Goal: Transaction & Acquisition: Purchase product/service

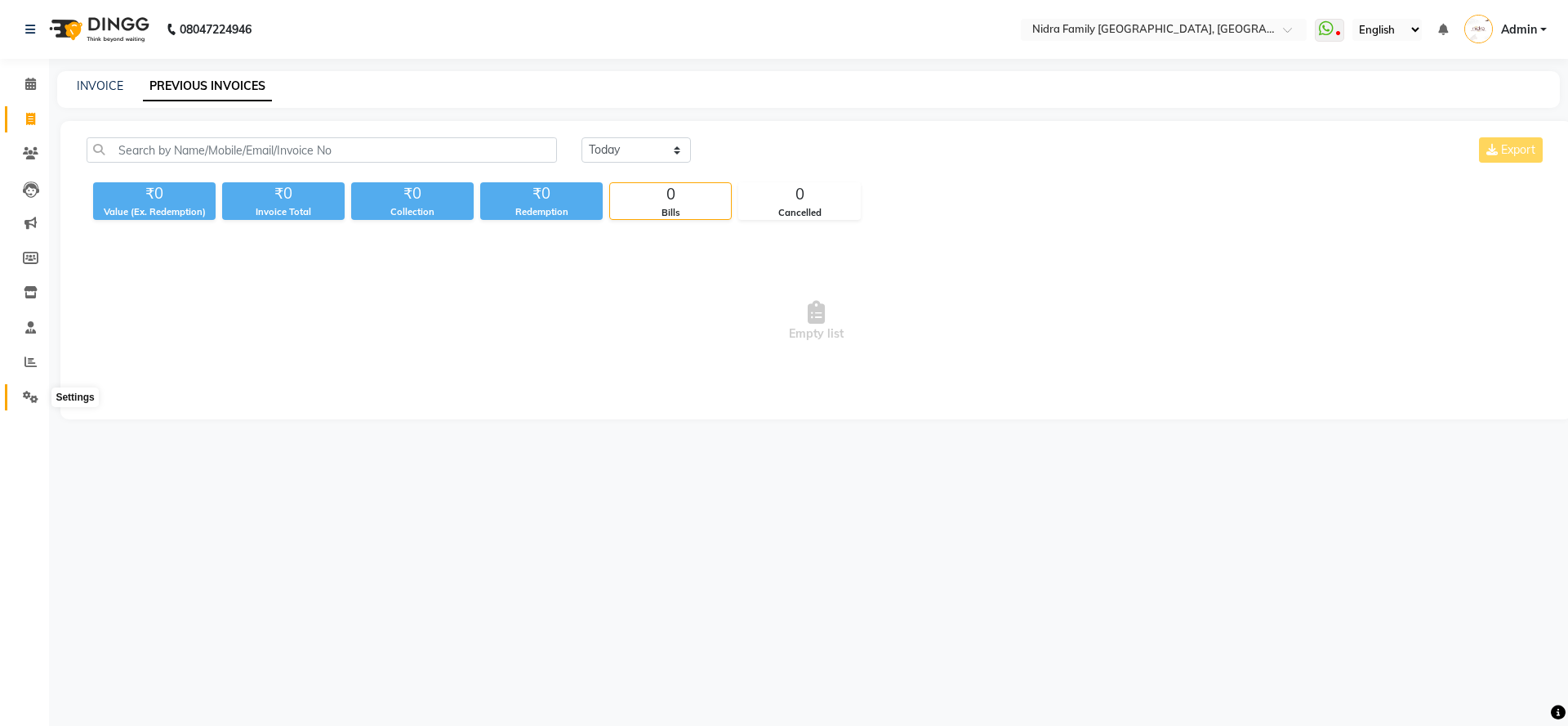
click at [37, 396] on icon at bounding box center [30, 397] width 15 height 12
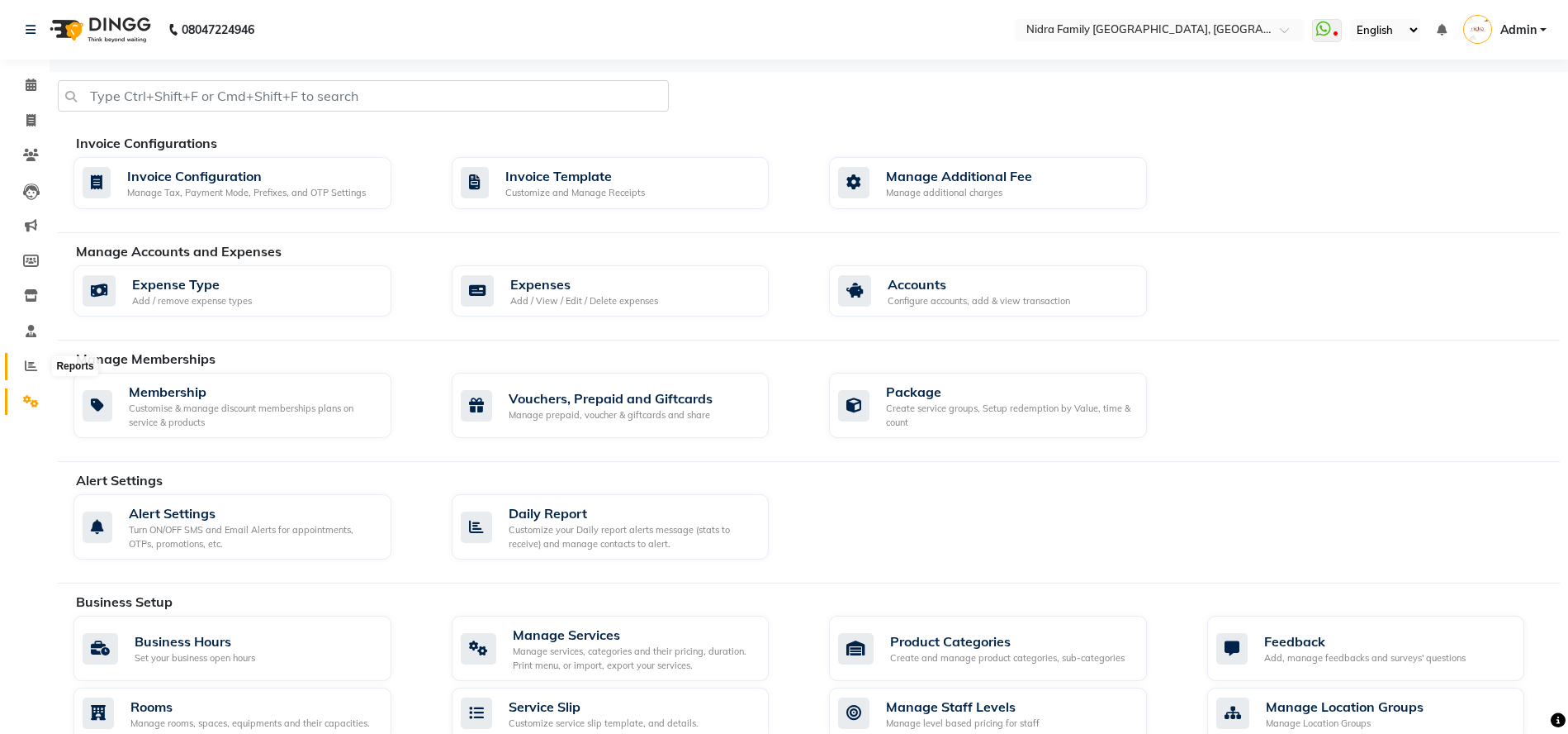
click at [32, 370] on icon at bounding box center [31, 365] width 12 height 12
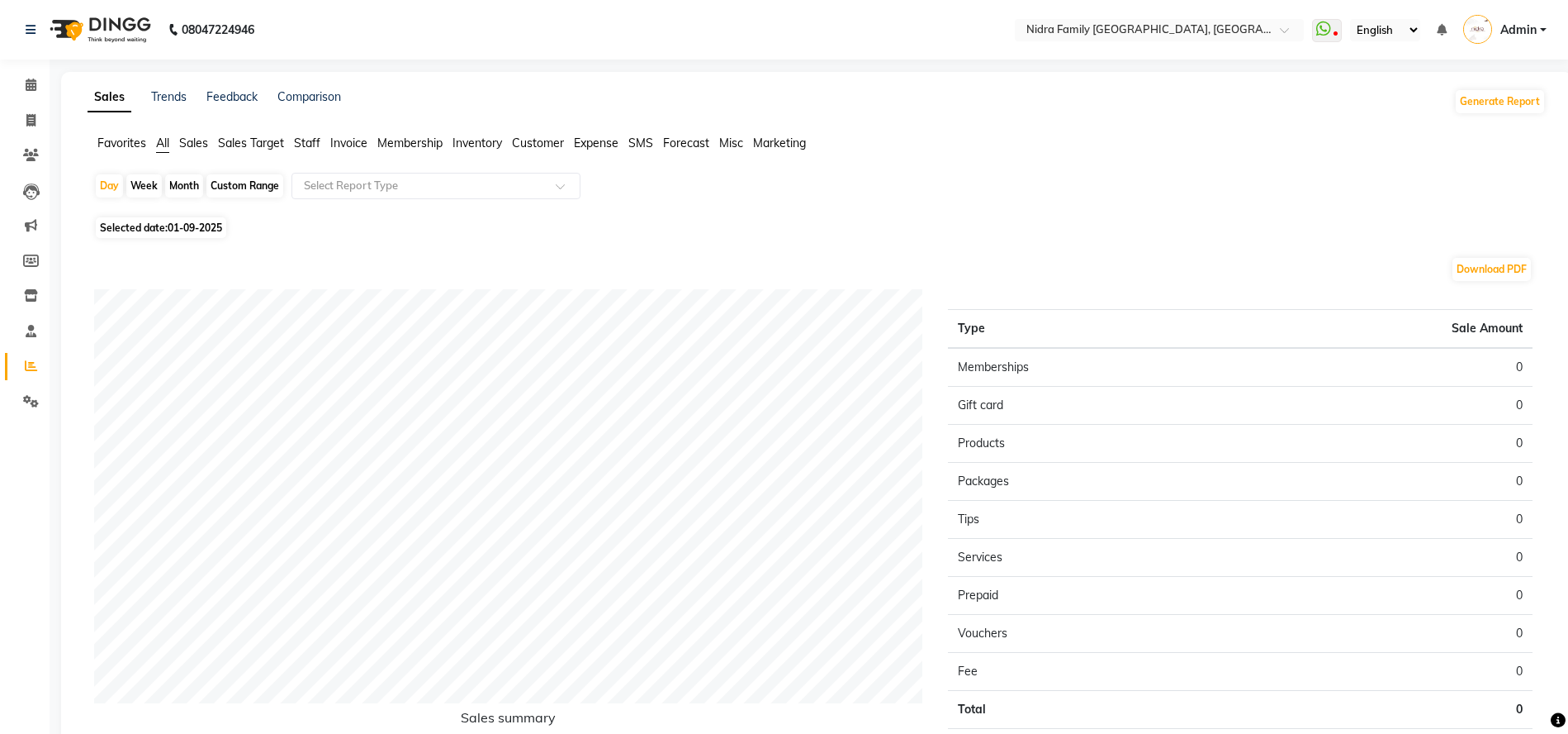
click at [188, 181] on div "Month" at bounding box center [184, 186] width 38 height 23
select select "9"
select select "2025"
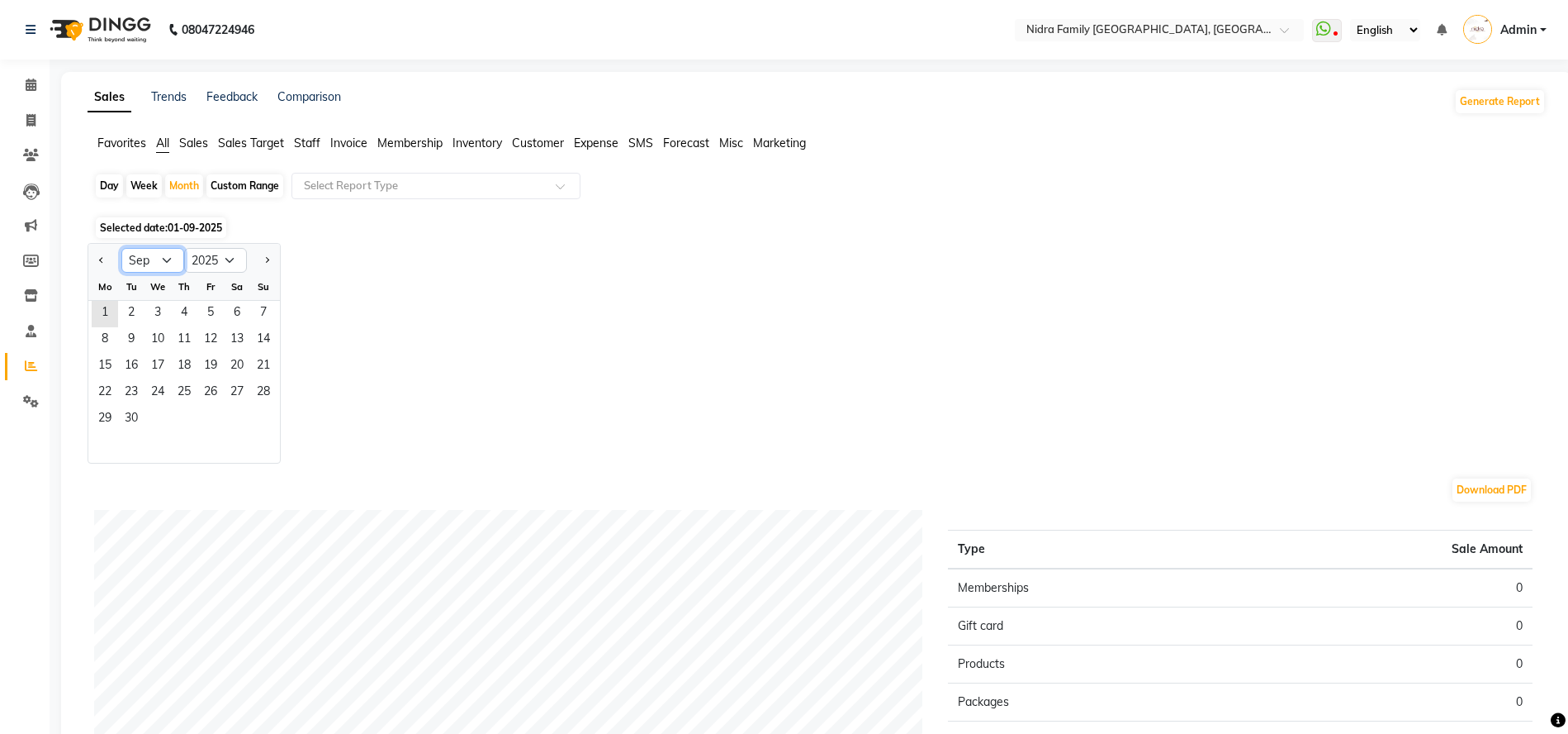
click at [163, 261] on select "Jan Feb Mar Apr May Jun Jul Aug Sep Oct Nov Dec" at bounding box center [152, 260] width 62 height 25
select select "8"
click at [121, 248] on select "Jan Feb Mar Apr May Jun Jul Aug Sep Oct Nov Dec" at bounding box center [152, 260] width 62 height 25
click at [256, 417] on span "31" at bounding box center [263, 419] width 27 height 27
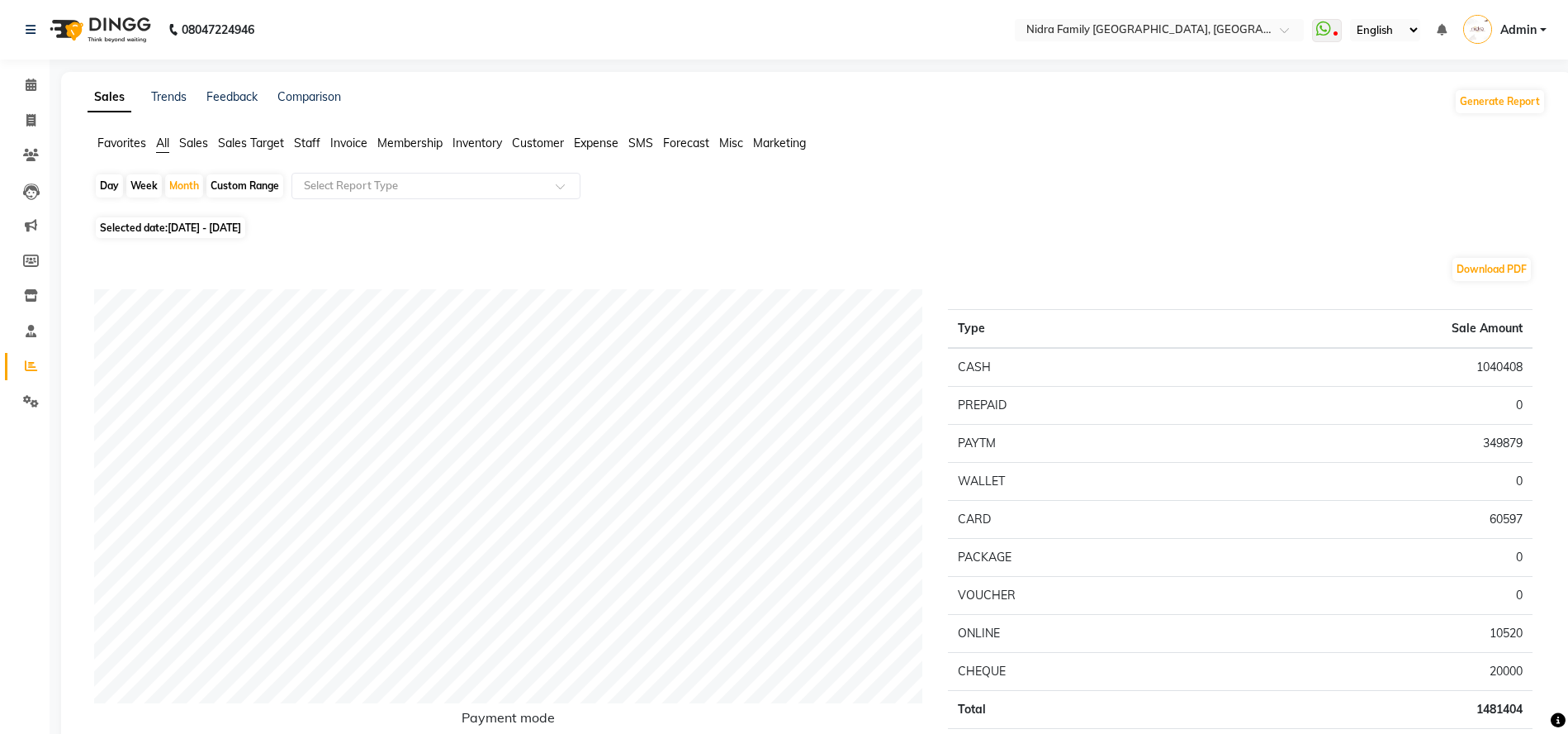
click at [105, 187] on div "Day" at bounding box center [109, 186] width 27 height 23
select select "8"
select select "2025"
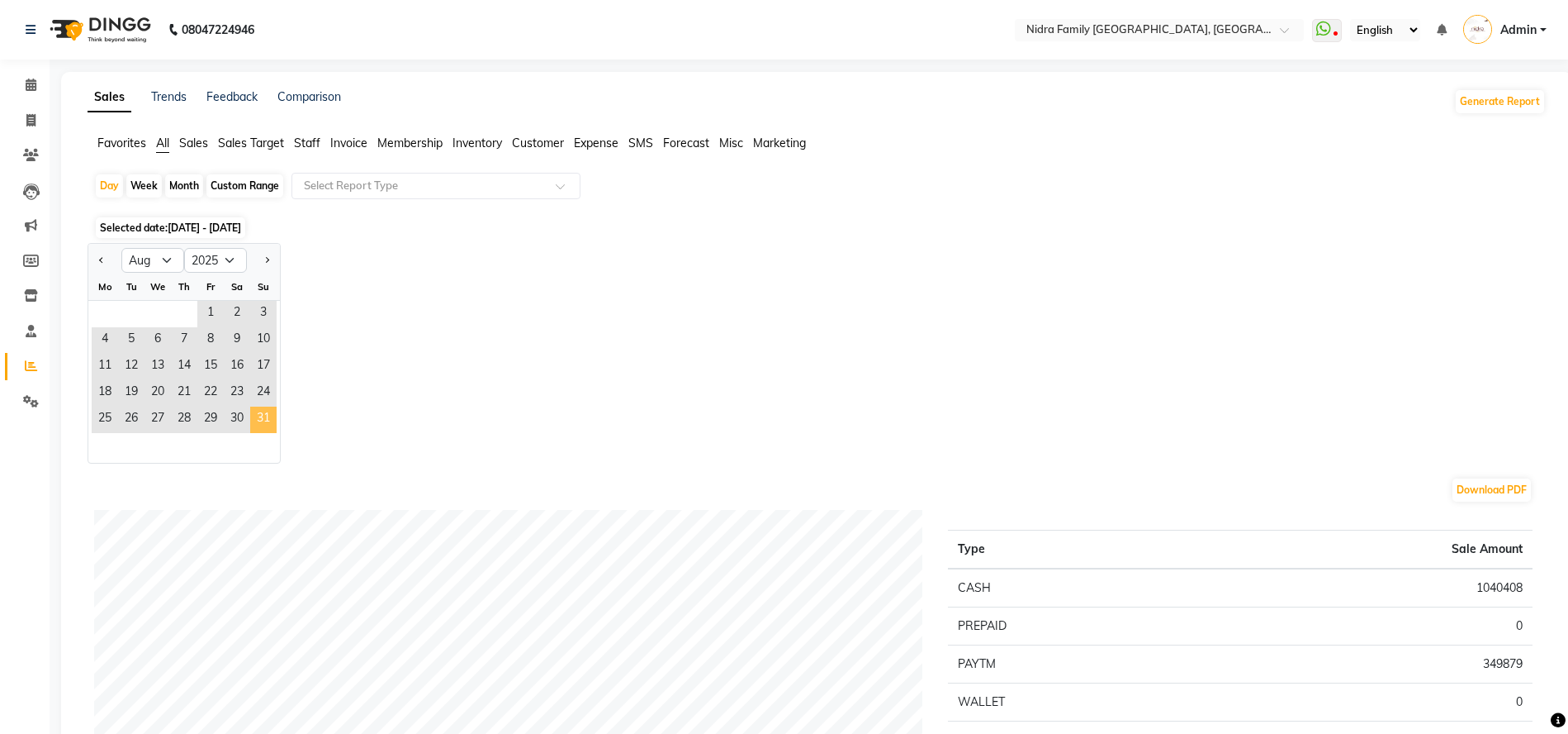
click at [263, 423] on span "31" at bounding box center [263, 419] width 27 height 27
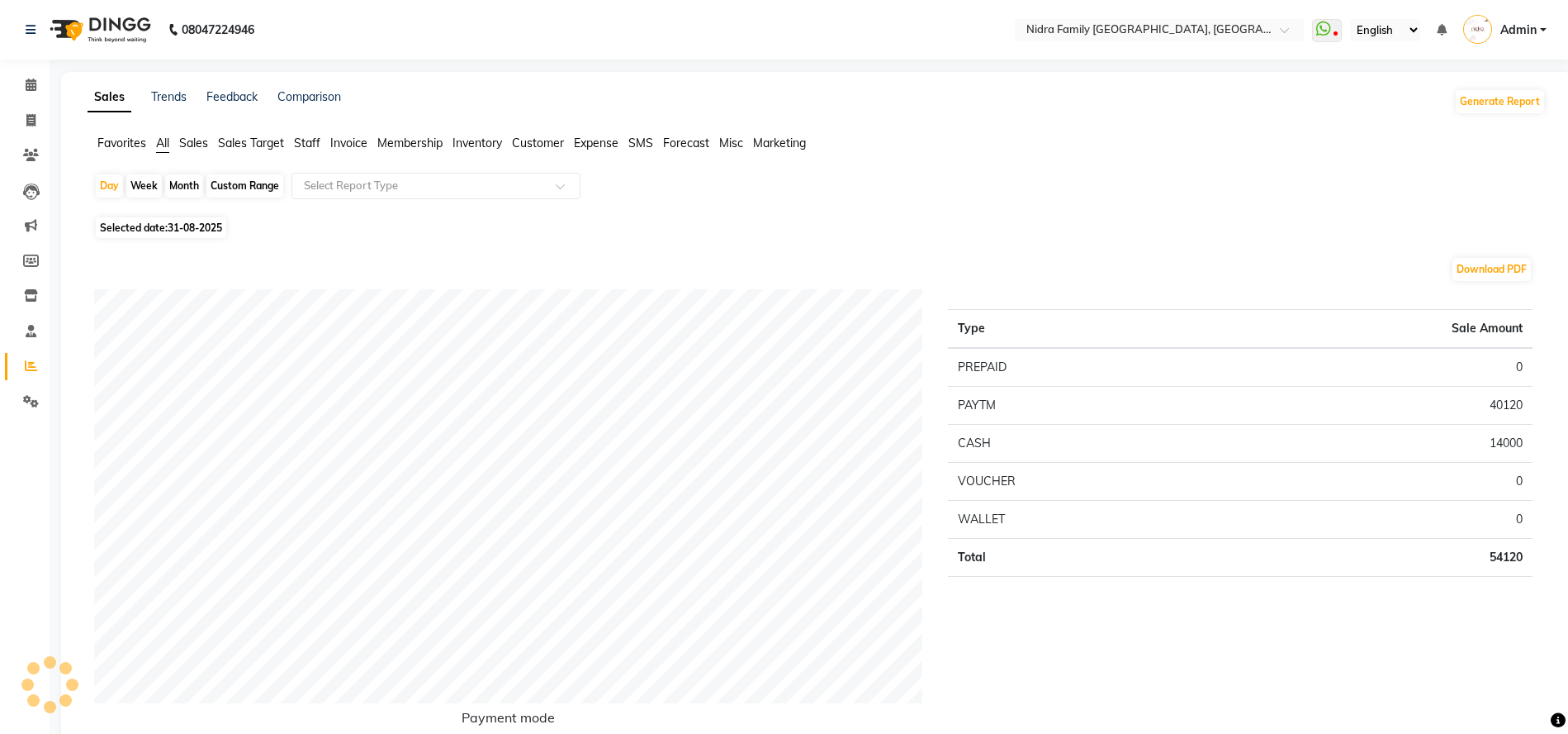
click at [299, 138] on span "Staff" at bounding box center [307, 142] width 27 height 15
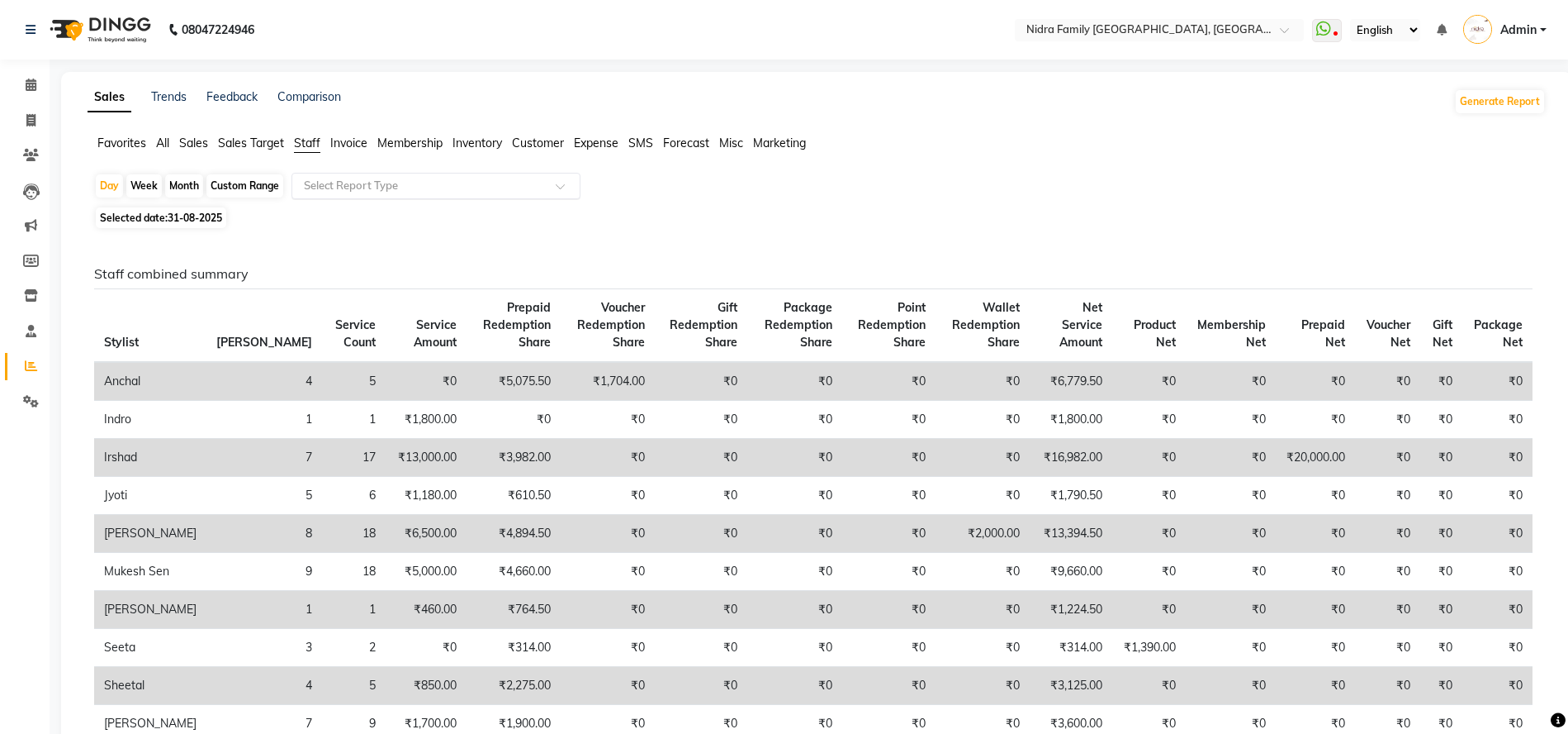
click at [376, 182] on input "text" at bounding box center [420, 186] width 238 height 16
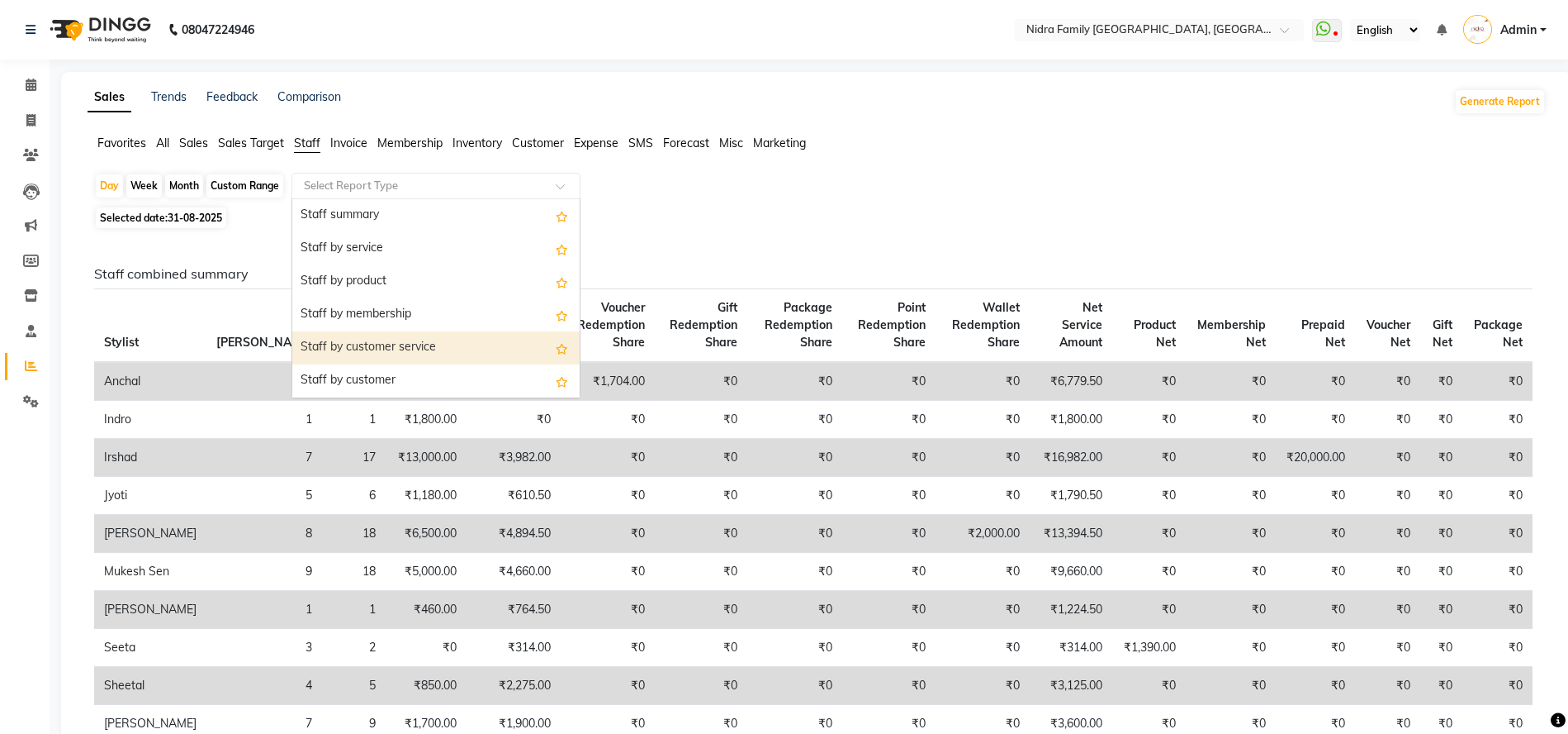
click at [397, 355] on div "Staff by customer service" at bounding box center [436, 347] width 287 height 33
select select "filtered_report"
select select "csv"
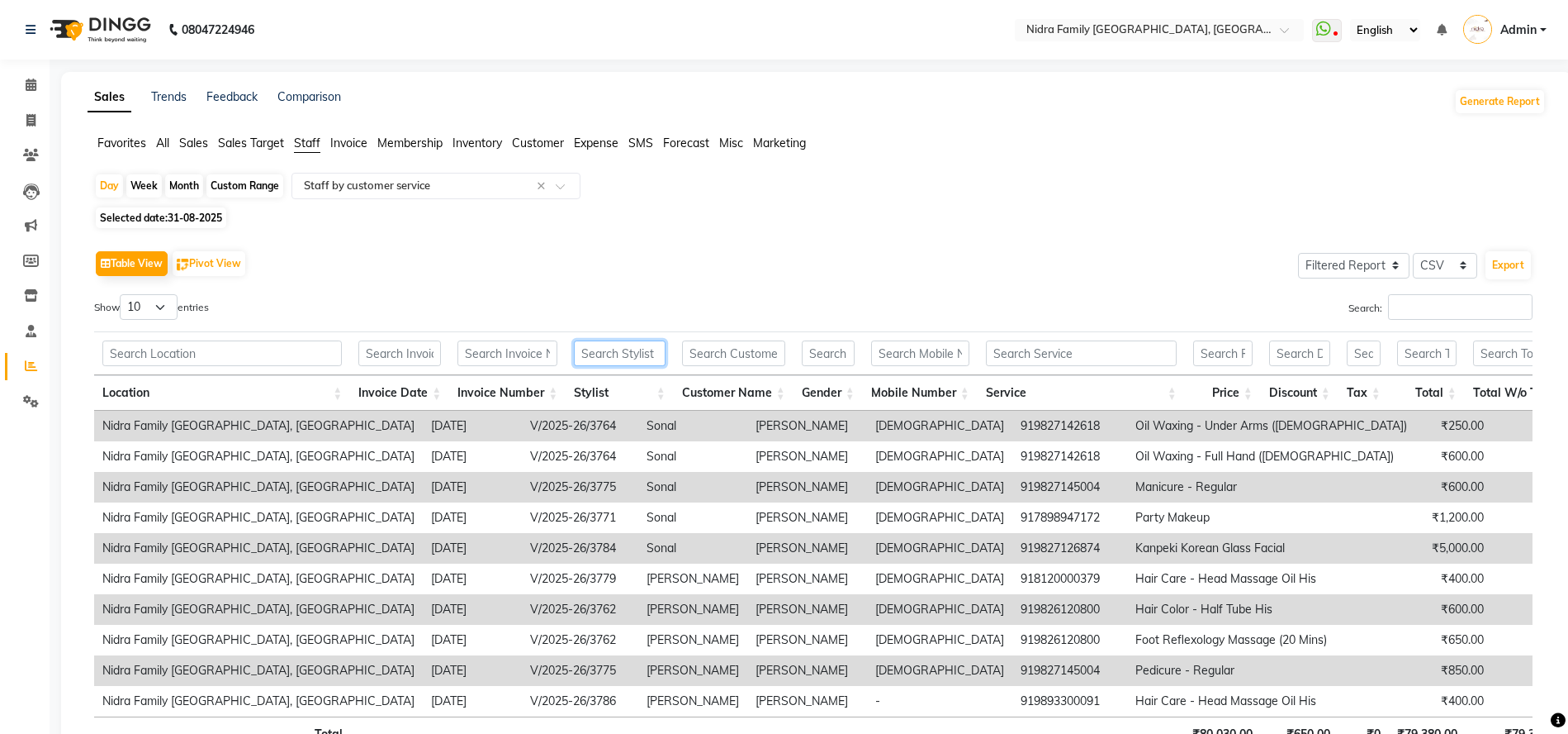
click at [614, 350] on input "text" at bounding box center [619, 353] width 91 height 26
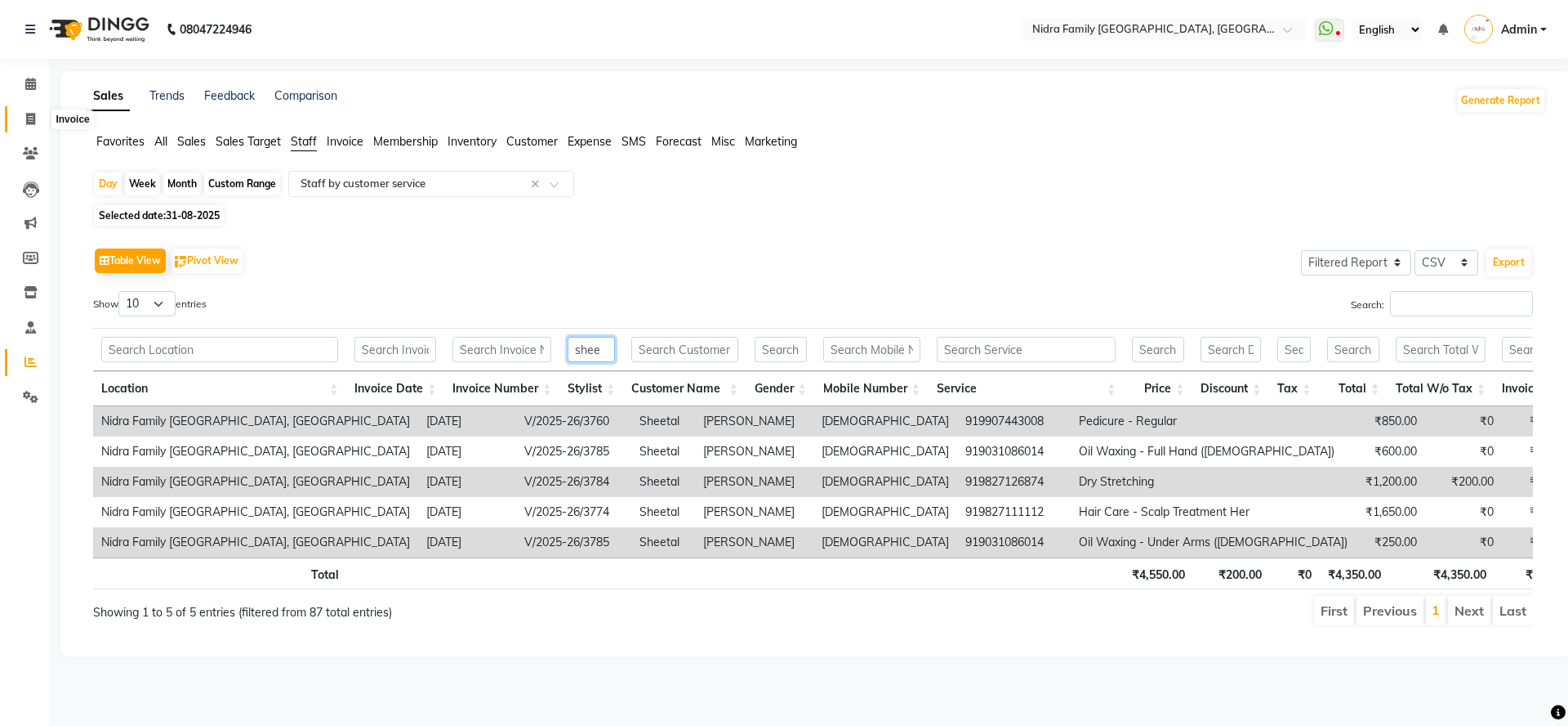
type input "shee"
click at [34, 118] on icon at bounding box center [30, 118] width 9 height 12
select select "service"
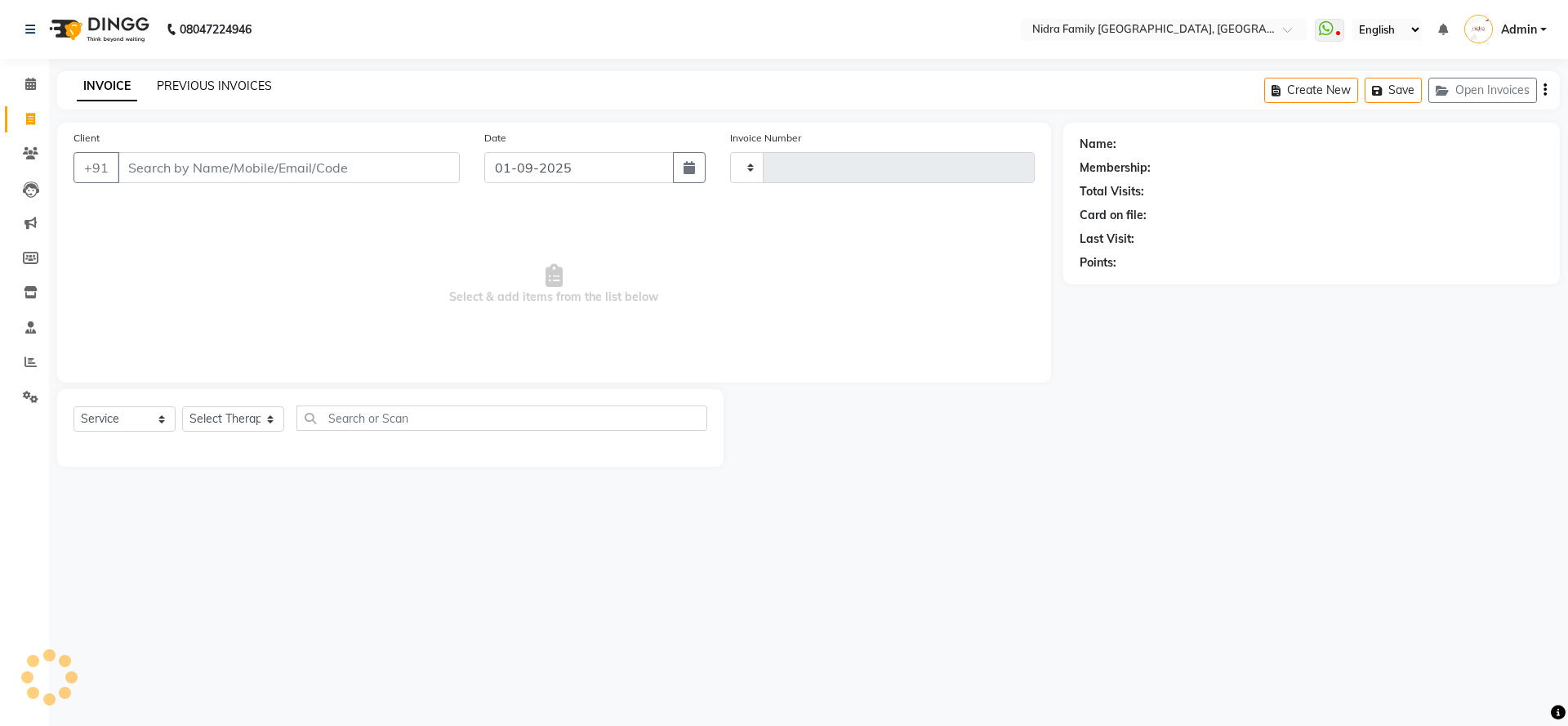
click at [187, 84] on link "PREVIOUS INVOICES" at bounding box center [214, 85] width 115 height 14
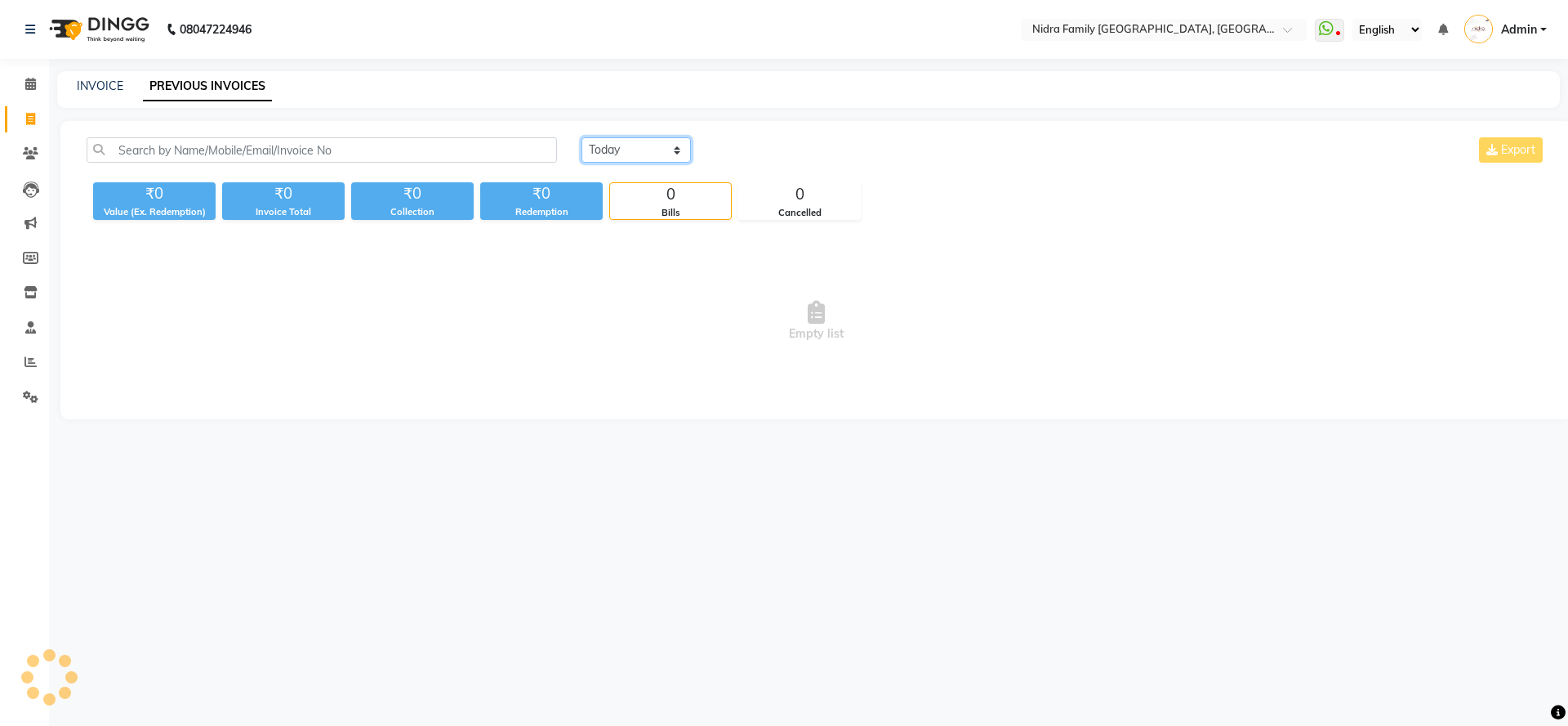
click at [629, 147] on select "Today Yesterday Custom Range" at bounding box center [636, 150] width 109 height 25
click at [582, 137] on select "Today Yesterday Custom Range" at bounding box center [636, 150] width 109 height 25
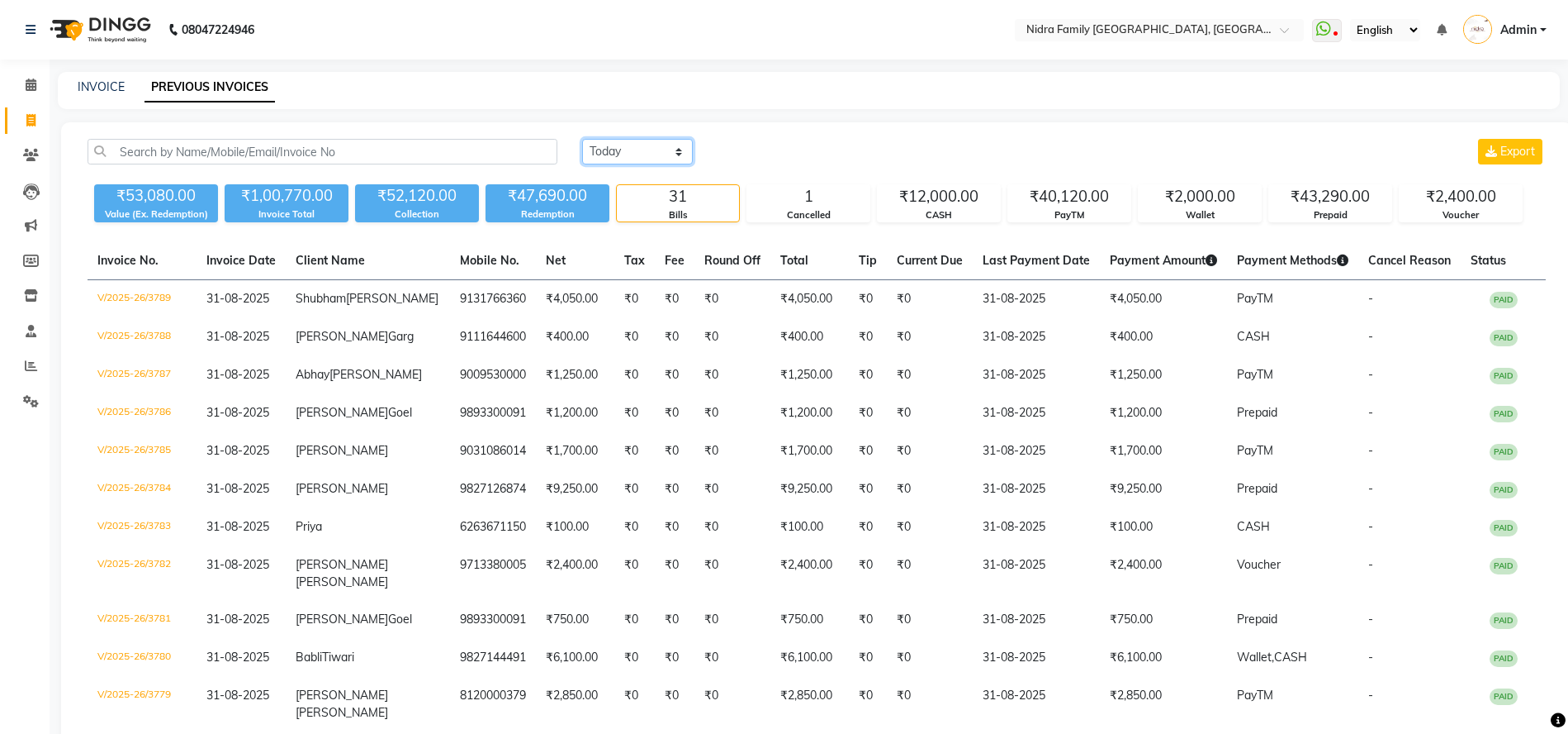
click at [619, 157] on select "Today Yesterday Custom Range" at bounding box center [637, 151] width 110 height 26
select select "range"
click at [582, 139] on select "Today Yesterday Custom Range" at bounding box center [637, 151] width 110 height 26
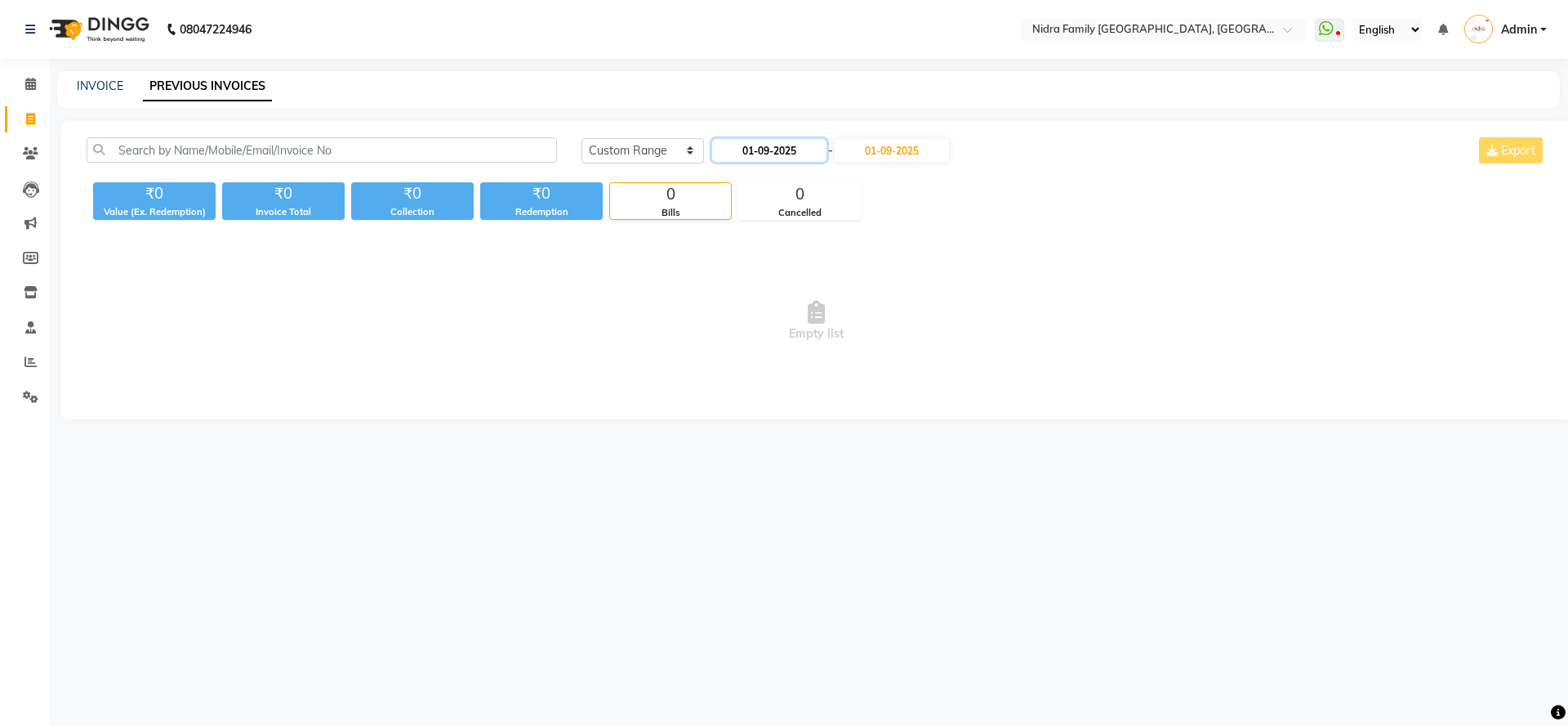
click at [805, 161] on input "01-09-2025" at bounding box center [769, 150] width 114 height 23
select select "9"
select select "2025"
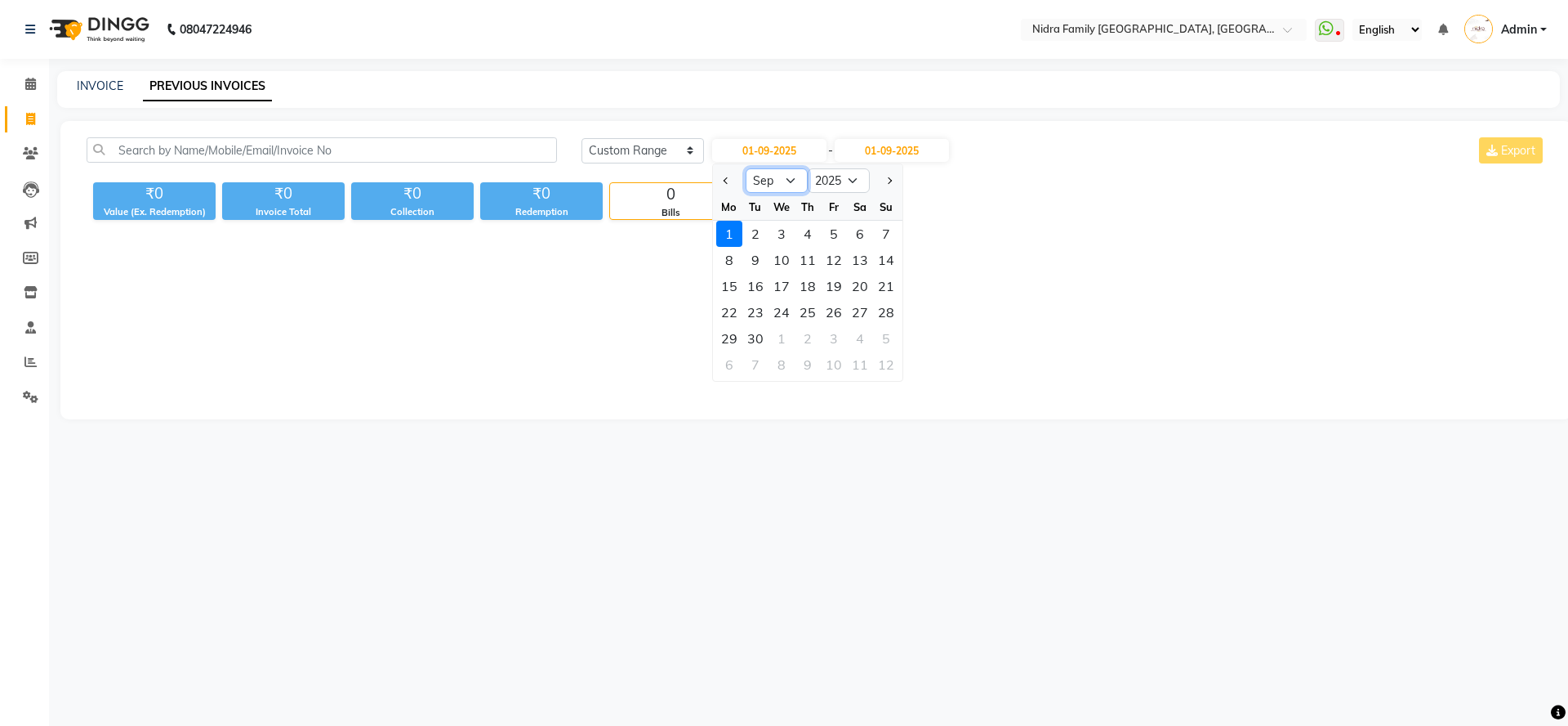
click at [786, 187] on select "Jan Feb Mar Apr May Jun Jul Aug Sep Oct Nov Dec" at bounding box center [776, 180] width 62 height 25
select select "8"
click at [746, 168] on select "Jan Feb Mar Apr May Jun Jul Aug Sep Oct Nov Dec" at bounding box center [776, 180] width 62 height 25
click at [847, 338] on div "30" at bounding box center [859, 338] width 26 height 26
type input "30-08-2025"
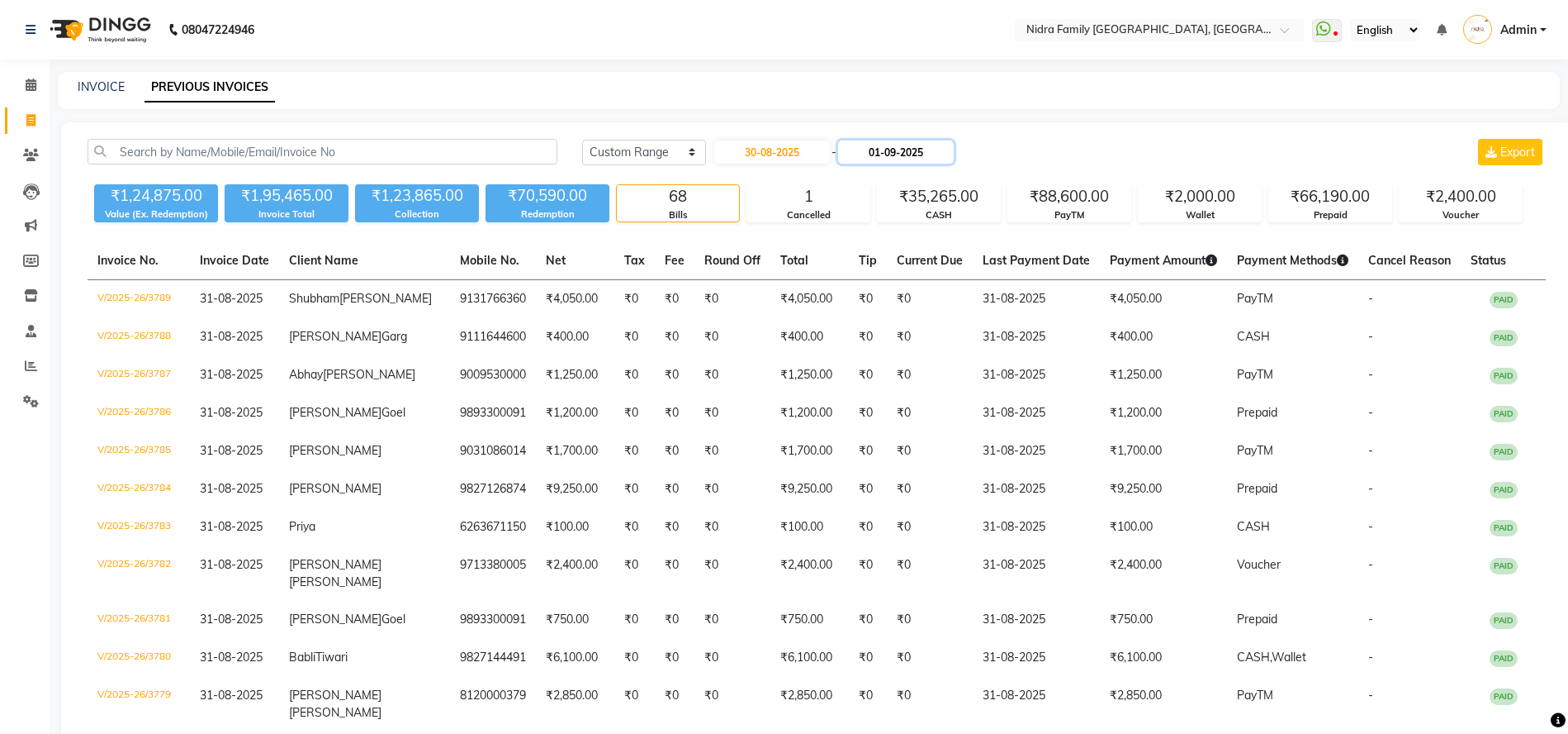
click at [905, 155] on input "01-09-2025" at bounding box center [895, 151] width 115 height 23
select select "9"
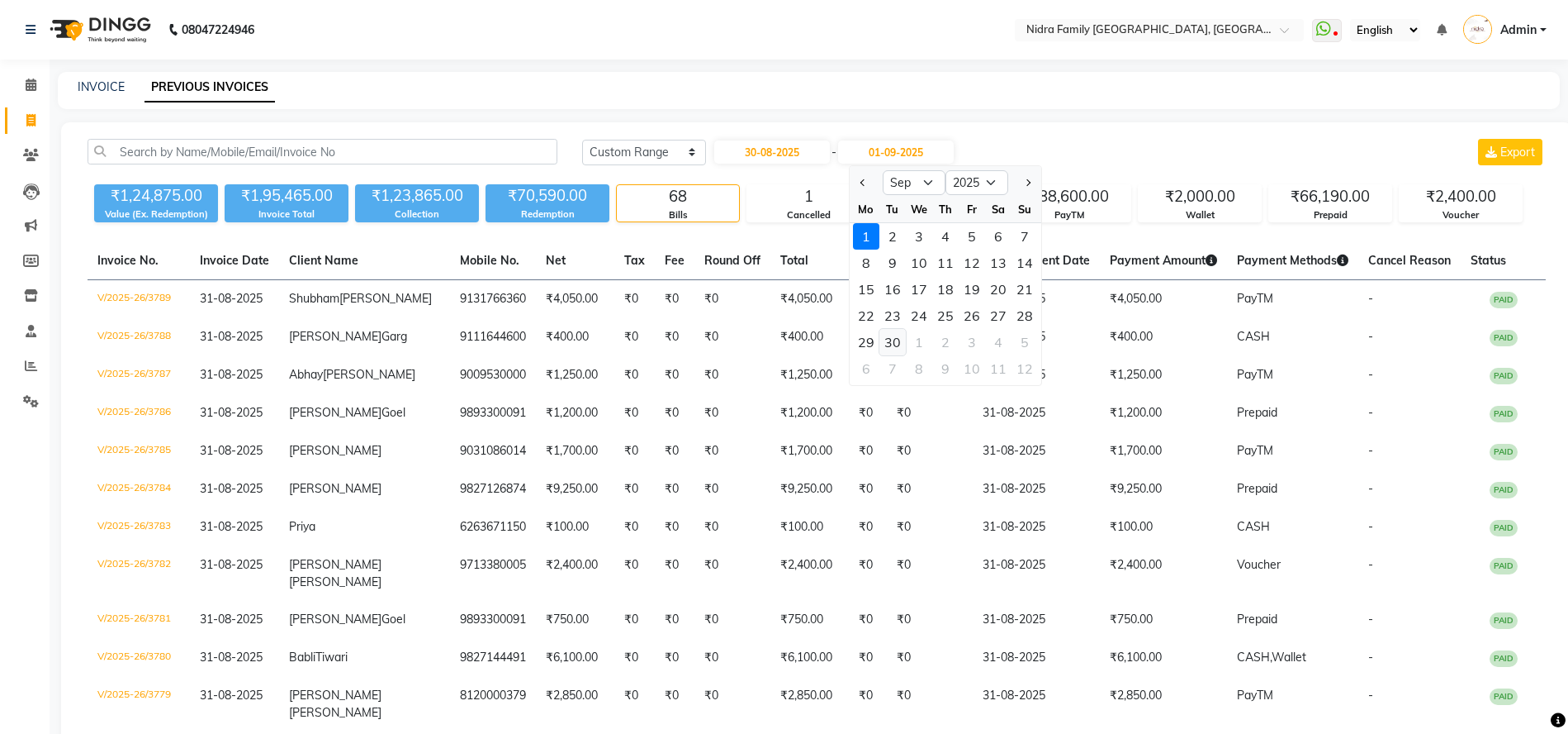
click at [889, 340] on div "30" at bounding box center [893, 341] width 27 height 27
type input "30-09-2025"
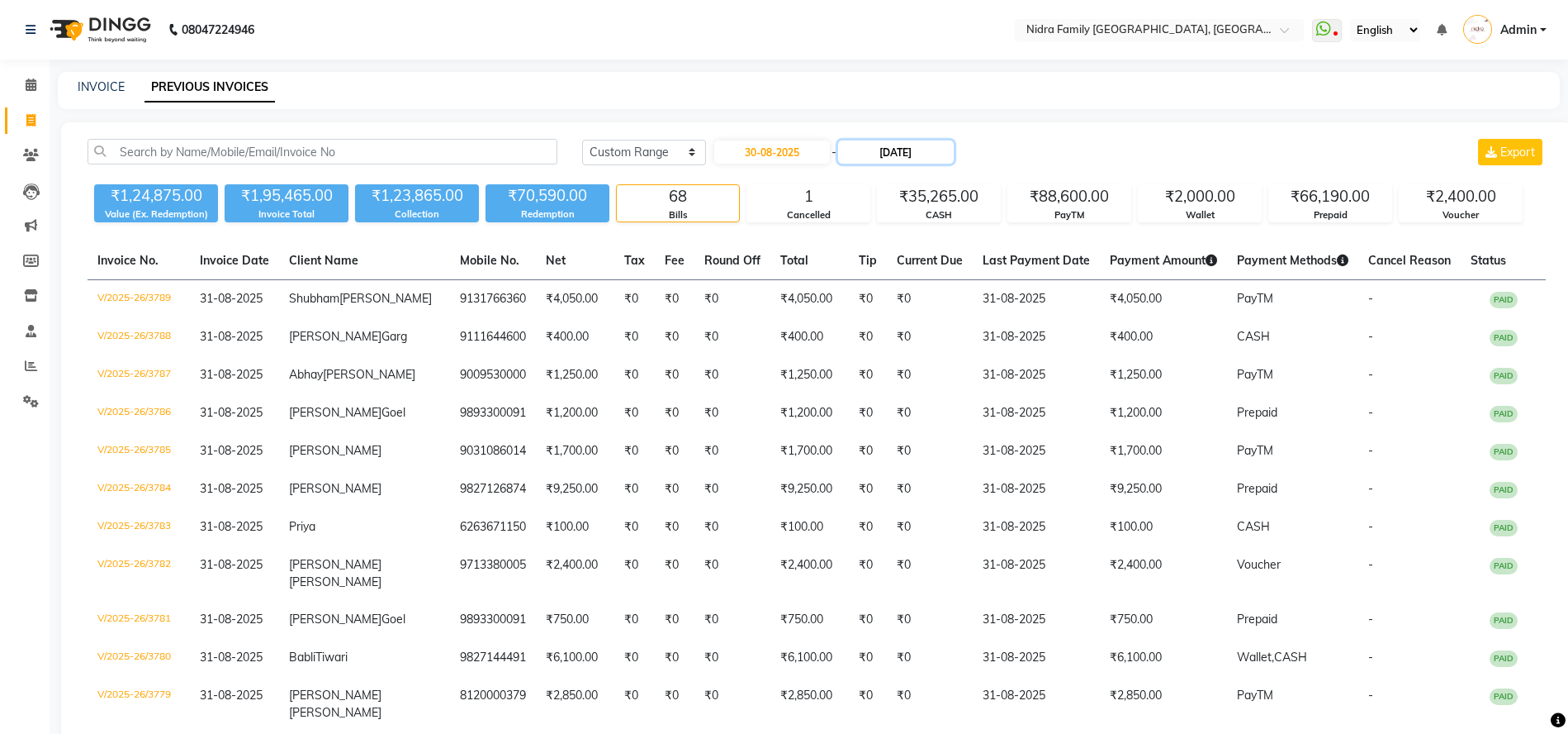
click at [905, 151] on input "30-09-2025" at bounding box center [895, 151] width 115 height 23
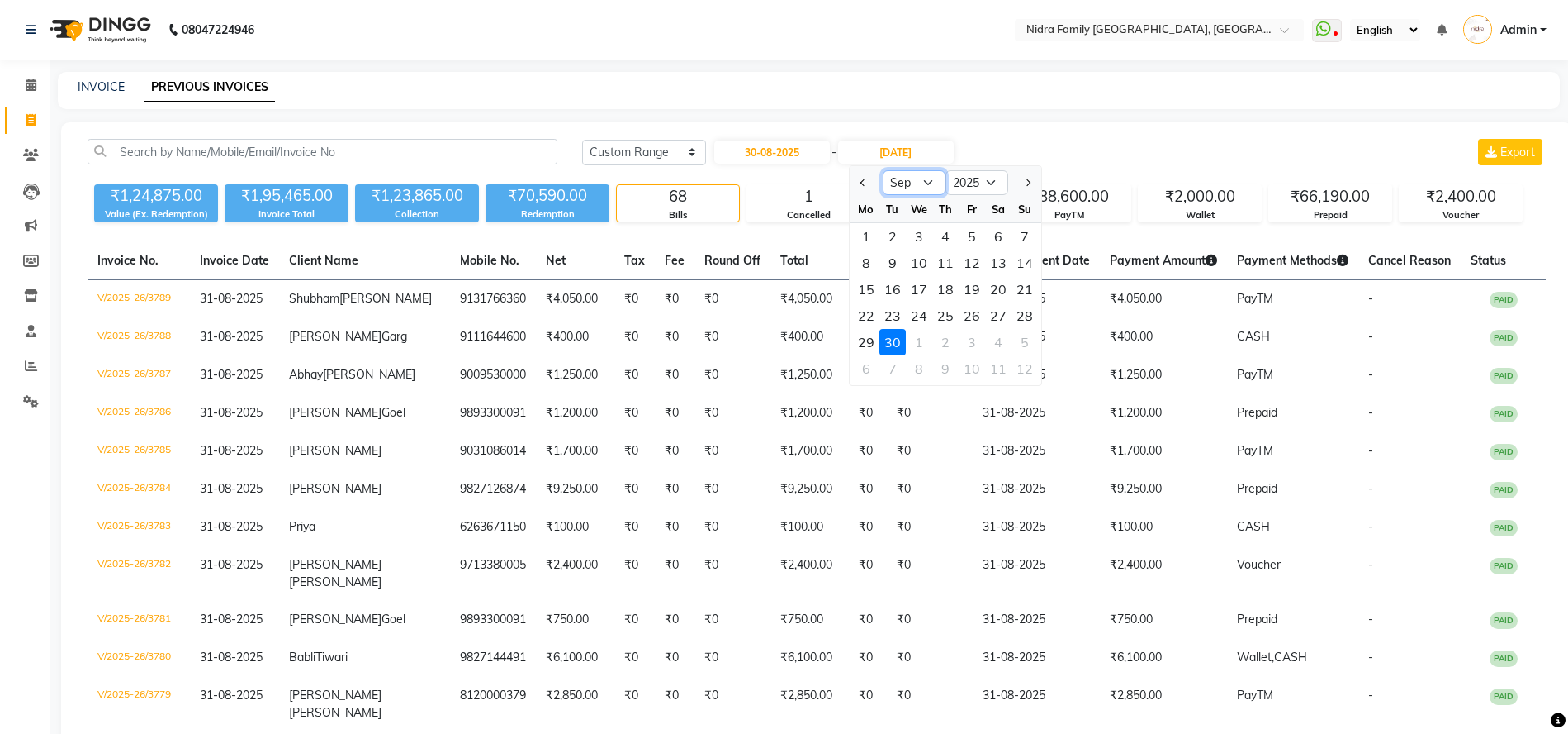
click at [921, 180] on select "Aug Sep Oct Nov Dec" at bounding box center [913, 182] width 62 height 25
select select "8"
click at [882, 170] on select "Aug Sep Oct Nov Dec" at bounding box center [913, 182] width 62 height 25
click at [992, 341] on div "30" at bounding box center [998, 341] width 27 height 27
type input "30-08-2025"
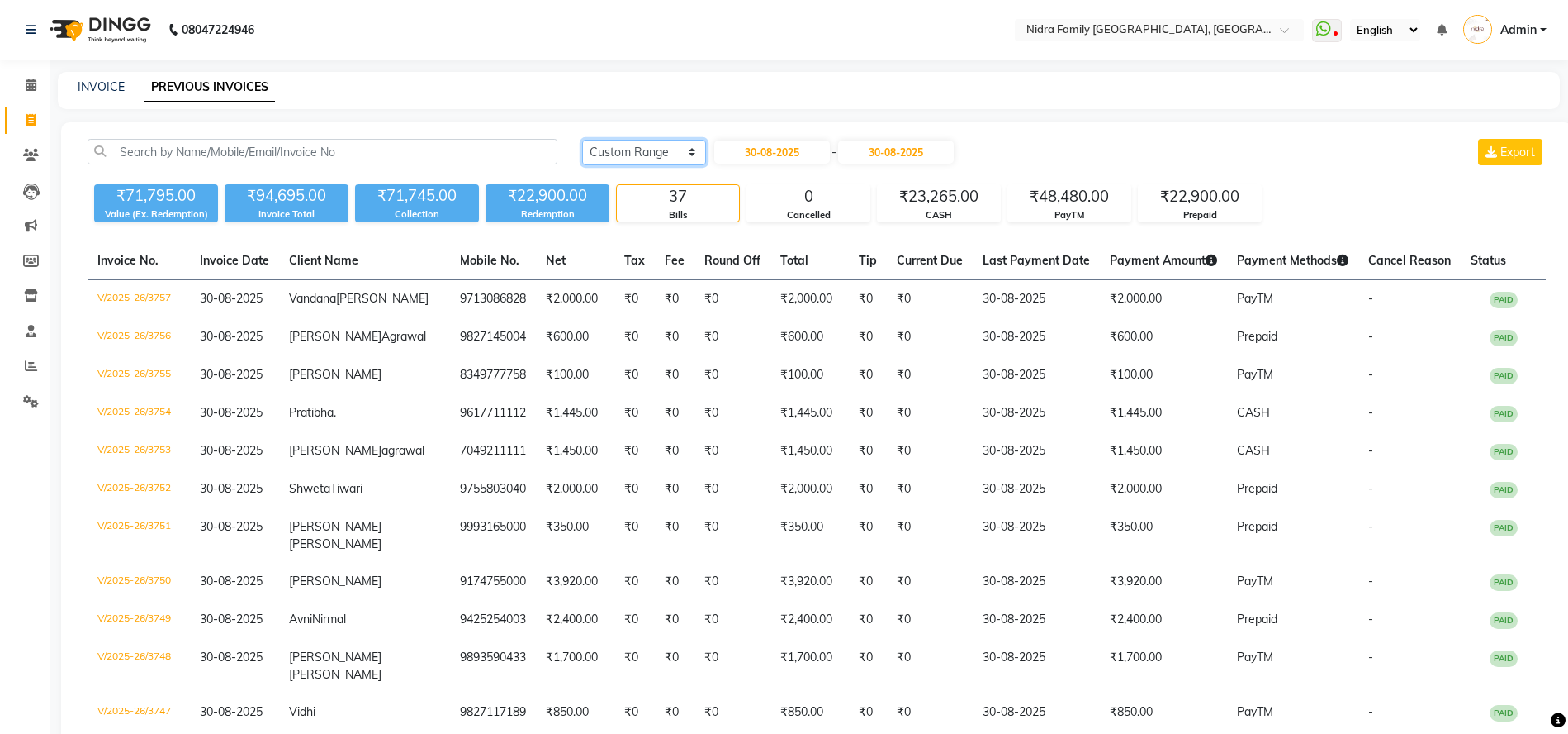
drag, startPoint x: 622, startPoint y: 159, endPoint x: 621, endPoint y: 148, distance: 11.0
click at [622, 158] on select "Today Yesterday Custom Range" at bounding box center [644, 152] width 124 height 26
select select "today"
click at [582, 139] on select "Today Yesterday Custom Range" at bounding box center [644, 152] width 124 height 26
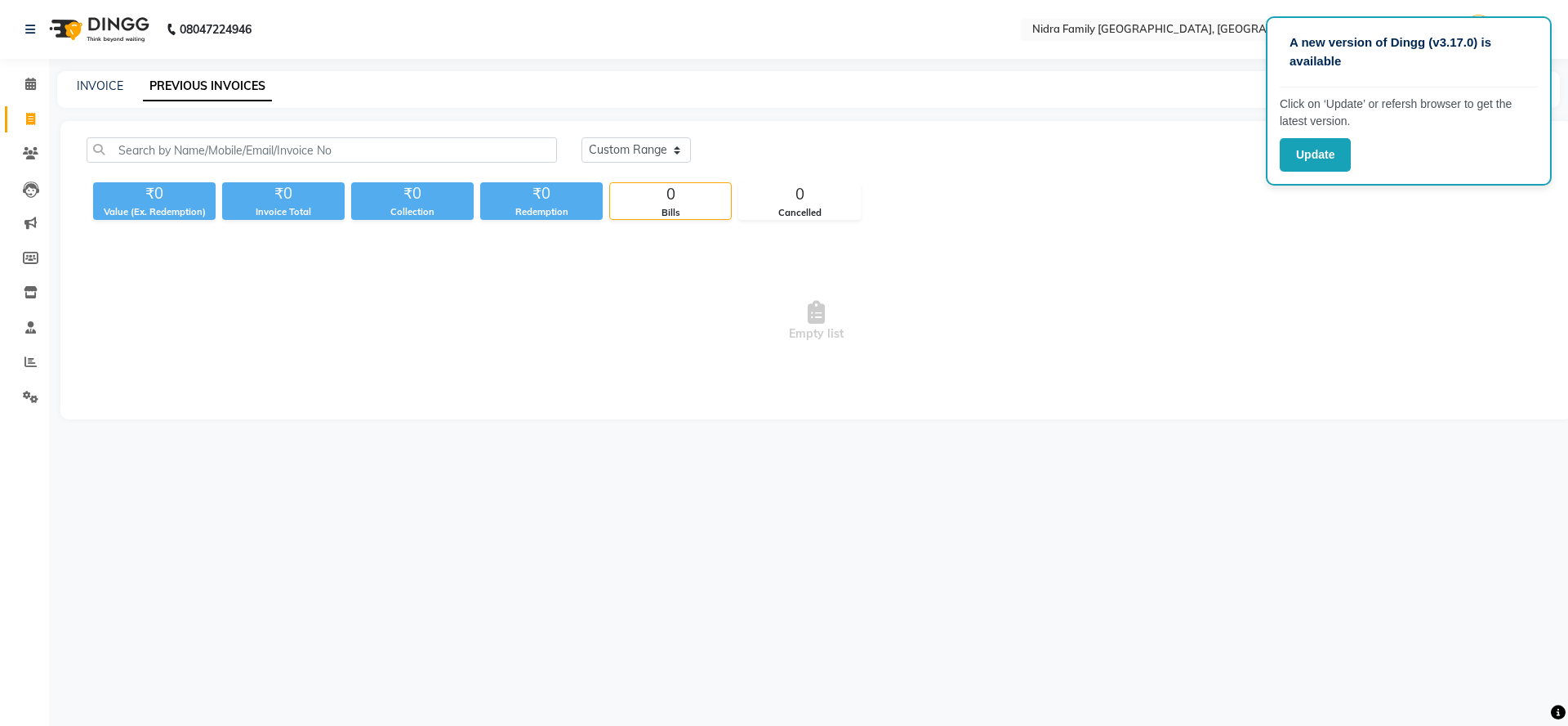
click at [1091, 311] on span "Empty list" at bounding box center [816, 321] width 1460 height 163
click at [24, 121] on span at bounding box center [30, 119] width 29 height 19
select select "service"
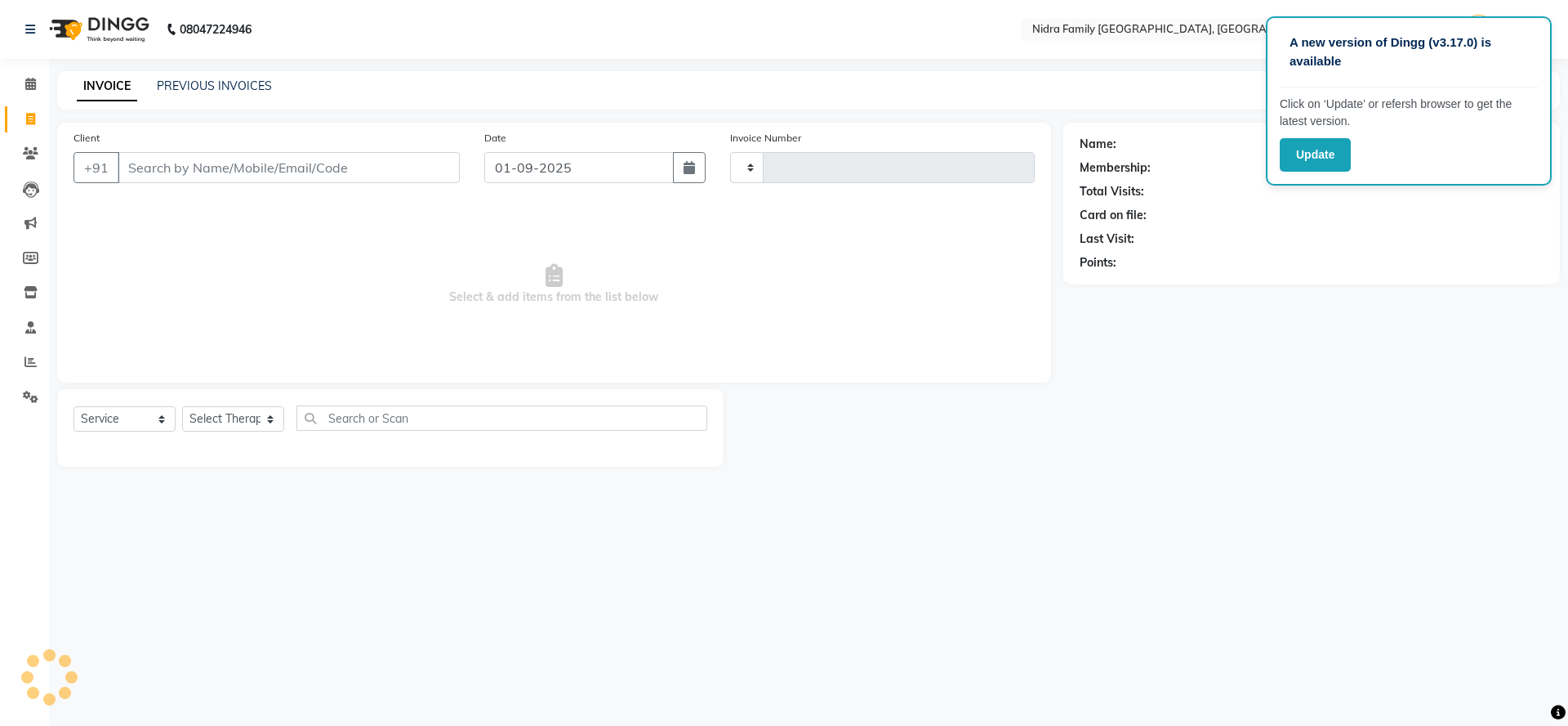
type input "3790"
select select "591"
click at [230, 421] on select "Select Therapist" at bounding box center [233, 419] width 102 height 25
click at [230, 416] on select "Select Therapist" at bounding box center [233, 419] width 102 height 25
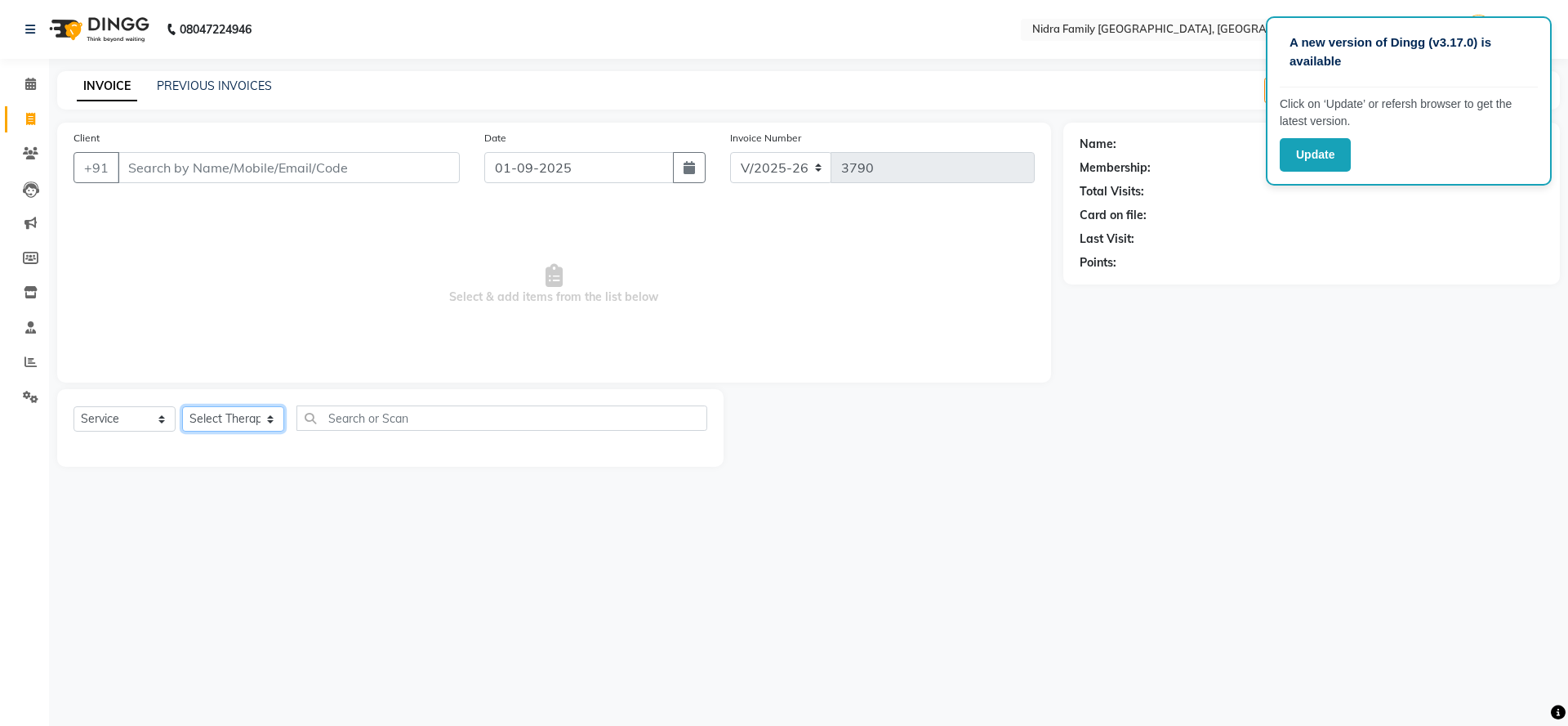
click at [230, 416] on select "Select Therapist [PERSON_NAME] [PERSON_NAME] [PERSON_NAME] [PERSON_NAME] [PERSO…" at bounding box center [233, 419] width 102 height 25
select select "8269"
click at [182, 406] on select "Select Therapist [PERSON_NAME] [PERSON_NAME] [PERSON_NAME] [PERSON_NAME] [PERSO…" at bounding box center [233, 419] width 102 height 25
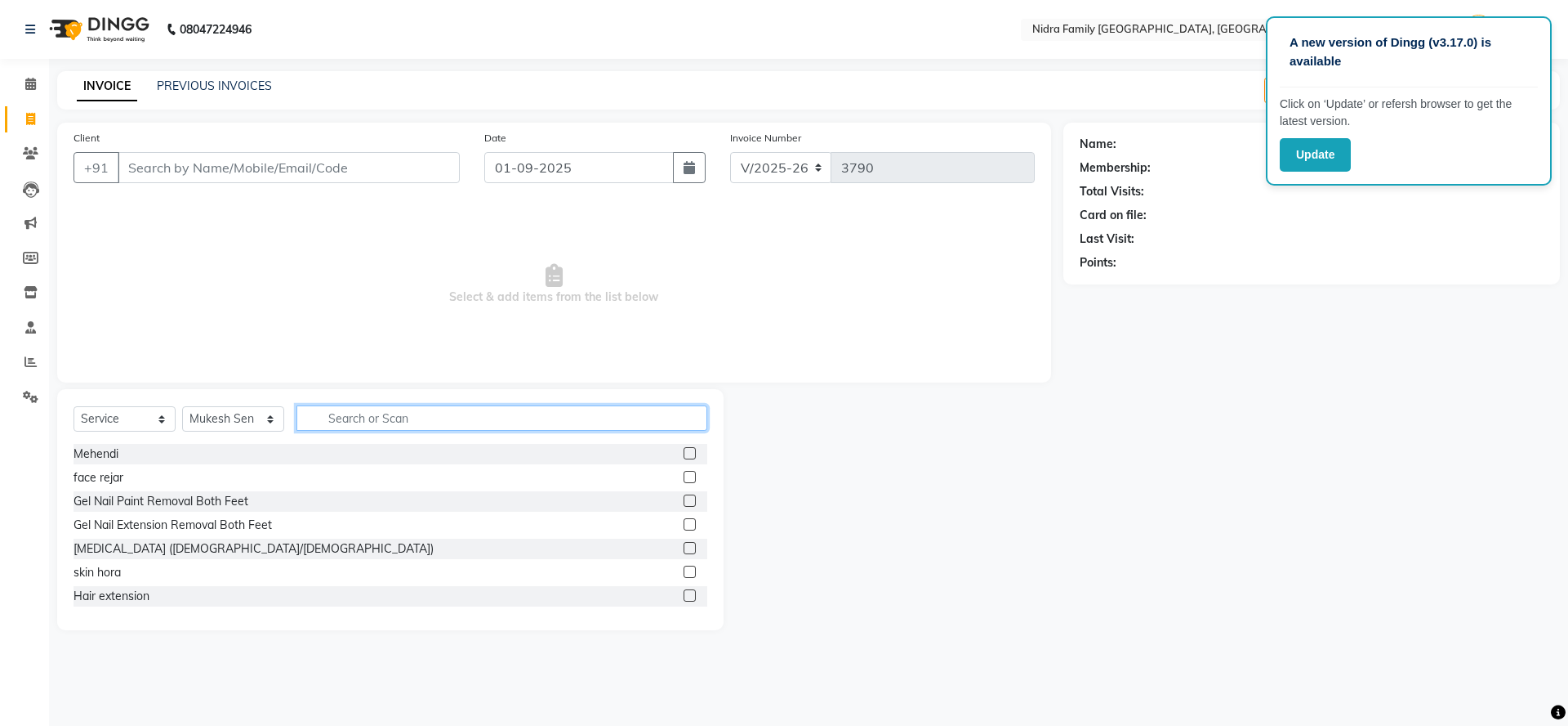
click at [359, 423] on input "text" at bounding box center [502, 418] width 411 height 25
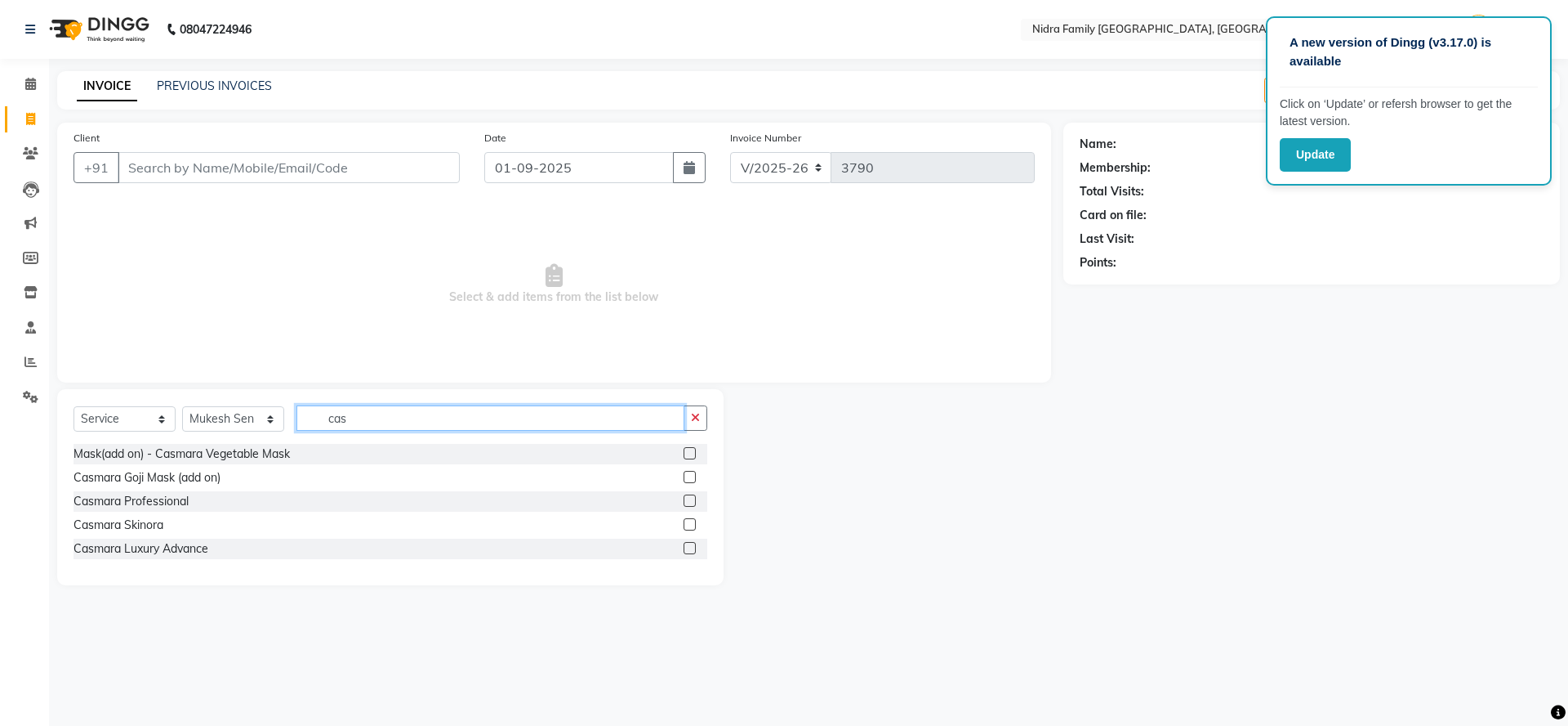
type input "cas"
click at [687, 448] on label at bounding box center [689, 453] width 12 height 12
click at [687, 448] on input "checkbox" at bounding box center [688, 454] width 11 height 11
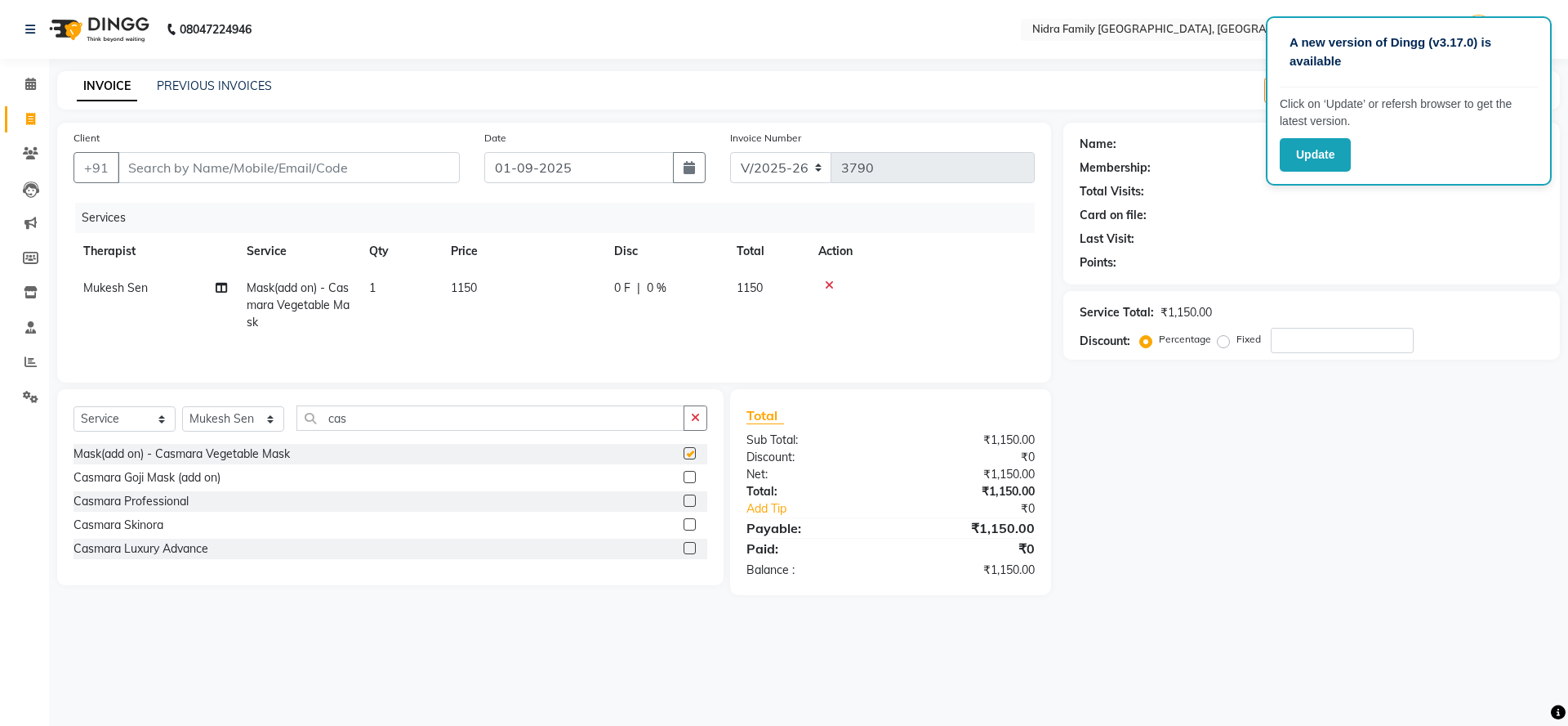
checkbox input "false"
click at [850, 287] on div at bounding box center [922, 285] width 206 height 12
click at [825, 283] on icon at bounding box center [829, 285] width 9 height 12
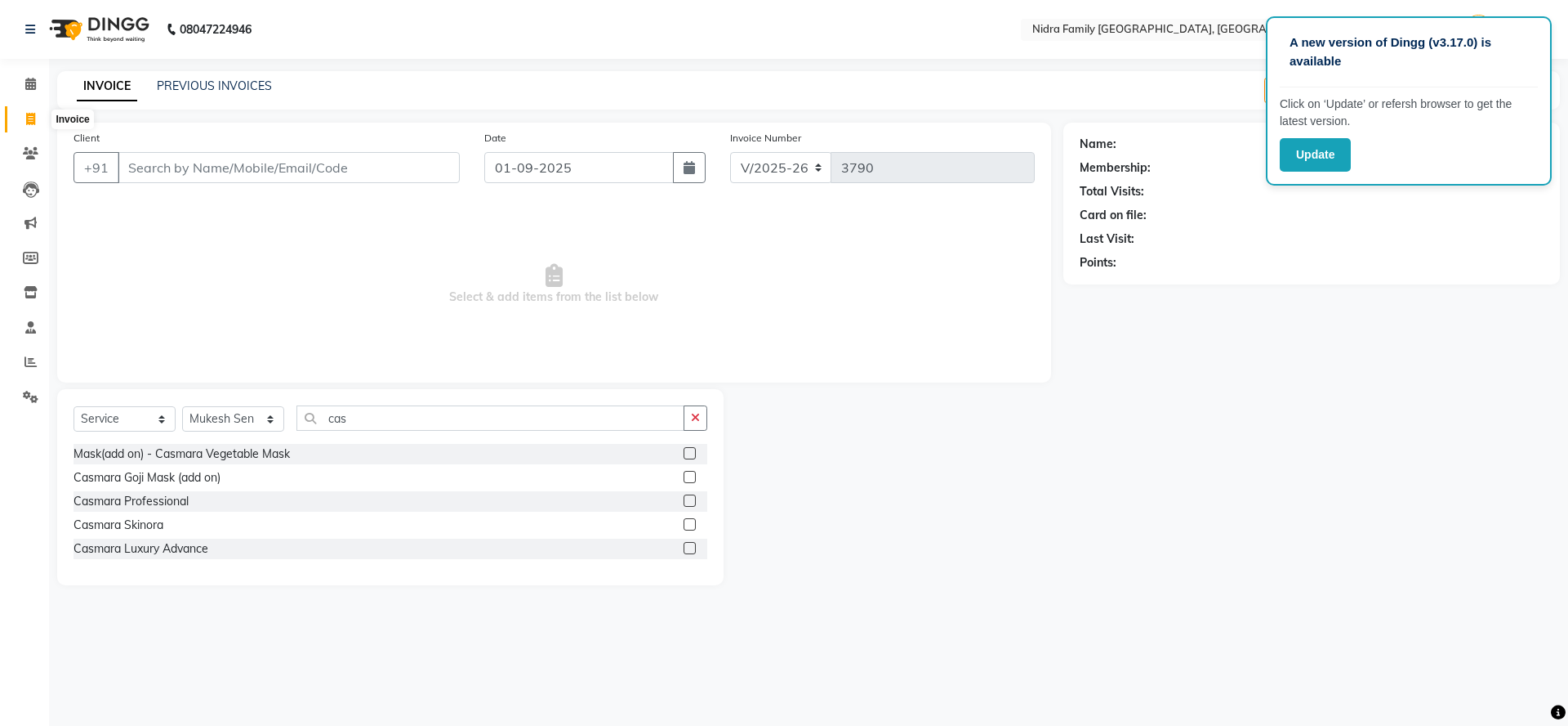
drag, startPoint x: 16, startPoint y: 117, endPoint x: 979, endPoint y: 63, distance: 964.5
click at [15, 118] on link "Invoice" at bounding box center [25, 120] width 39 height 27
click at [464, 399] on div "Select Service Product Membership Package Voucher Prepaid Gift Card Select Ther…" at bounding box center [391, 487] width 666 height 196
click at [250, 415] on select "Select Therapist [PERSON_NAME] [PERSON_NAME] [PERSON_NAME] [PERSON_NAME] [PERSO…" at bounding box center [233, 419] width 102 height 25
select select "78960"
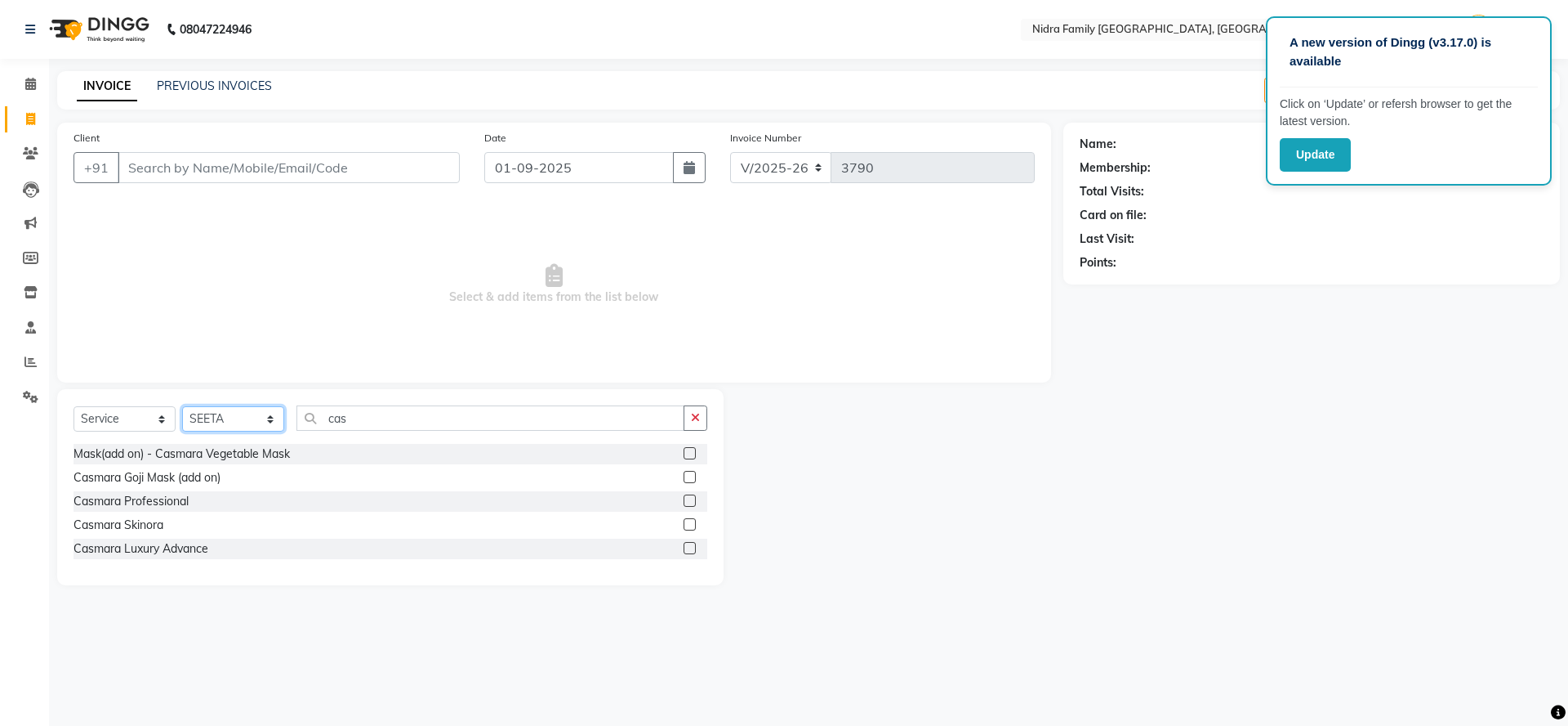
click at [182, 406] on select "Select Therapist [PERSON_NAME] [PERSON_NAME] [PERSON_NAME] [PERSON_NAME] [PERSO…" at bounding box center [233, 419] width 102 height 25
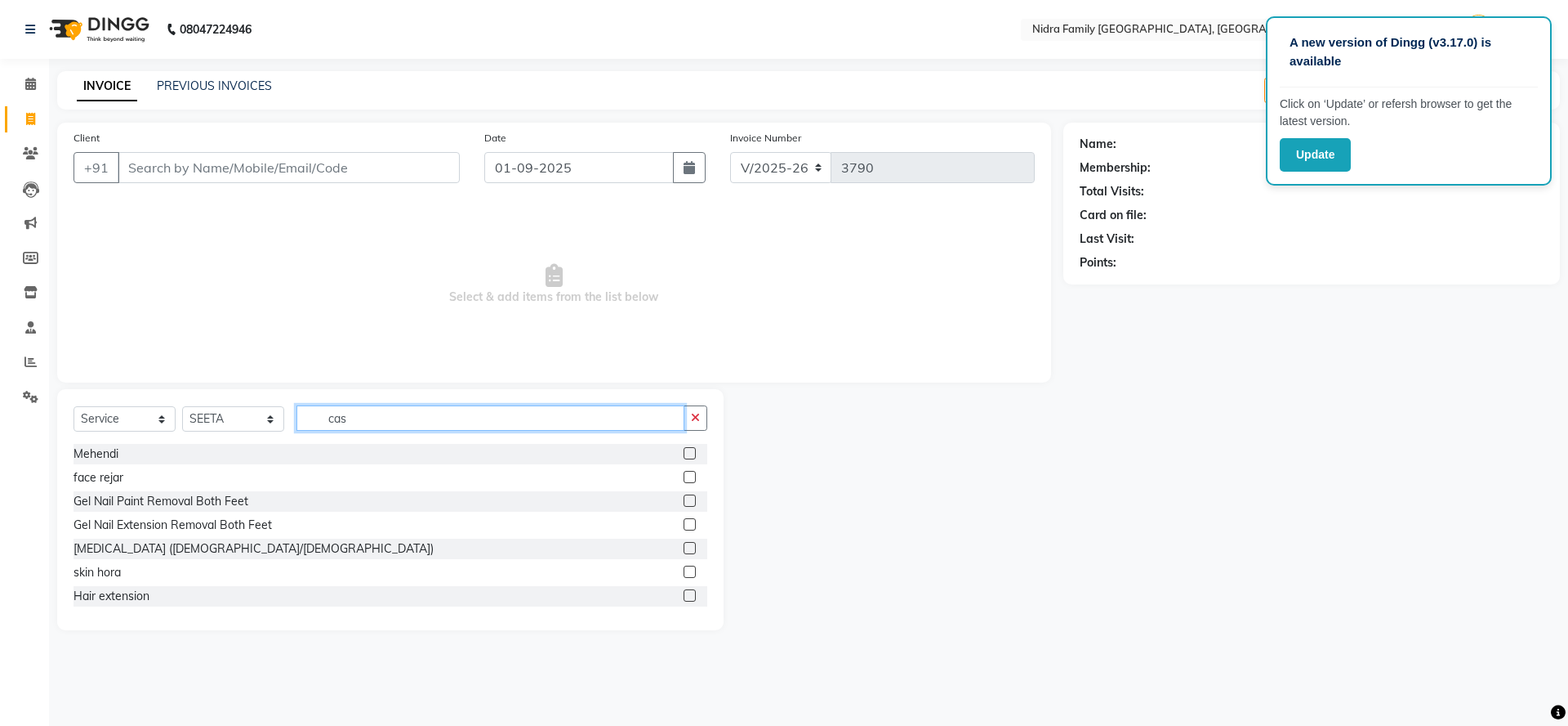
click at [384, 426] on input "cas" at bounding box center [491, 418] width 388 height 25
type input "c"
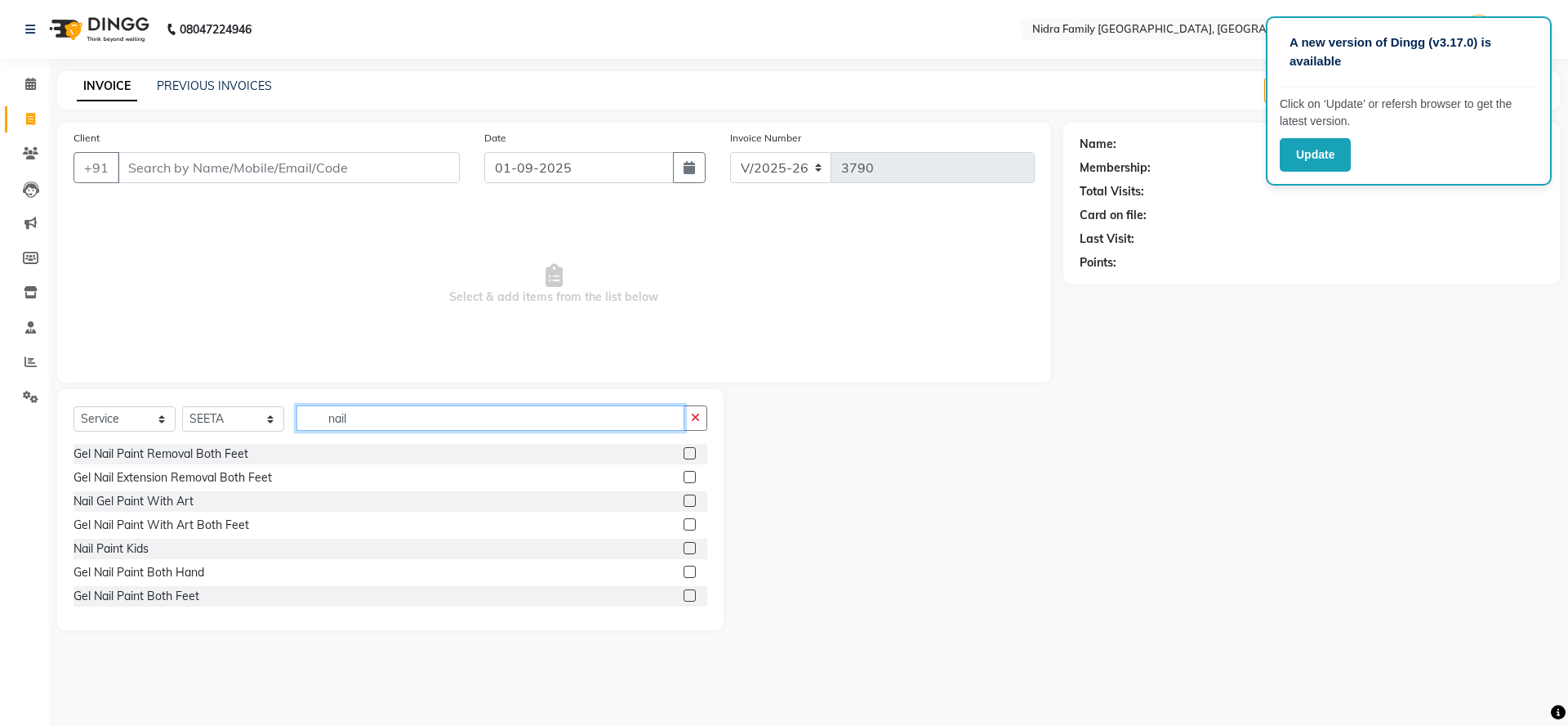
type input "nail"
click at [250, 159] on input "Client" at bounding box center [288, 168] width 343 height 31
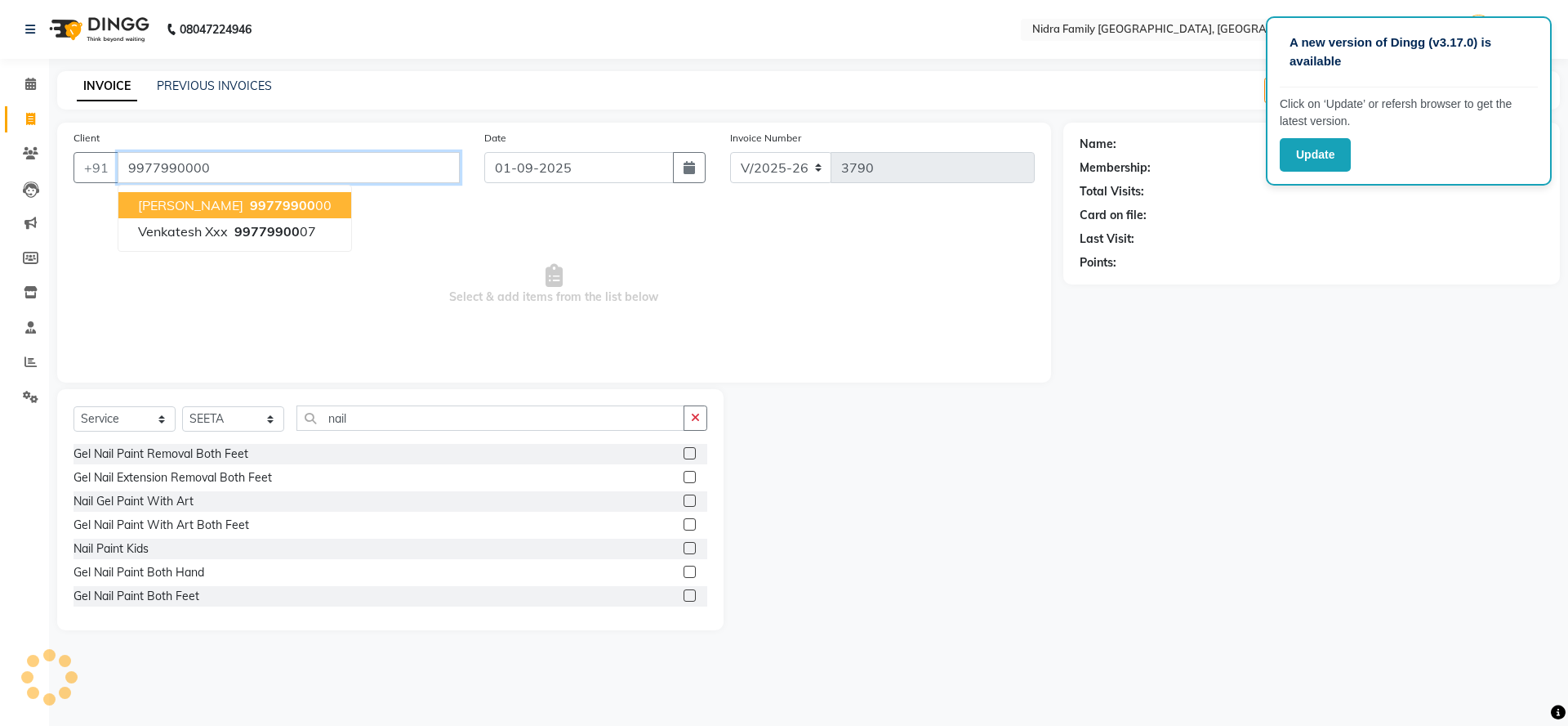
type input "9977990000"
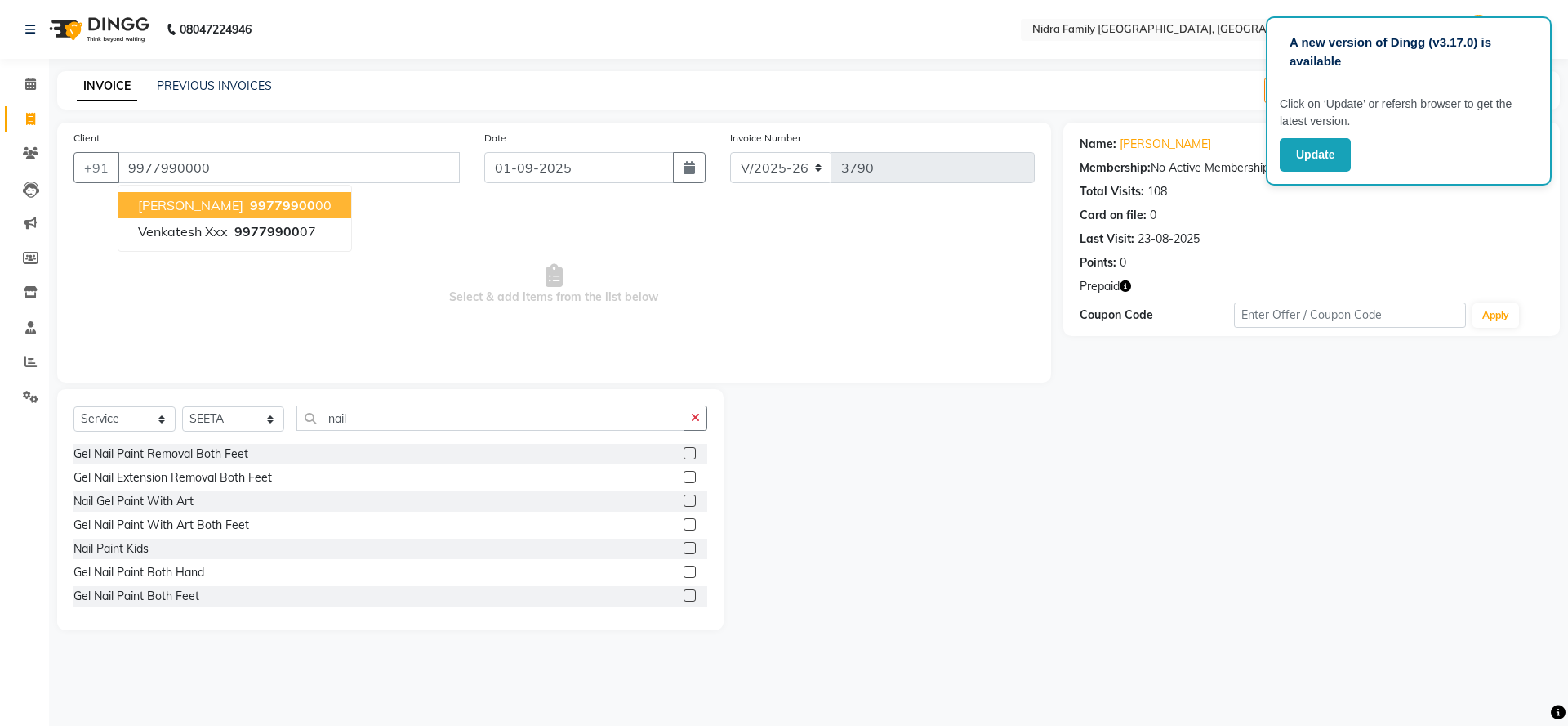
click at [271, 204] on span "99779900" at bounding box center [282, 205] width 65 height 16
click at [683, 591] on label at bounding box center [689, 595] width 12 height 12
click at [683, 591] on input "checkbox" at bounding box center [688, 596] width 11 height 11
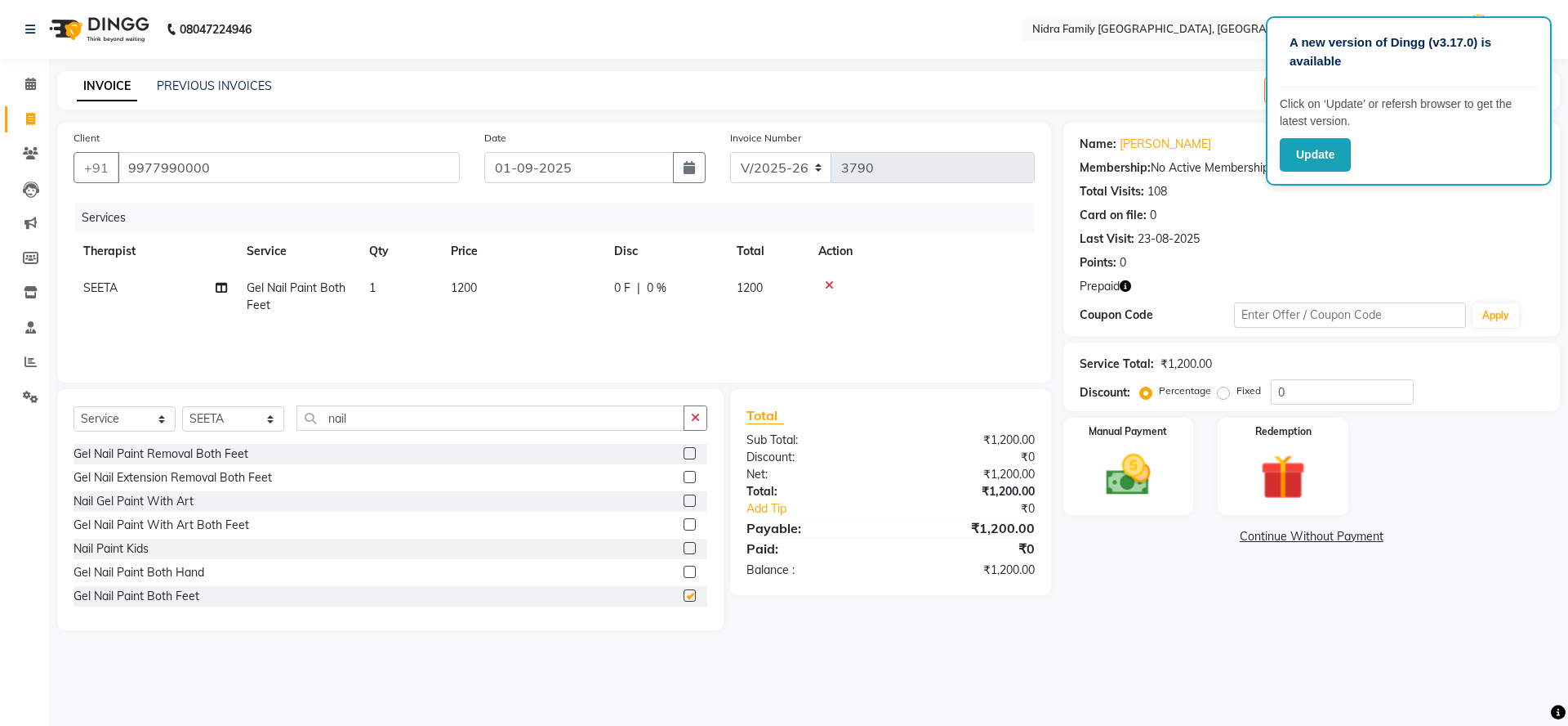
checkbox input "false"
click at [825, 284] on icon at bounding box center [829, 285] width 9 height 12
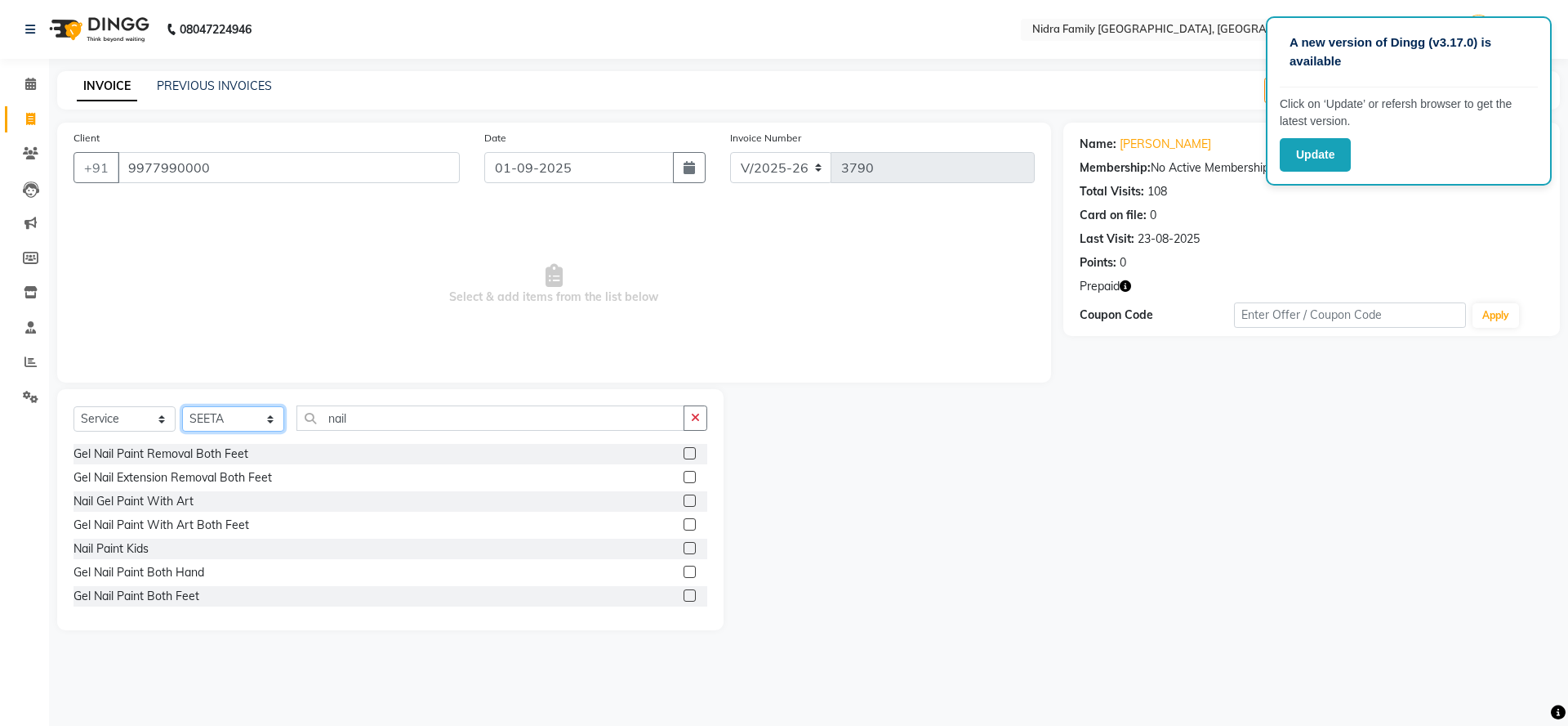
click at [257, 421] on select "Select Therapist [PERSON_NAME] [PERSON_NAME] [PERSON_NAME] [PERSON_NAME] [PERSO…" at bounding box center [233, 419] width 102 height 25
select select "8270"
click at [182, 406] on select "Select Therapist [PERSON_NAME] [PERSON_NAME] [PERSON_NAME] [PERSON_NAME] [PERSO…" at bounding box center [233, 419] width 102 height 25
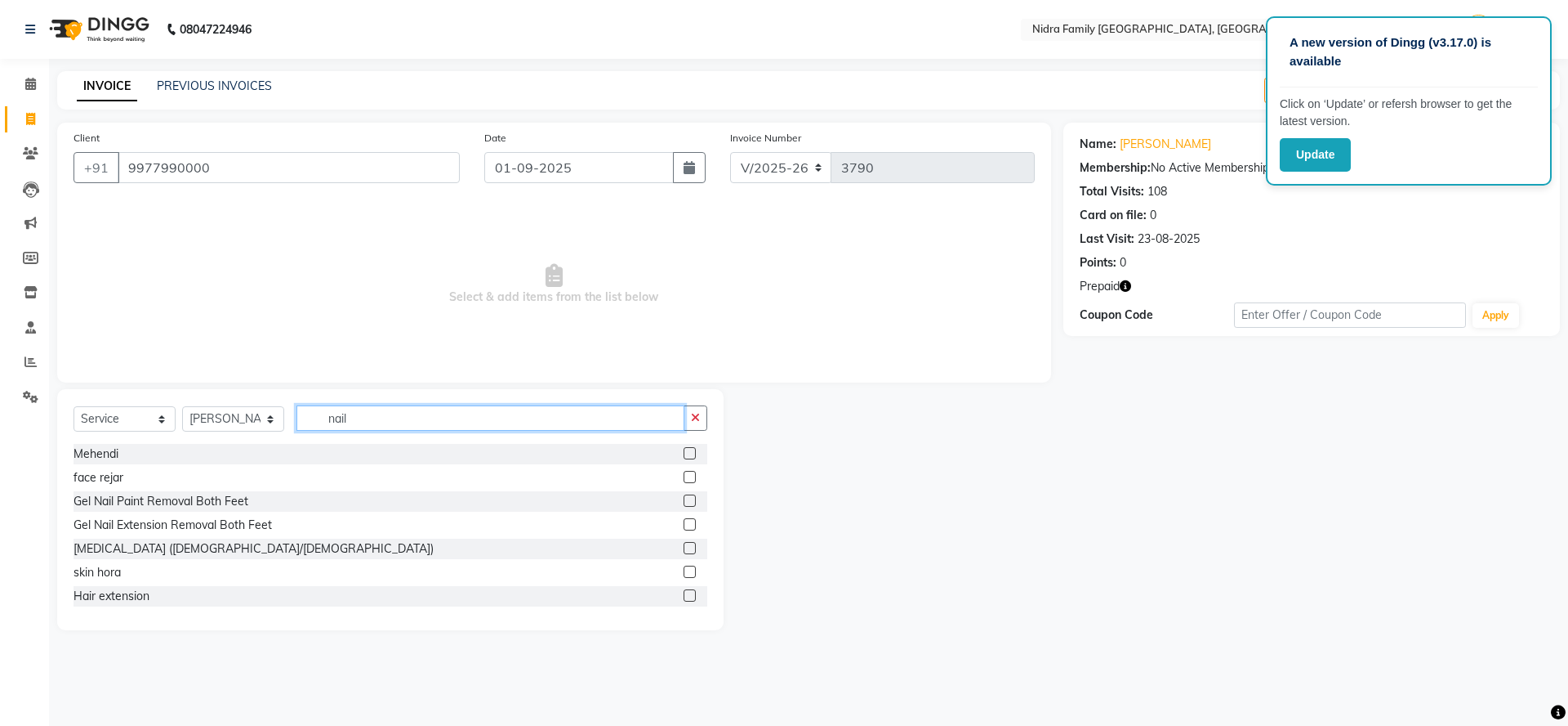
click at [403, 425] on input "nail" at bounding box center [491, 418] width 388 height 25
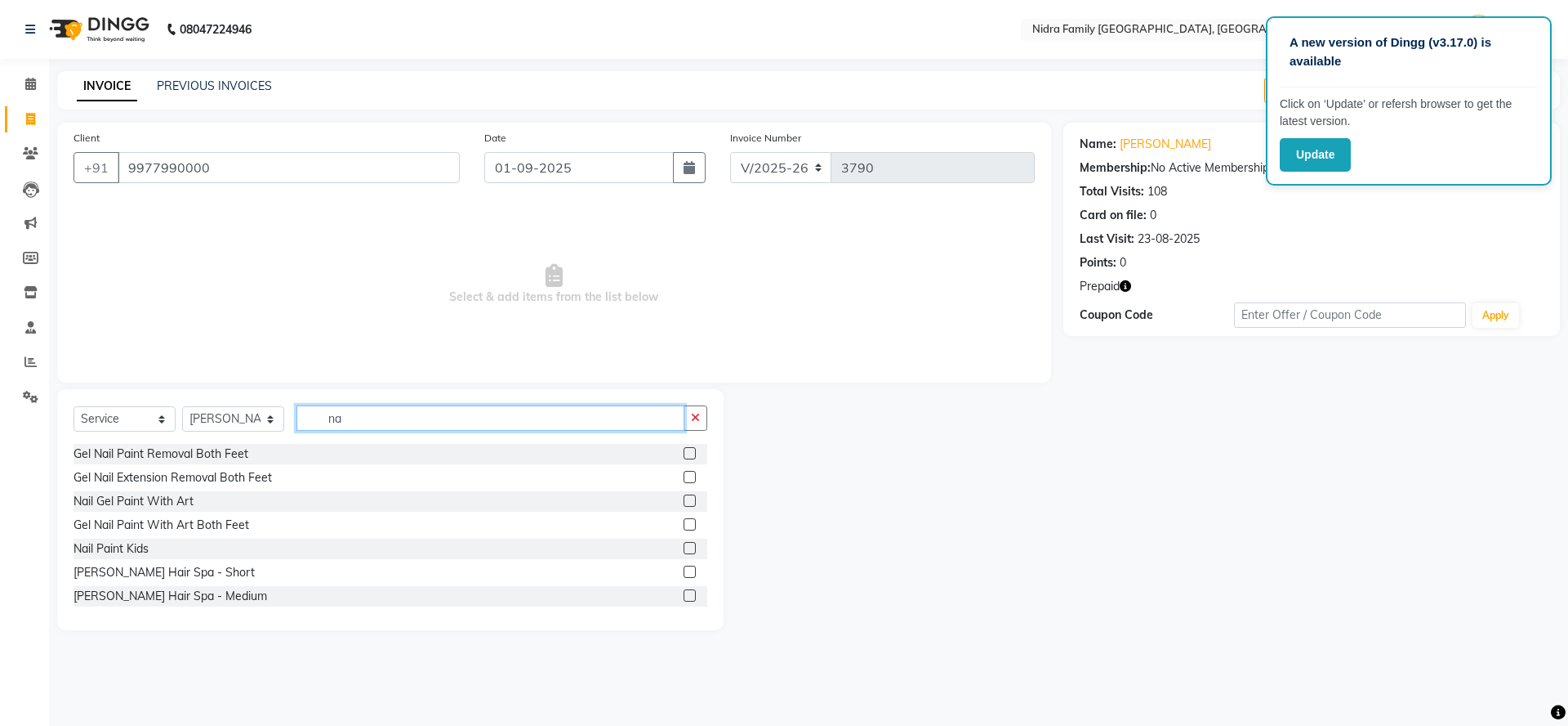
type input "n"
type input "h"
type input "hair cut"
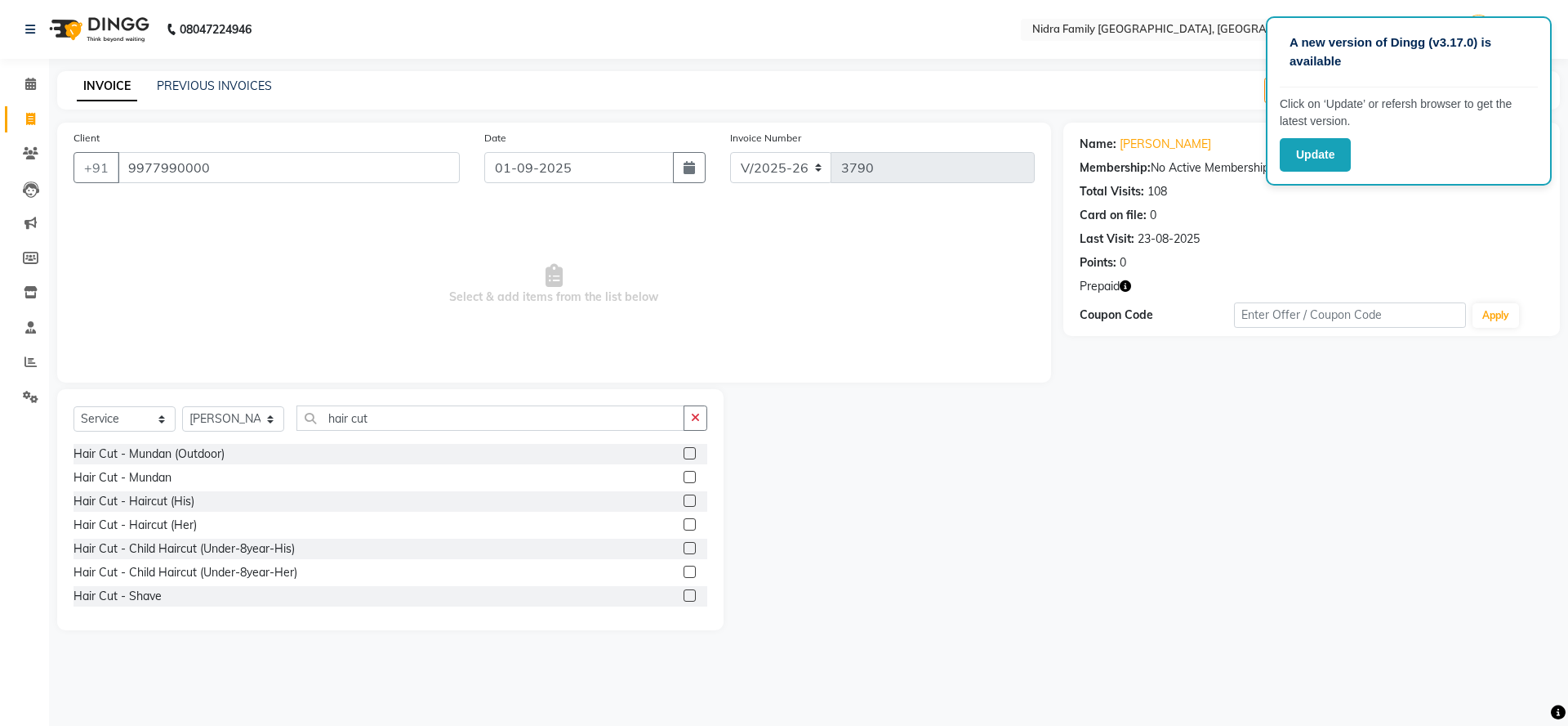
click at [683, 525] on label at bounding box center [689, 524] width 12 height 12
click at [683, 525] on input "checkbox" at bounding box center [688, 525] width 11 height 11
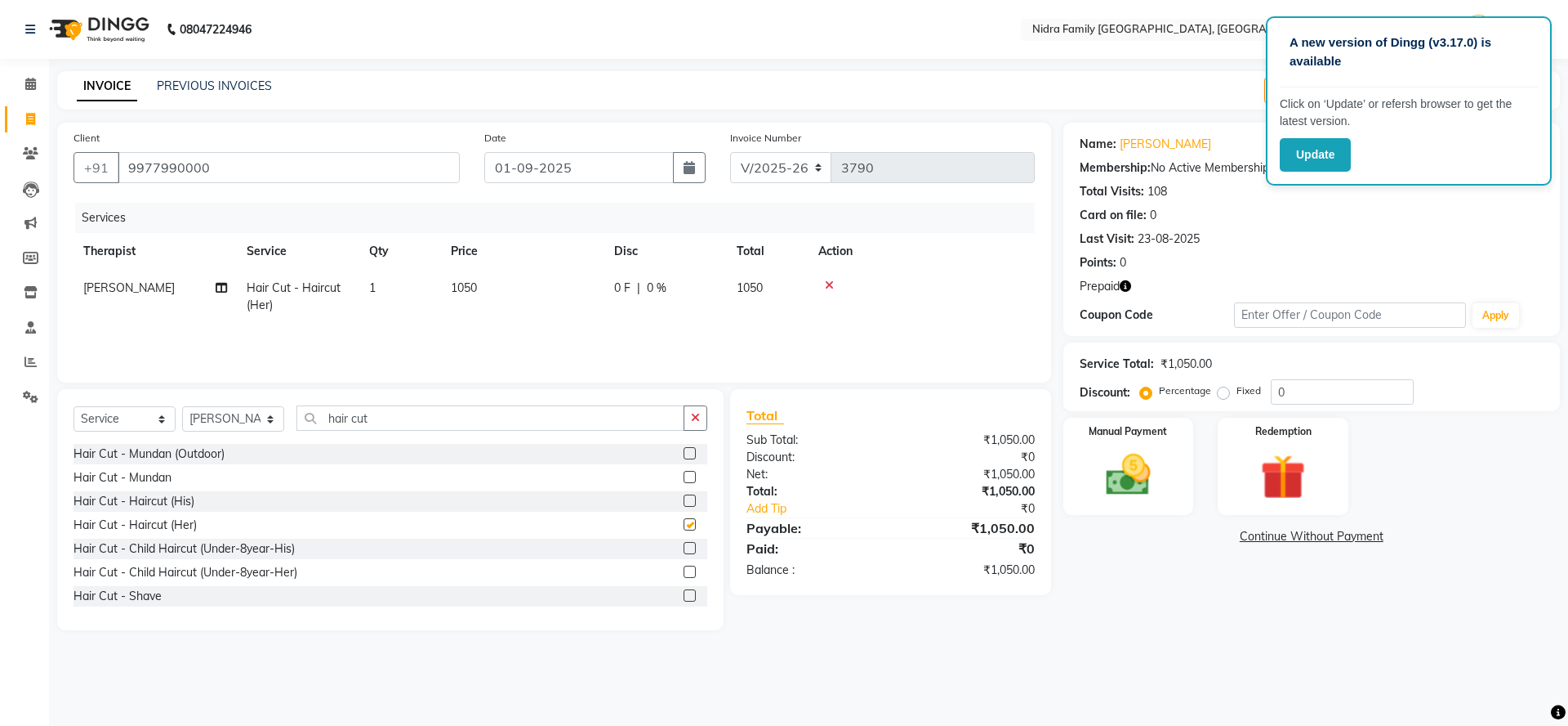
checkbox input "false"
click at [625, 287] on span "0 F" at bounding box center [622, 288] width 16 height 17
select select "8270"
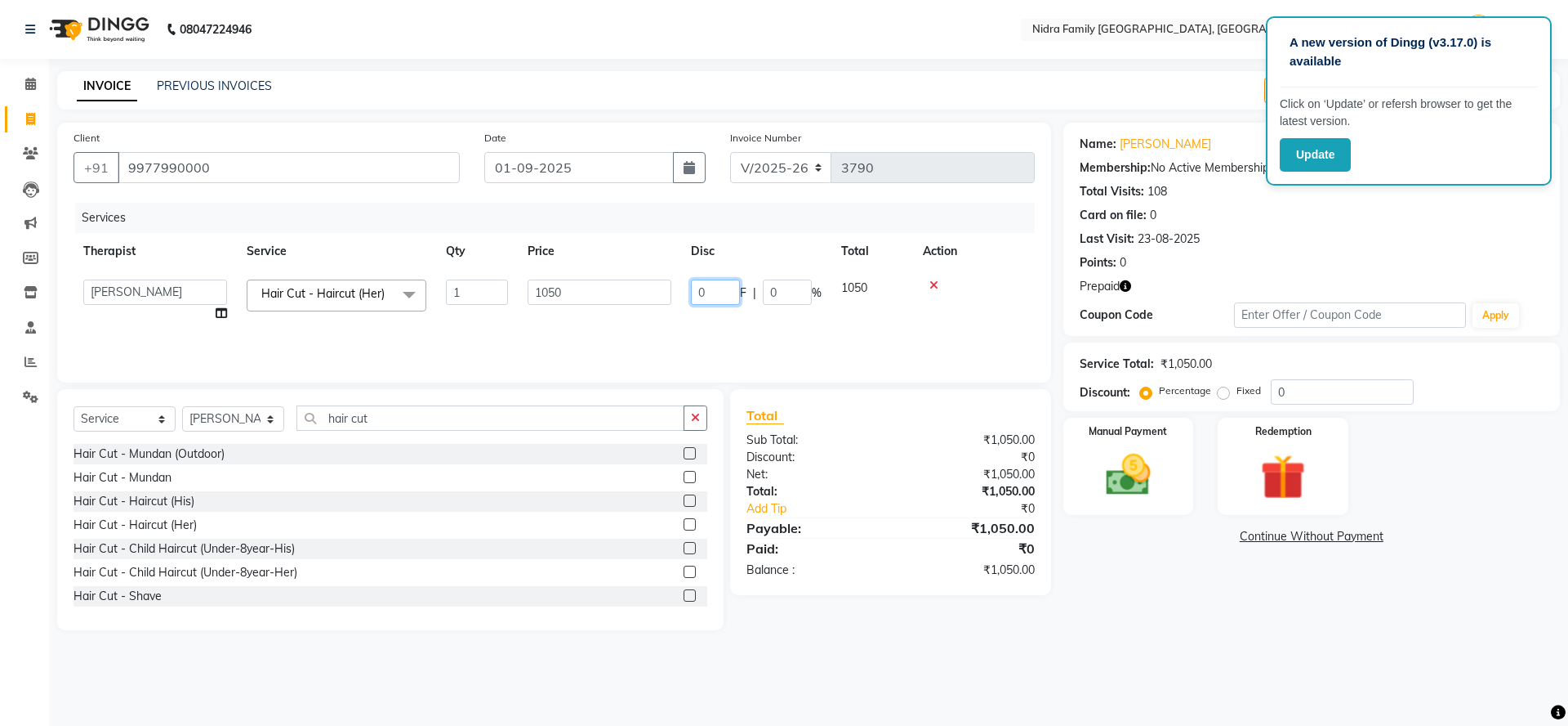
click at [704, 290] on input "0" at bounding box center [715, 292] width 49 height 25
type input "200"
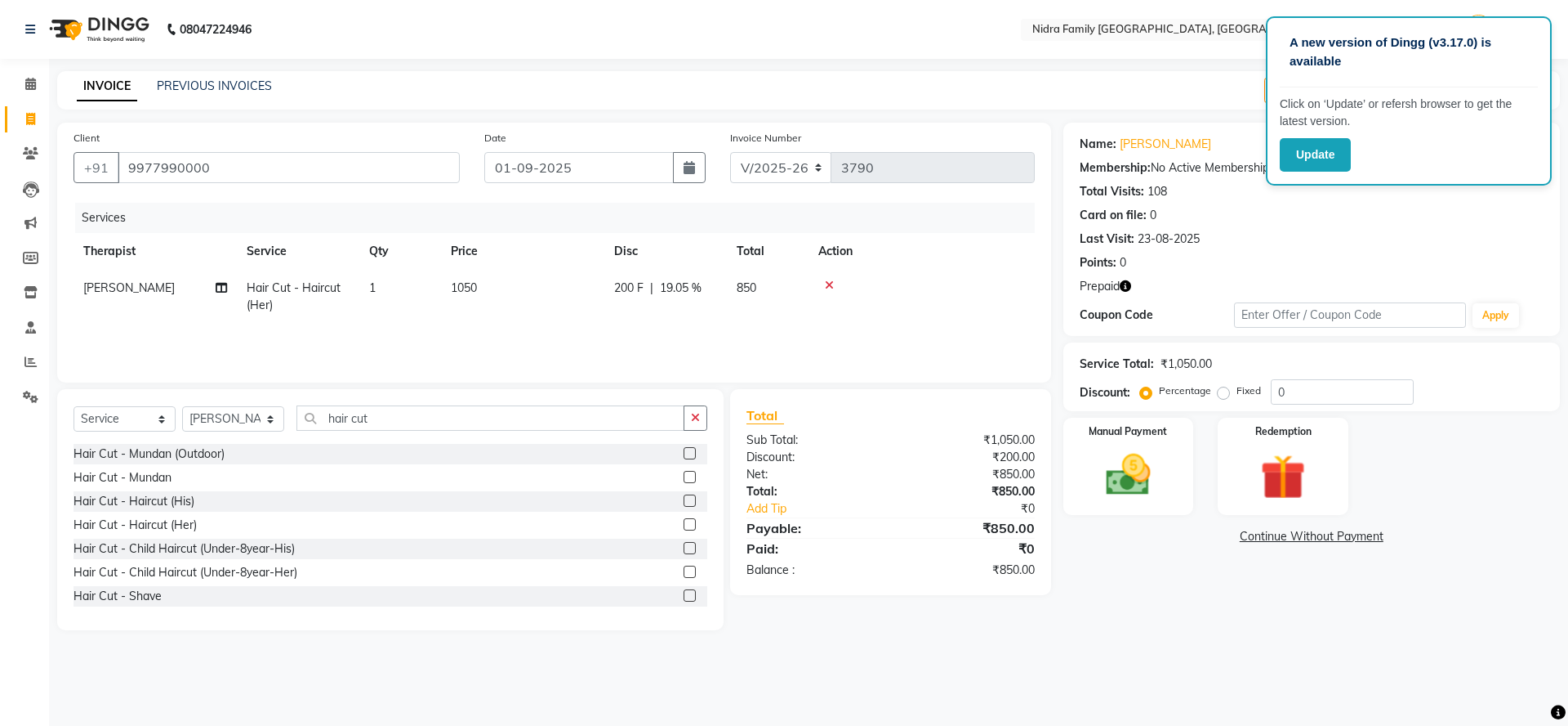
click at [704, 316] on td "200 F | 19.05 %" at bounding box center [666, 297] width 123 height 54
select select "8270"
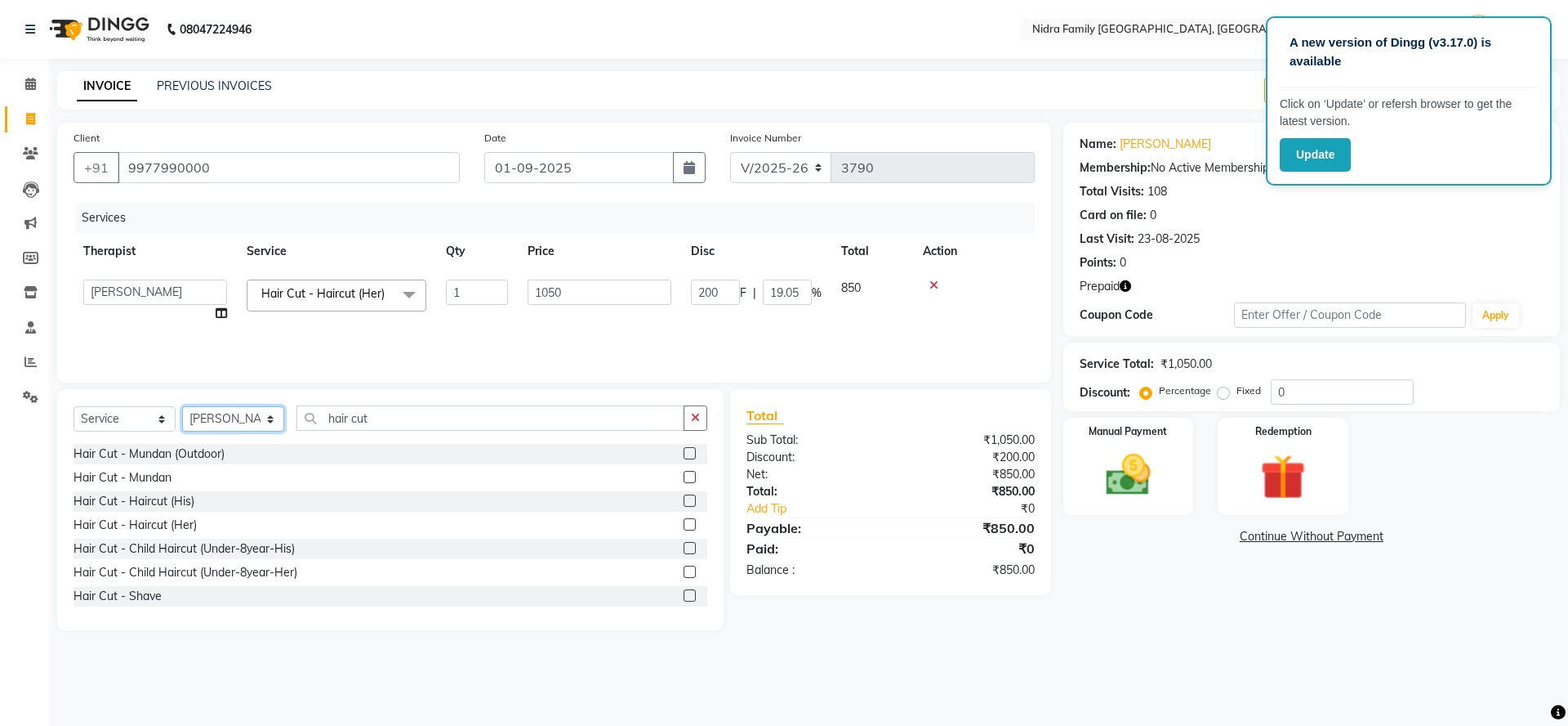
click at [215, 417] on select "Select Therapist [PERSON_NAME] [PERSON_NAME] [PERSON_NAME] [PERSON_NAME] [PERSO…" at bounding box center [233, 419] width 102 height 25
select select "83326"
click at [182, 406] on select "Select Therapist [PERSON_NAME] [PERSON_NAME] [PERSON_NAME] [PERSON_NAME] [PERSO…" at bounding box center [233, 419] width 102 height 25
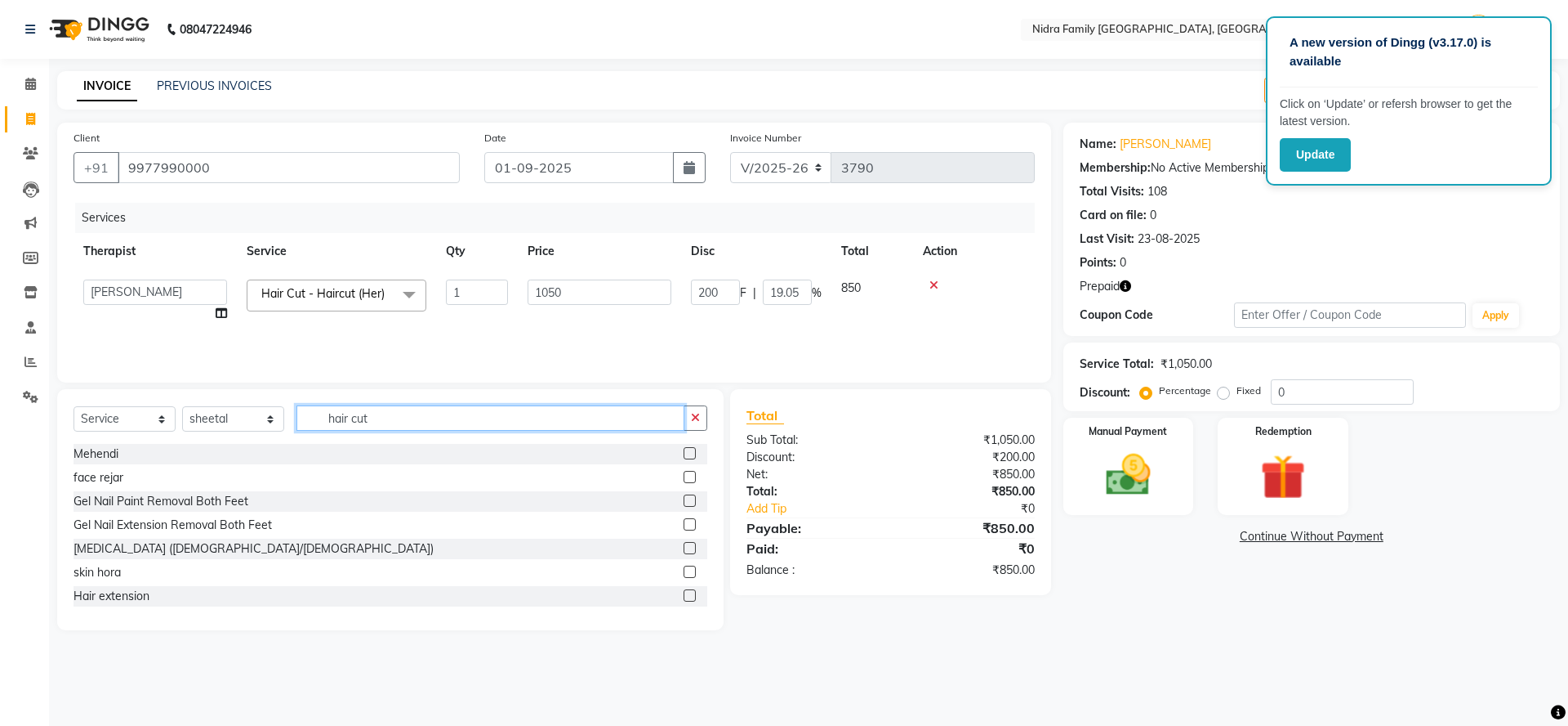
click at [481, 417] on input "hair cut" at bounding box center [491, 418] width 388 height 25
type input "h"
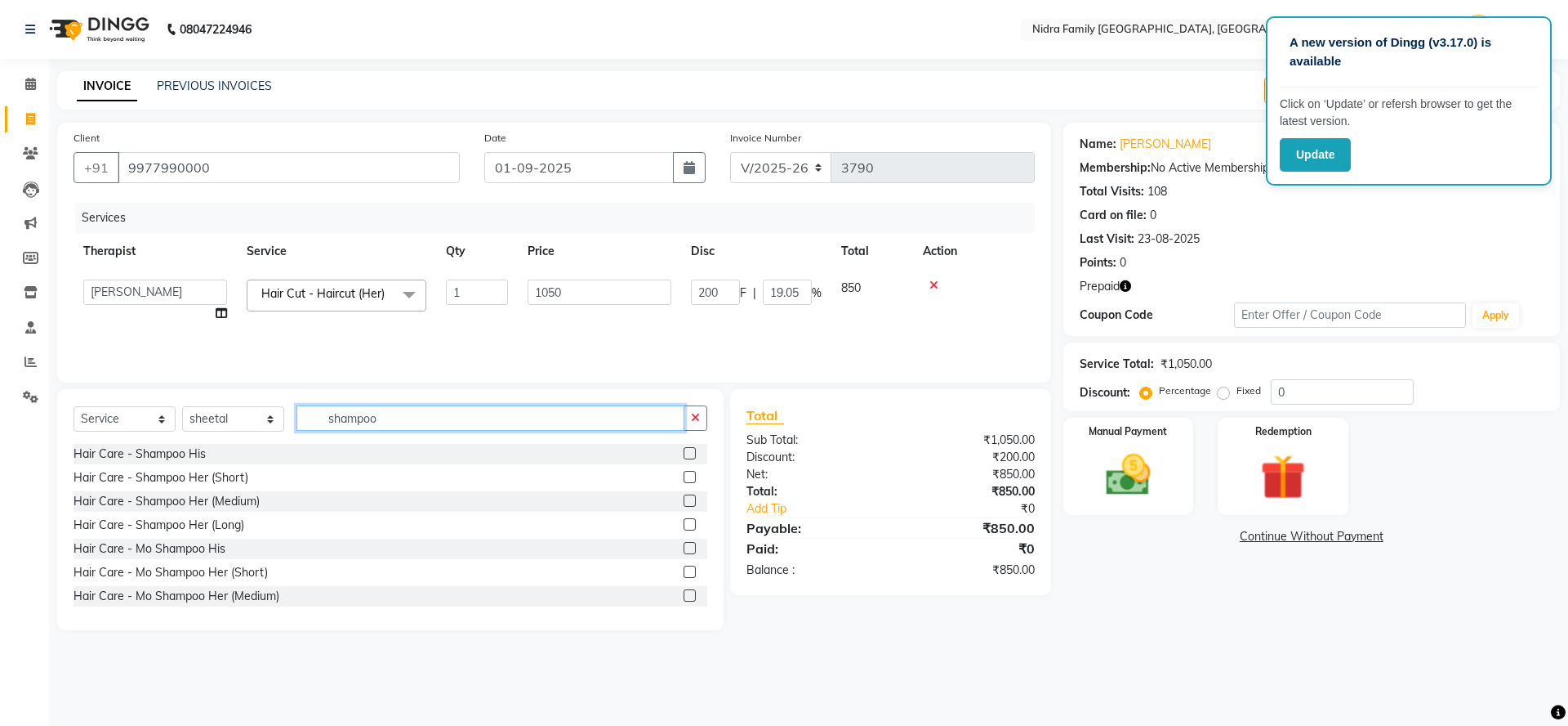
type input "shampoo"
click at [683, 500] on label at bounding box center [689, 500] width 12 height 12
click at [683, 500] on input "checkbox" at bounding box center [688, 501] width 11 height 11
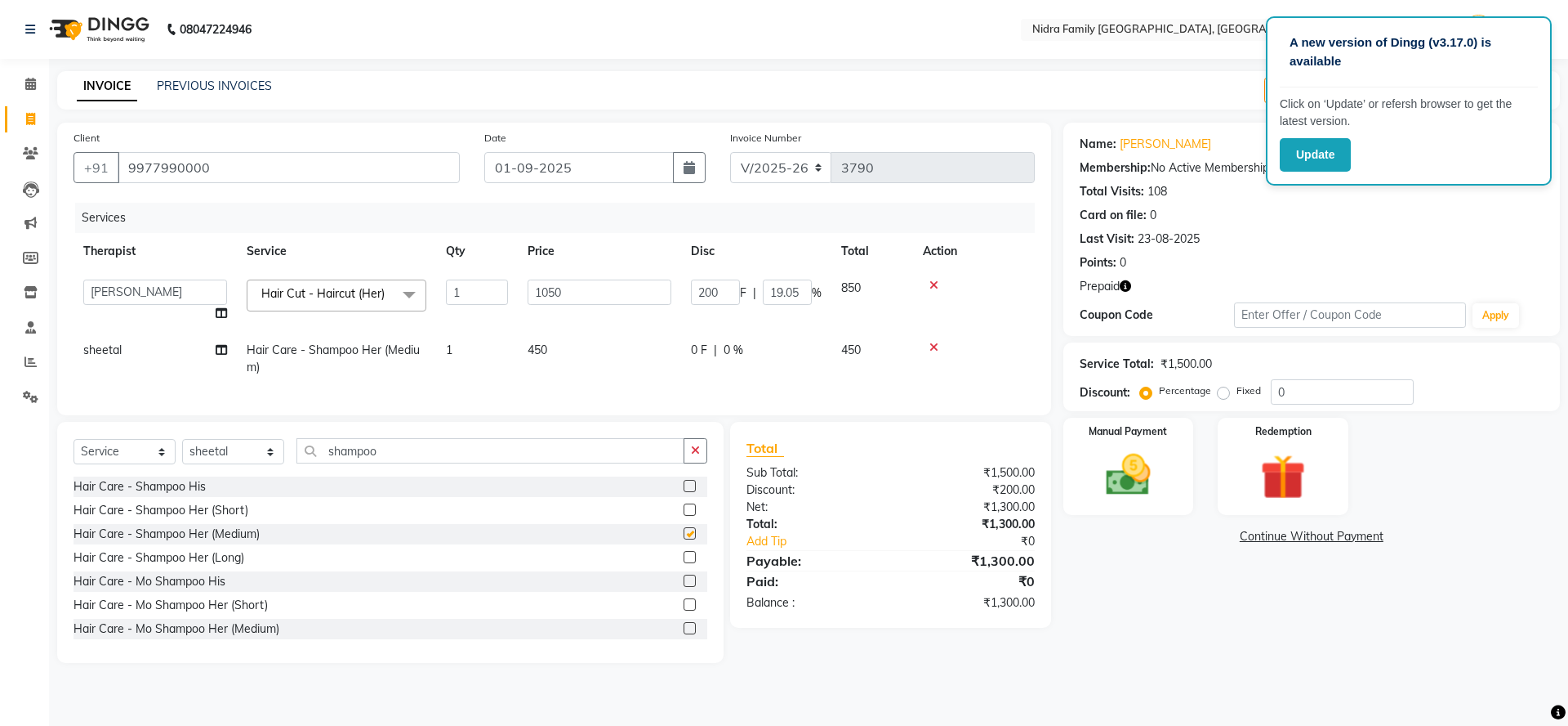
checkbox input "false"
click at [515, 464] on input "shampoo" at bounding box center [491, 451] width 388 height 25
type input "s"
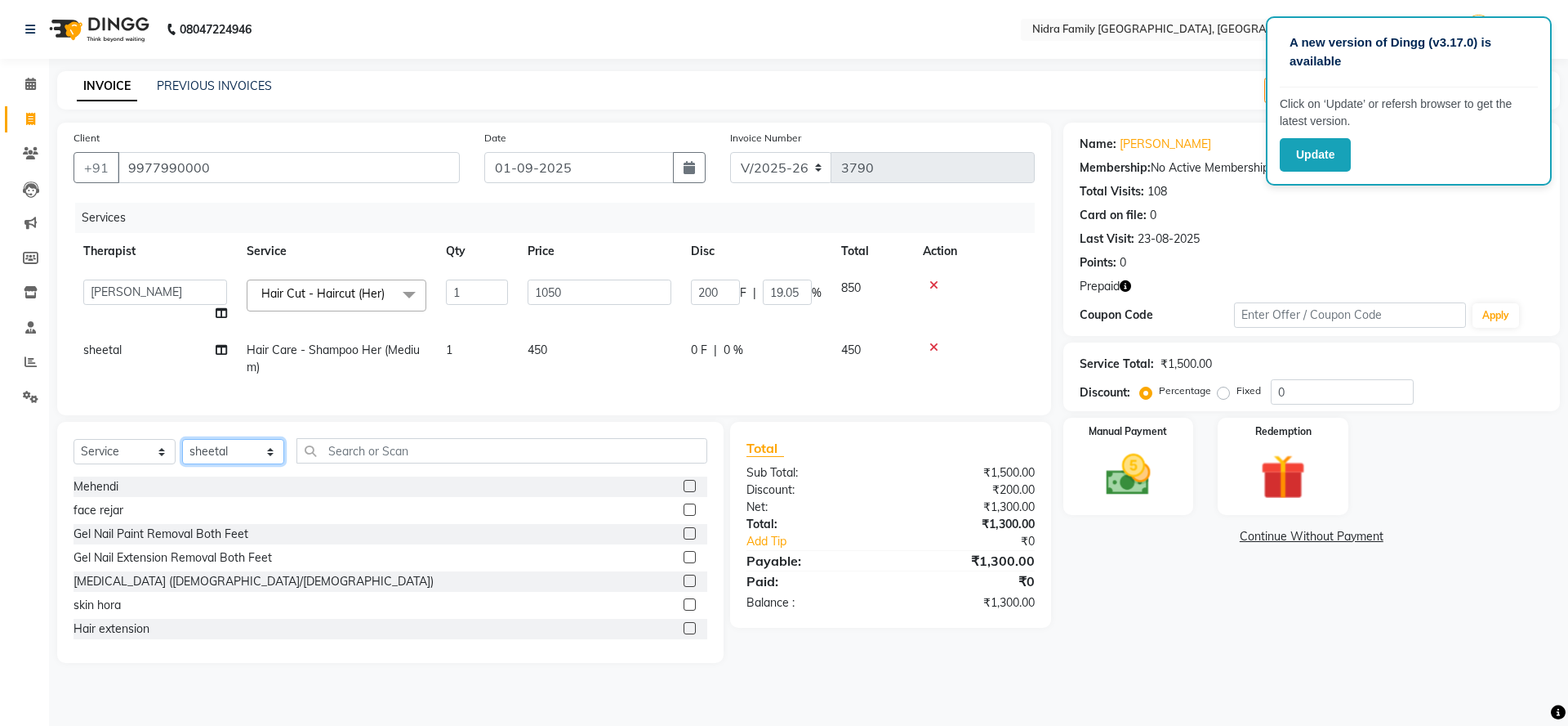
click at [226, 465] on select "Select Therapist [PERSON_NAME] [PERSON_NAME] [PERSON_NAME] [PERSON_NAME] [PERSO…" at bounding box center [233, 452] width 102 height 25
select select "62628"
click at [182, 456] on select "Select Therapist [PERSON_NAME] [PERSON_NAME] [PERSON_NAME] [PERSON_NAME] [PERSO…" at bounding box center [233, 452] width 102 height 25
click at [343, 460] on input "text" at bounding box center [502, 451] width 411 height 25
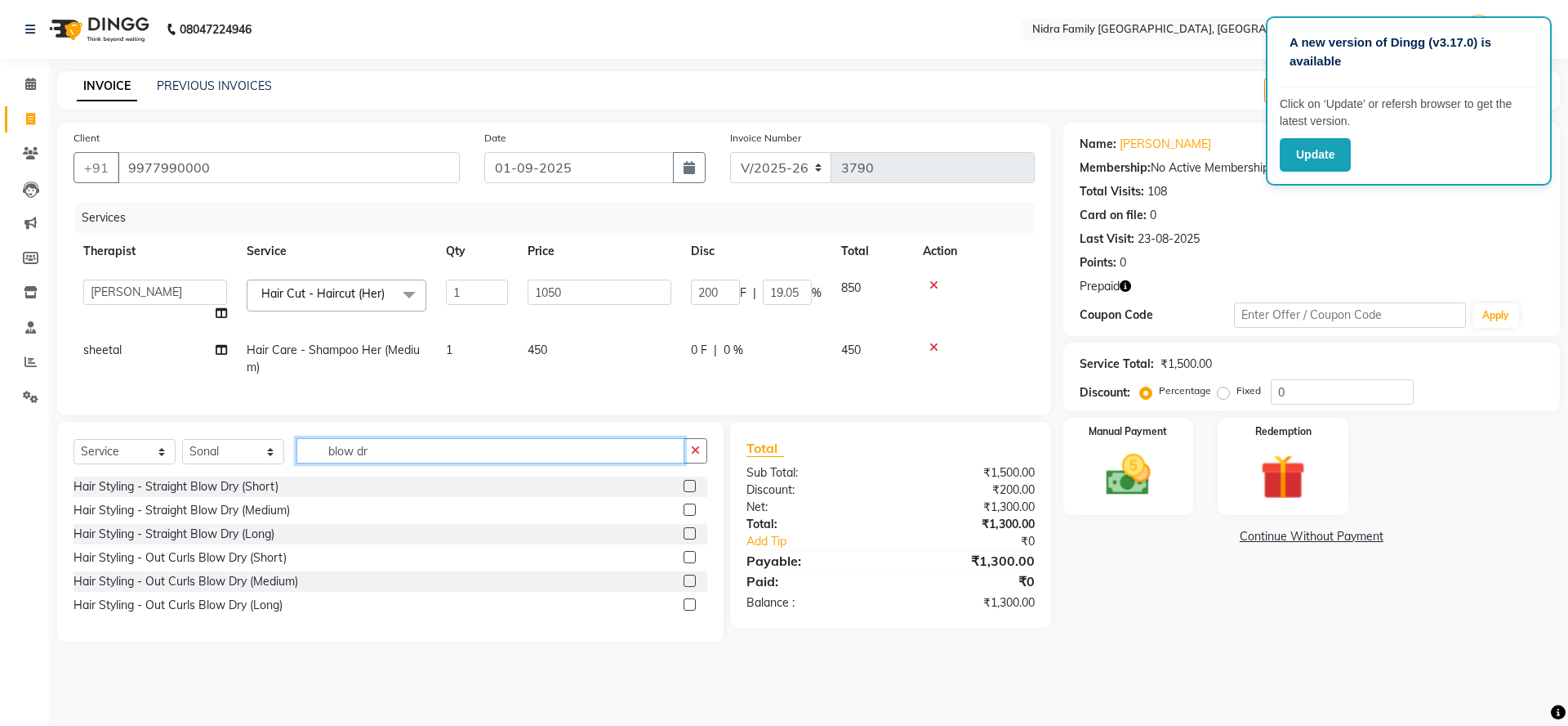
type input "blow dr"
click at [688, 515] on label at bounding box center [689, 509] width 12 height 12
click at [688, 515] on input "checkbox" at bounding box center [688, 510] width 11 height 11
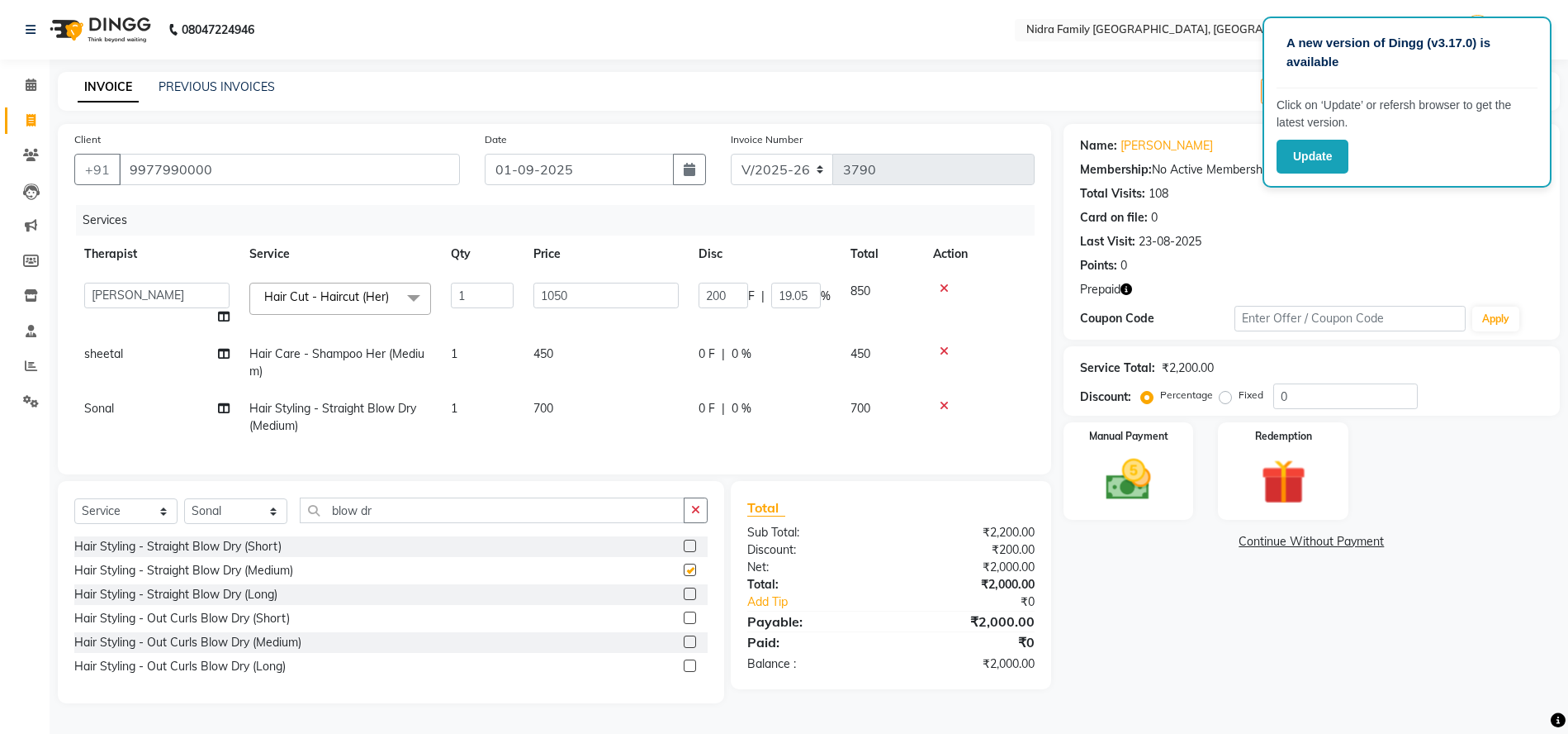
checkbox input "false"
click at [226, 524] on select "Select Therapist [PERSON_NAME] [PERSON_NAME] [PERSON_NAME] [PERSON_NAME] [PERSO…" at bounding box center [235, 511] width 103 height 26
select select "78960"
click at [184, 516] on select "Select Therapist [PERSON_NAME] [PERSON_NAME] [PERSON_NAME] [PERSON_NAME] [PERSO…" at bounding box center [235, 511] width 103 height 26
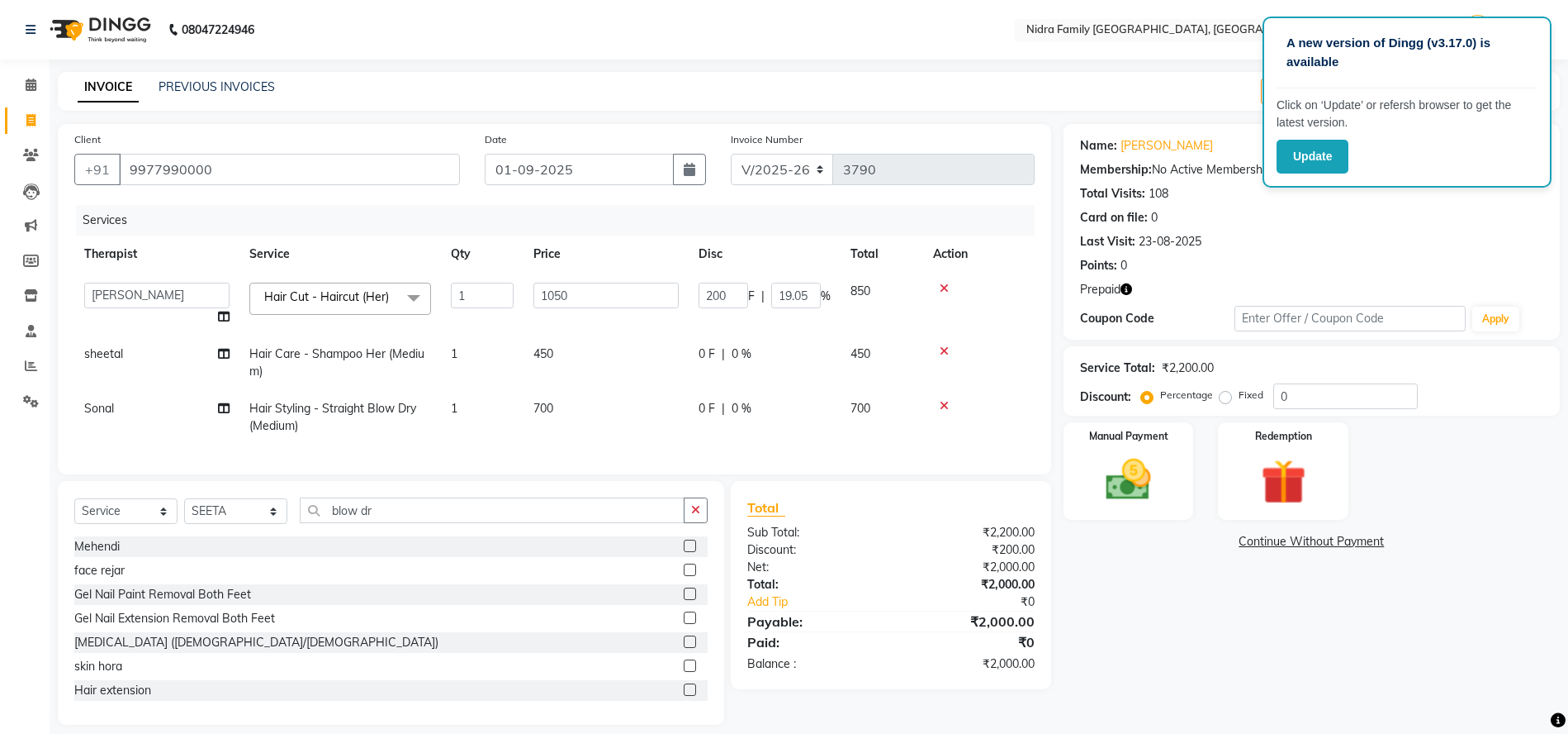
click at [388, 514] on div "Select Service Product Membership Package Voucher Prepaid Gift Card Select Ther…" at bounding box center [391, 602] width 666 height 244
click at [398, 518] on input "blow dr" at bounding box center [492, 510] width 385 height 26
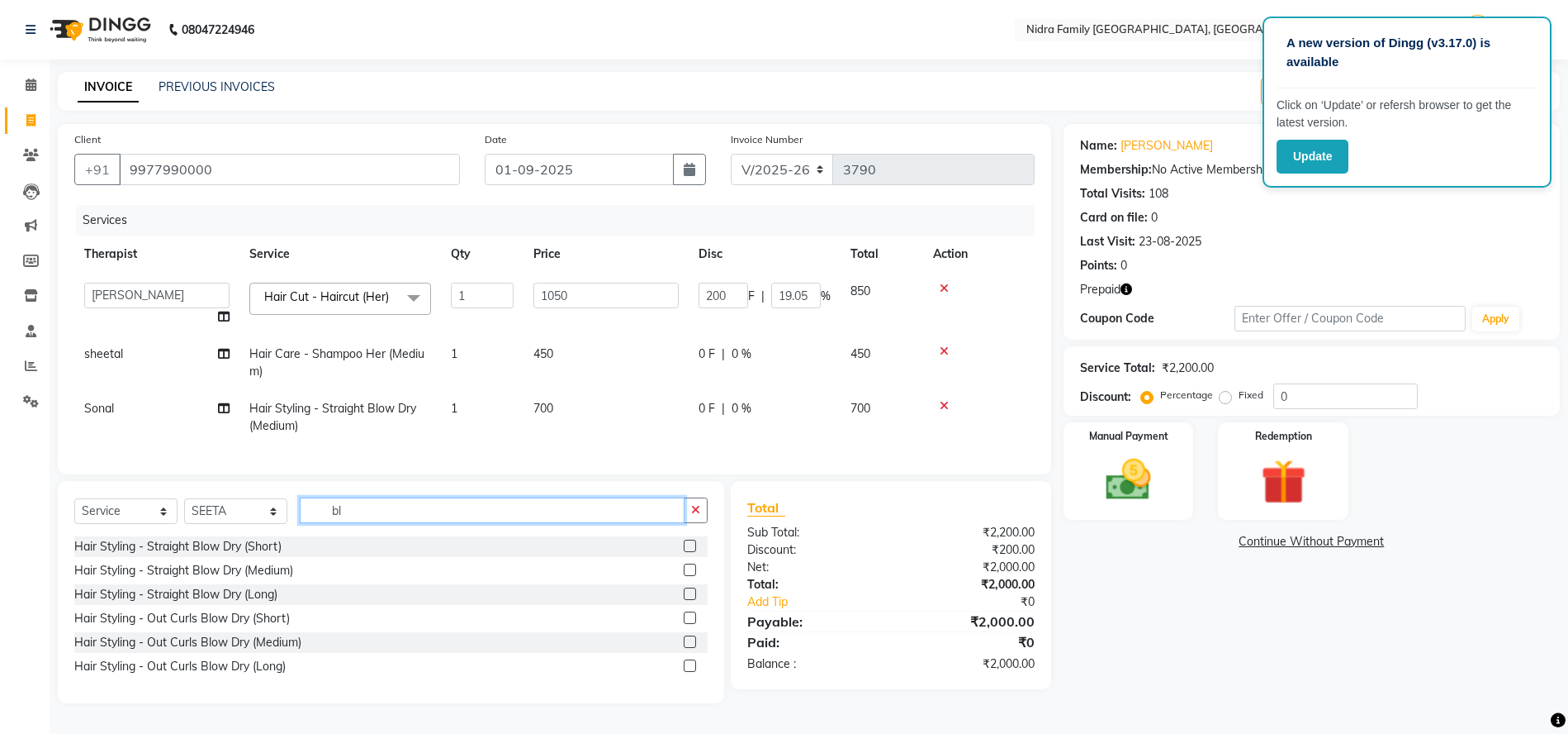
type input "b"
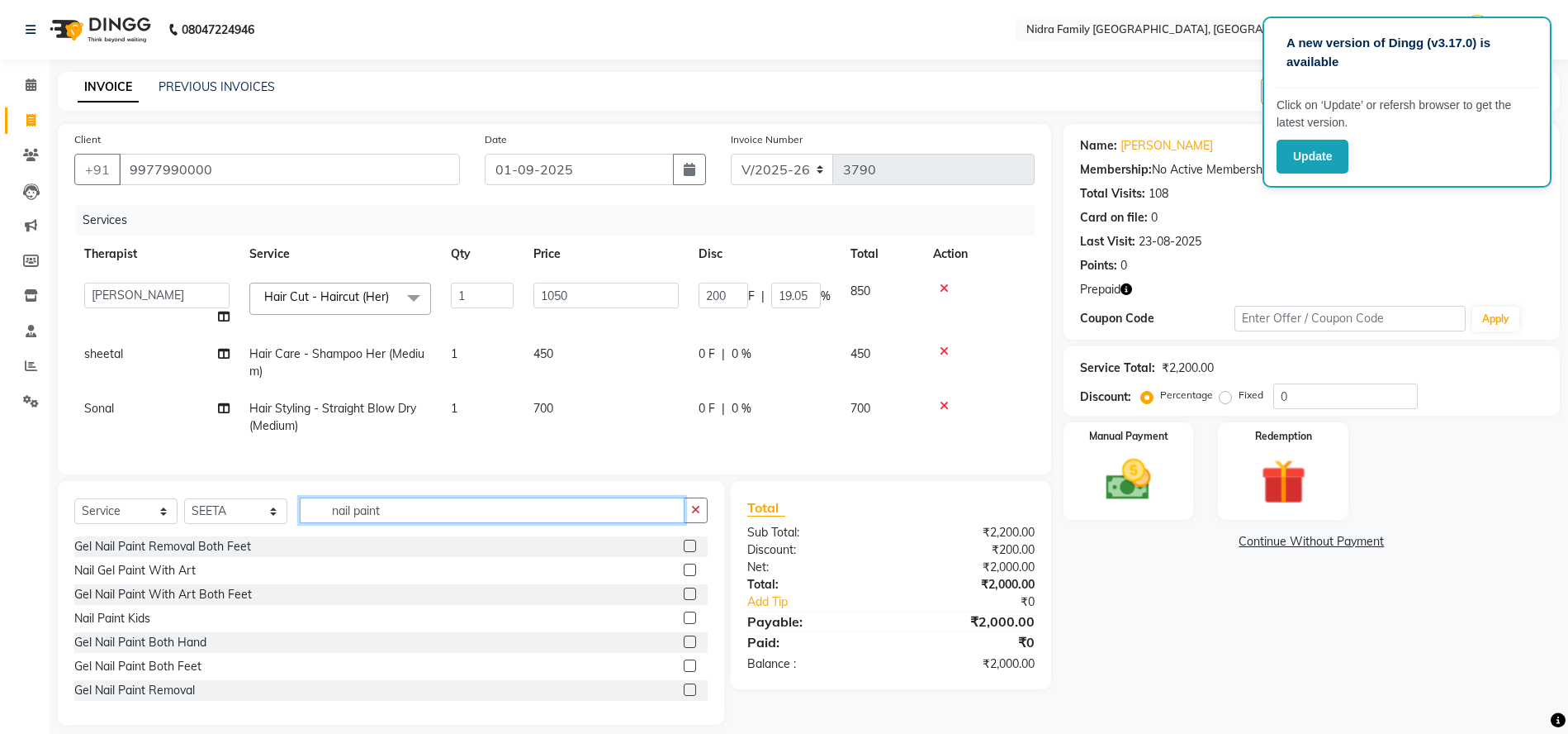
type input "nail paint"
click at [684, 624] on label at bounding box center [690, 618] width 12 height 12
click at [684, 624] on input "checkbox" at bounding box center [689, 619] width 11 height 11
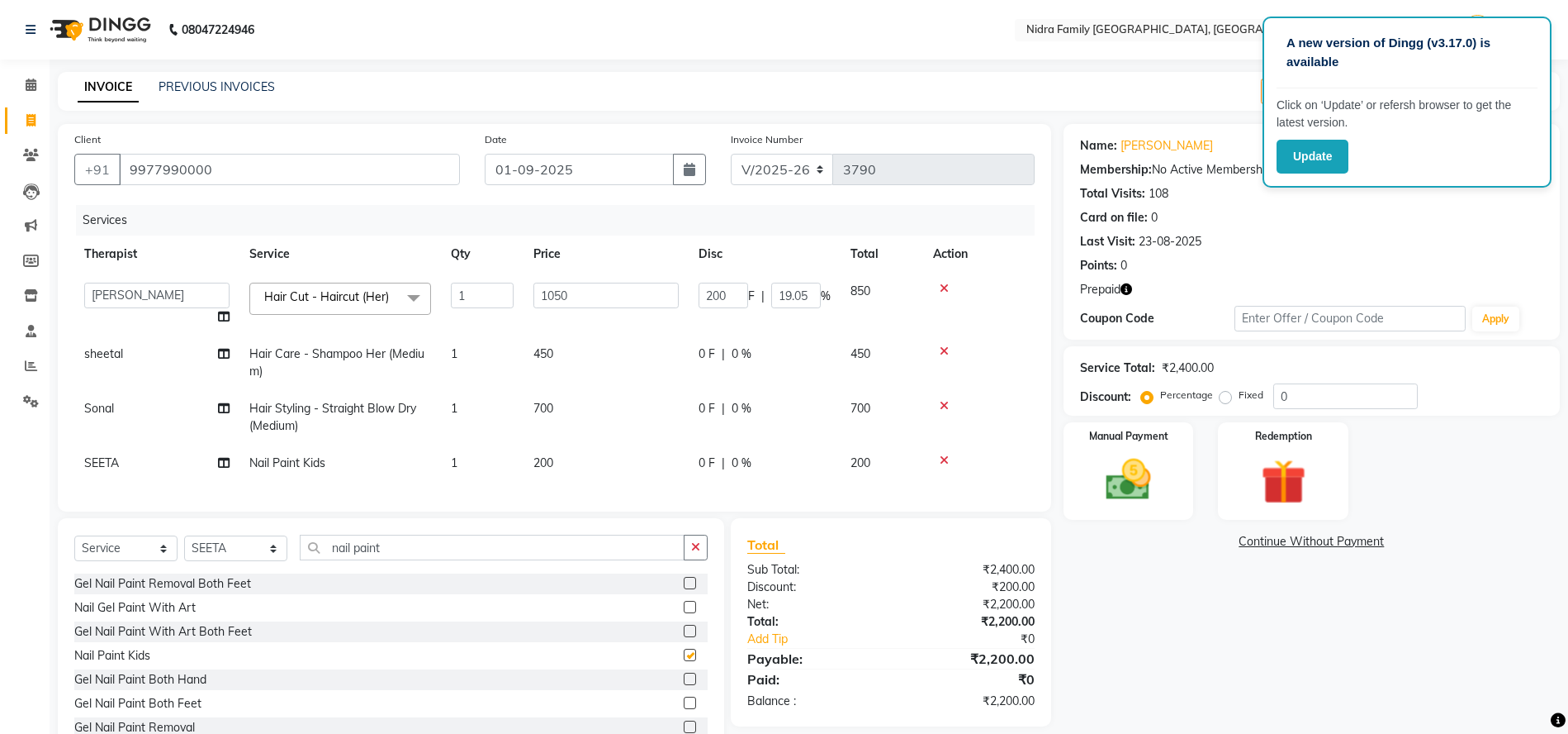
checkbox input "false"
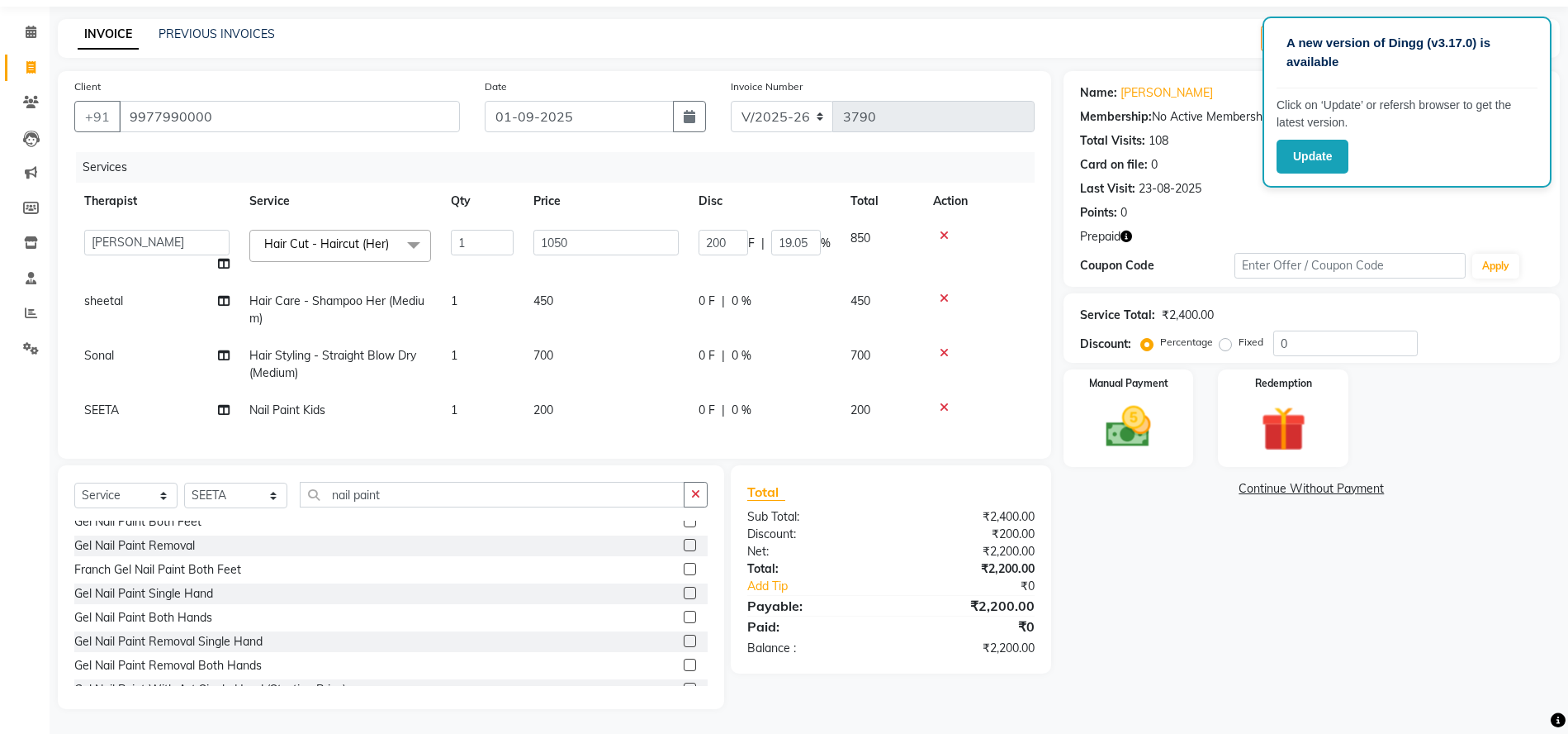
scroll to position [218, 0]
click at [684, 670] on label at bounding box center [690, 671] width 12 height 12
click at [684, 670] on input "checkbox" at bounding box center [689, 672] width 11 height 11
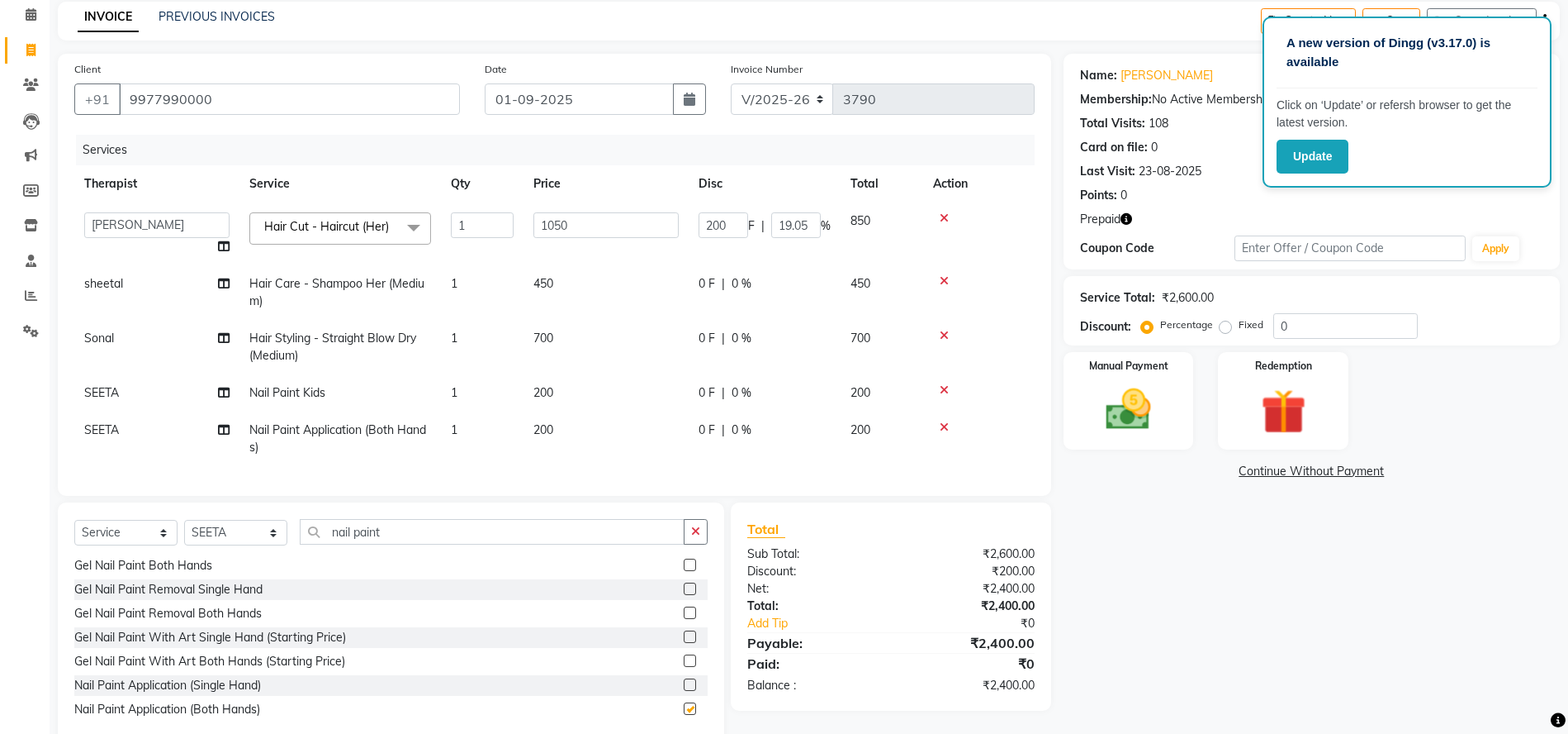
checkbox input "false"
click at [596, 427] on td "200" at bounding box center [605, 439] width 165 height 55
select select "78960"
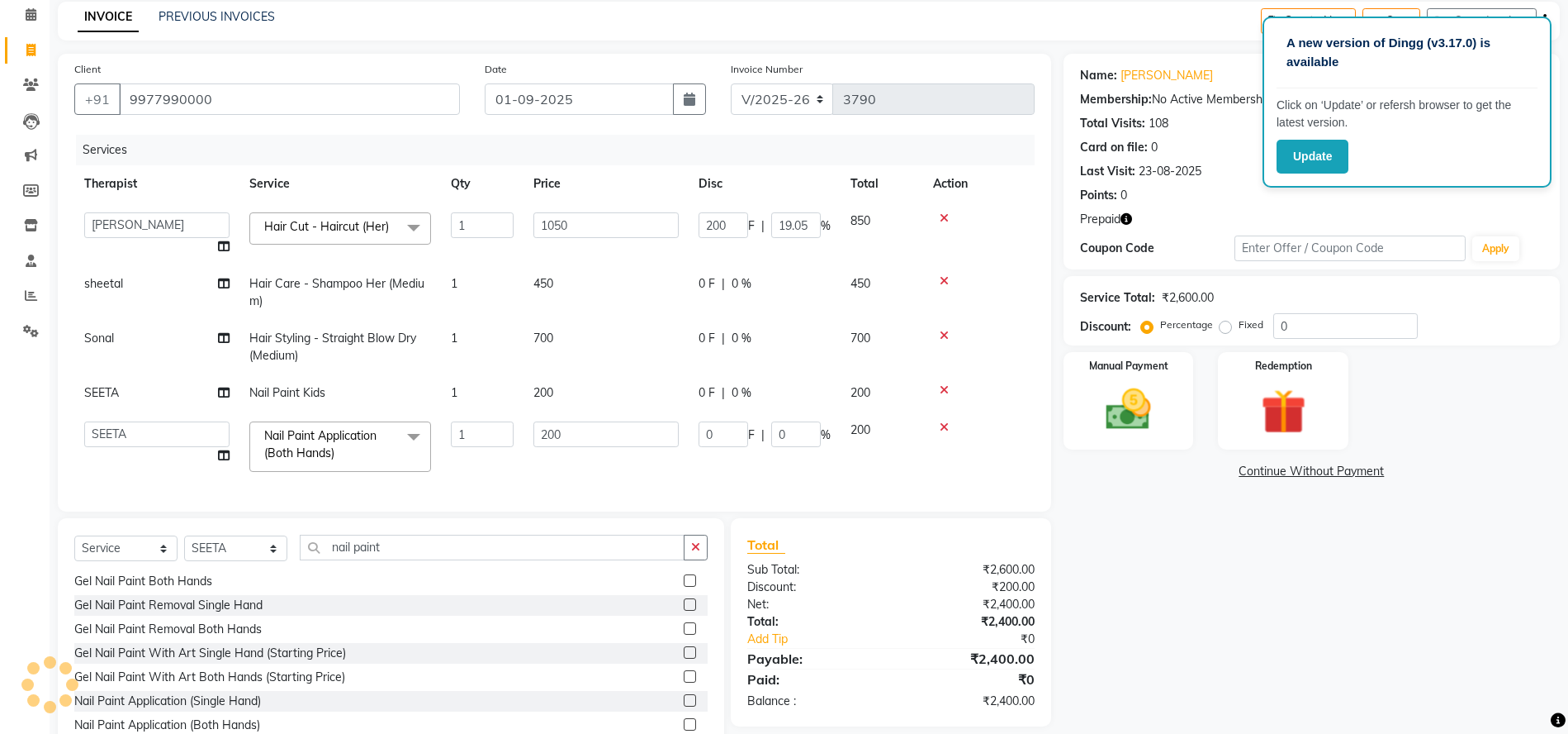
click at [596, 427] on input "200" at bounding box center [606, 435] width 145 height 26
type input "2"
type input "300"
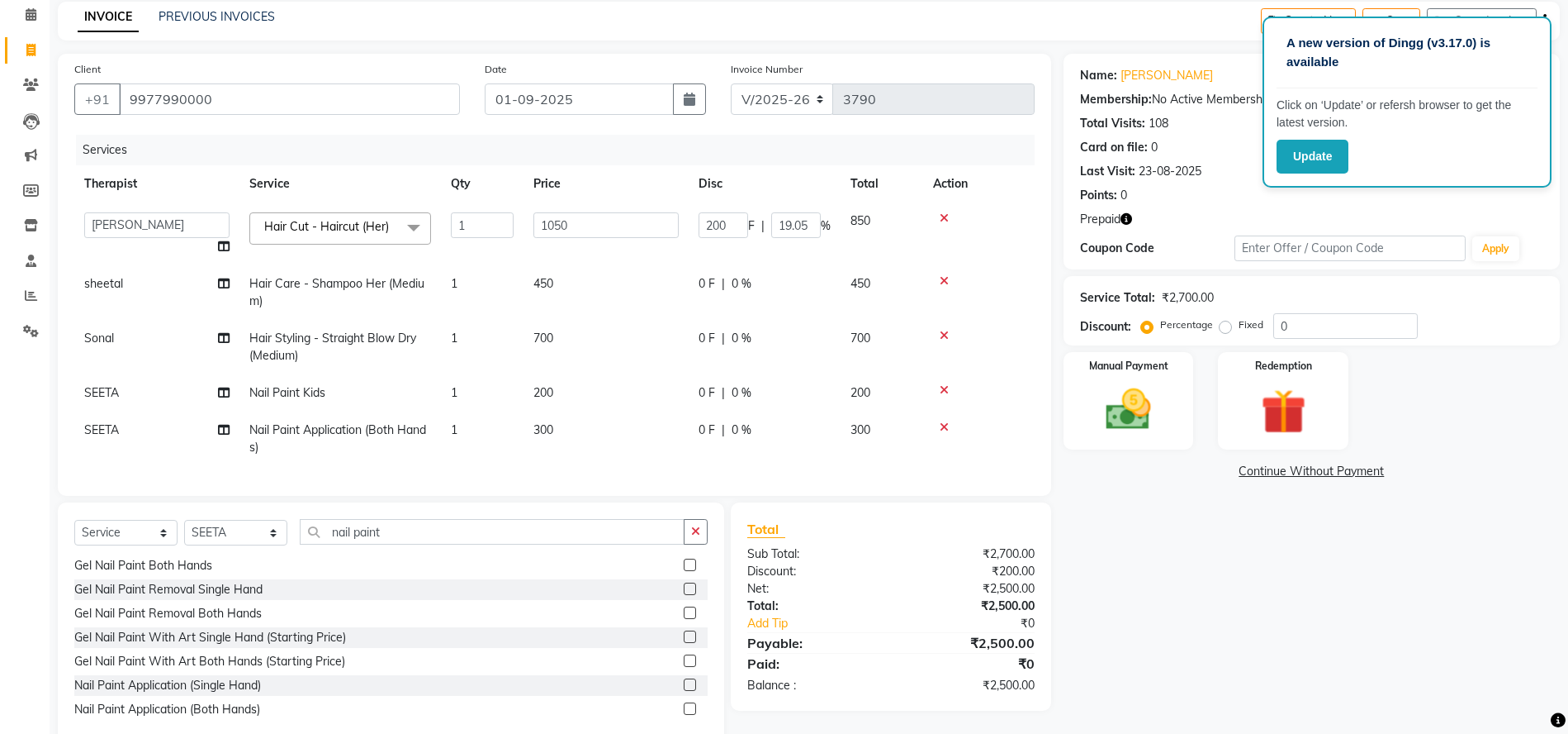
click at [732, 462] on td "0 F | 0 %" at bounding box center [764, 439] width 152 height 55
select select "78960"
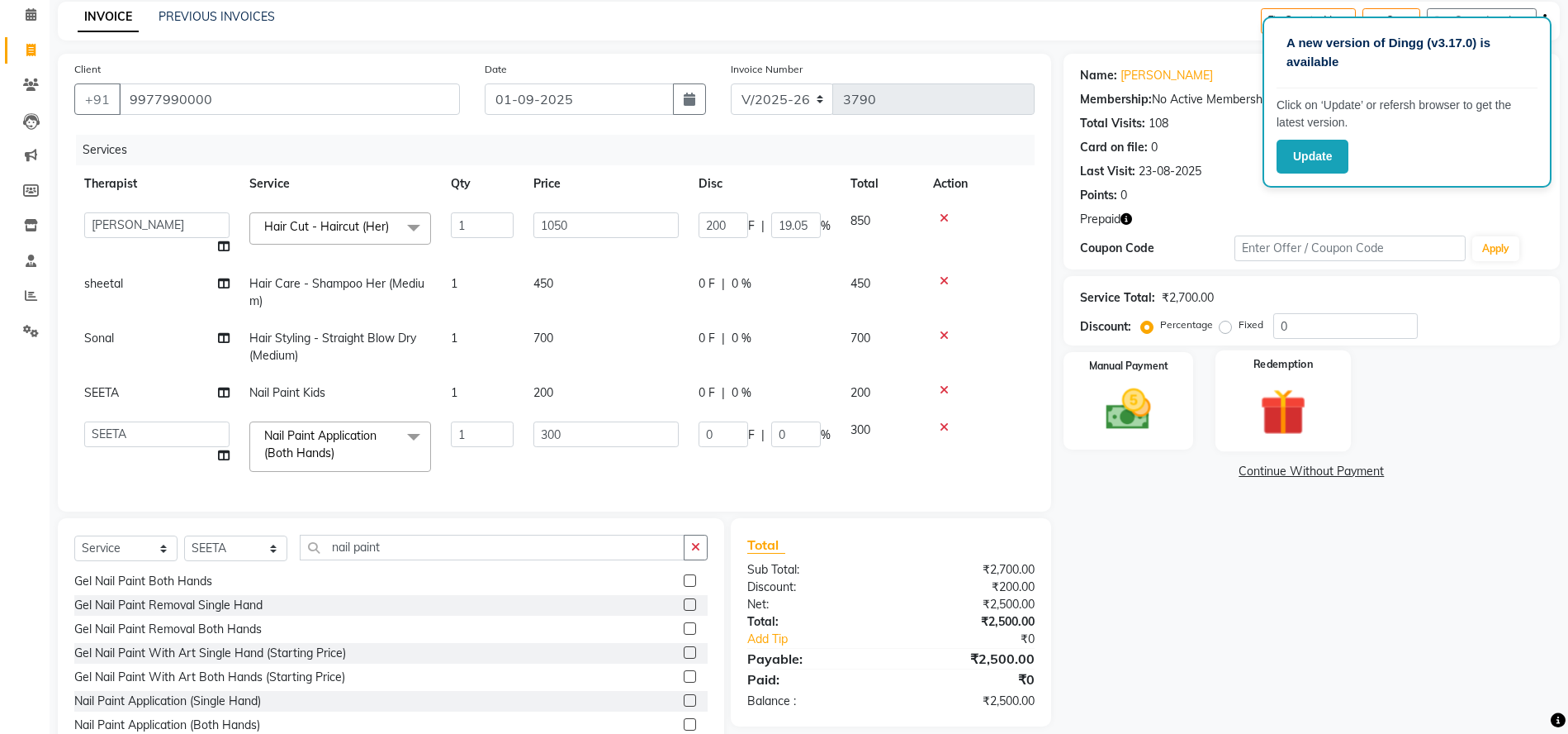
click at [1268, 415] on img at bounding box center [1282, 411] width 76 height 58
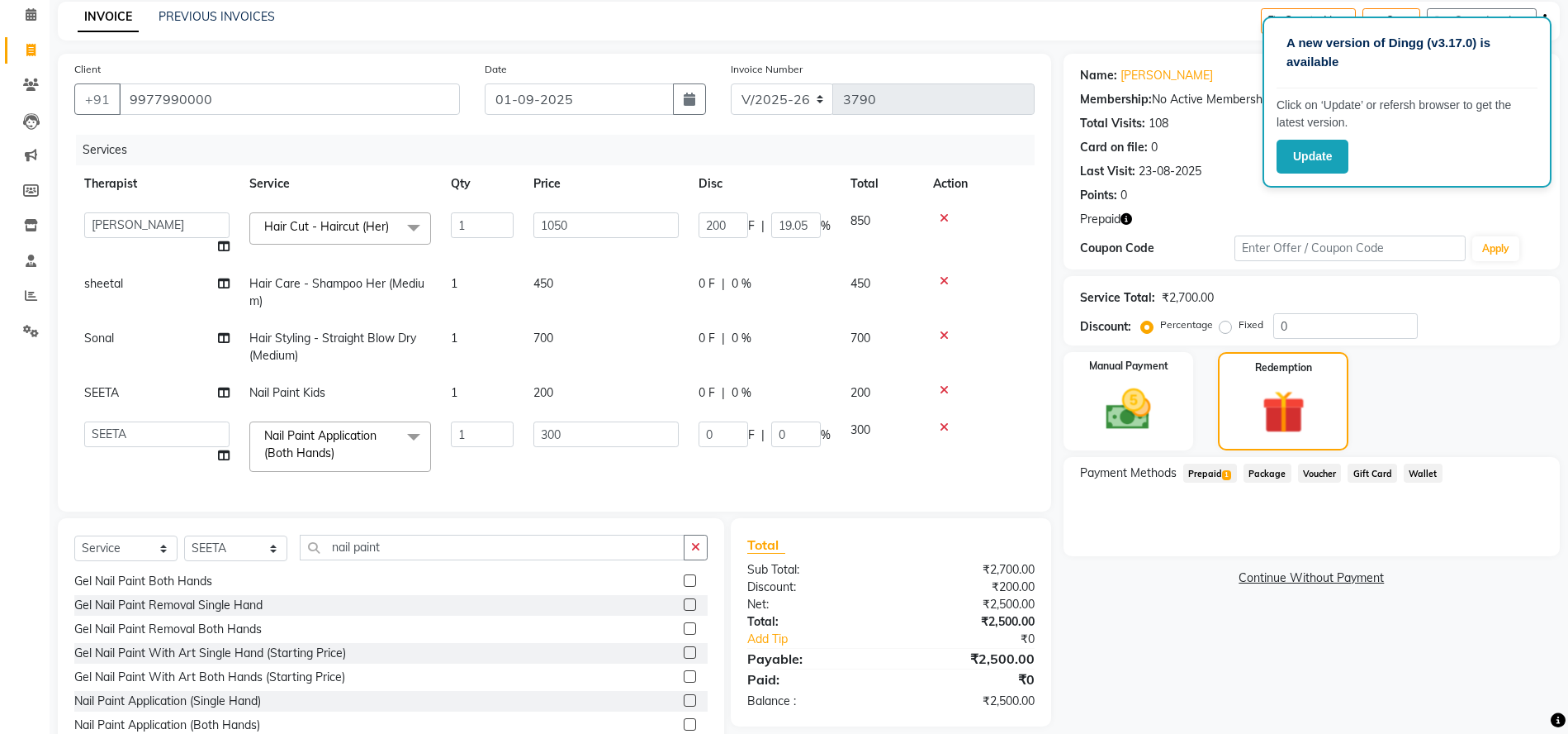
click at [1217, 477] on span "Prepaid 1" at bounding box center [1210, 473] width 54 height 19
click at [1487, 538] on button "Add" at bounding box center [1504, 539] width 61 height 28
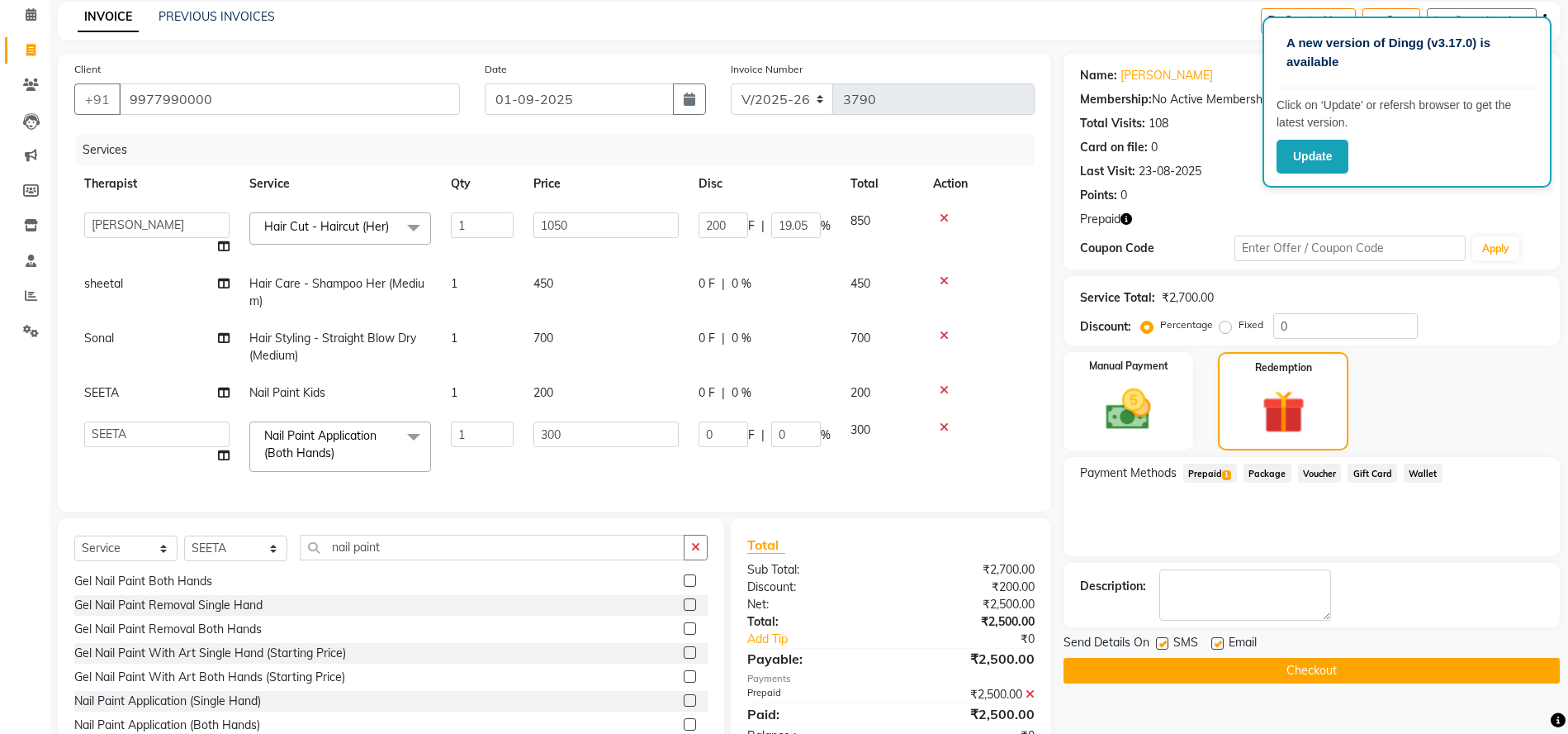
scroll to position [140, 0]
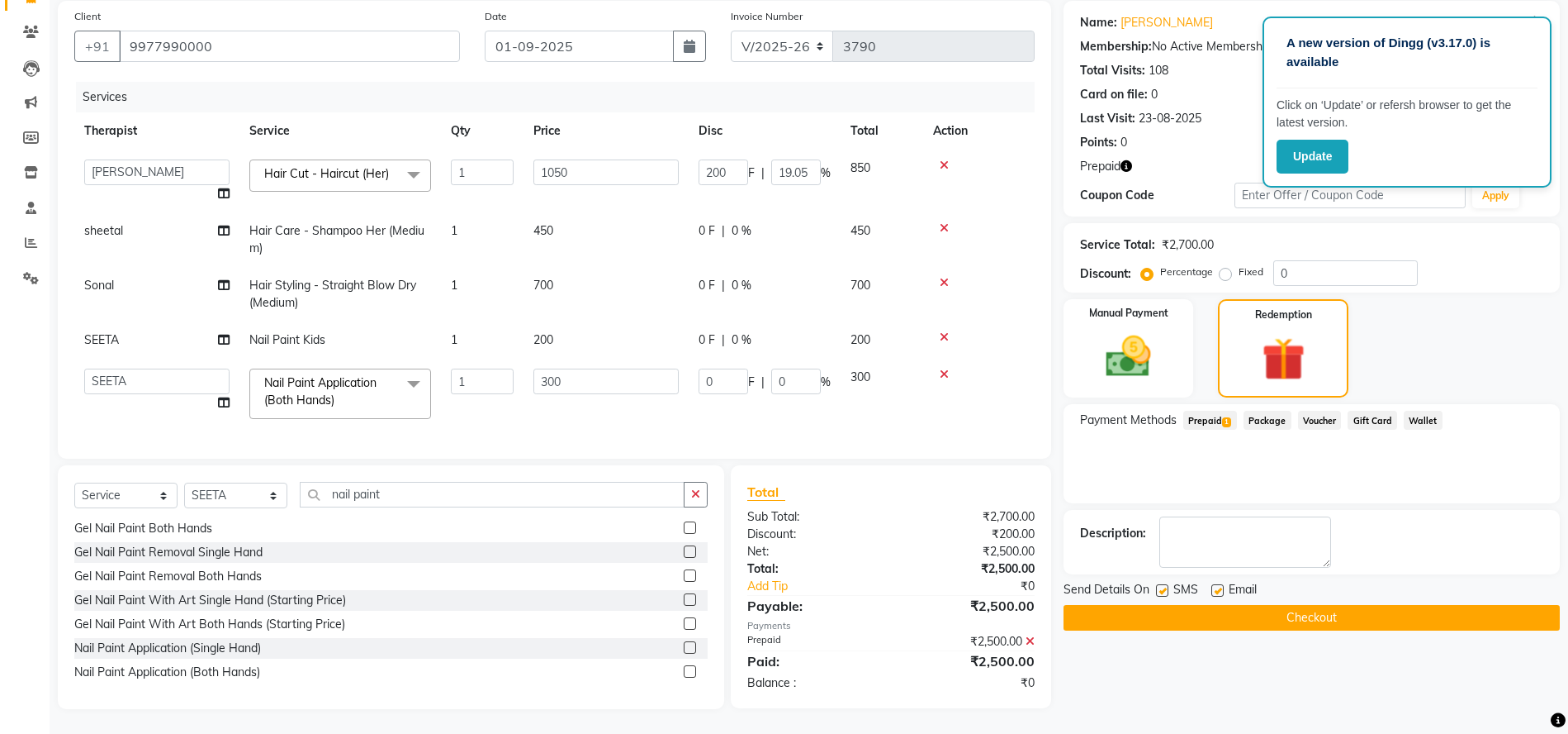
click at [1170, 605] on button "Checkout" at bounding box center [1312, 618] width 496 height 26
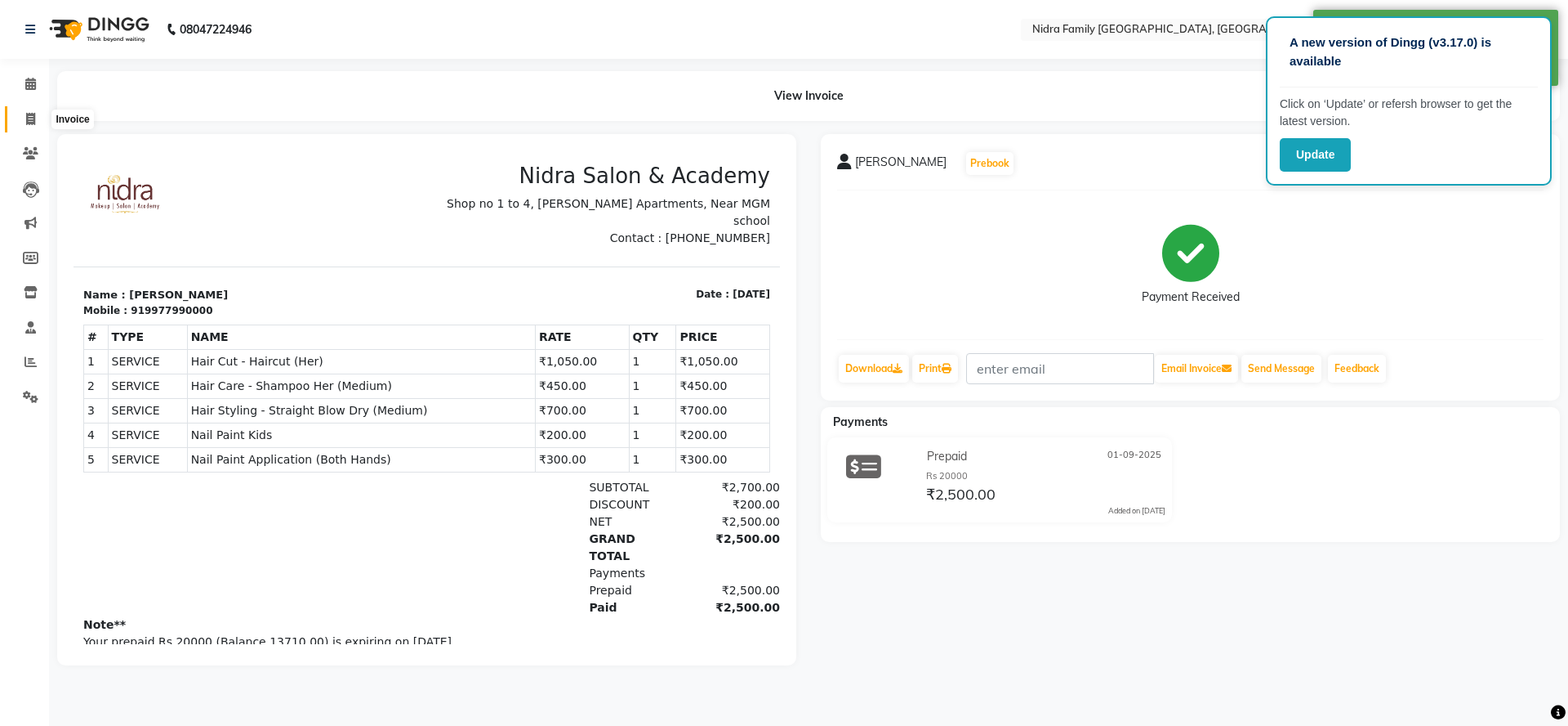
click at [30, 111] on span at bounding box center [30, 119] width 29 height 19
select select "service"
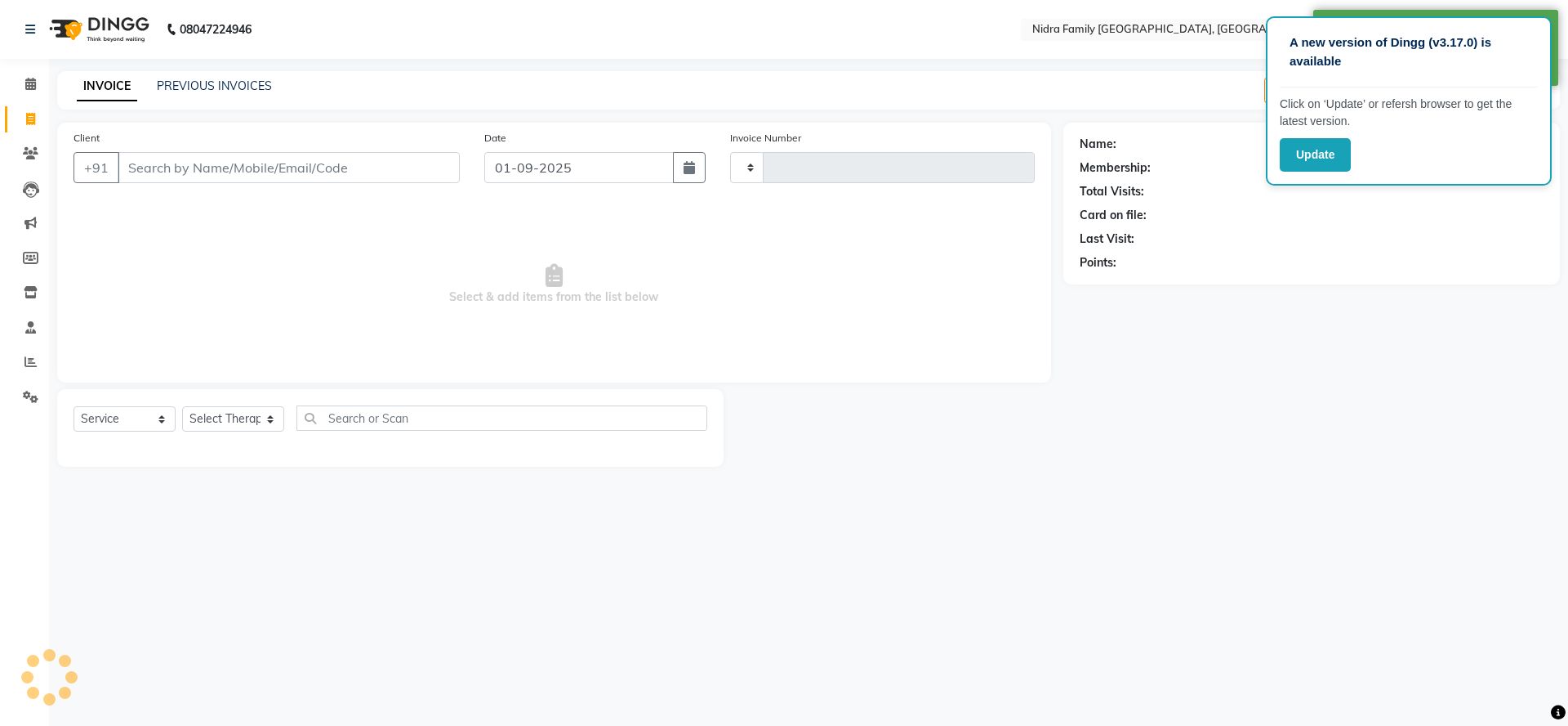
type input "3791"
select select "591"
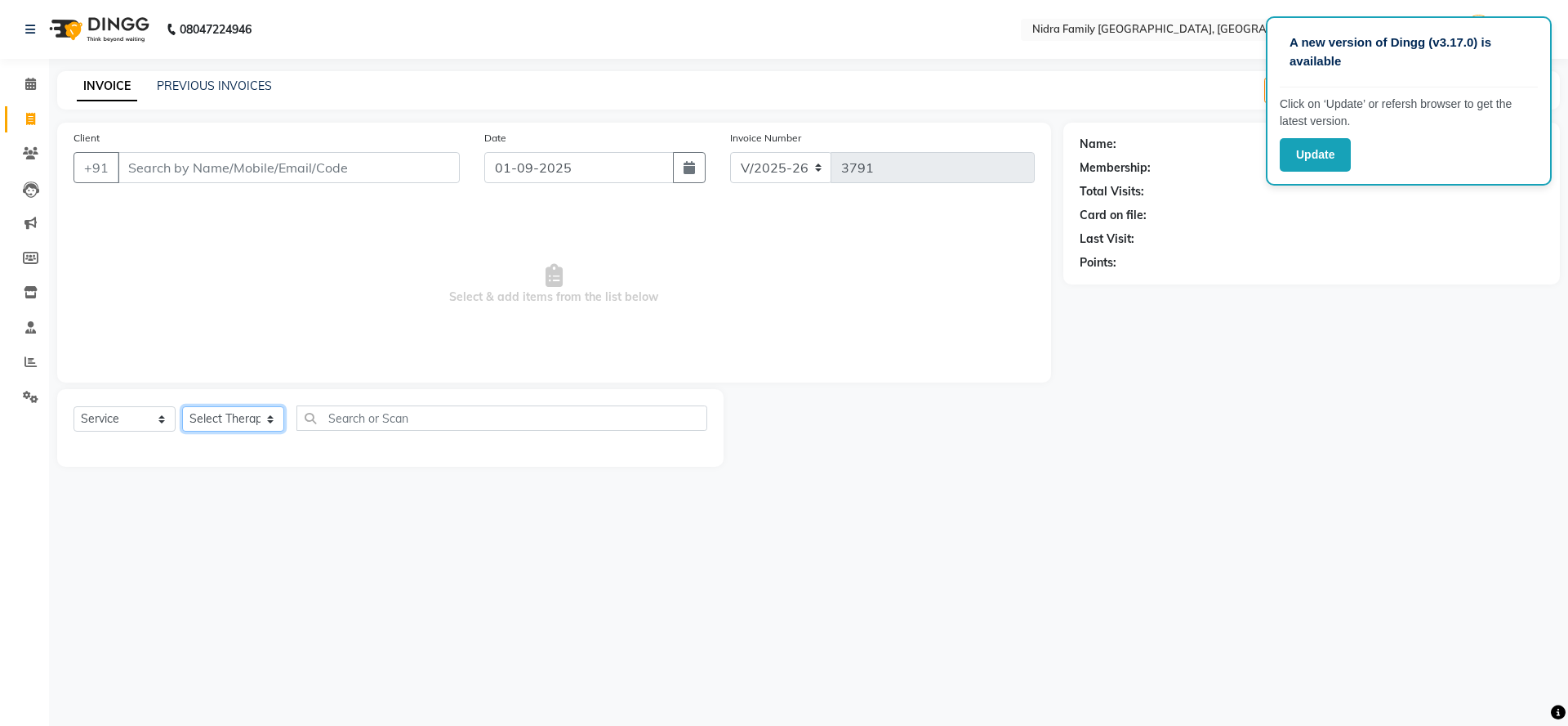
click at [216, 421] on select "Select Therapist [PERSON_NAME] [PERSON_NAME] [PERSON_NAME] [PERSON_NAME] [PERSO…" at bounding box center [233, 419] width 102 height 25
select select "8271"
click at [182, 406] on select "Select Therapist [PERSON_NAME] [PERSON_NAME] [PERSON_NAME] [PERSON_NAME] [PERSO…" at bounding box center [233, 419] width 102 height 25
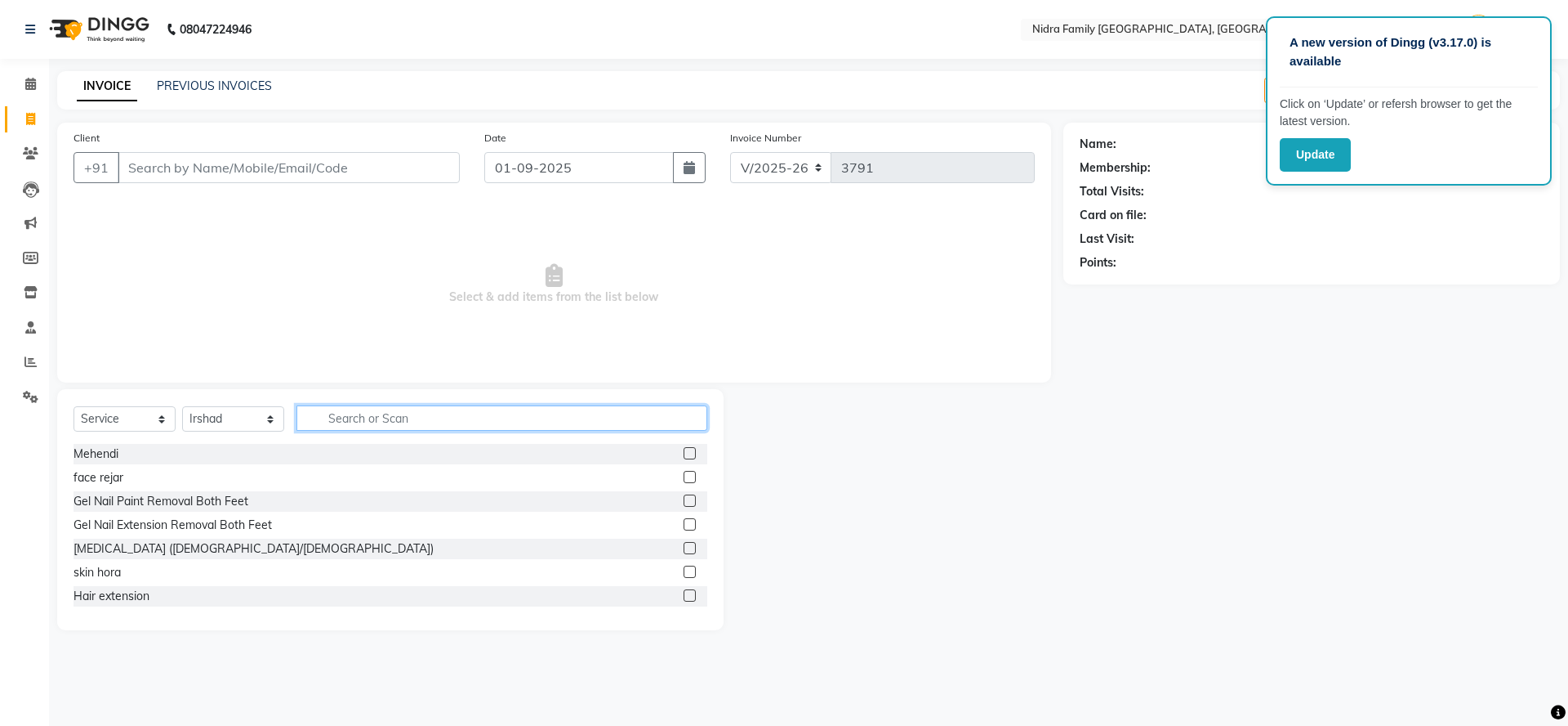
click at [341, 416] on input "text" at bounding box center [502, 418] width 411 height 25
type input "hair cu"
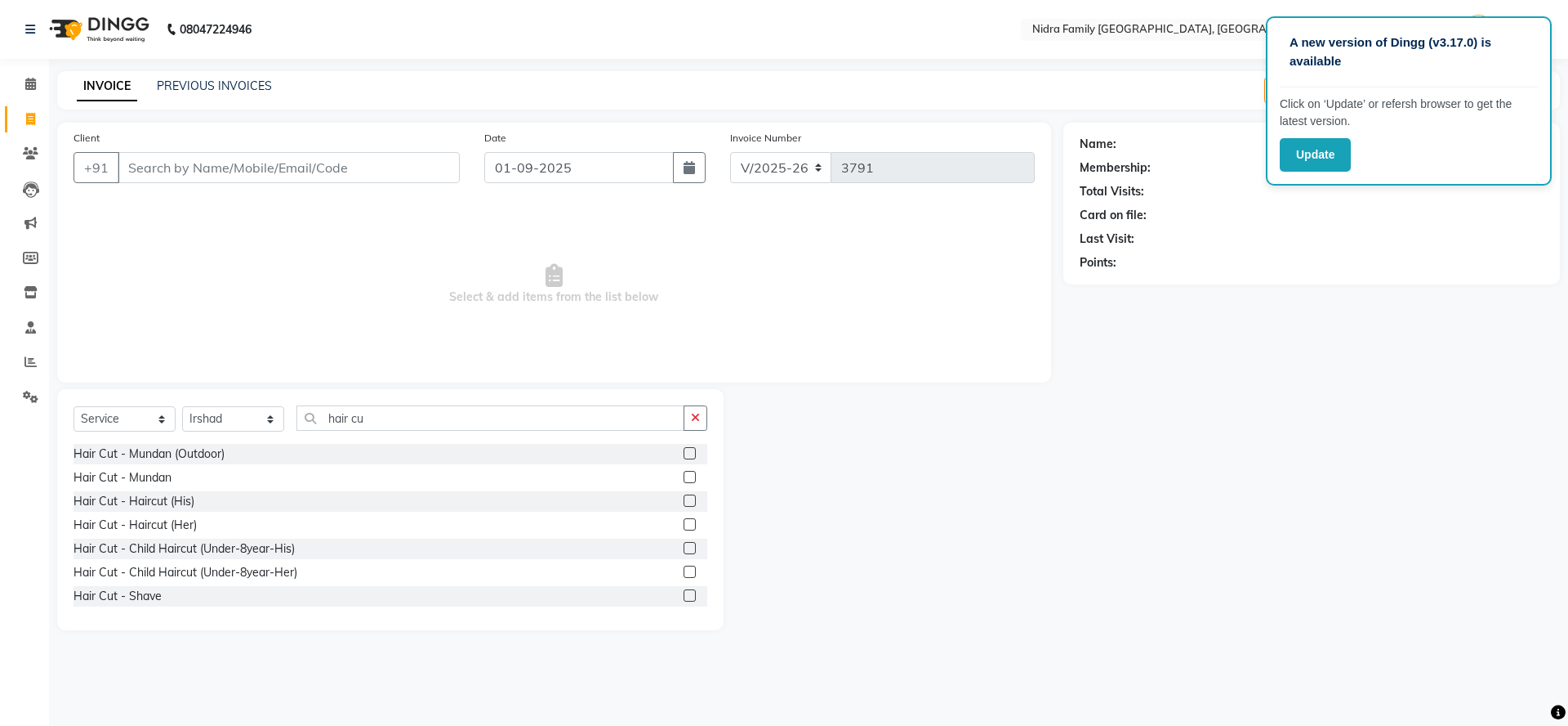
click at [683, 497] on label at bounding box center [689, 500] width 12 height 12
click at [683, 497] on input "checkbox" at bounding box center [688, 501] width 11 height 11
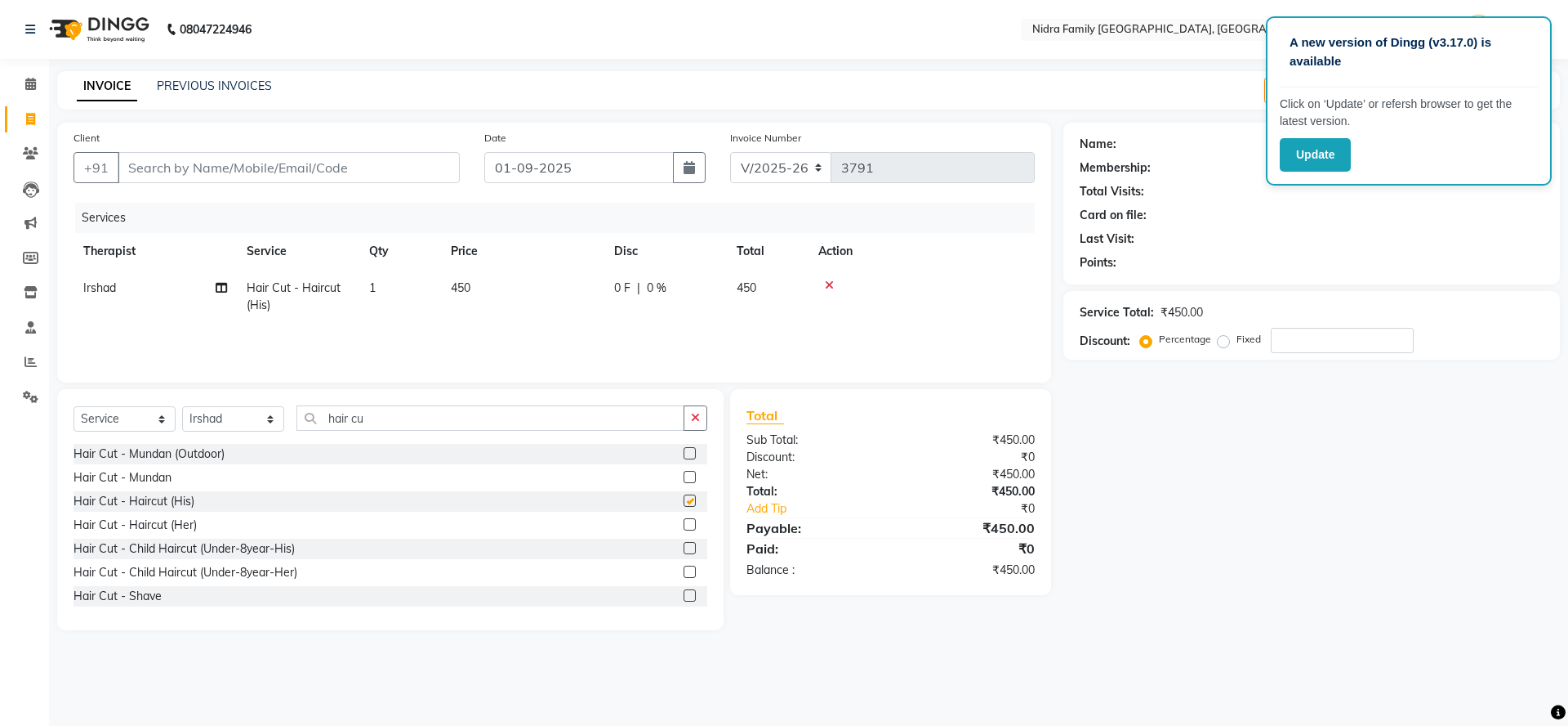
checkbox input "false"
click at [536, 421] on input "hair cu" at bounding box center [491, 418] width 388 height 25
type input "h"
click at [267, 157] on input "Client" at bounding box center [288, 168] width 343 height 31
type input "7"
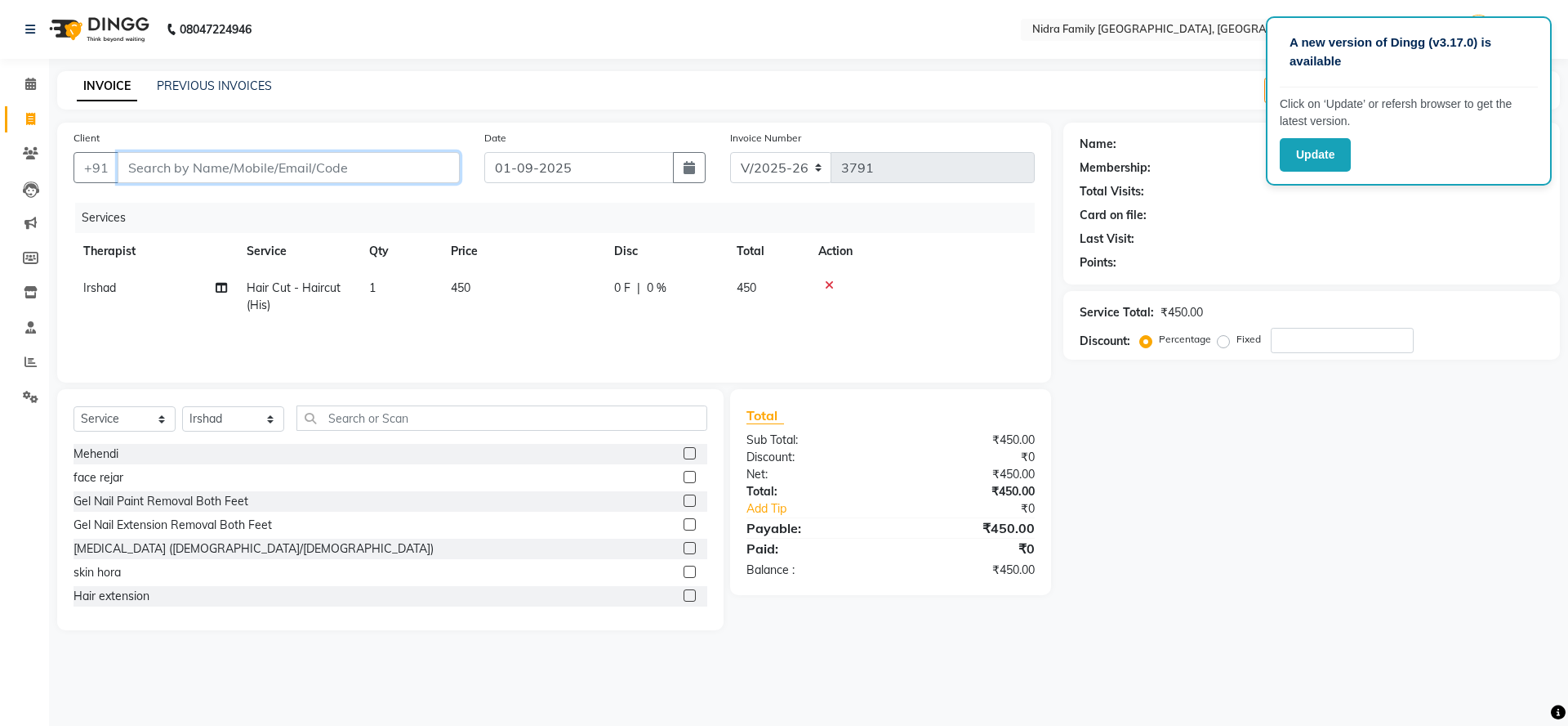
type input "0"
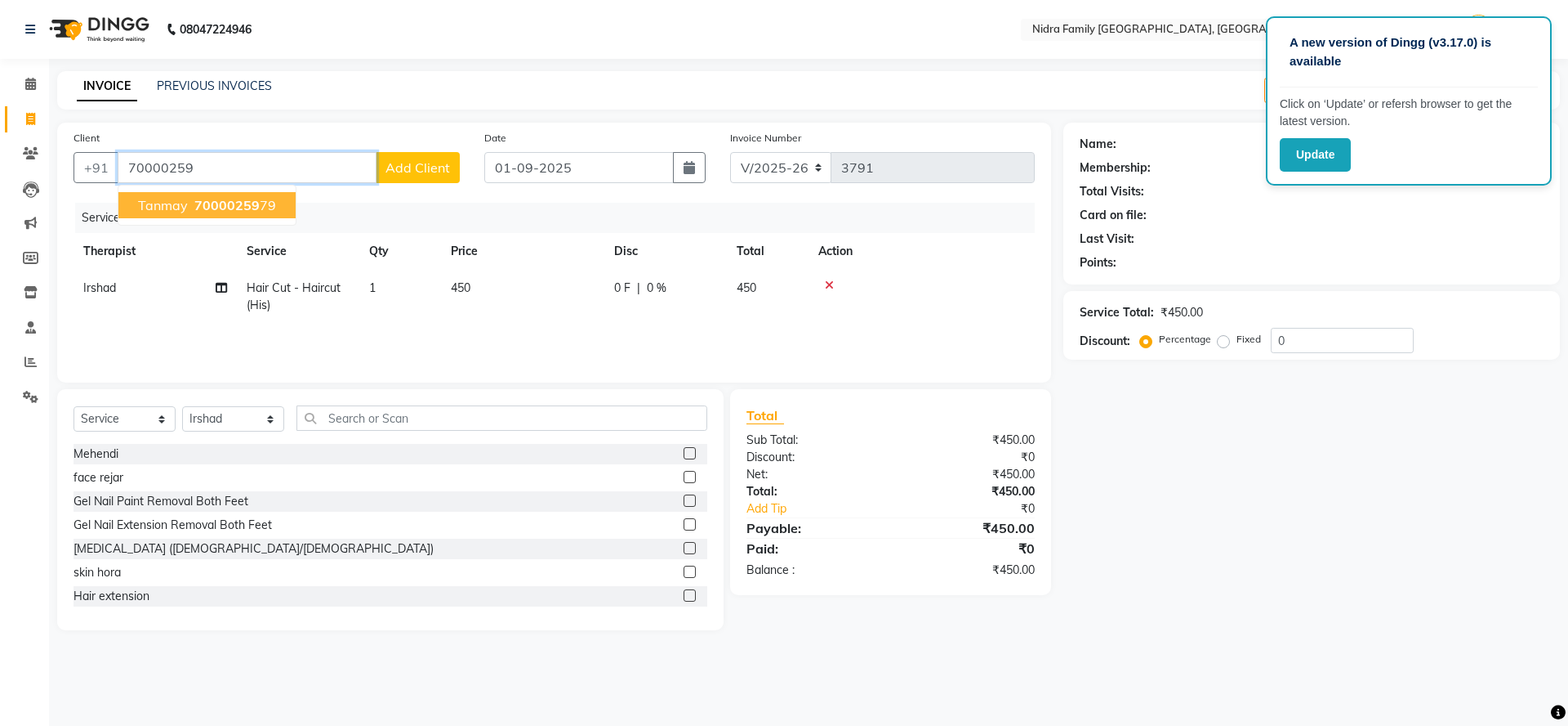
click at [245, 204] on span "70000259" at bounding box center [227, 205] width 65 height 16
type input "7000025979"
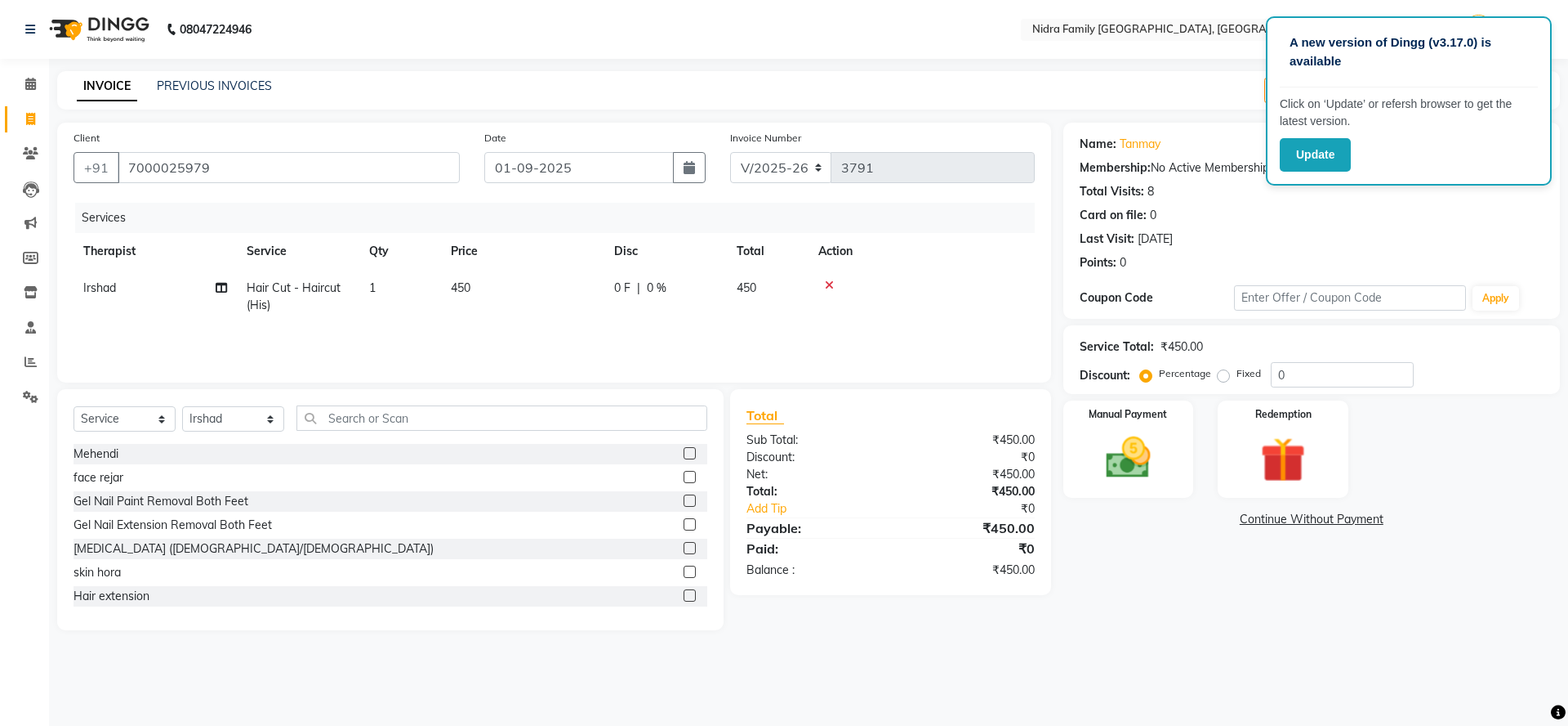
click at [670, 288] on div "0 F | 0 %" at bounding box center [666, 288] width 103 height 17
select select "8271"
click at [670, 288] on input "450" at bounding box center [600, 292] width 144 height 25
click at [779, 283] on td "450" at bounding box center [768, 297] width 82 height 54
select select "8271"
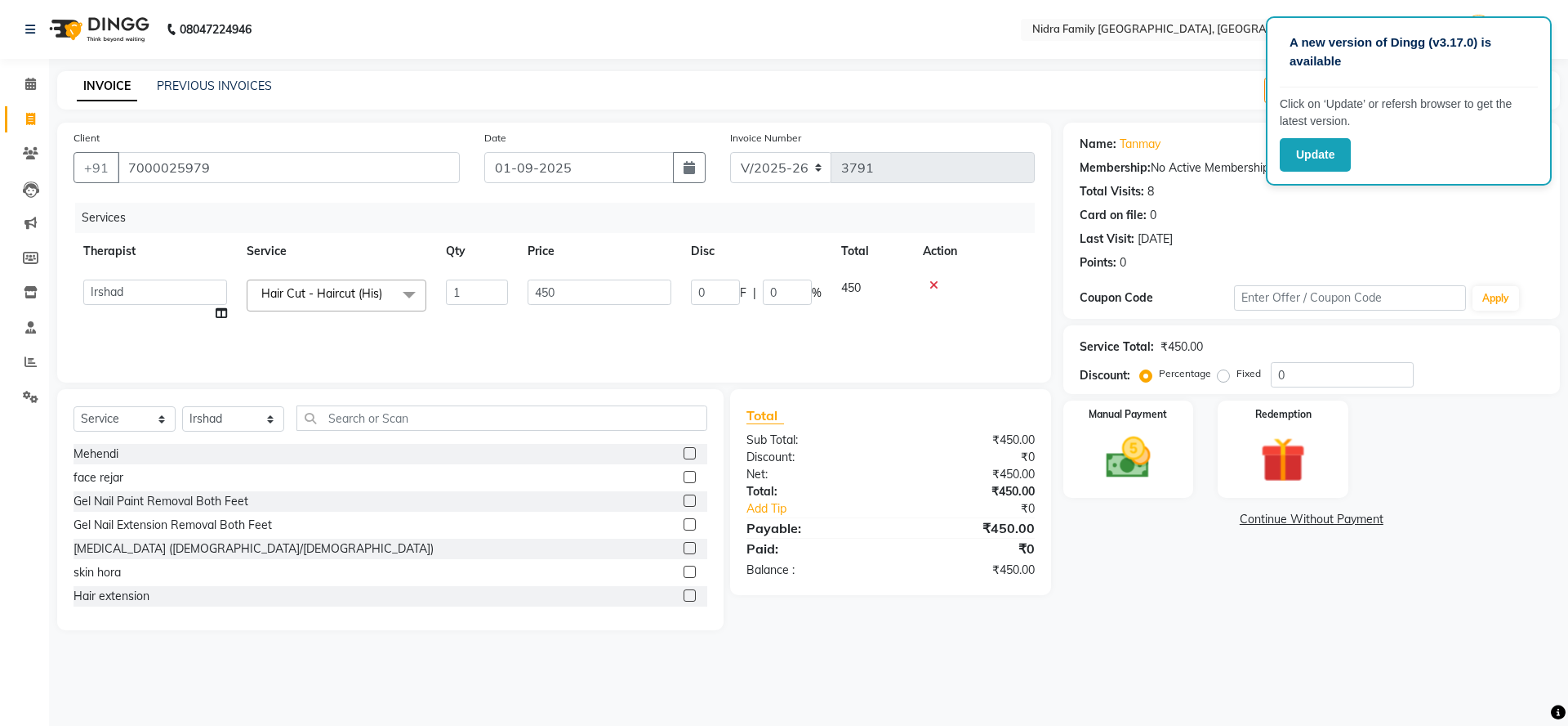
click at [779, 283] on input "0" at bounding box center [787, 292] width 49 height 25
type input "20"
click at [781, 340] on div "Services Therapist Service Qty Price Disc Total Action Anchal anmol Ashok Chand…" at bounding box center [554, 284] width 962 height 163
click at [1107, 424] on div "Manual Payment" at bounding box center [1128, 448] width 135 height 101
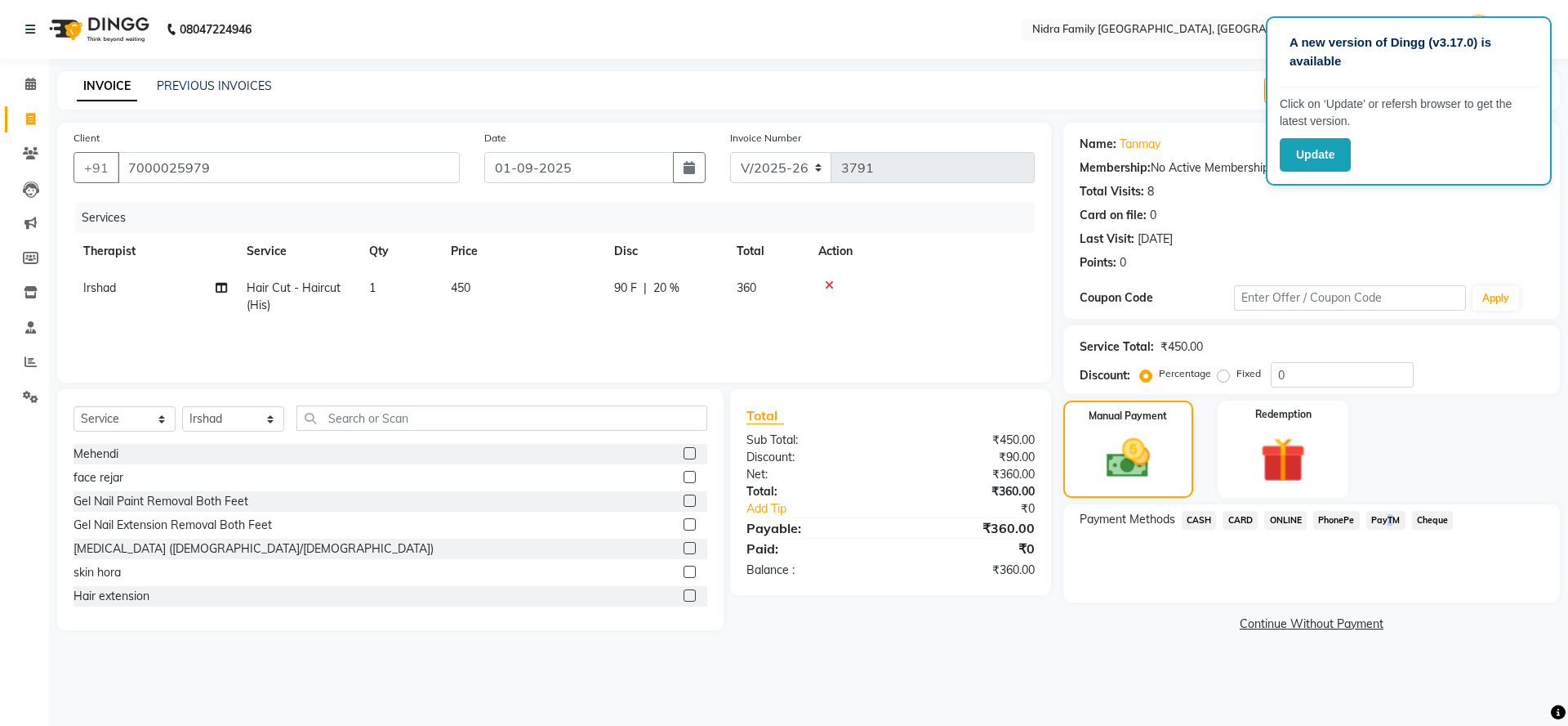
click at [1386, 519] on span "PayTM" at bounding box center [1386, 520] width 39 height 19
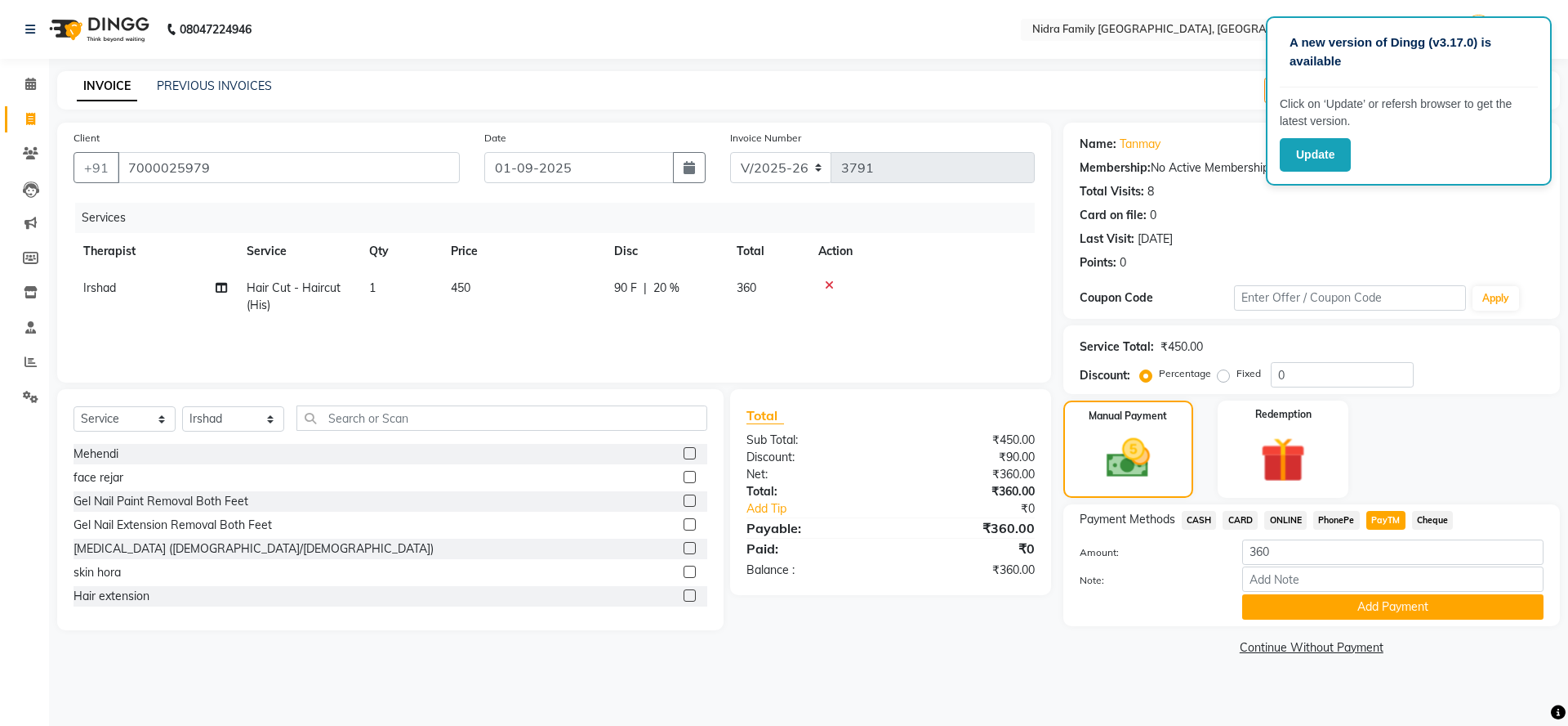
click at [1362, 624] on div "Payment Methods CASH CARD ONLINE PhonePe PayTM Cheque Amount: 360 Note: Add Pay…" at bounding box center [1311, 565] width 496 height 122
click at [1361, 602] on button "Add Payment" at bounding box center [1393, 607] width 301 height 25
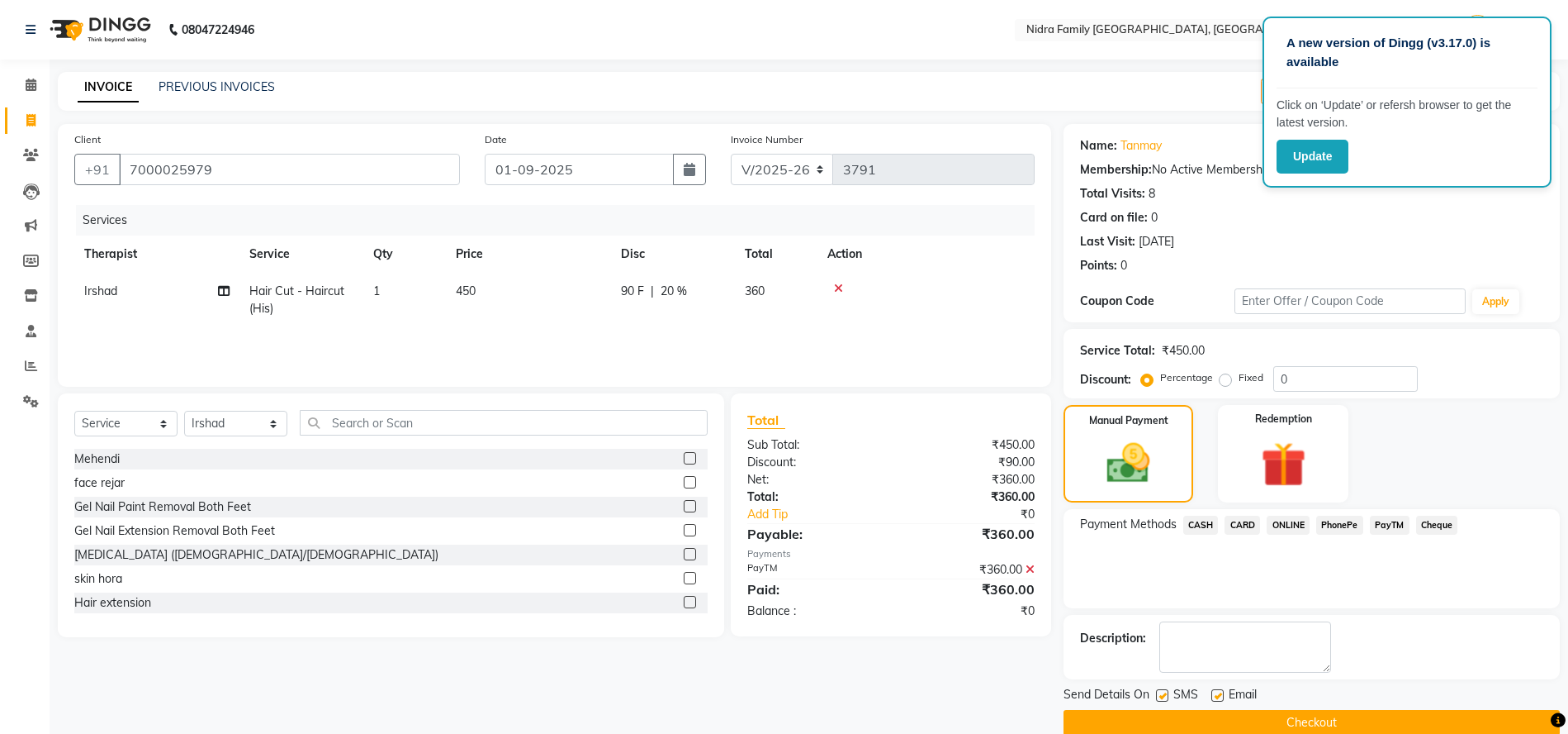
click at [1389, 726] on button "Checkout" at bounding box center [1312, 723] width 496 height 26
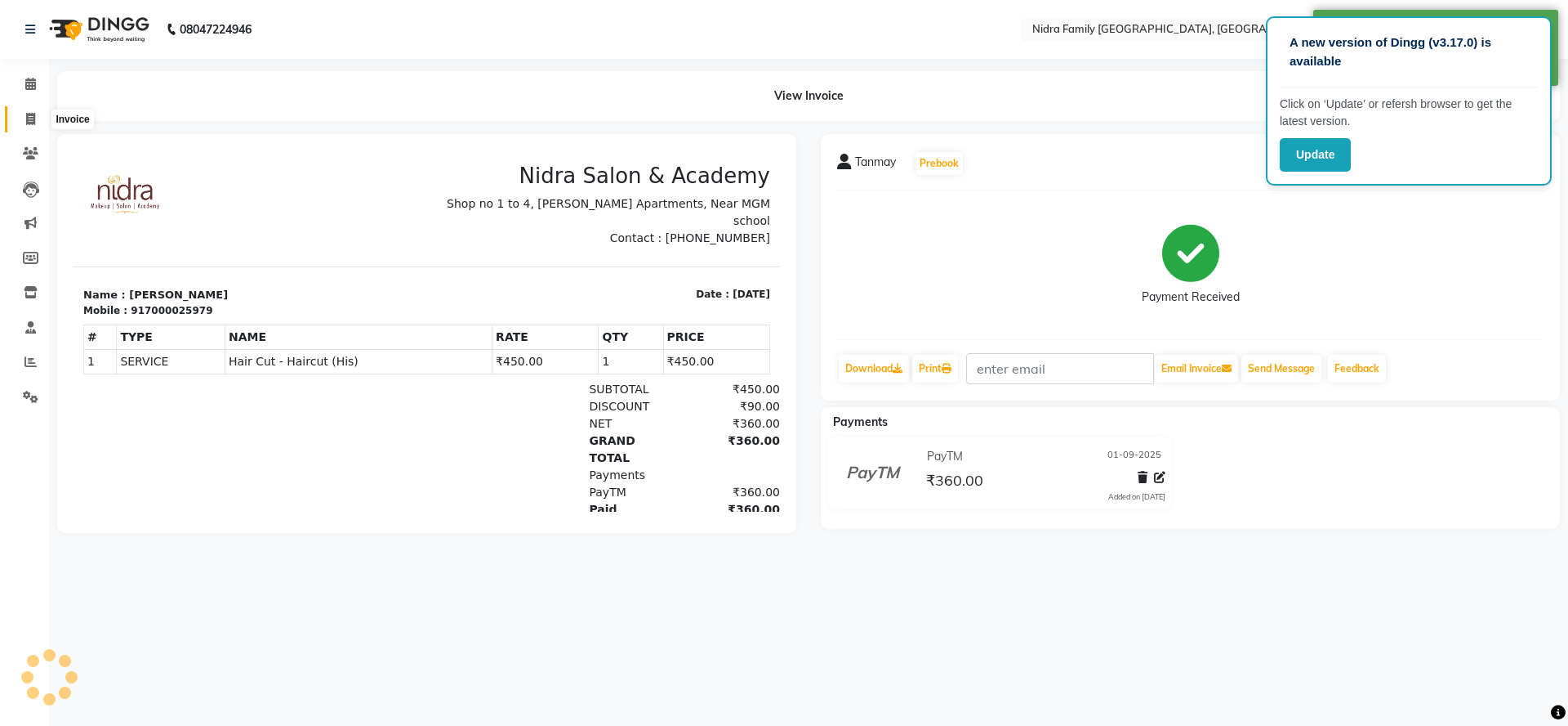
click at [28, 111] on span at bounding box center [30, 119] width 29 height 19
select select "service"
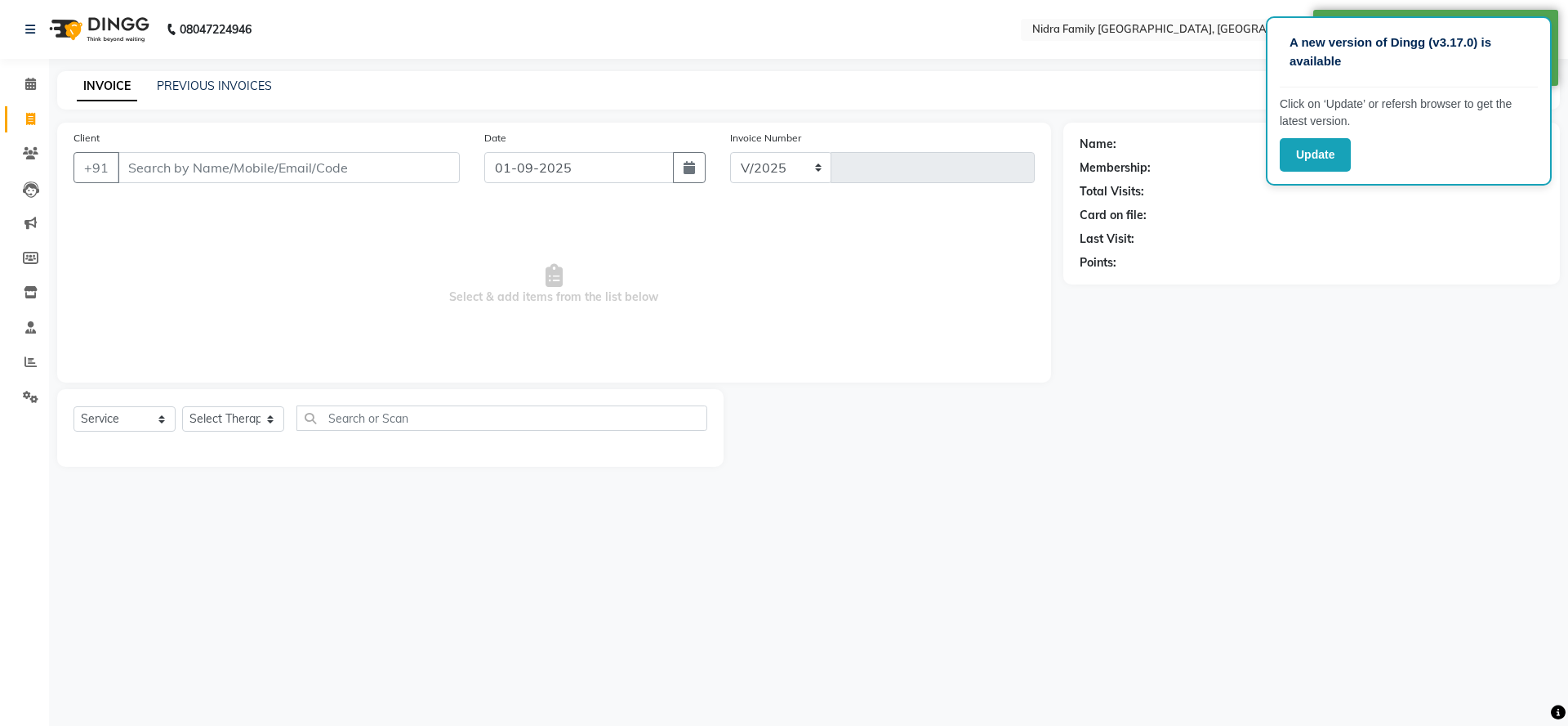
select select "591"
type input "3792"
click at [211, 163] on input "Client" at bounding box center [288, 168] width 343 height 31
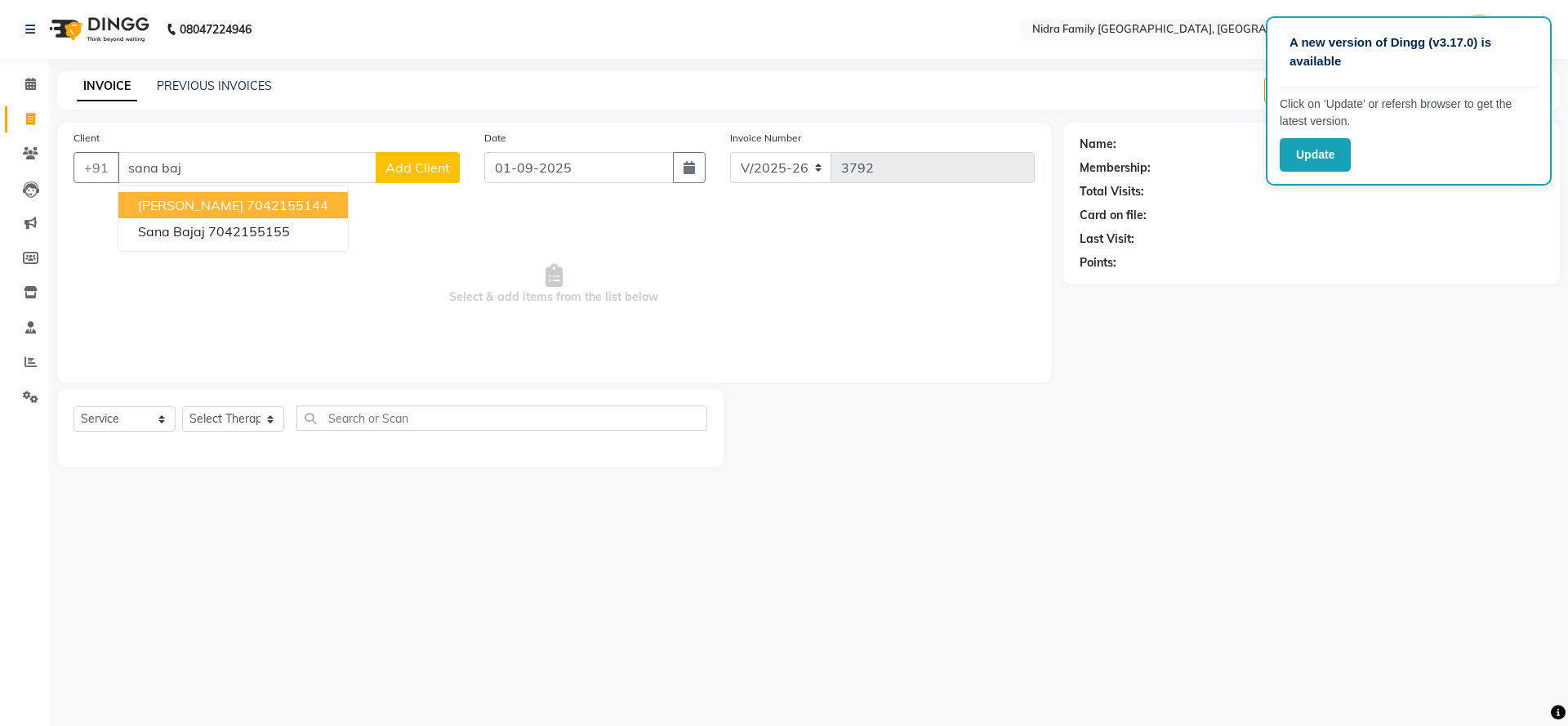
click at [247, 207] on ngb-highlight "7042155144" at bounding box center [288, 205] width 82 height 16
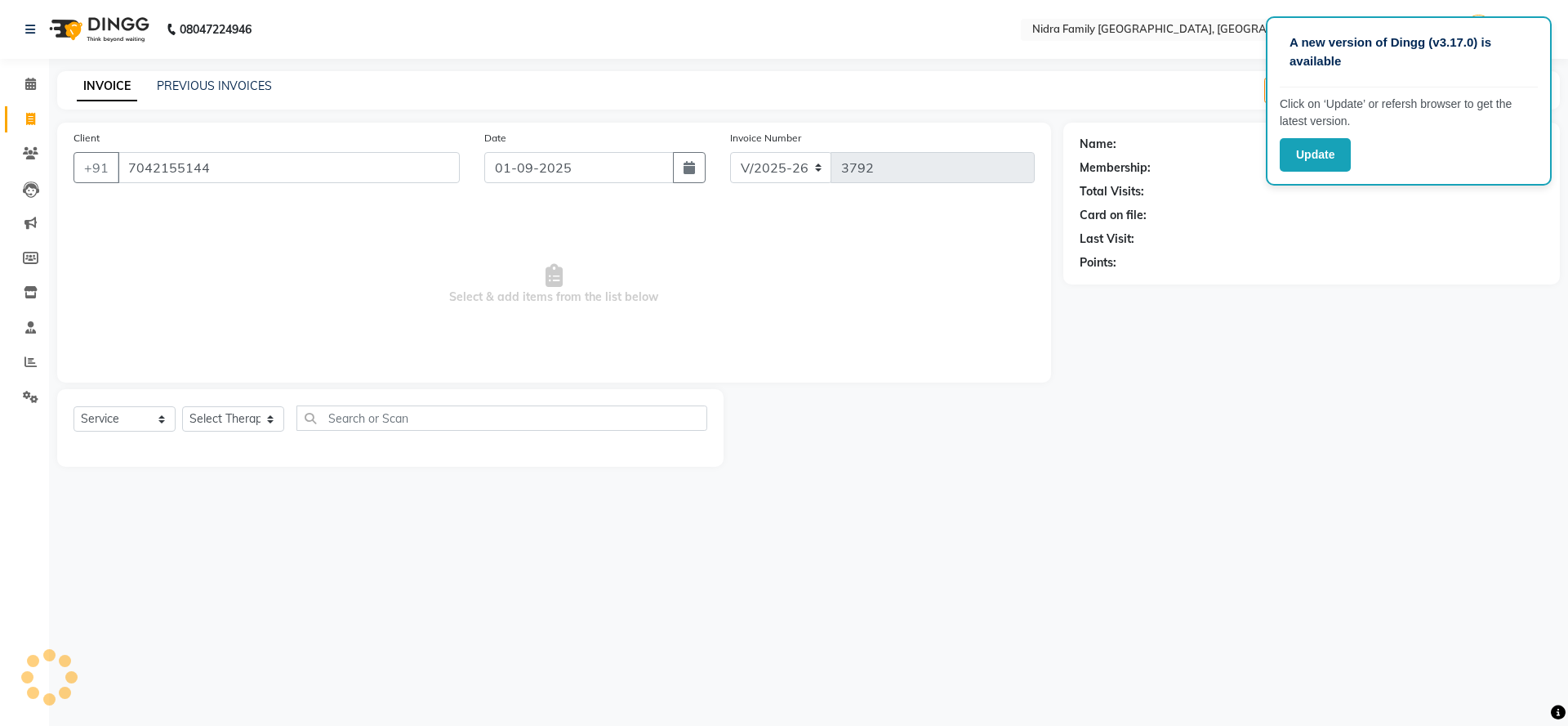
type input "7042155144"
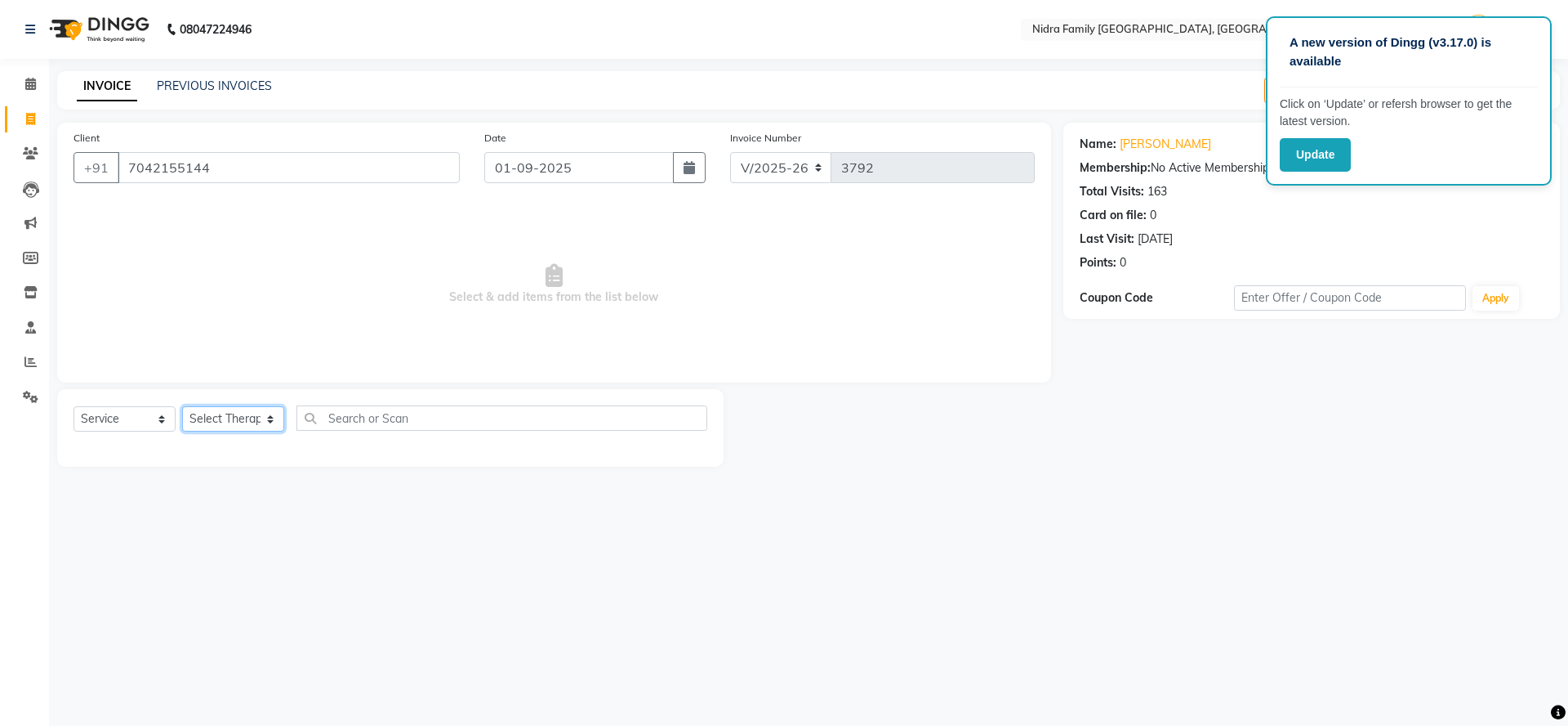
click at [238, 423] on select "Select Therapist [PERSON_NAME] [PERSON_NAME] [PERSON_NAME] [PERSON_NAME] [PERSO…" at bounding box center [233, 419] width 102 height 25
select select "62628"
click at [182, 406] on select "Select Therapist [PERSON_NAME] [PERSON_NAME] [PERSON_NAME] [PERSON_NAME] [PERSO…" at bounding box center [233, 419] width 102 height 25
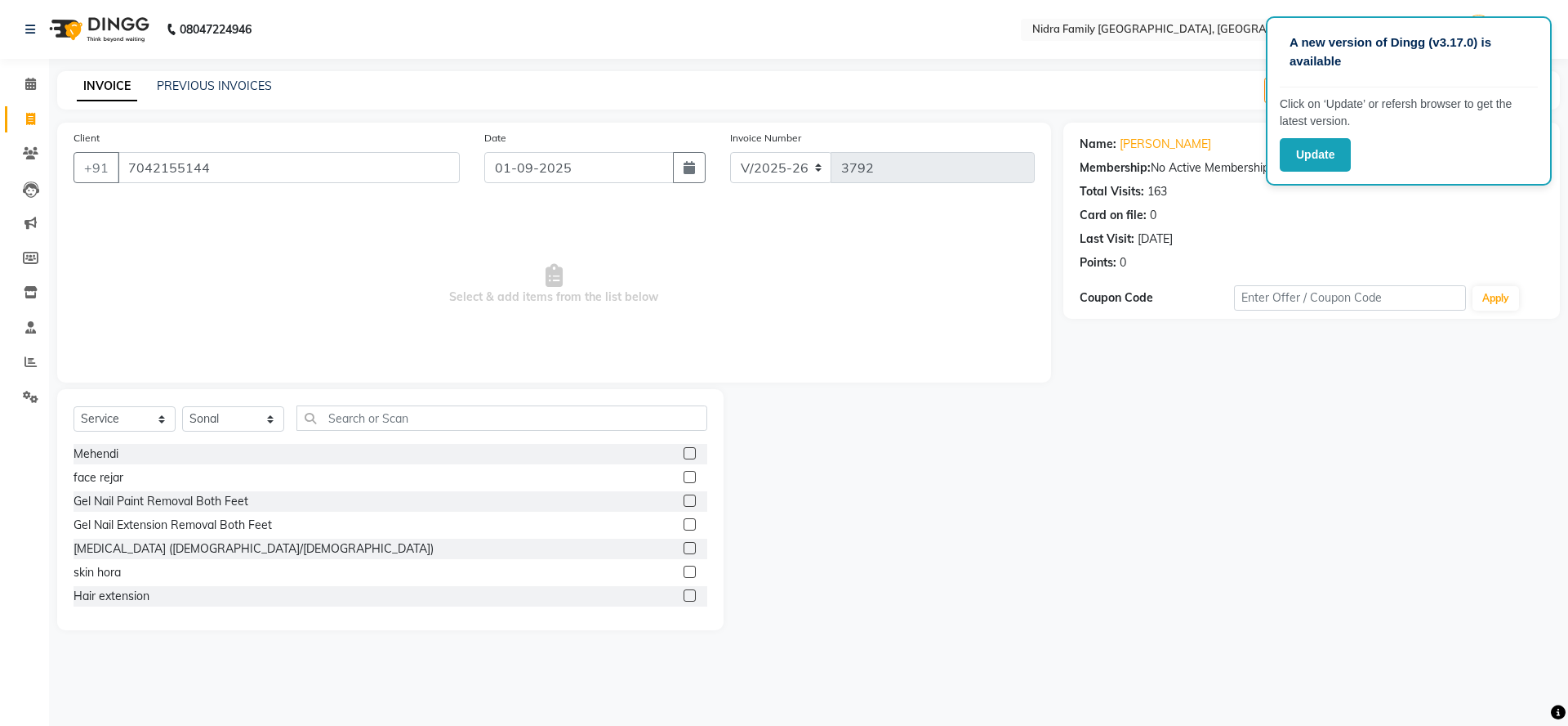
click at [326, 401] on div "Select Service Product Membership Package Voucher Prepaid Gift Card Select Ther…" at bounding box center [391, 509] width 666 height 241
click at [368, 422] on input "text" at bounding box center [502, 418] width 411 height 25
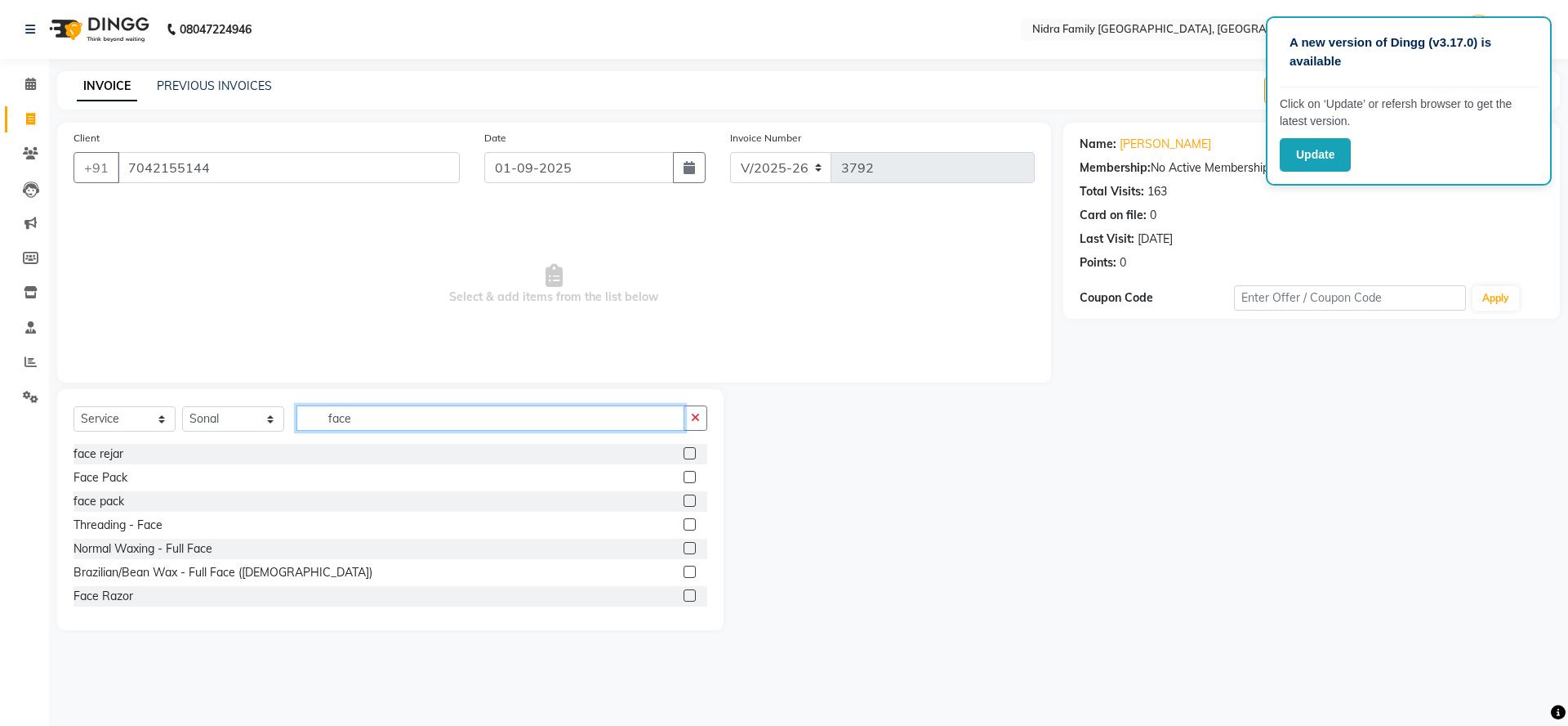
type input "face"
click at [683, 525] on label at bounding box center [689, 524] width 12 height 12
click at [683, 525] on input "checkbox" at bounding box center [688, 525] width 11 height 11
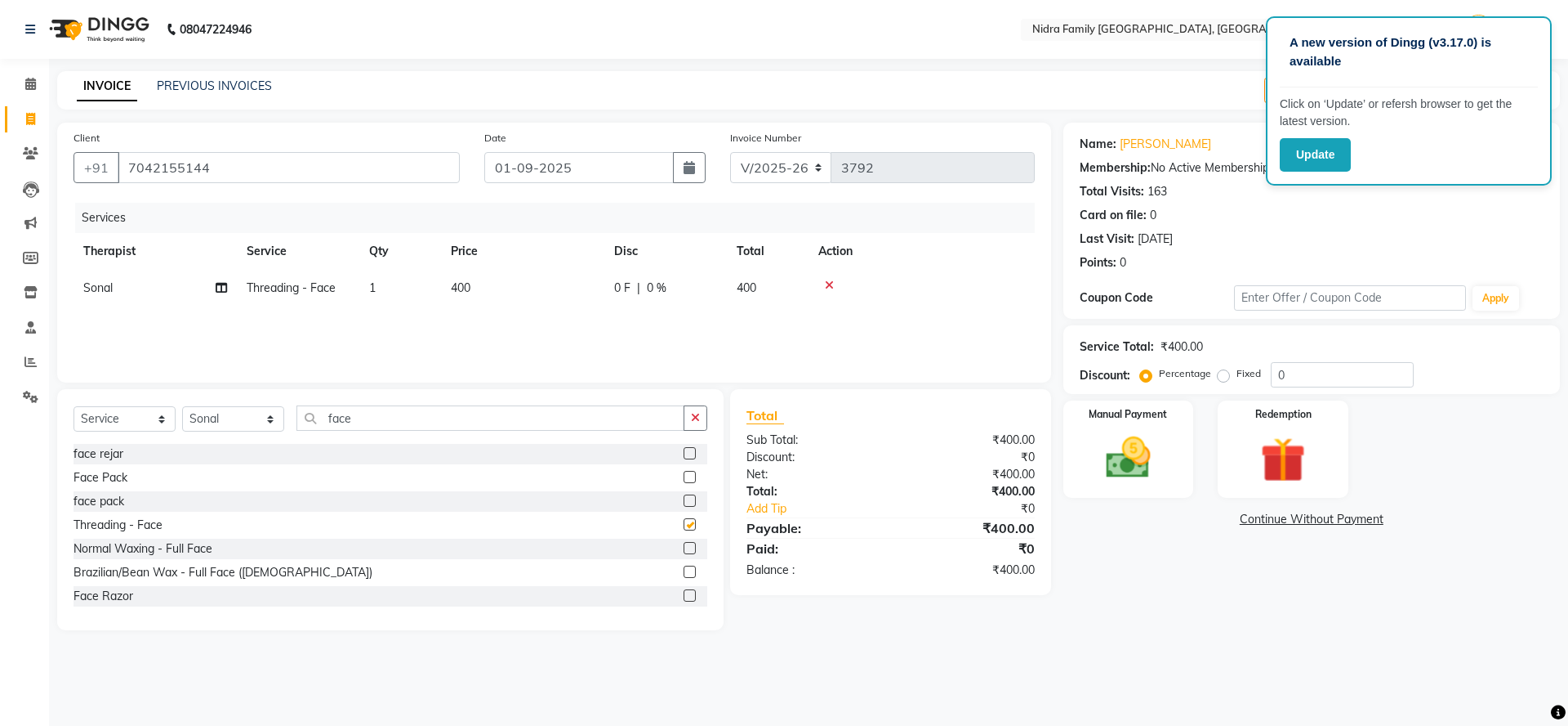
checkbox input "false"
click at [460, 416] on input "face" at bounding box center [491, 418] width 388 height 25
type input "f"
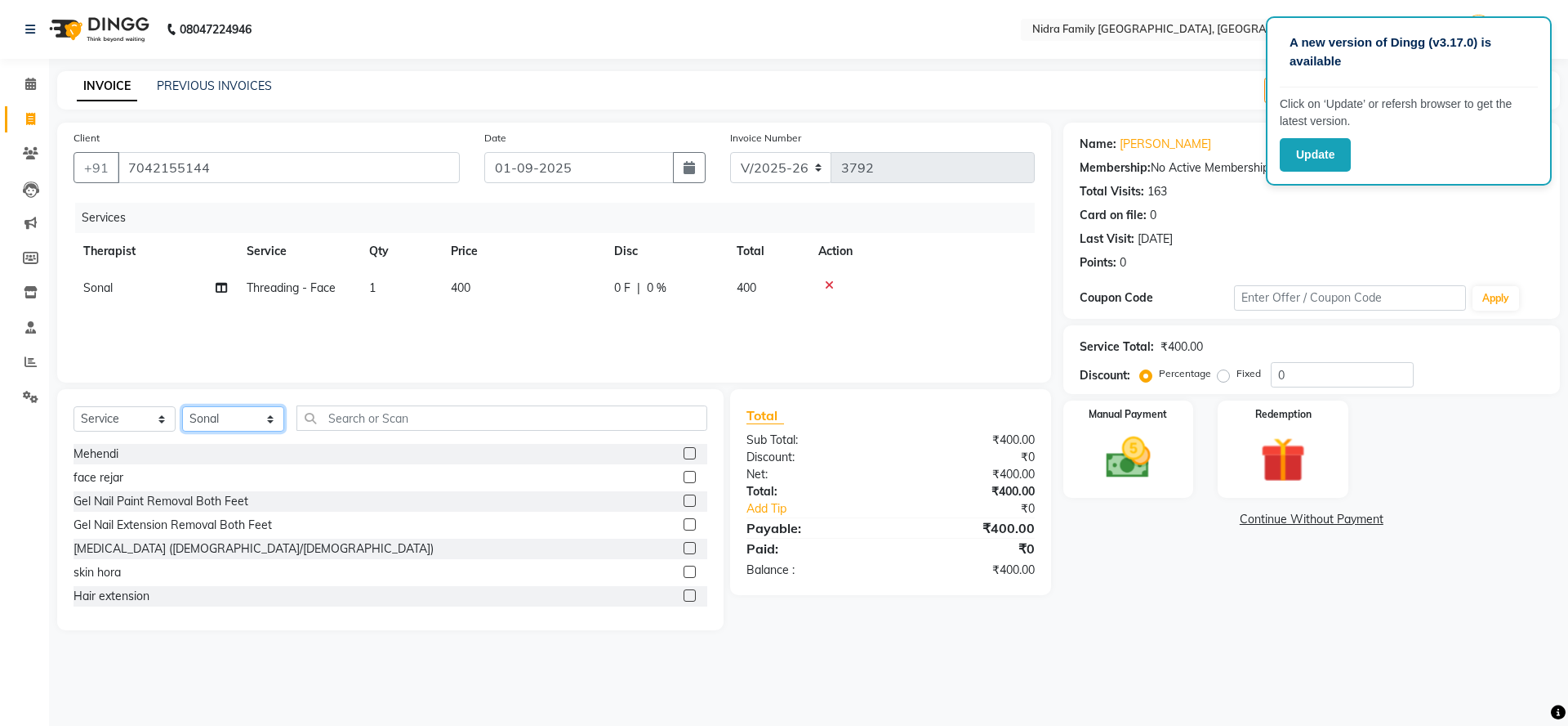
click at [236, 410] on select "Select Therapist [PERSON_NAME] [PERSON_NAME] [PERSON_NAME] [PERSON_NAME] [PERSO…" at bounding box center [233, 419] width 102 height 25
select select "8274"
click at [182, 406] on select "Select Therapist [PERSON_NAME] [PERSON_NAME] [PERSON_NAME] [PERSON_NAME] [PERSO…" at bounding box center [233, 419] width 102 height 25
click at [376, 419] on input "text" at bounding box center [502, 418] width 411 height 25
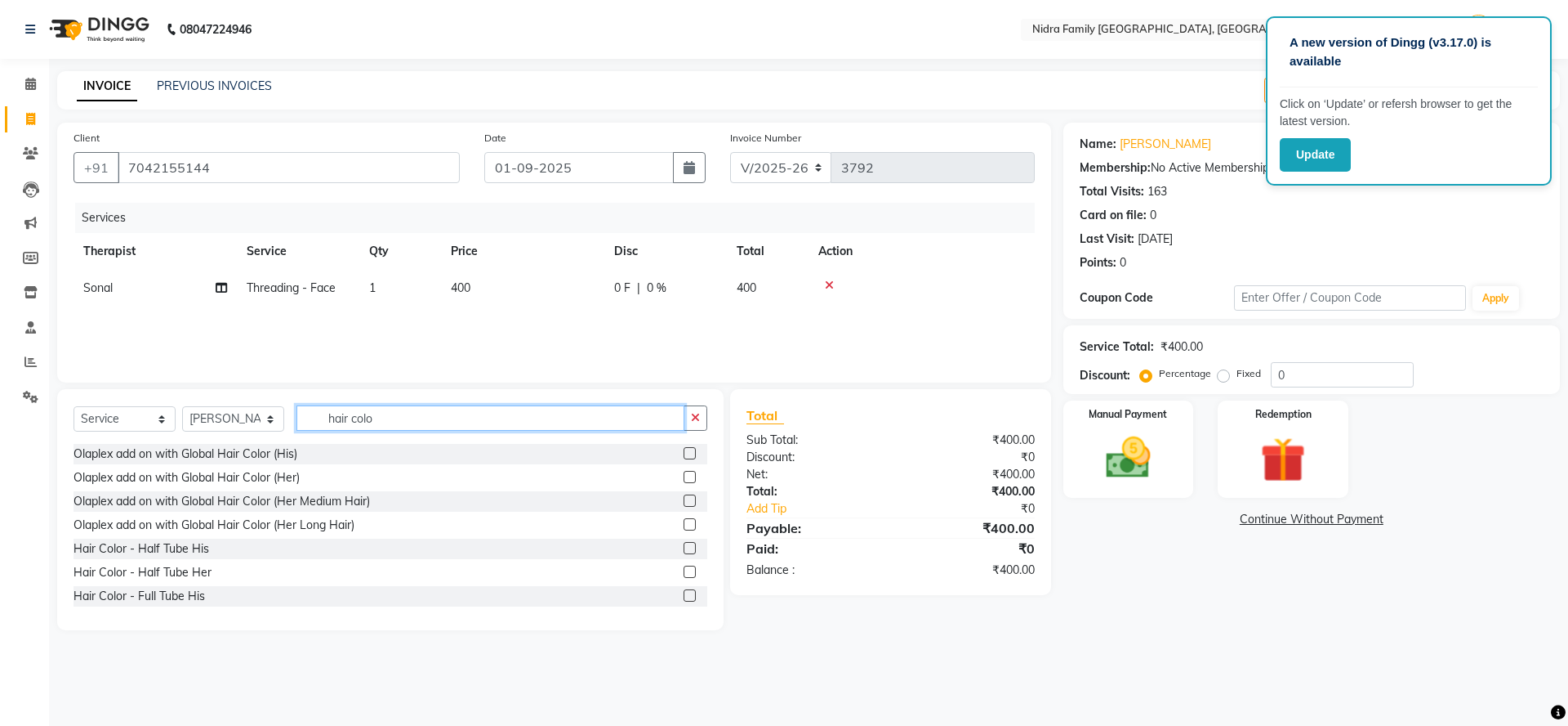
type input "hair colo"
click at [683, 574] on label at bounding box center [689, 571] width 12 height 12
click at [683, 574] on input "checkbox" at bounding box center [688, 572] width 11 height 11
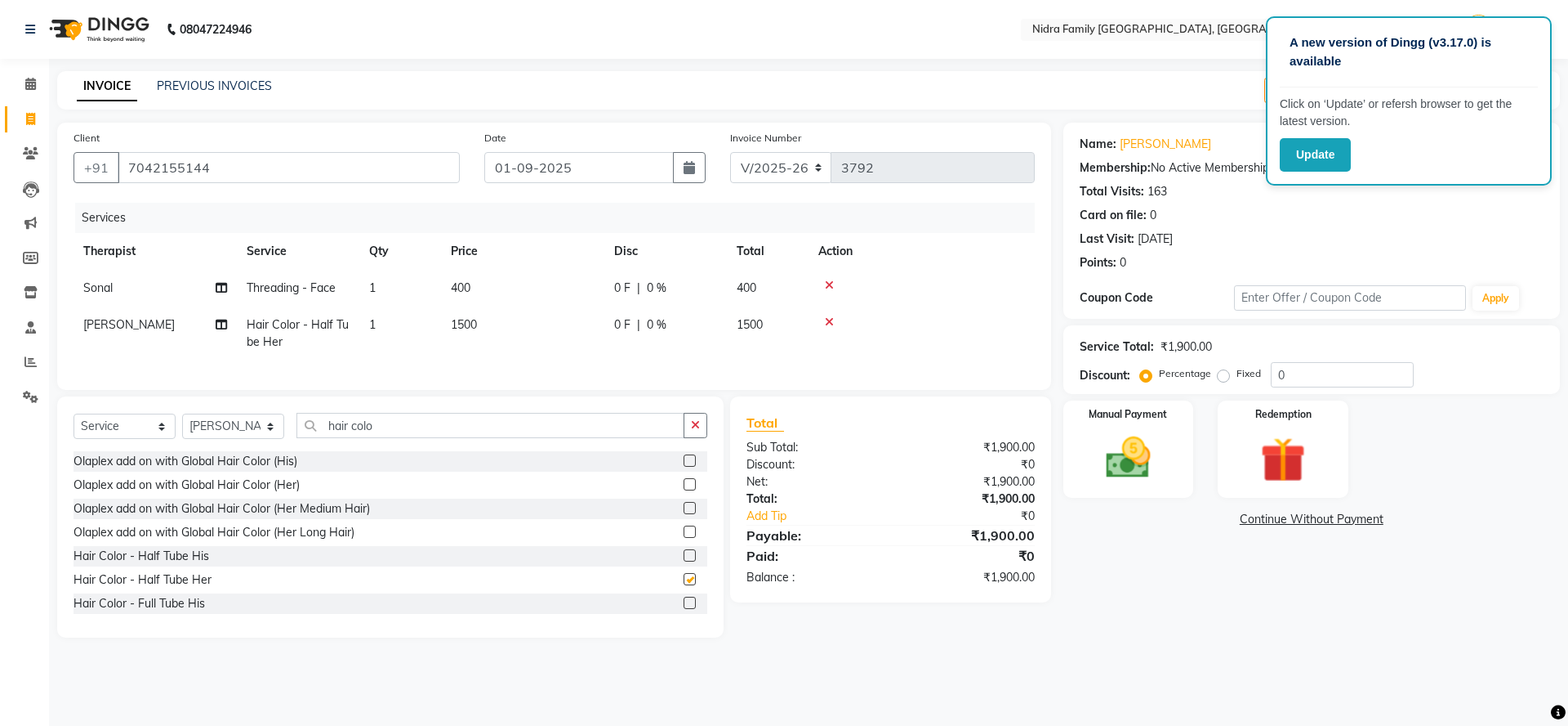
checkbox input "false"
click at [253, 439] on select "Select Therapist [PERSON_NAME] [PERSON_NAME] [PERSON_NAME] [PERSON_NAME] [PERSO…" at bounding box center [233, 426] width 102 height 25
select select "21358"
click at [182, 431] on select "Select Therapist [PERSON_NAME] [PERSON_NAME] [PERSON_NAME] [PERSON_NAME] [PERSO…" at bounding box center [233, 426] width 102 height 25
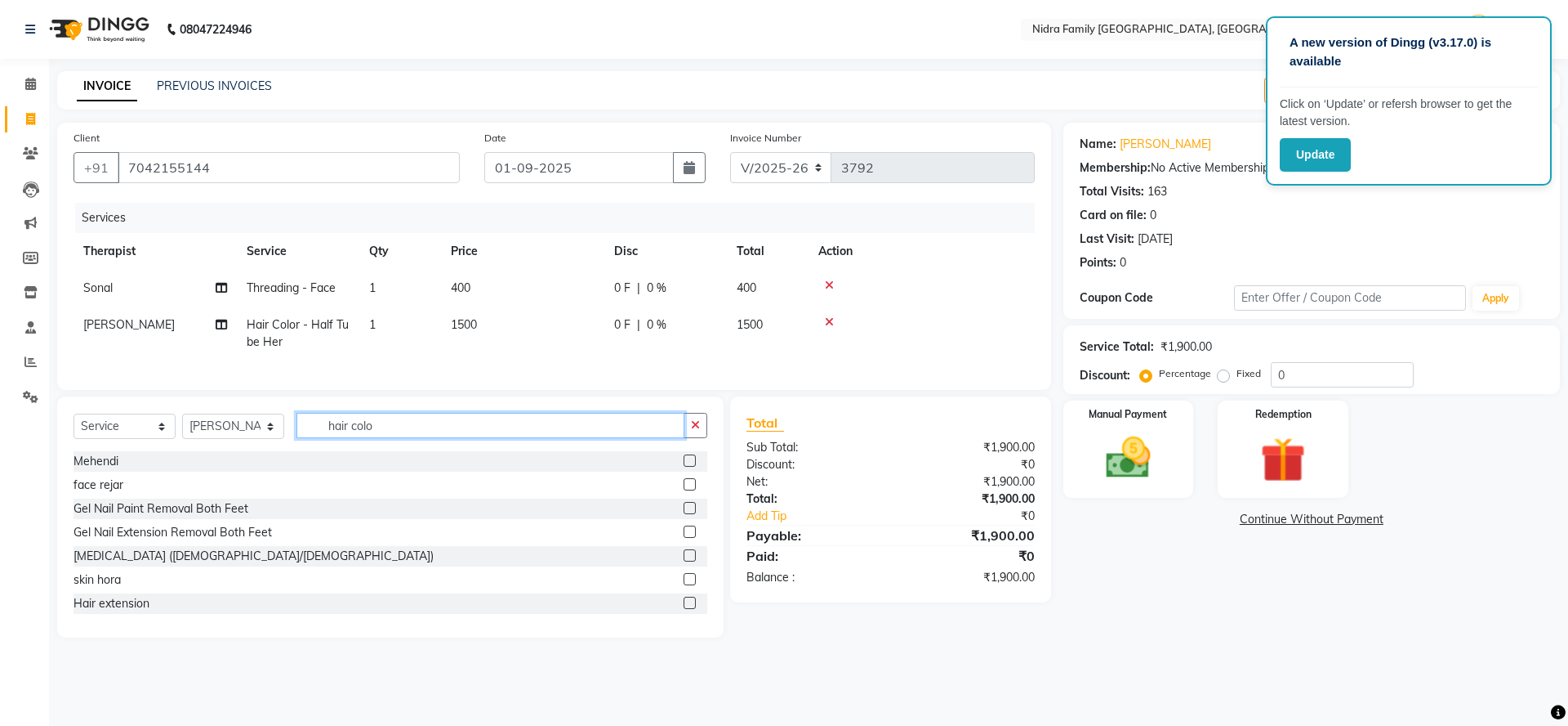
click at [425, 438] on input "hair colo" at bounding box center [491, 426] width 388 height 25
type input "h"
type input "de tan"
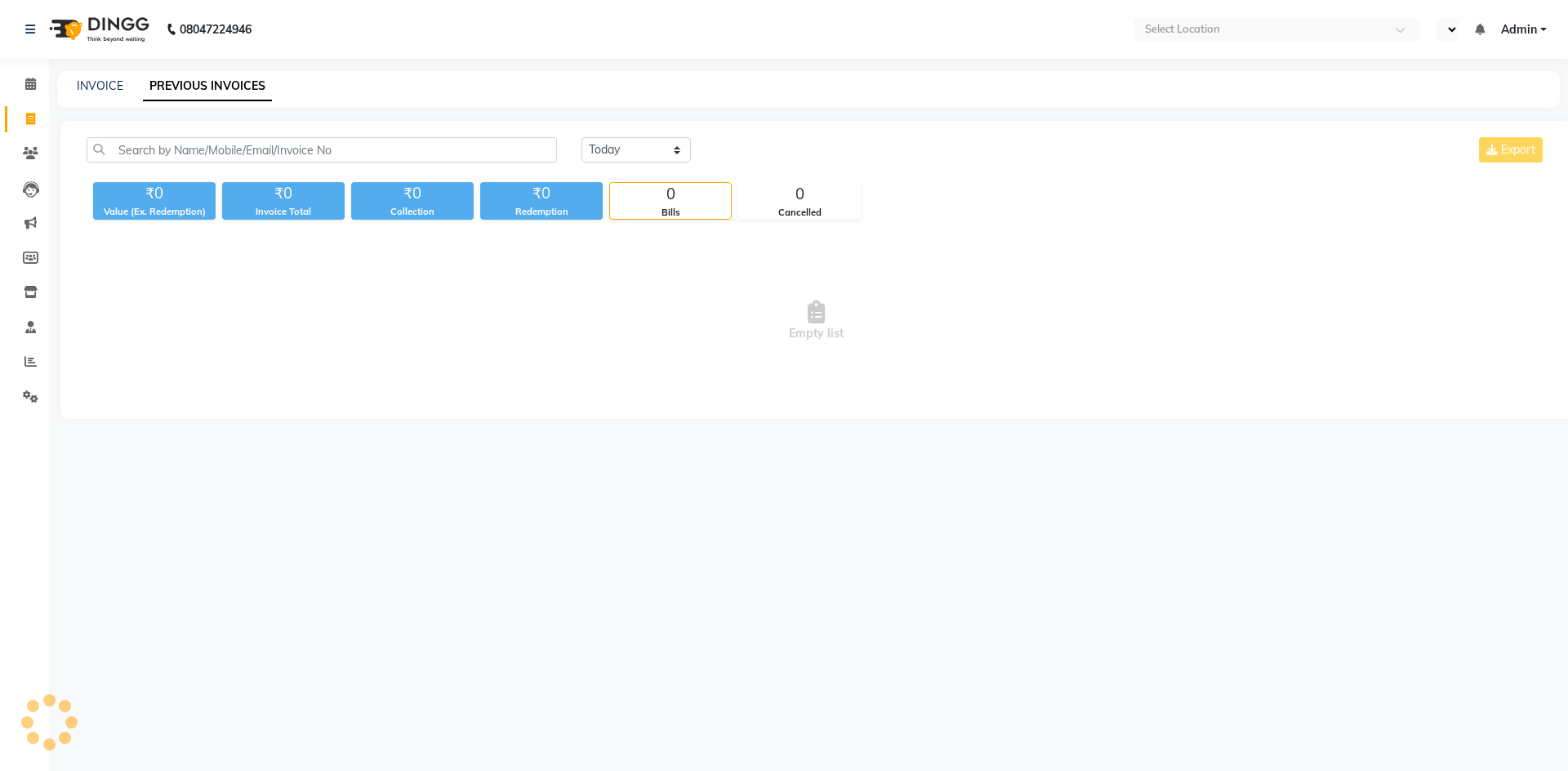
select select "en"
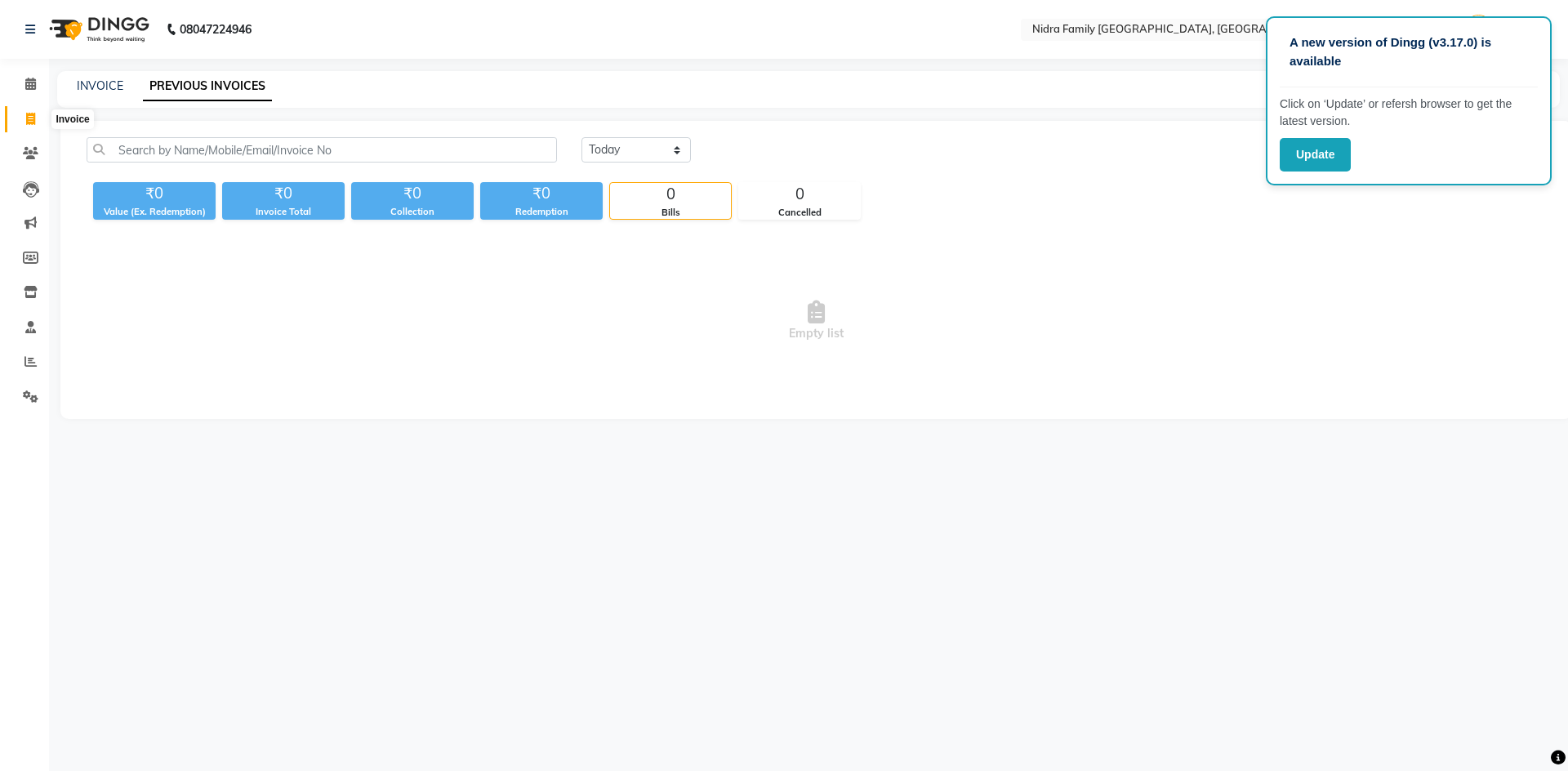
click at [35, 118] on icon at bounding box center [30, 118] width 9 height 12
select select "service"
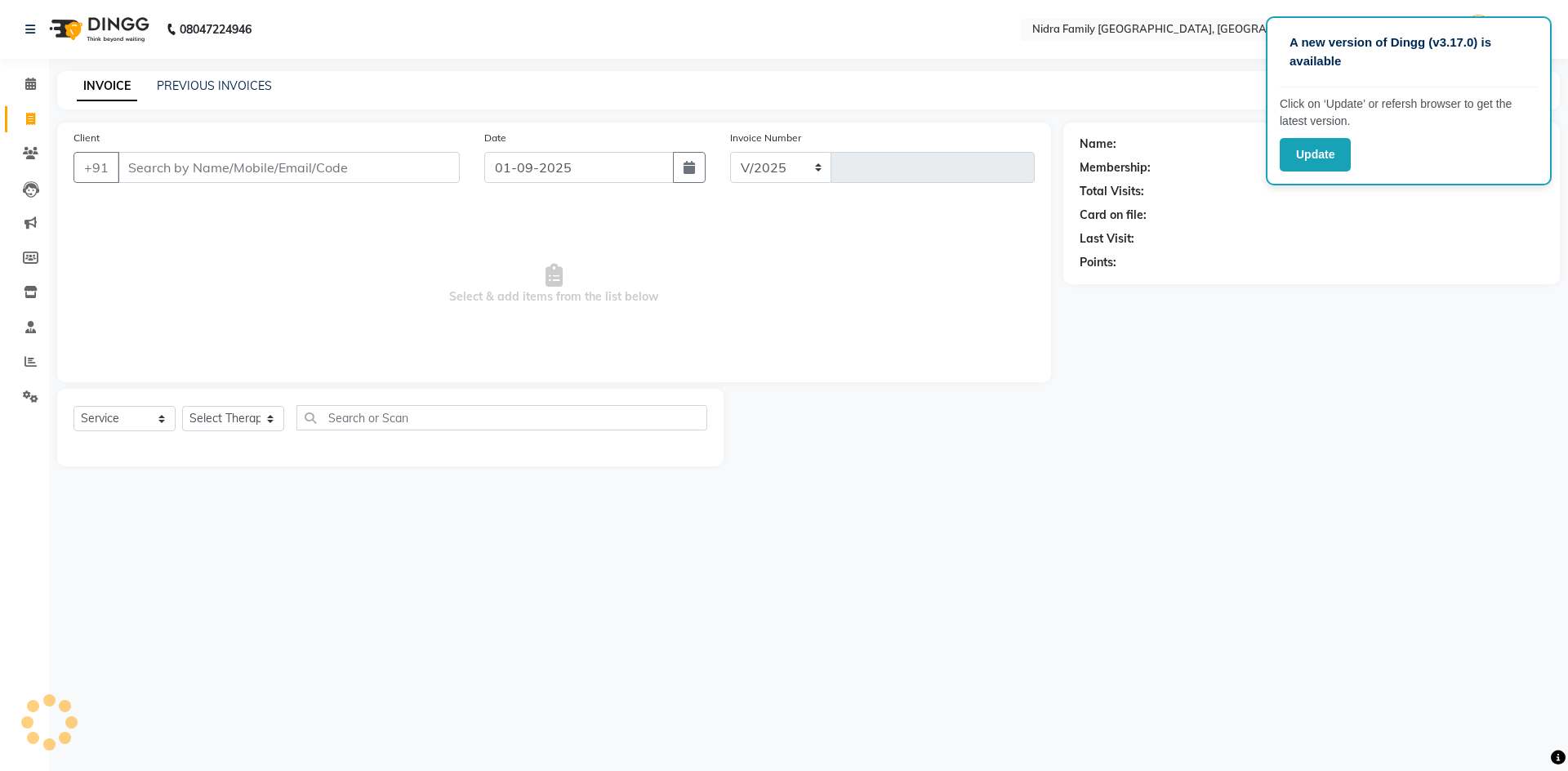
select select "591"
type input "3792"
click at [224, 421] on select "Select Therapist [PERSON_NAME] [PERSON_NAME] [PERSON_NAME] [PERSON_NAME] [PERSO…" at bounding box center [233, 418] width 102 height 25
select select "8271"
click at [182, 406] on select "Select Therapist [PERSON_NAME] [PERSON_NAME] [PERSON_NAME] [PERSON_NAME] [PERSO…" at bounding box center [233, 418] width 102 height 25
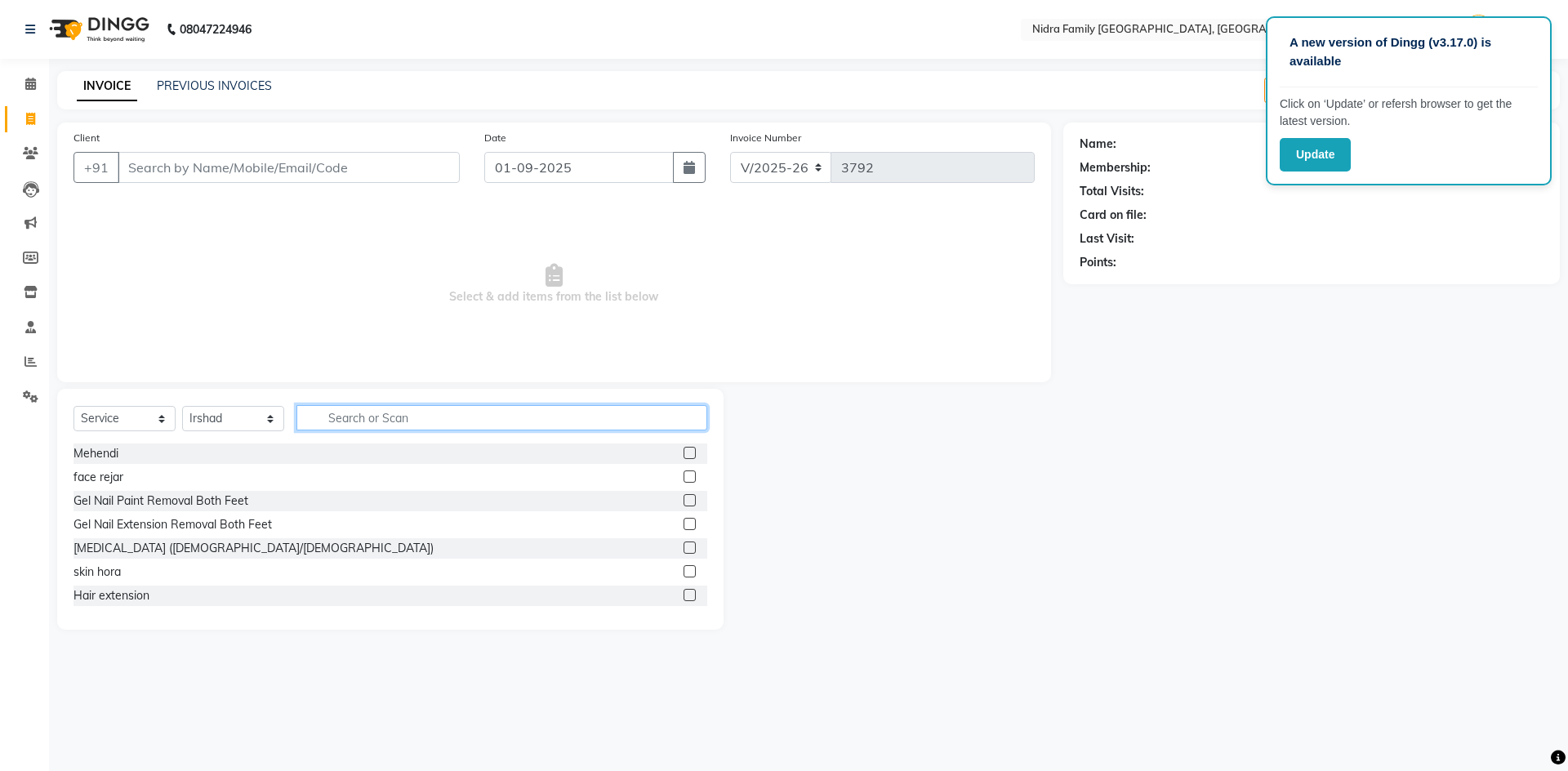
click at [367, 423] on input "text" at bounding box center [502, 418] width 411 height 25
type input "sham"
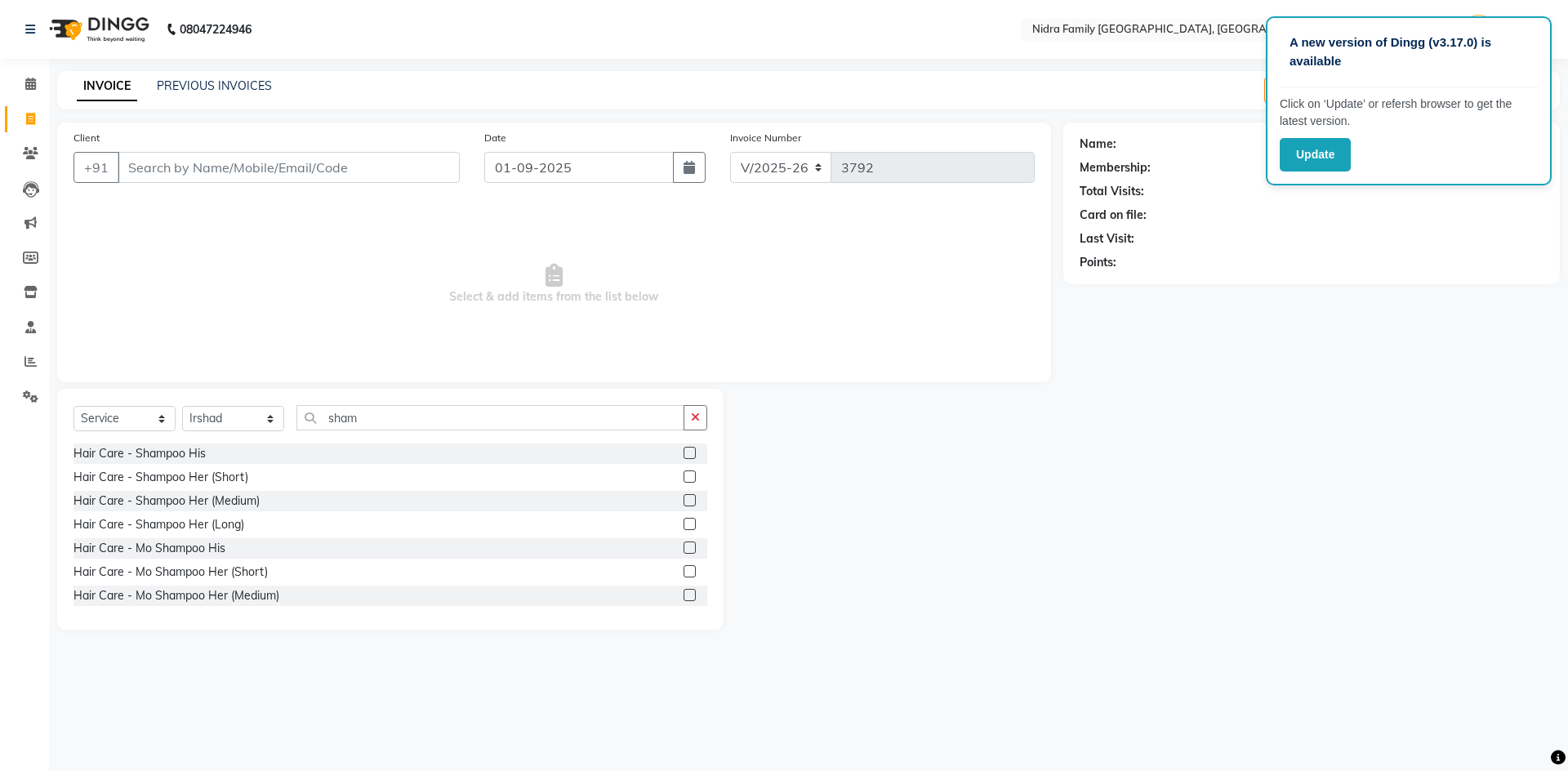
click at [683, 474] on label at bounding box center [689, 476] width 12 height 12
click at [683, 474] on input "checkbox" at bounding box center [688, 477] width 11 height 11
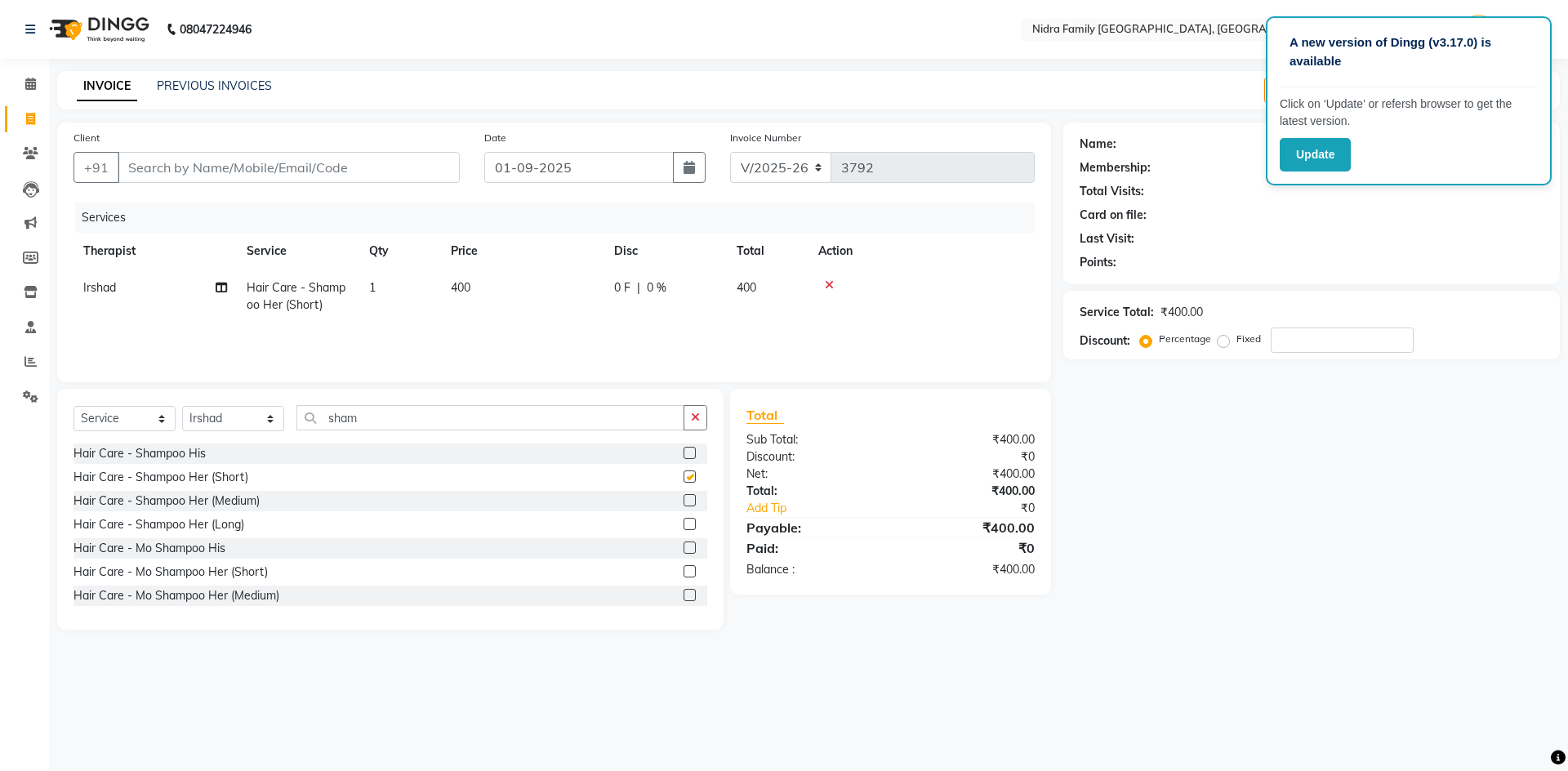
checkbox input "false"
click at [374, 413] on input "sham" at bounding box center [491, 418] width 388 height 25
type input "s"
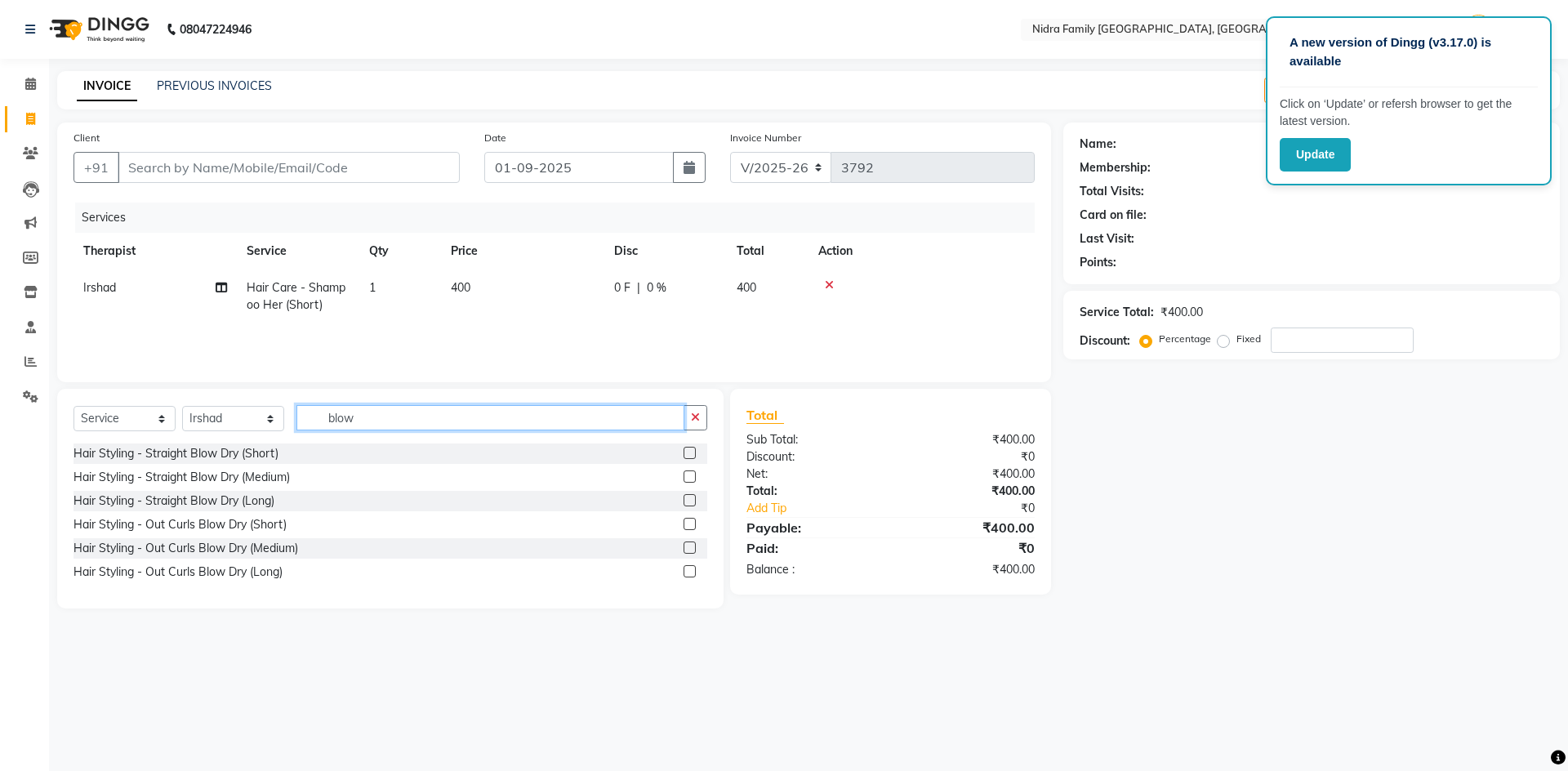
type input "blow"
click at [693, 449] on label at bounding box center [689, 452] width 12 height 12
click at [693, 449] on input "checkbox" at bounding box center [688, 453] width 11 height 11
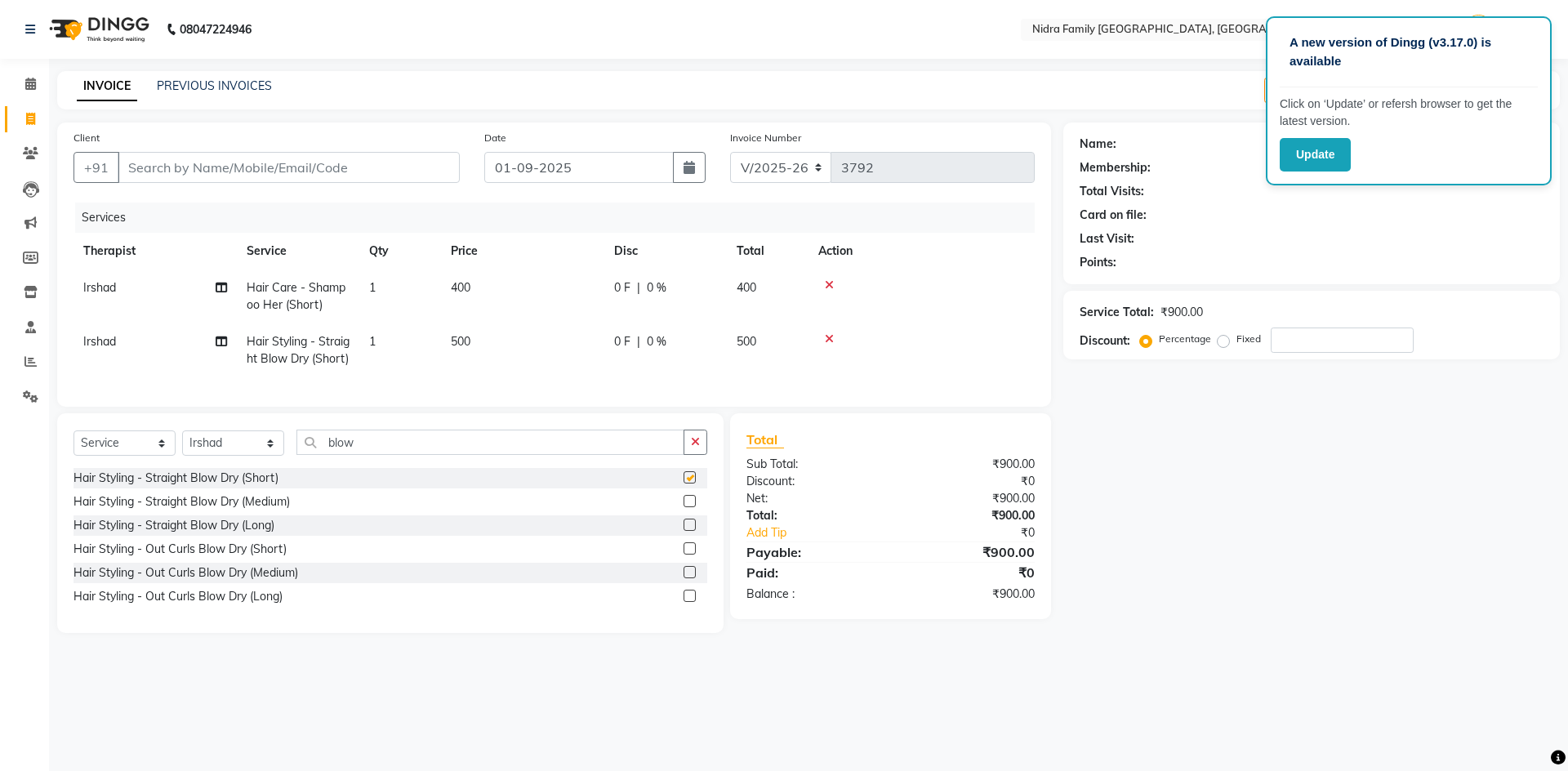
checkbox input "false"
click at [314, 178] on input "Client" at bounding box center [288, 167] width 343 height 31
type input "n"
type input "0"
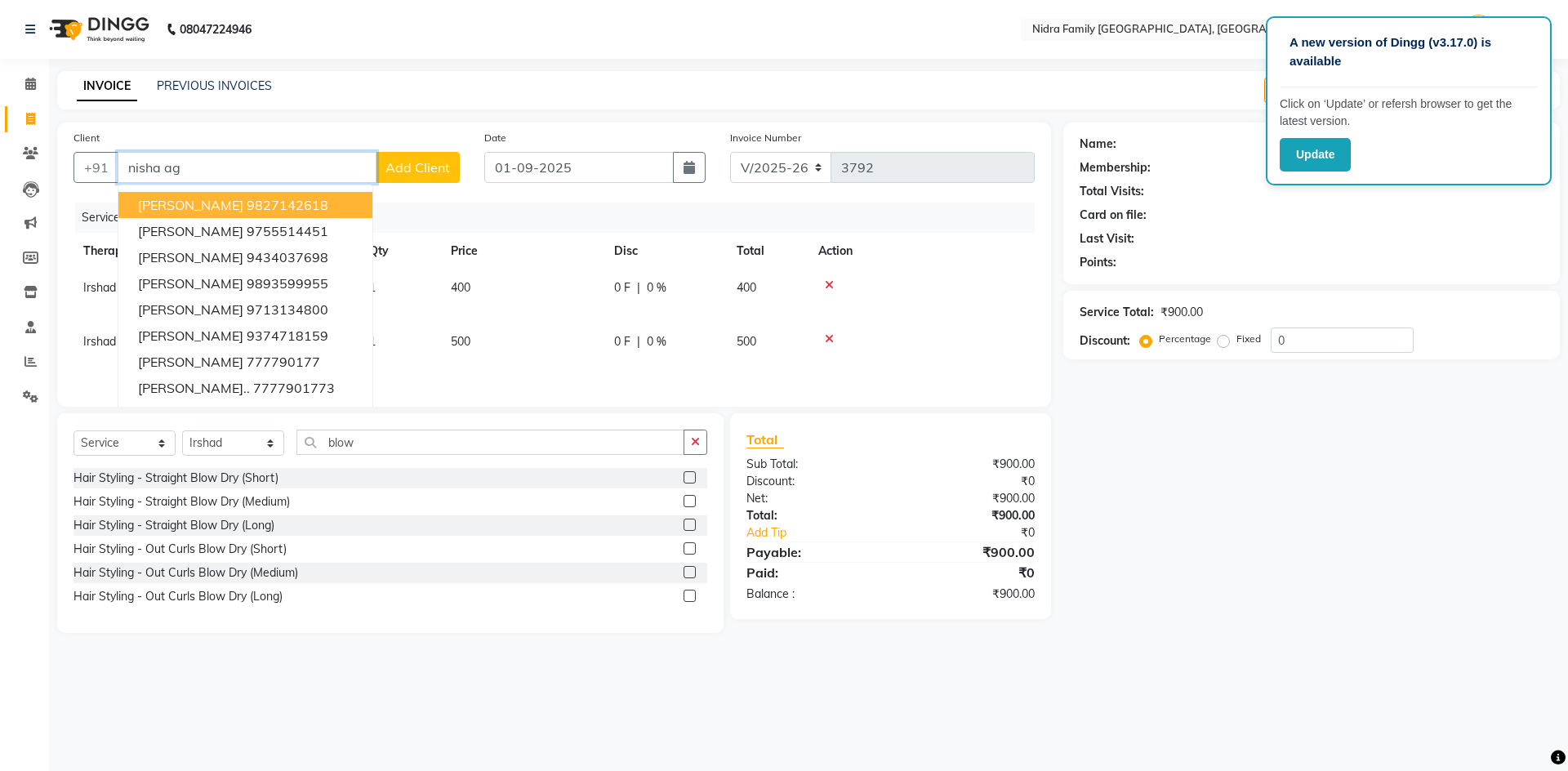
click at [320, 207] on button "Nisha Agrawal 9827142618" at bounding box center [245, 205] width 254 height 26
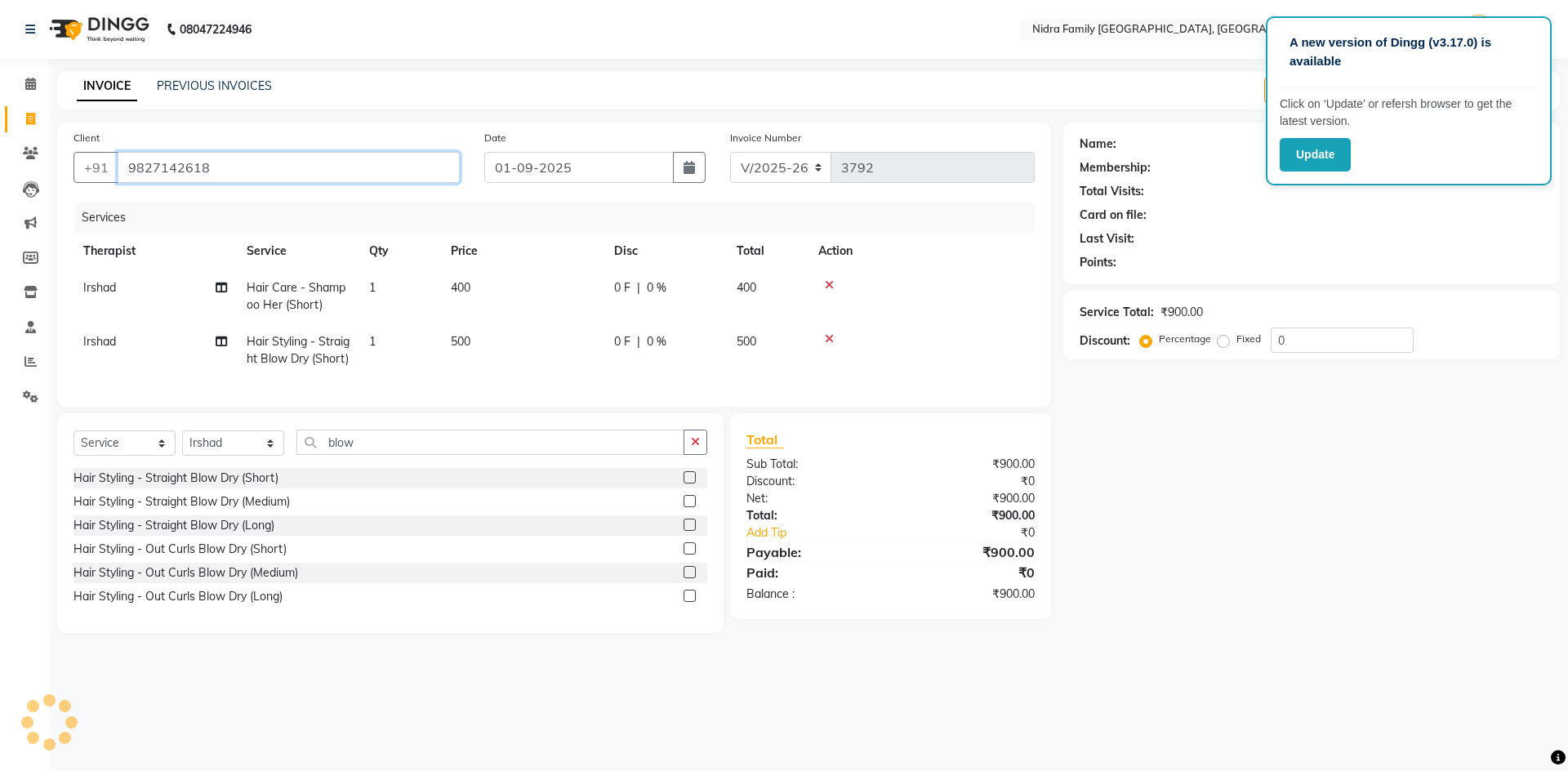
type input "9827142618"
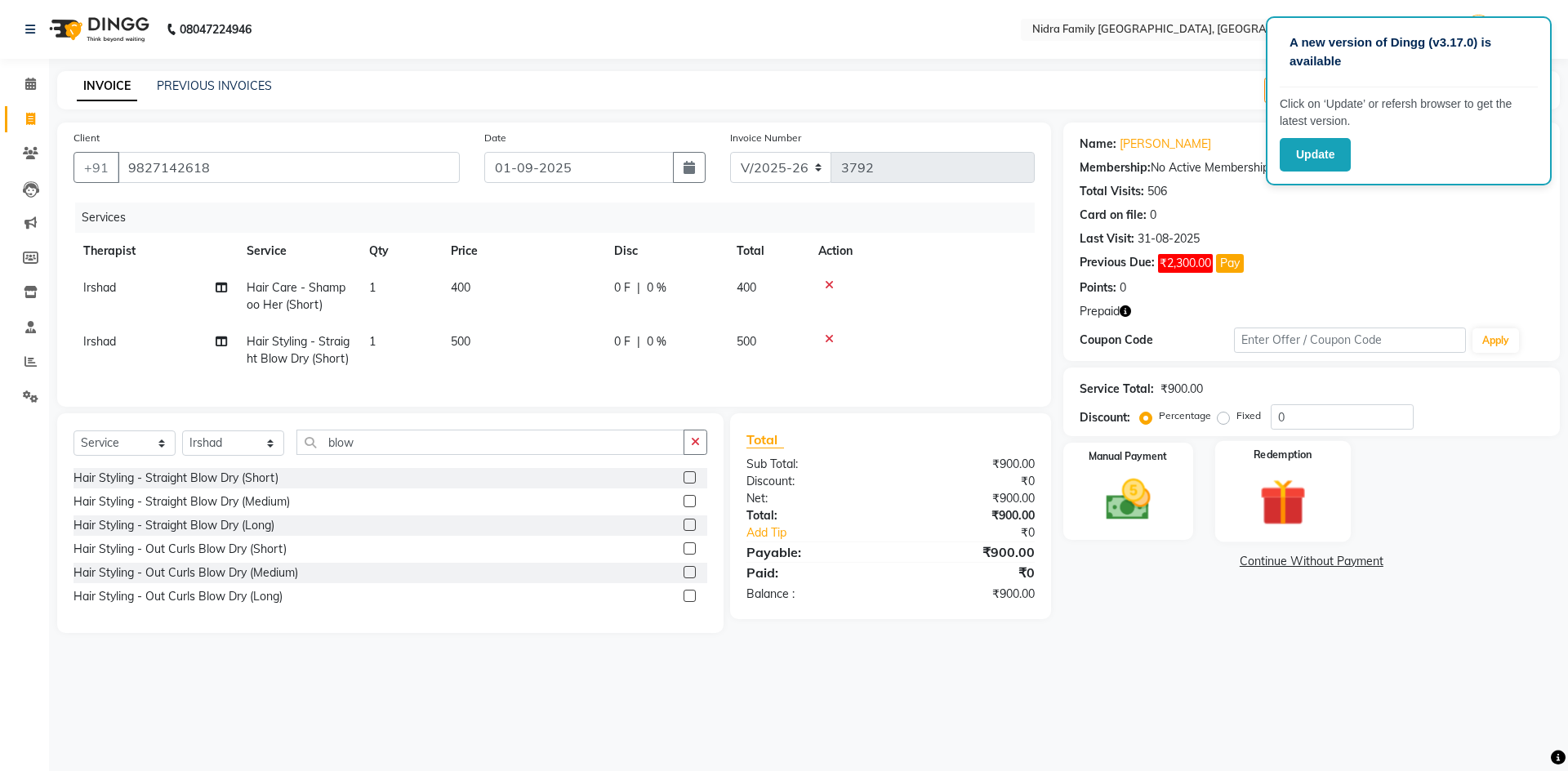
click at [1242, 482] on div "Redemption" at bounding box center [1283, 491] width 135 height 101
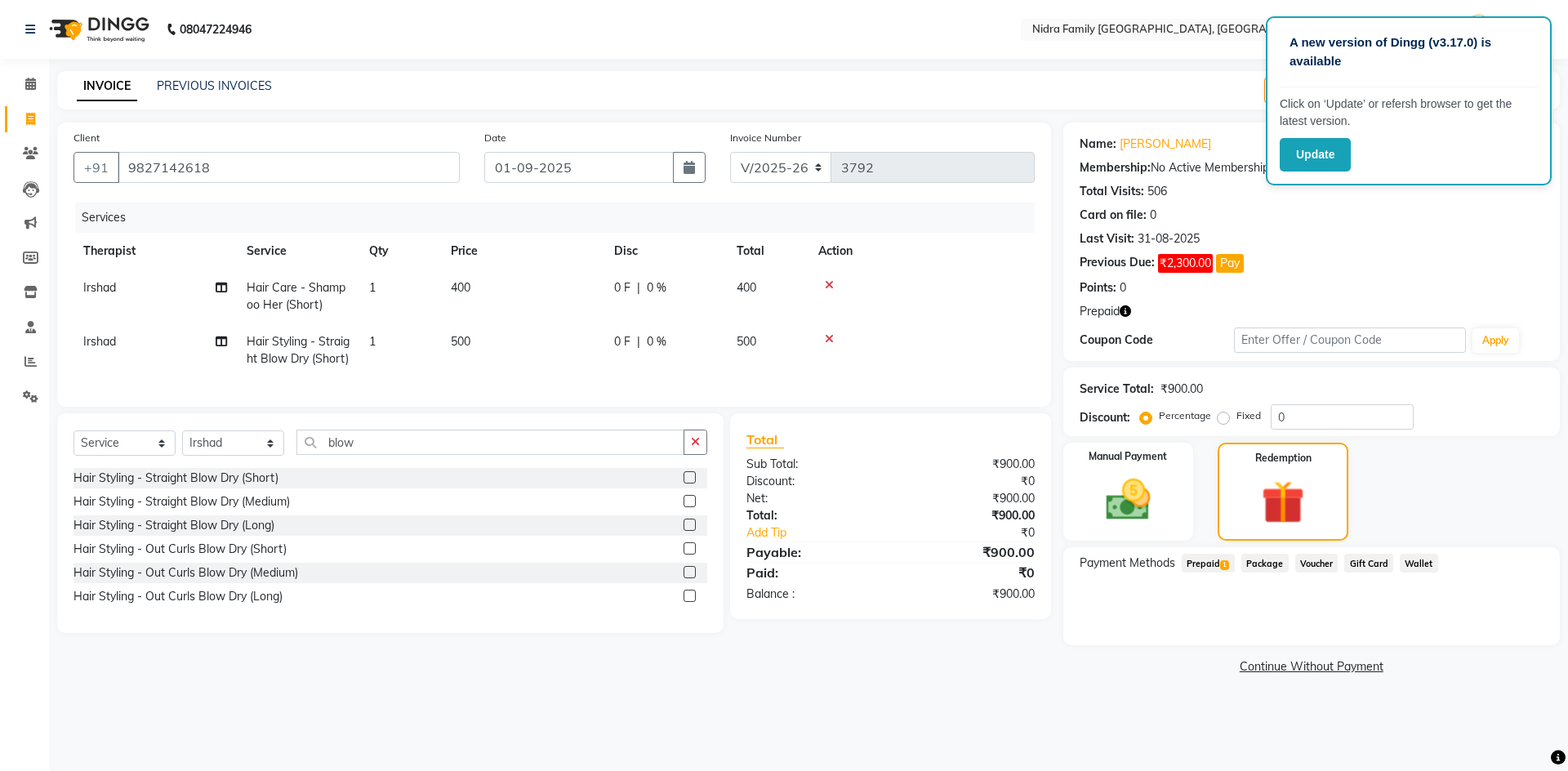
click at [1225, 566] on span "1" at bounding box center [1225, 566] width 9 height 10
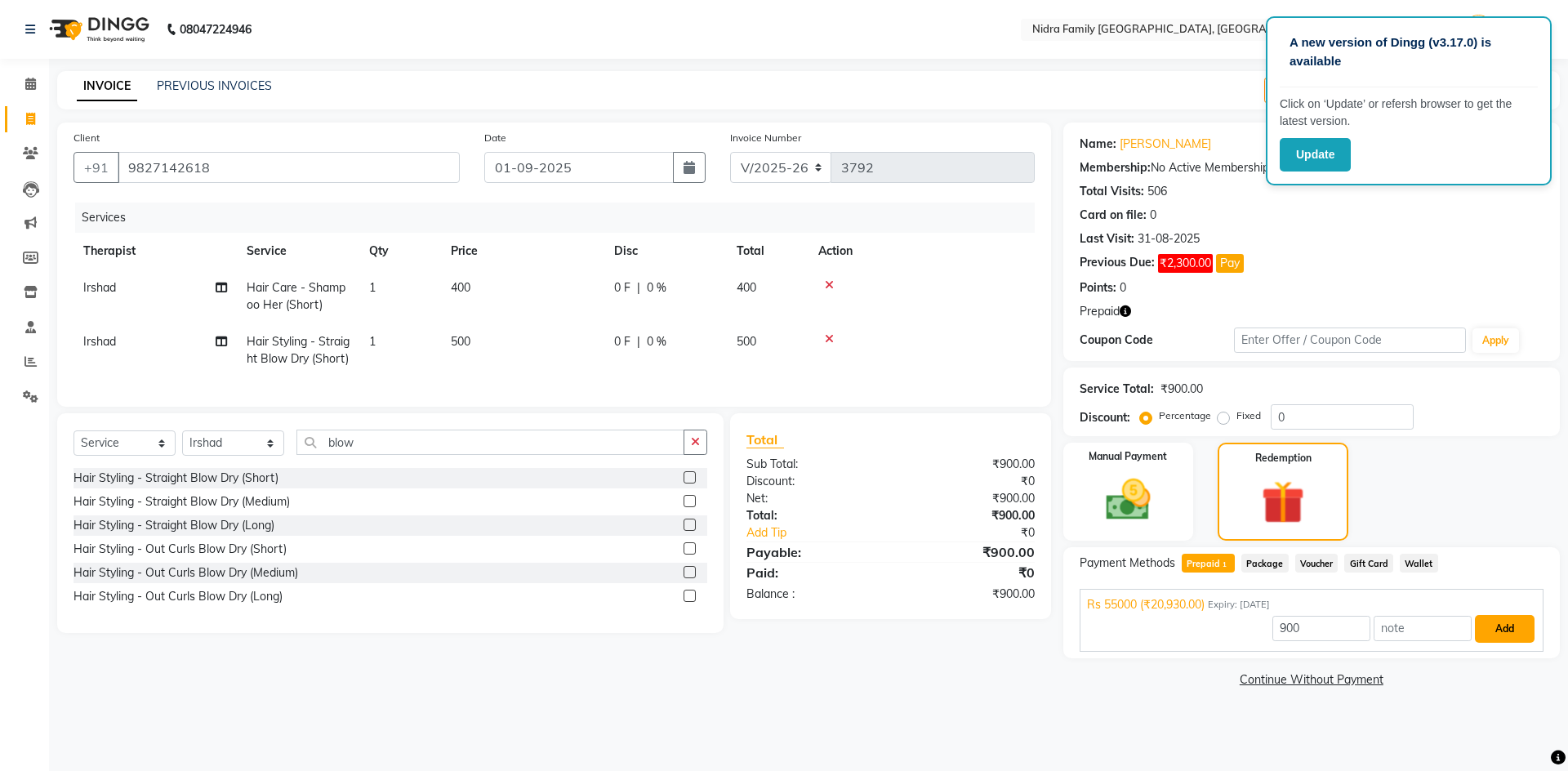
click at [1509, 615] on button "Add" at bounding box center [1505, 628] width 60 height 28
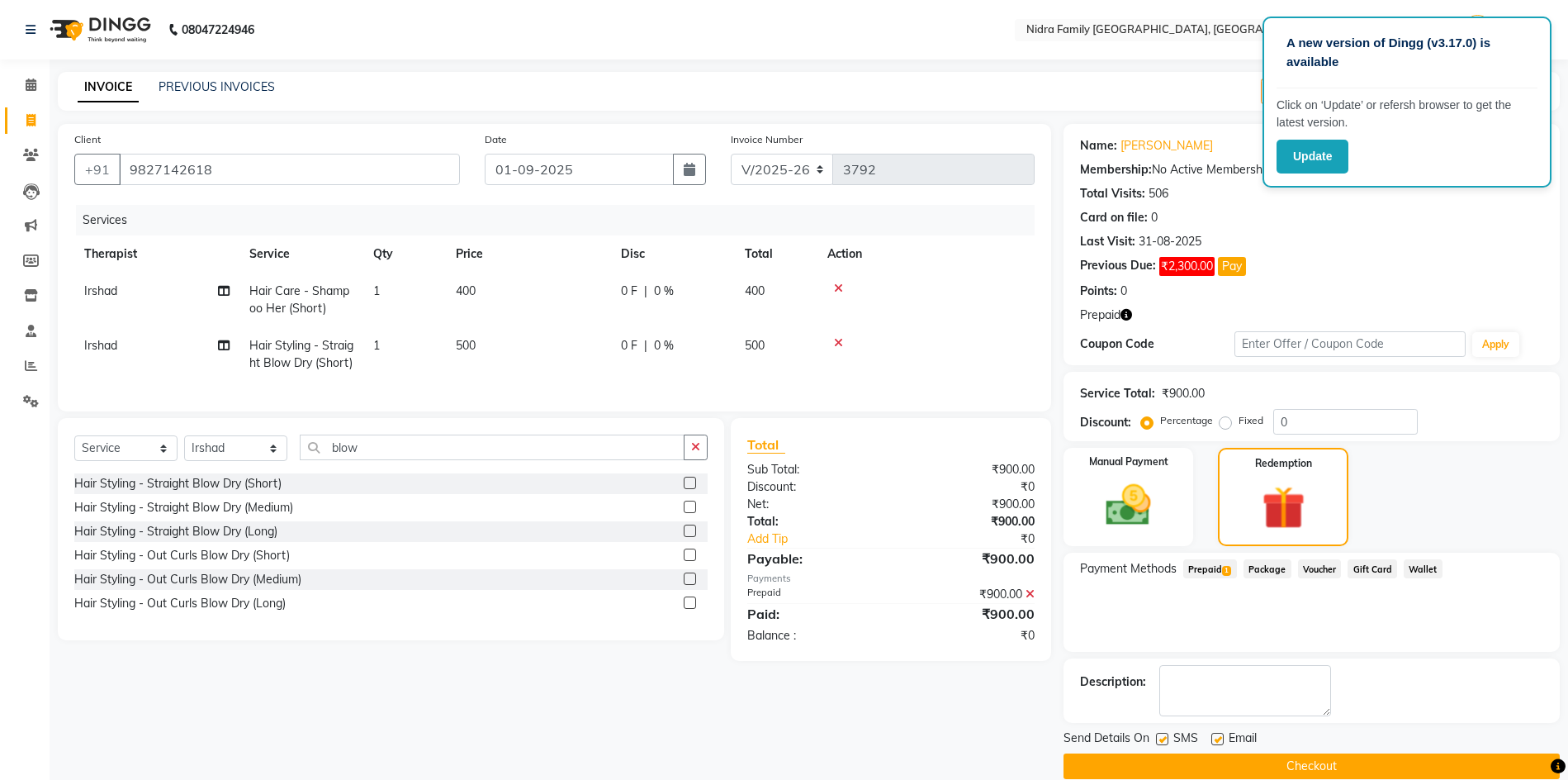
click at [1459, 754] on button "Checkout" at bounding box center [1312, 766] width 496 height 26
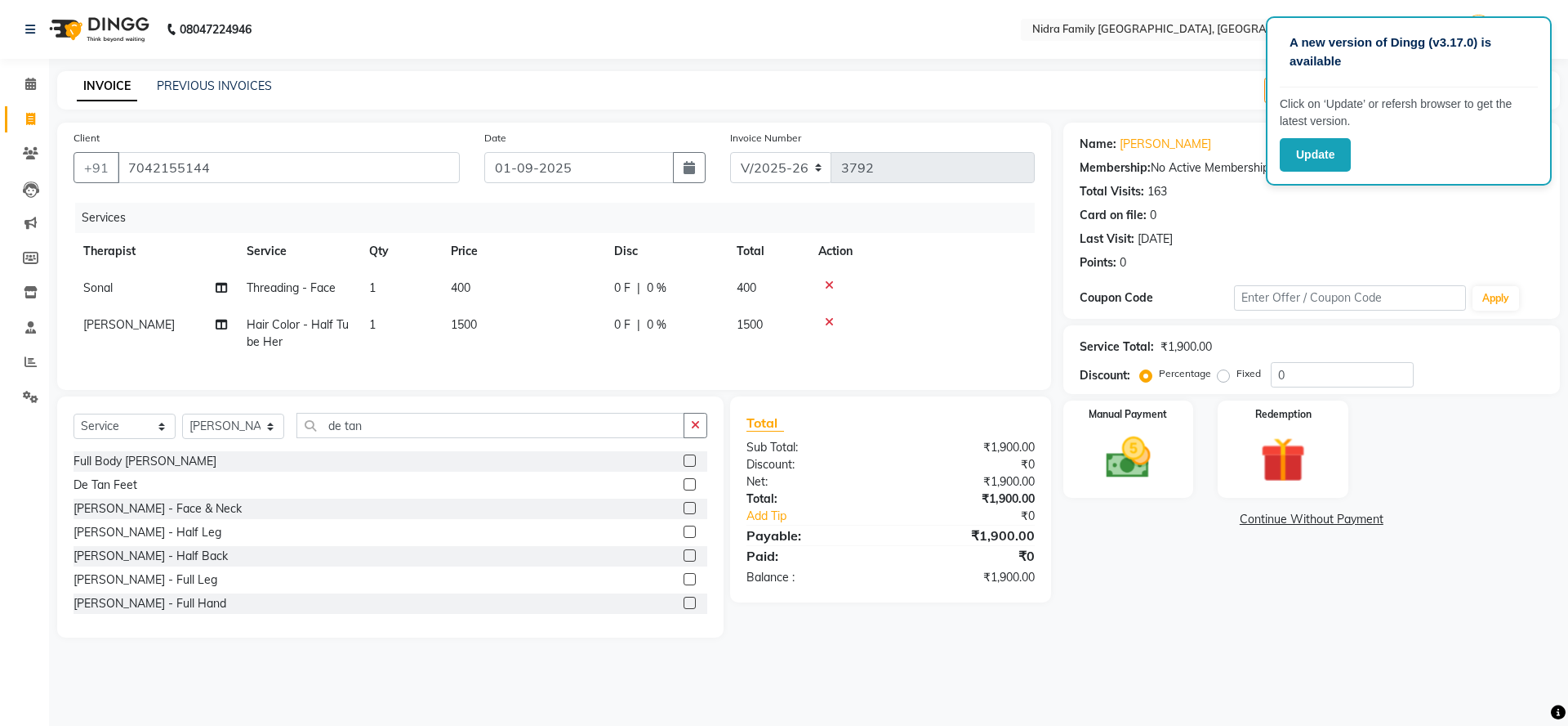
select select "591"
select select "service"
select select "21358"
click at [414, 438] on input "de tan" at bounding box center [491, 426] width 388 height 25
type input "d"
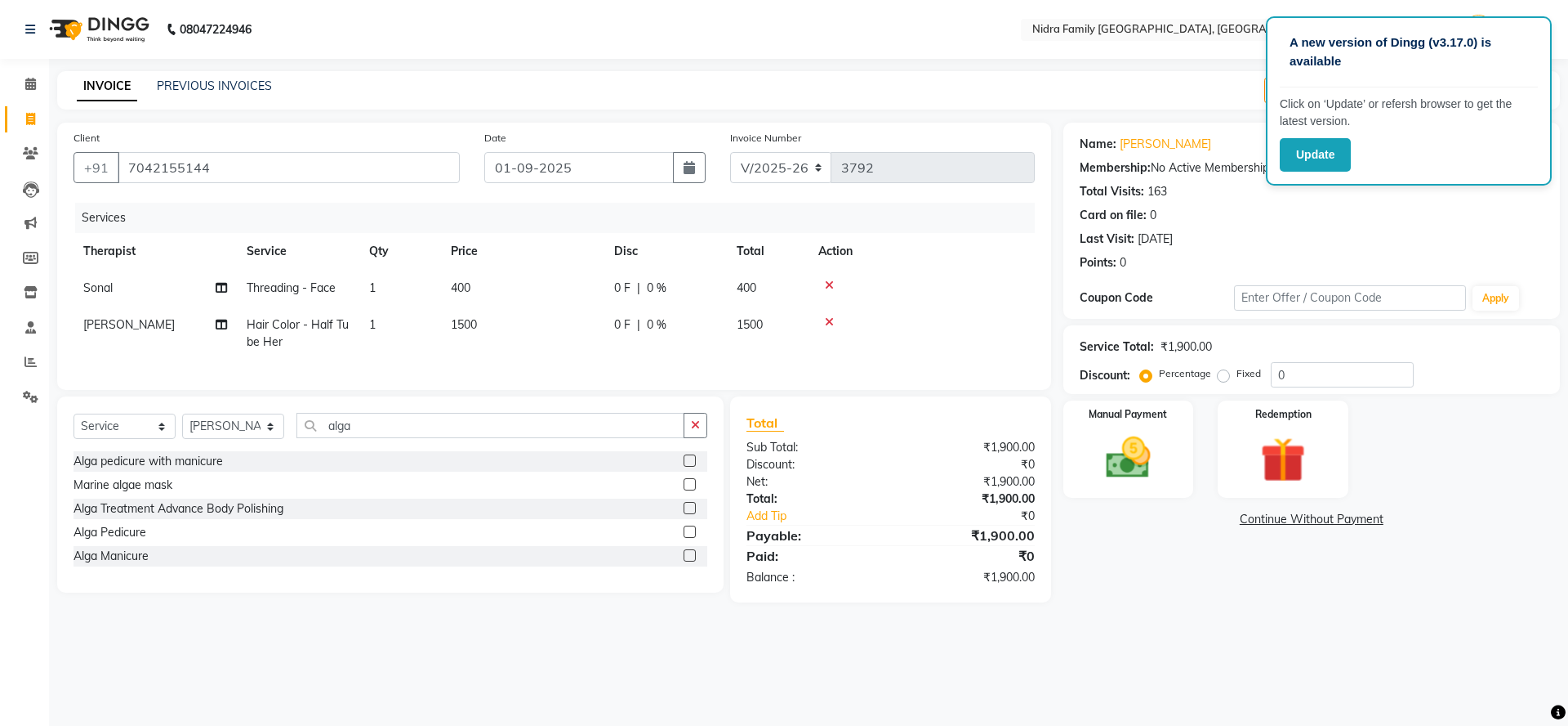
type input "alga"
click at [689, 537] on label at bounding box center [689, 531] width 12 height 12
click at [689, 537] on input "checkbox" at bounding box center [688, 532] width 11 height 11
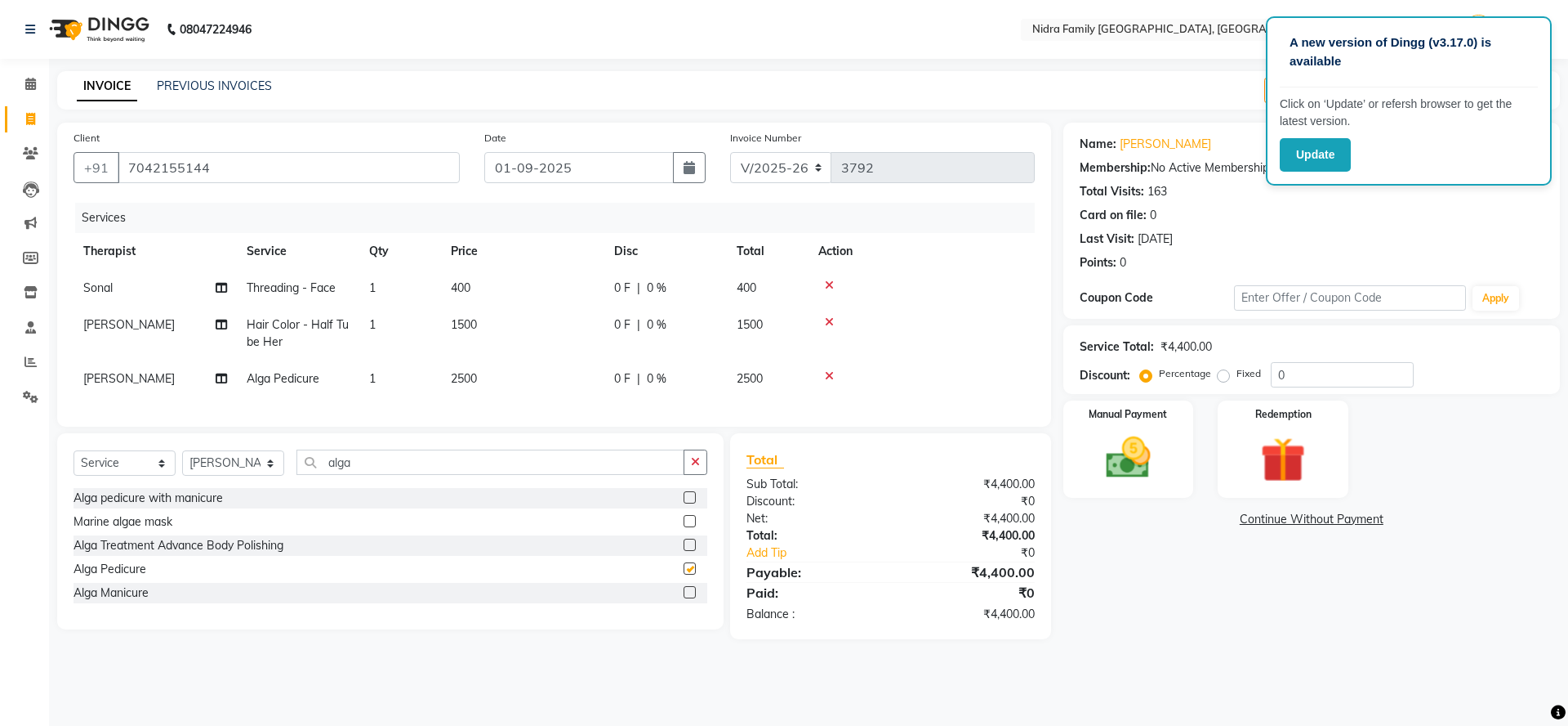
checkbox input "false"
click at [488, 362] on td "2500" at bounding box center [523, 378] width 163 height 36
select select "21358"
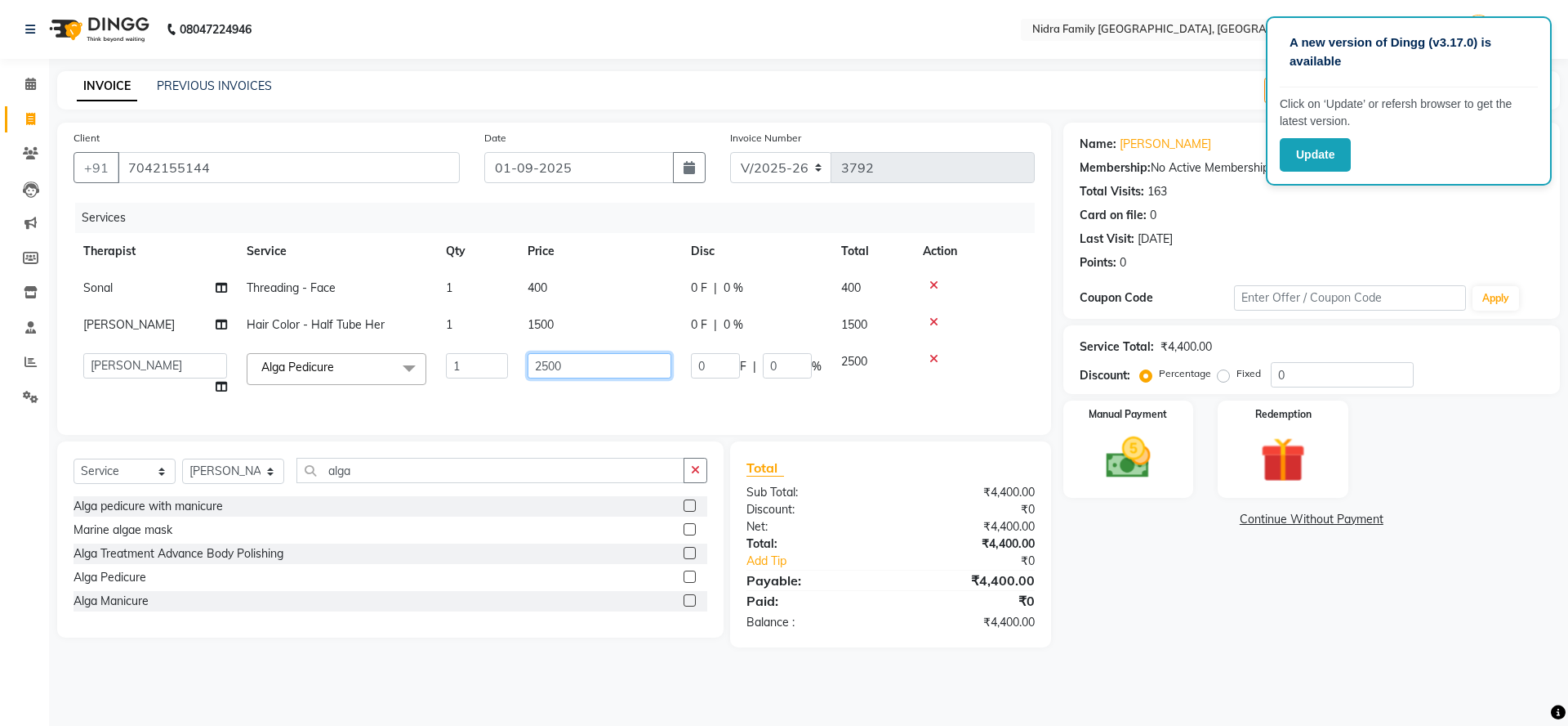
click at [565, 360] on input "2500" at bounding box center [600, 366] width 144 height 25
type input "2"
type input "2000"
click at [602, 416] on div "Services Therapist Service Qty Price Disc Total Action Sonal Threading - Face 1…" at bounding box center [554, 311] width 962 height 216
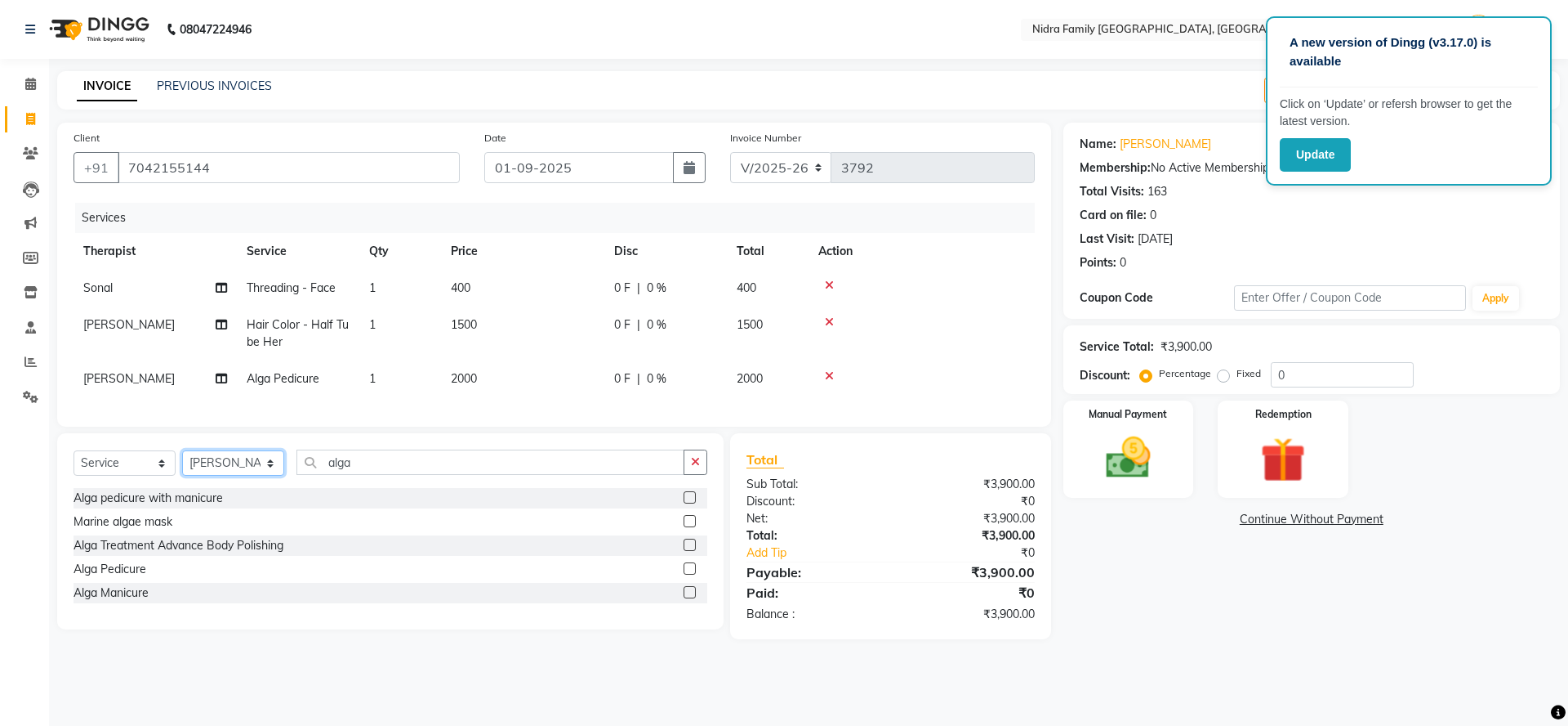
click at [241, 476] on select "Select Therapist [PERSON_NAME] [PERSON_NAME] [PERSON_NAME] [PERSON_NAME] [PERSO…" at bounding box center [233, 463] width 102 height 25
select select "62628"
click at [182, 467] on select "Select Therapist [PERSON_NAME] [PERSON_NAME] [PERSON_NAME] [PERSON_NAME] [PERSO…" at bounding box center [233, 463] width 102 height 25
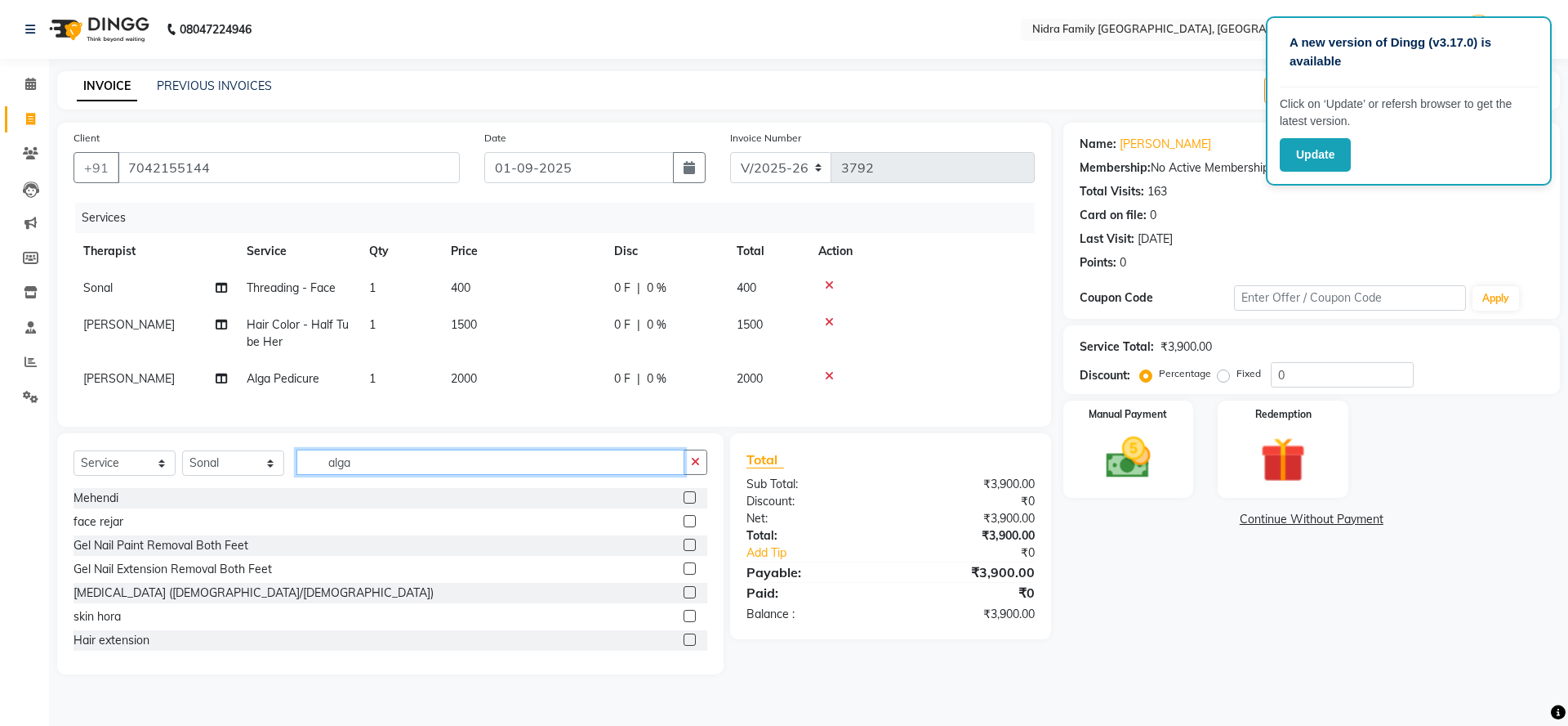
click at [376, 475] on input "alga" at bounding box center [491, 462] width 388 height 25
type input "a"
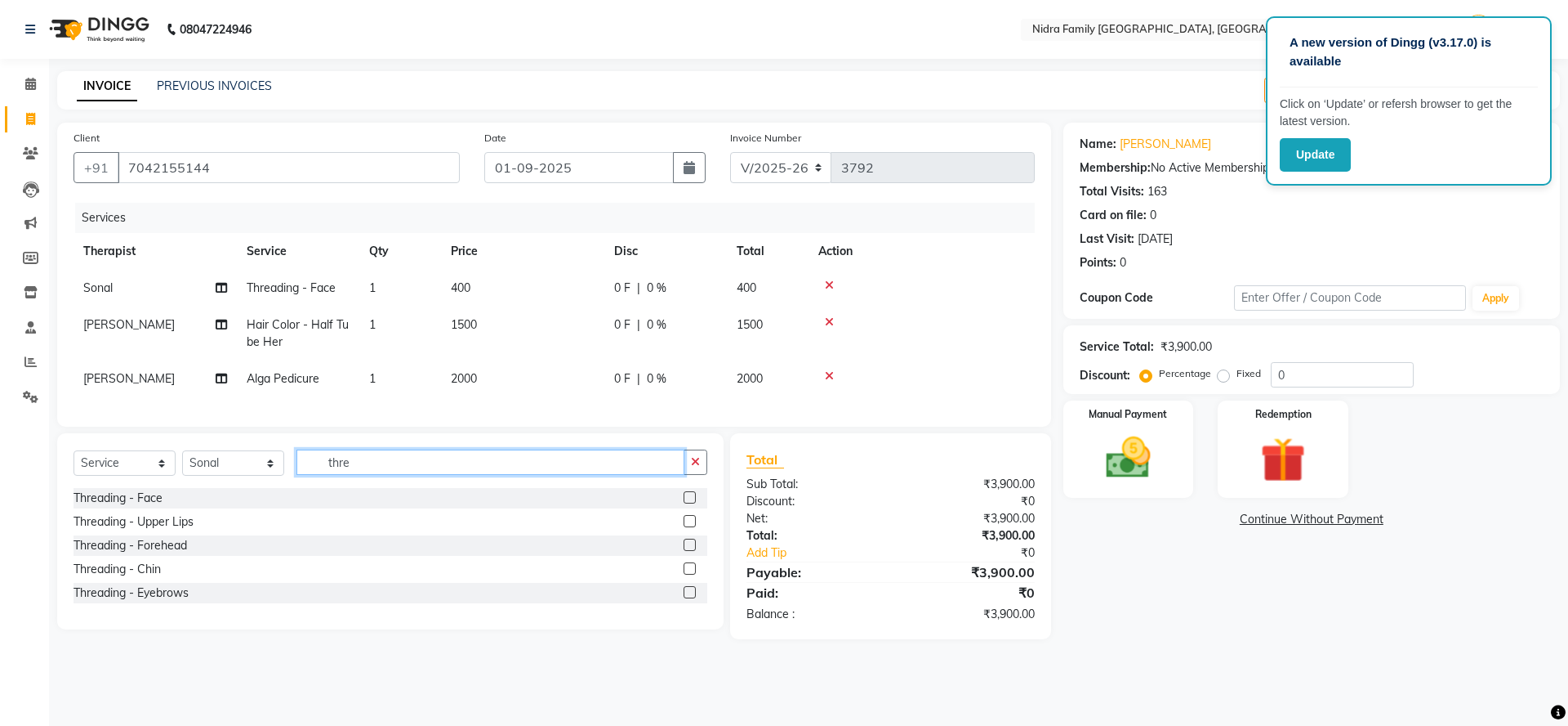
type input "thre"
click at [687, 598] on label at bounding box center [689, 591] width 12 height 12
click at [687, 598] on input "checkbox" at bounding box center [688, 592] width 11 height 11
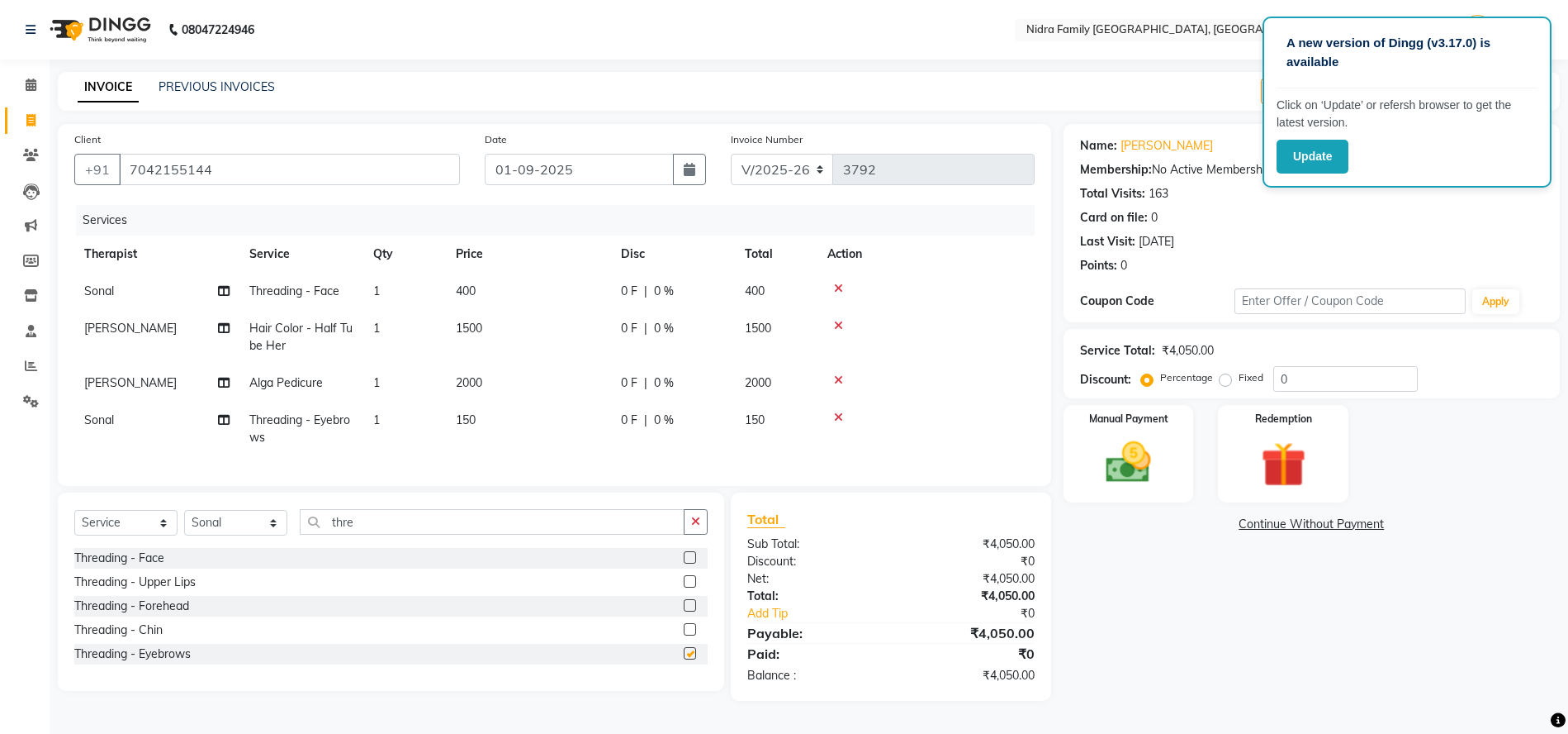
checkbox input "false"
click at [407, 535] on input "thre" at bounding box center [492, 522] width 385 height 26
type input "t"
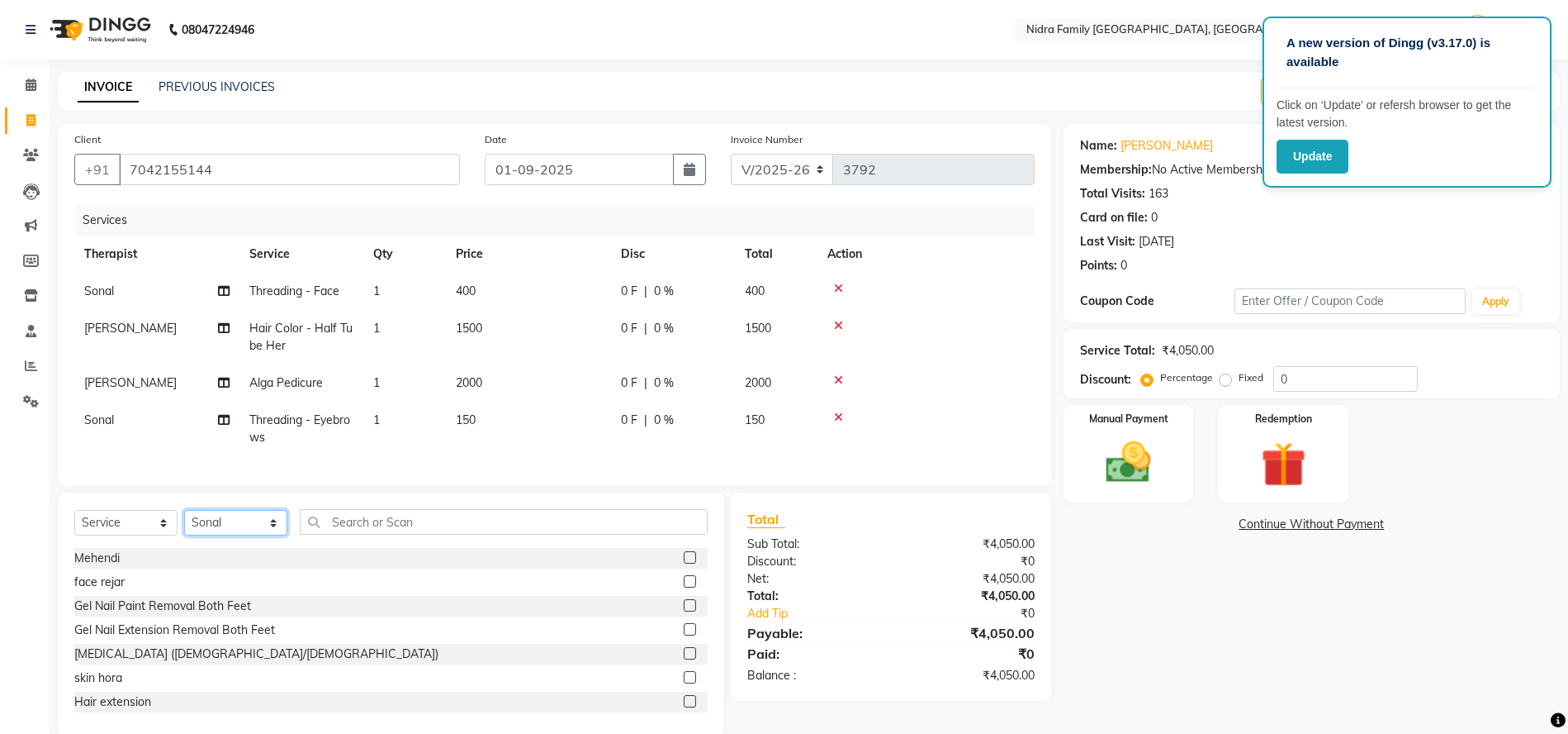
click at [245, 536] on select "Select Therapist Anchal anmol Ashok Chandni Chandrika Deepa Mam Indro Irshad Jy…" at bounding box center [235, 523] width 103 height 26
select select "21358"
click at [184, 527] on select "Select Therapist Anchal anmol Ashok Chandni Chandrika Deepa Mam Indro Irshad Jy…" at bounding box center [235, 523] width 103 height 26
click at [358, 535] on input "text" at bounding box center [504, 522] width 408 height 26
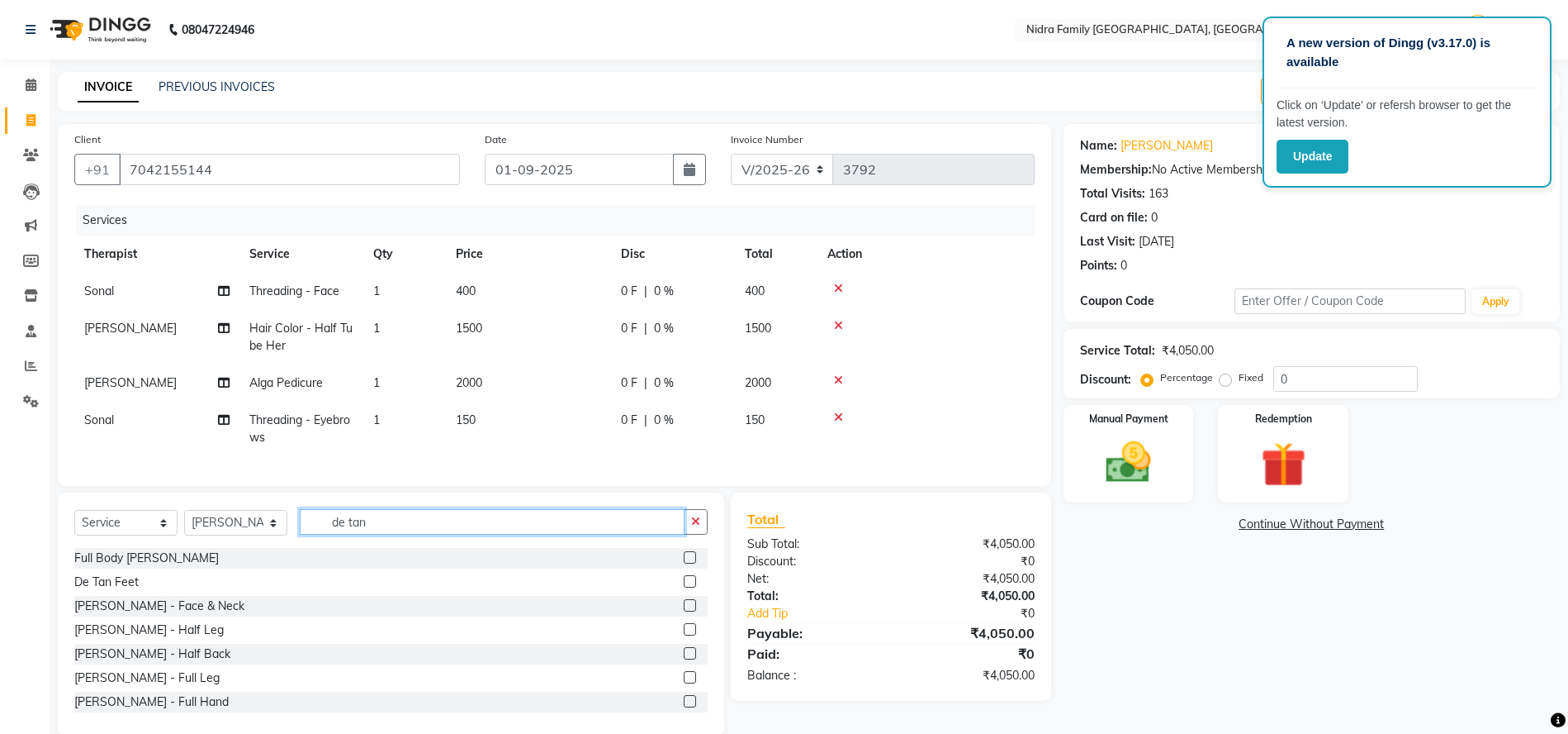
scroll to position [44, 0]
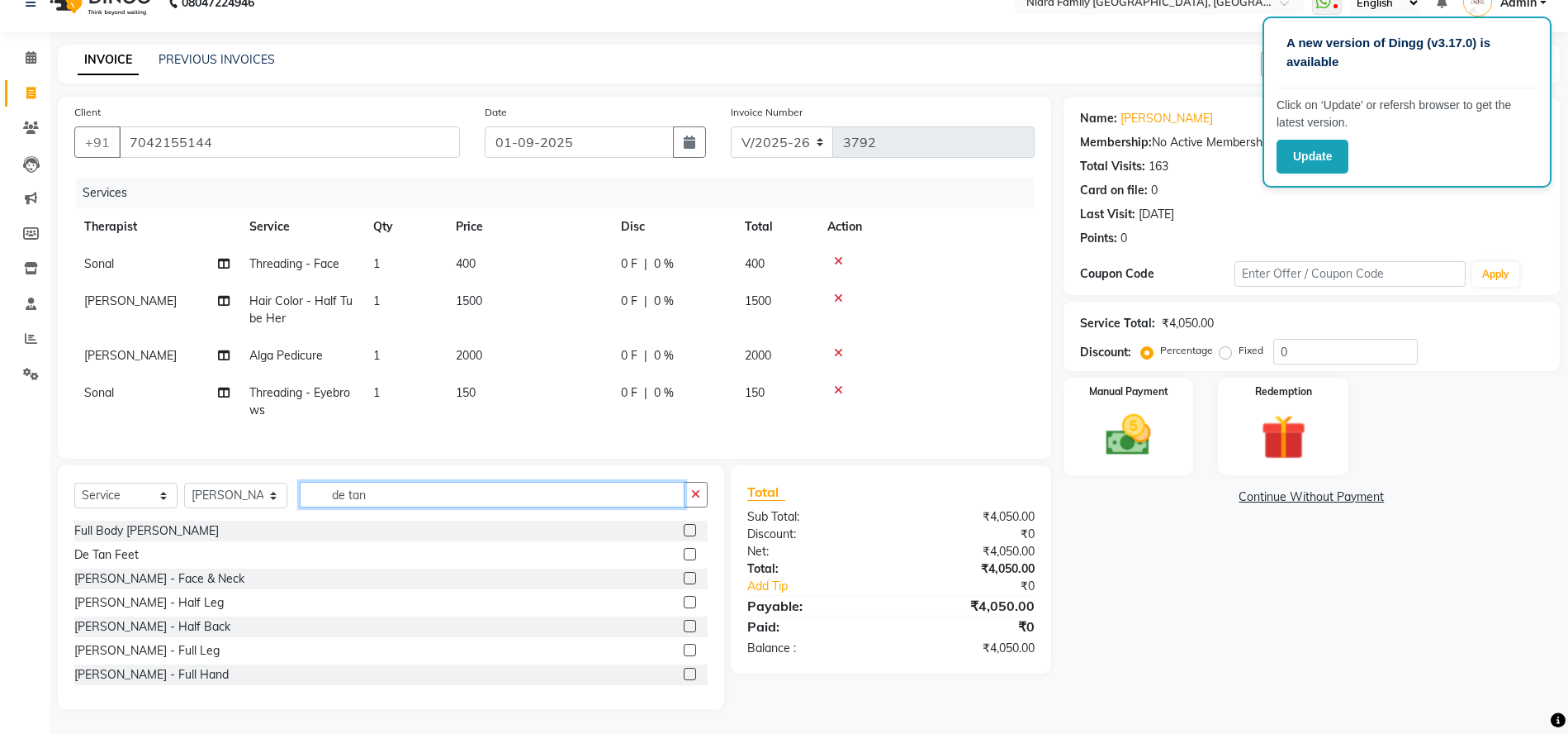
type input "de tan"
click at [684, 674] on label at bounding box center [690, 673] width 12 height 12
click at [684, 674] on input "checkbox" at bounding box center [689, 674] width 11 height 11
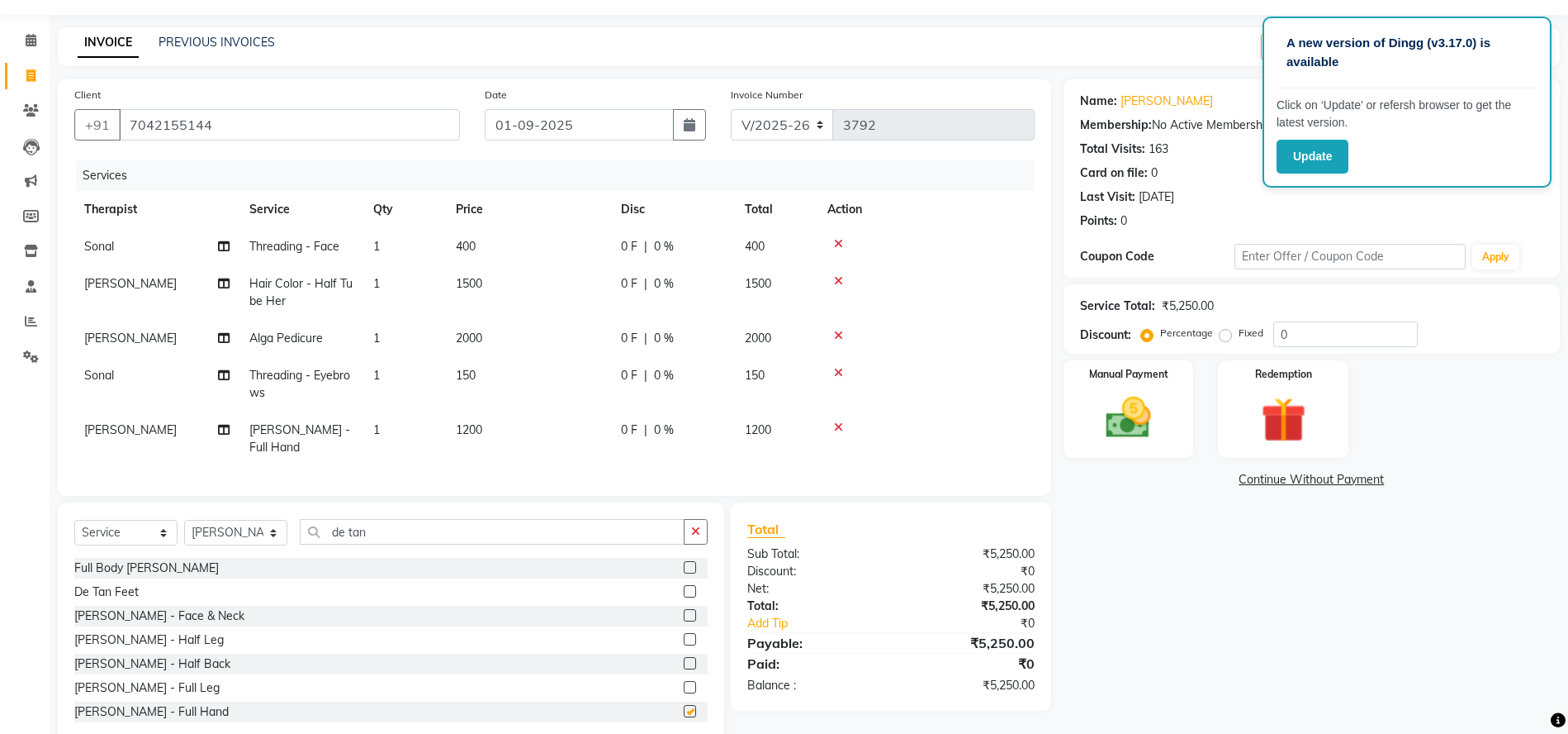
checkbox input "false"
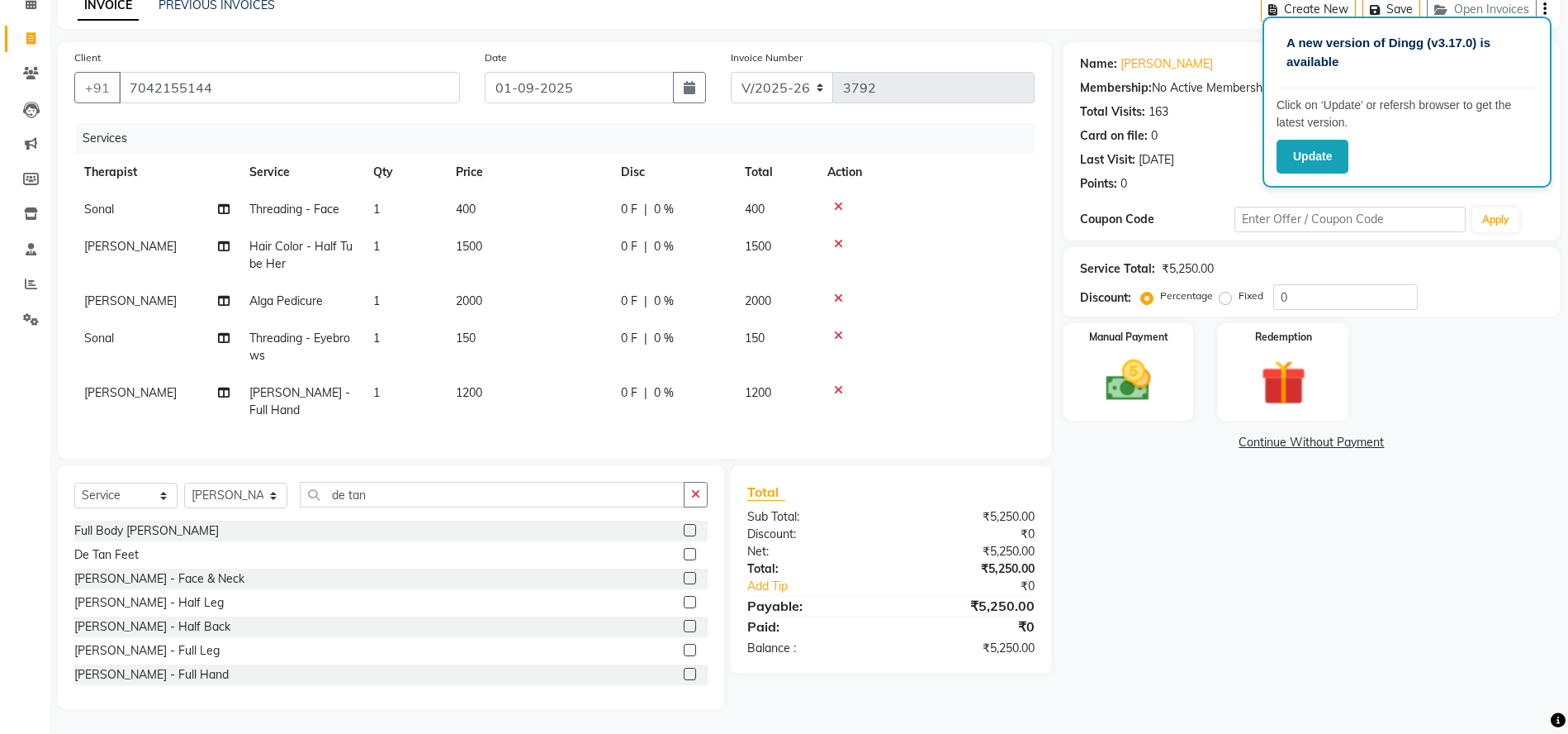
scroll to position [50, 0]
click at [684, 555] on label at bounding box center [690, 551] width 12 height 12
click at [684, 555] on input "checkbox" at bounding box center [689, 552] width 11 height 11
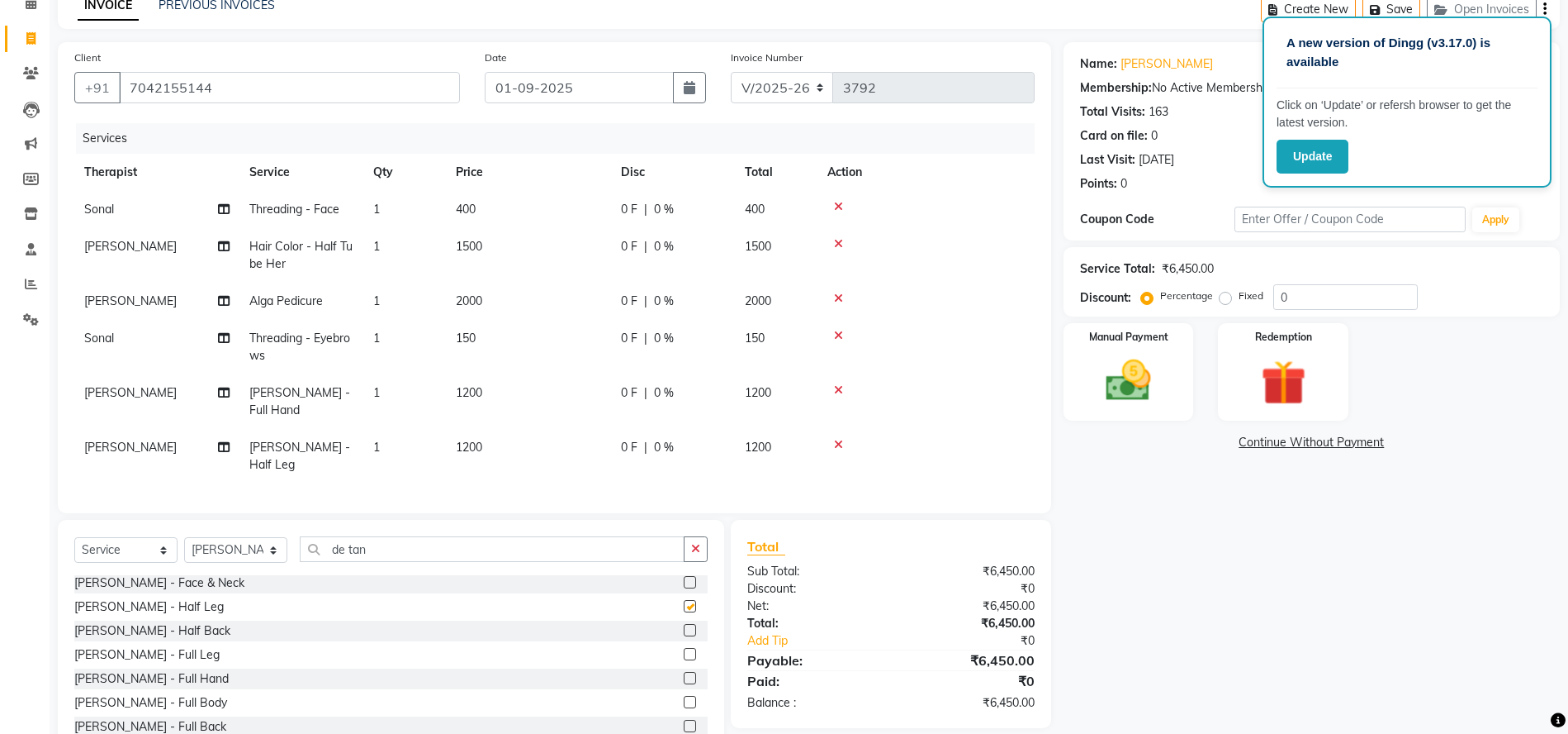
checkbox input "false"
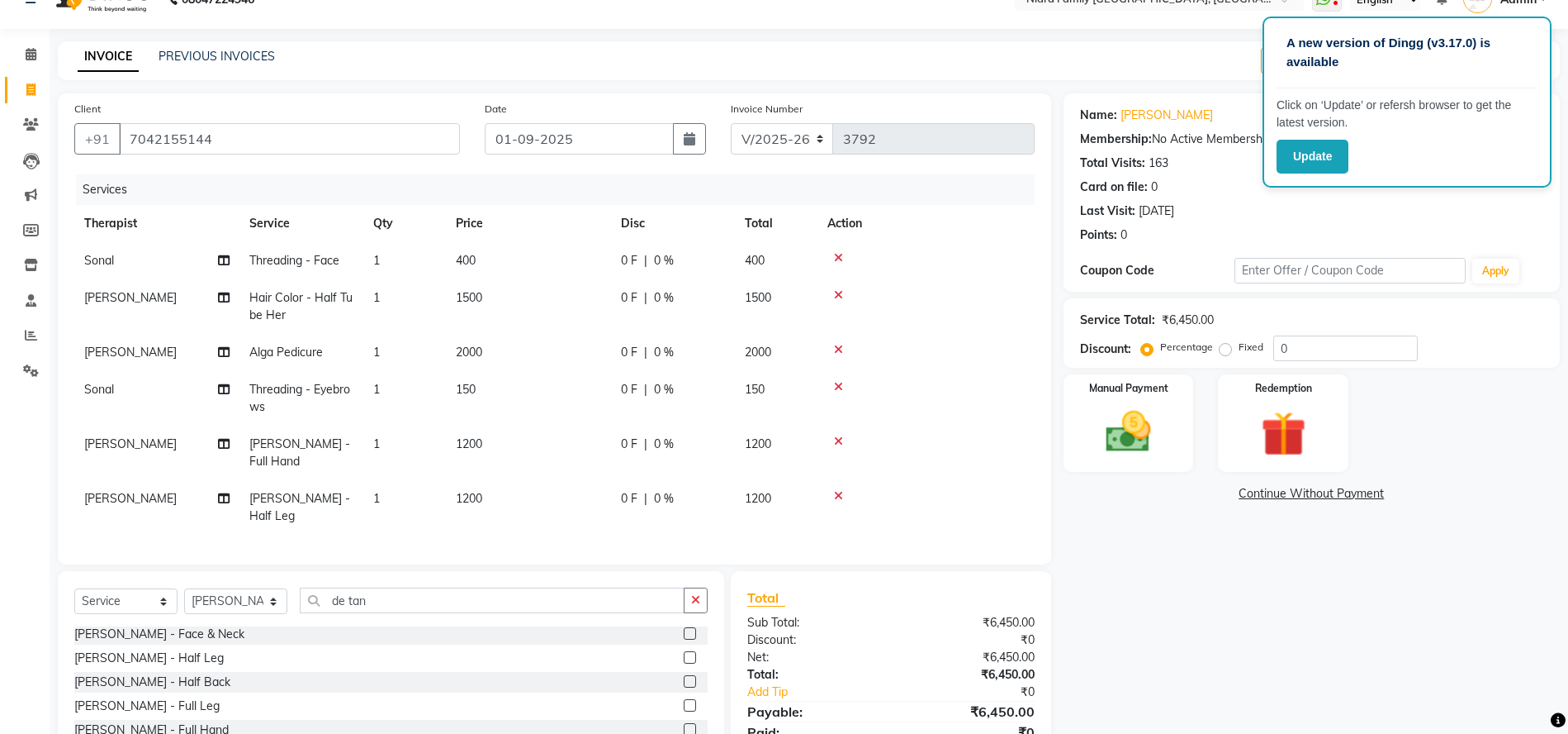
scroll to position [30, 0]
click at [1480, 441] on div "Manual Payment Redemption" at bounding box center [1311, 423] width 521 height 98
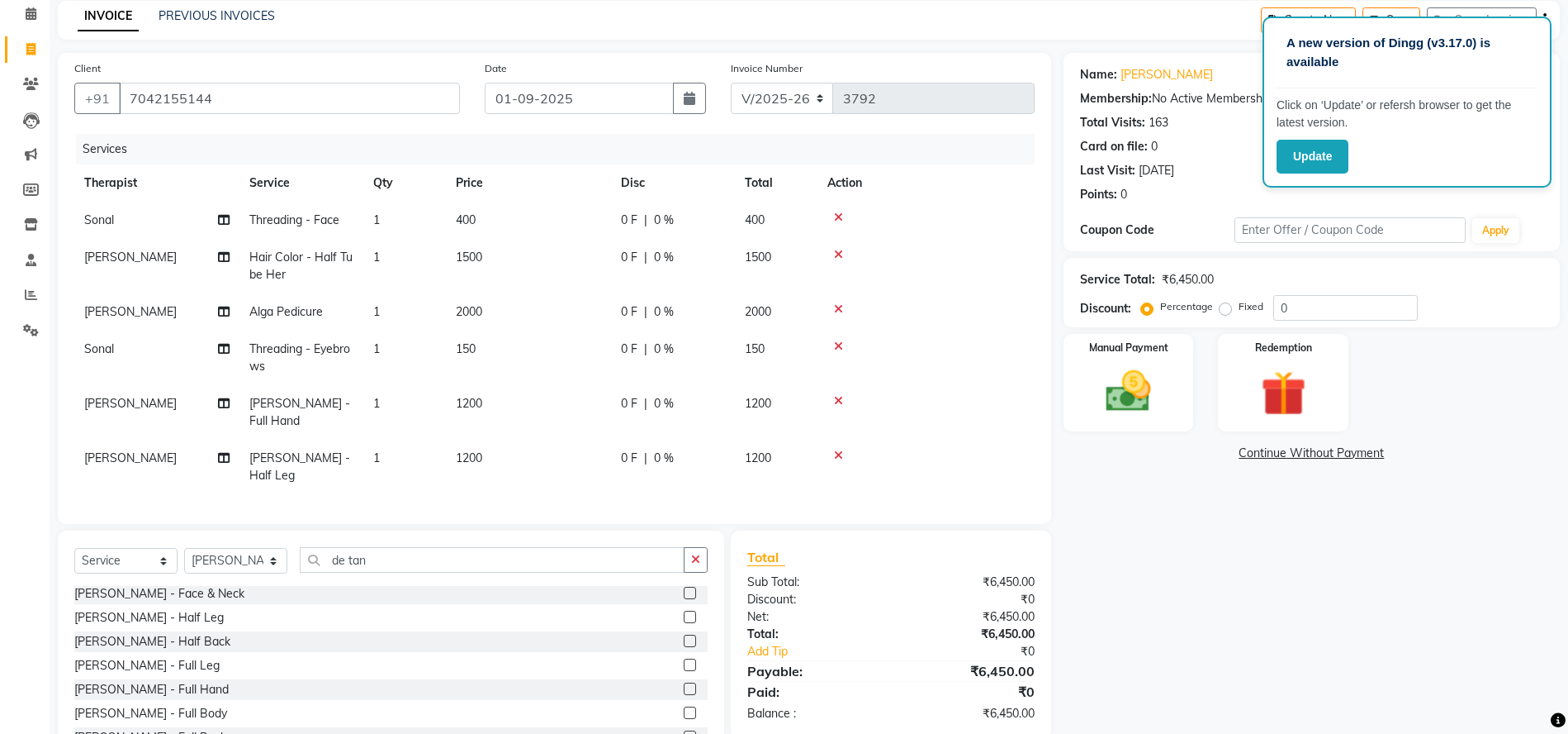
scroll to position [68, 0]
click at [253, 550] on select "Select Therapist [PERSON_NAME] [PERSON_NAME] [PERSON_NAME] [PERSON_NAME] [PERSO…" at bounding box center [235, 563] width 103 height 26
select select "8274"
click at [184, 550] on select "Select Therapist [PERSON_NAME] [PERSON_NAME] [PERSON_NAME] [PERSON_NAME] [PERSO…" at bounding box center [235, 563] width 103 height 26
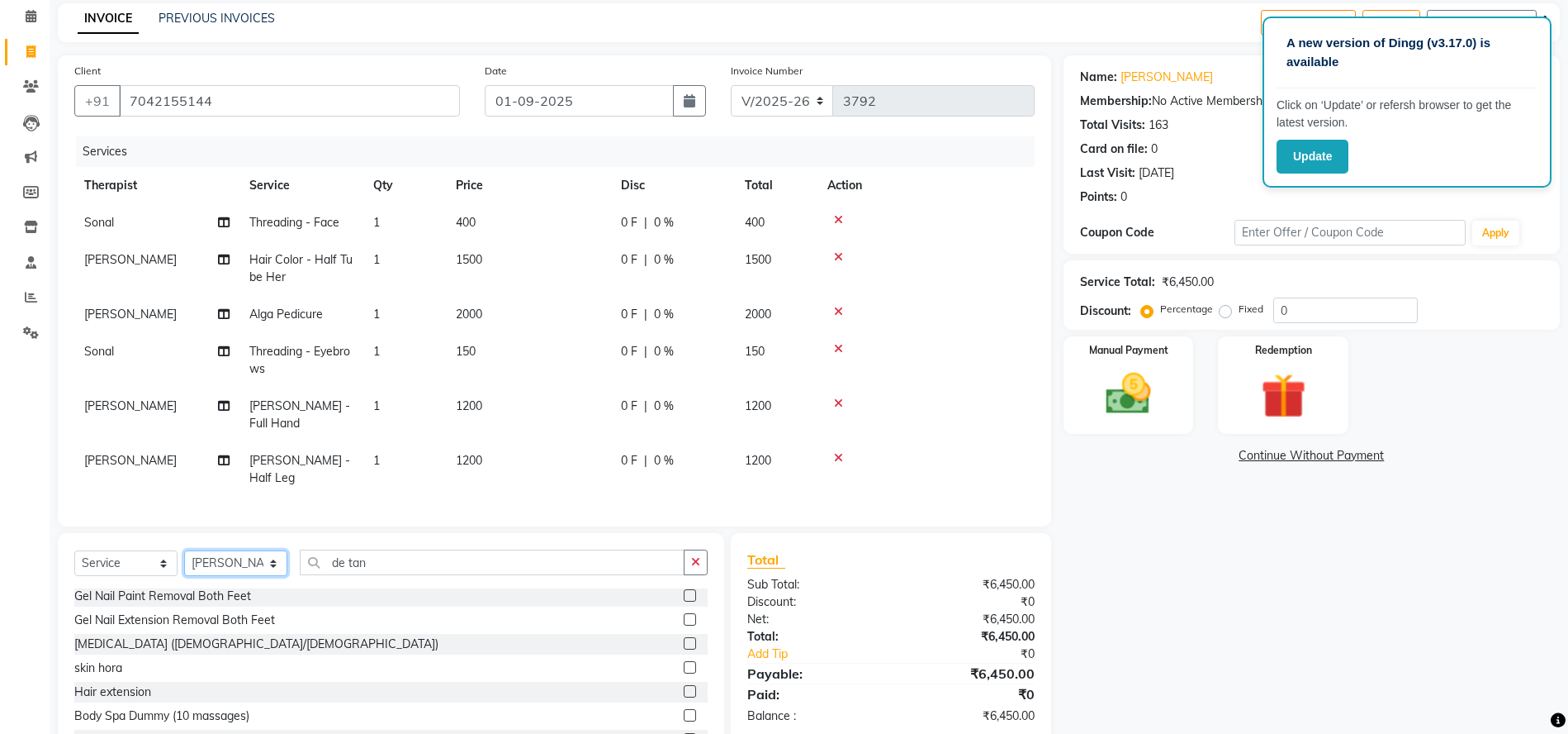
scroll to position [119, 0]
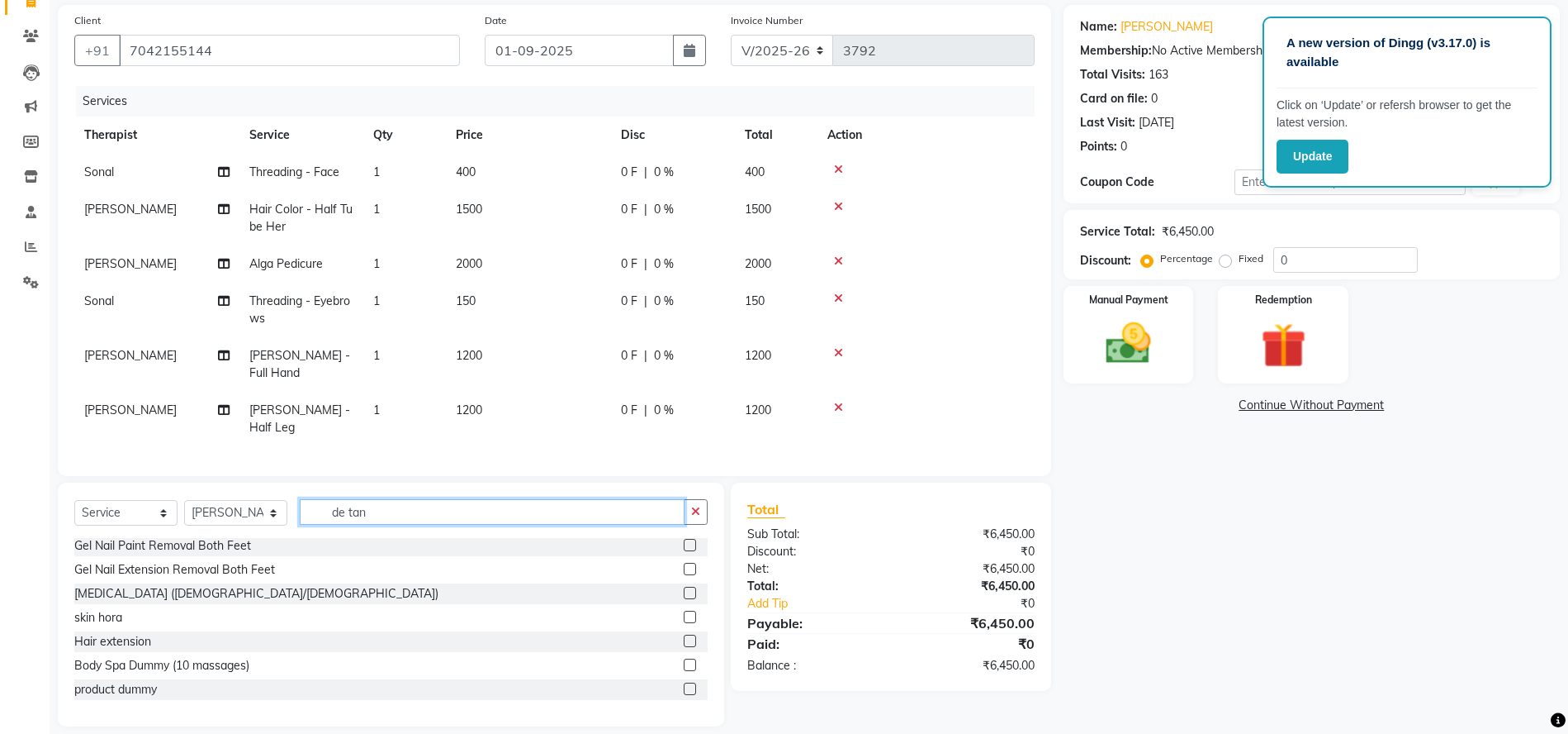
click at [471, 499] on input "de tan" at bounding box center [492, 512] width 385 height 26
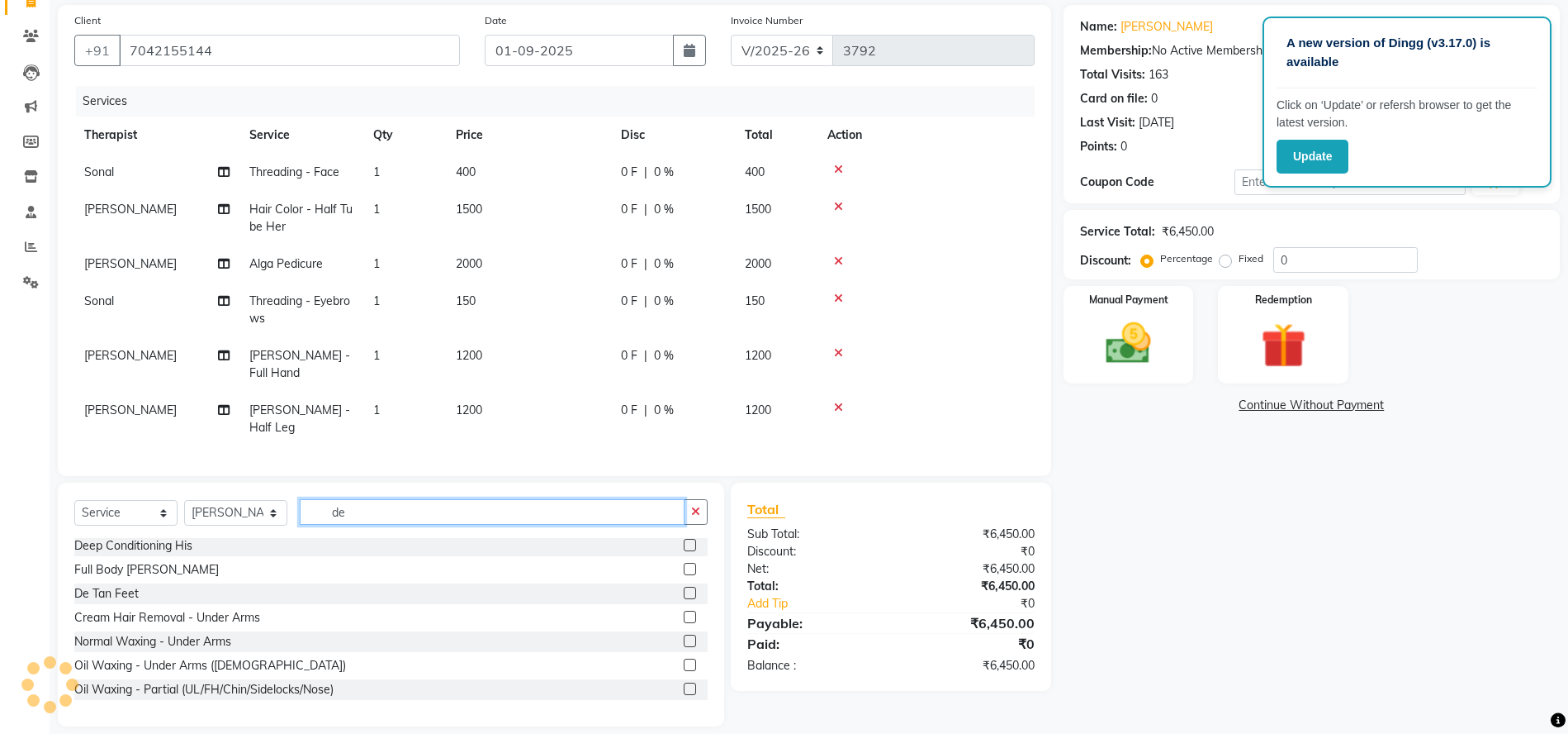
scroll to position [410, 0]
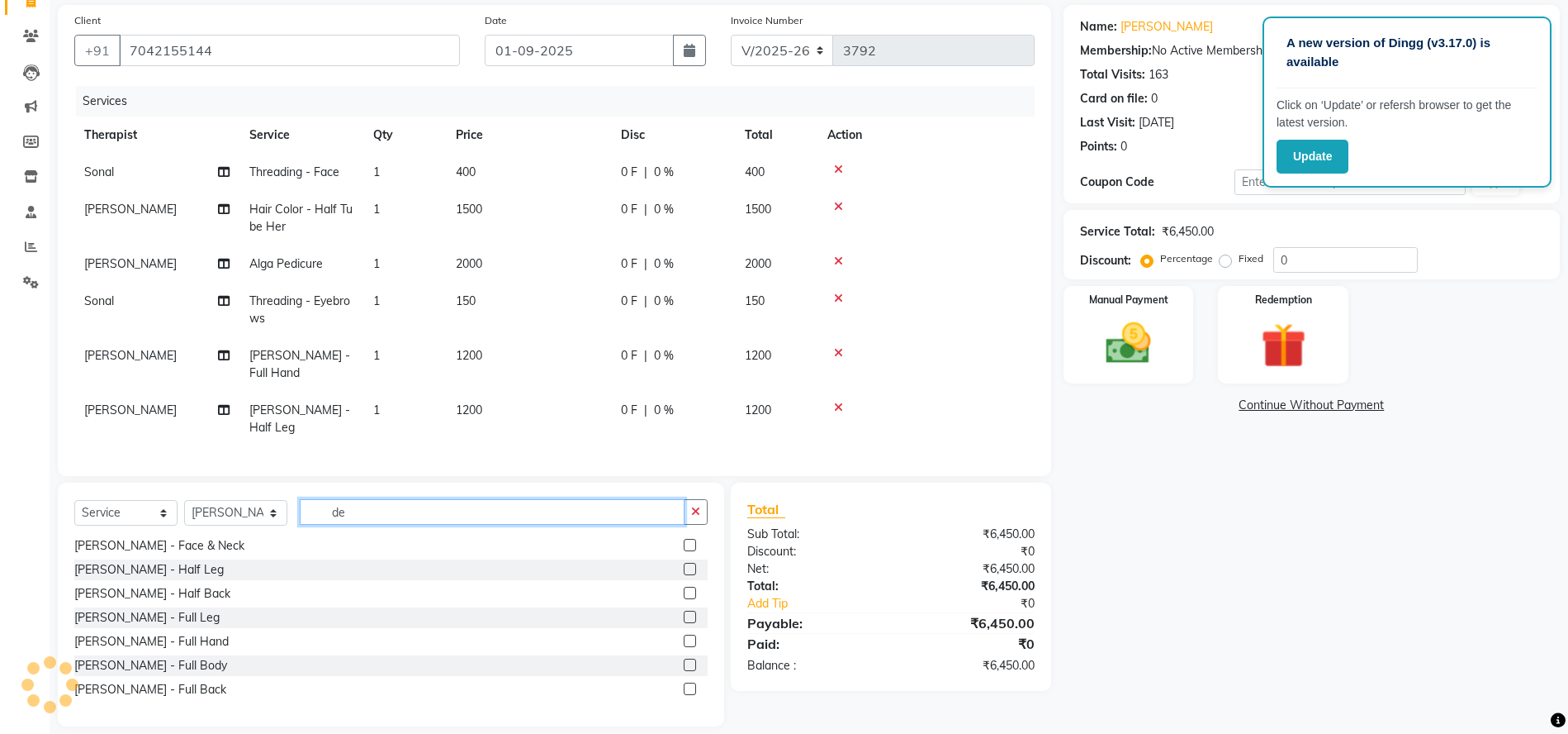
type input "d"
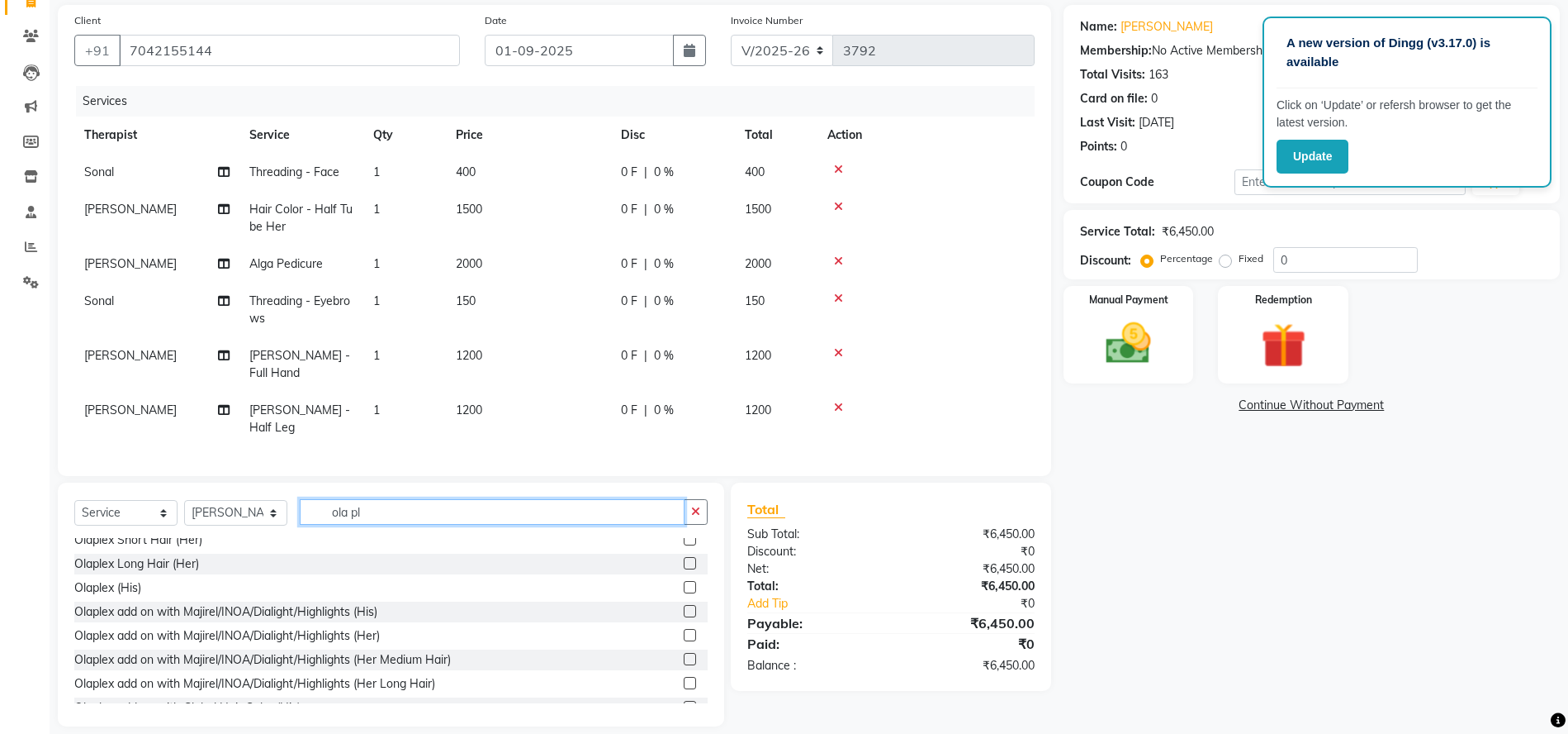
scroll to position [0, 0]
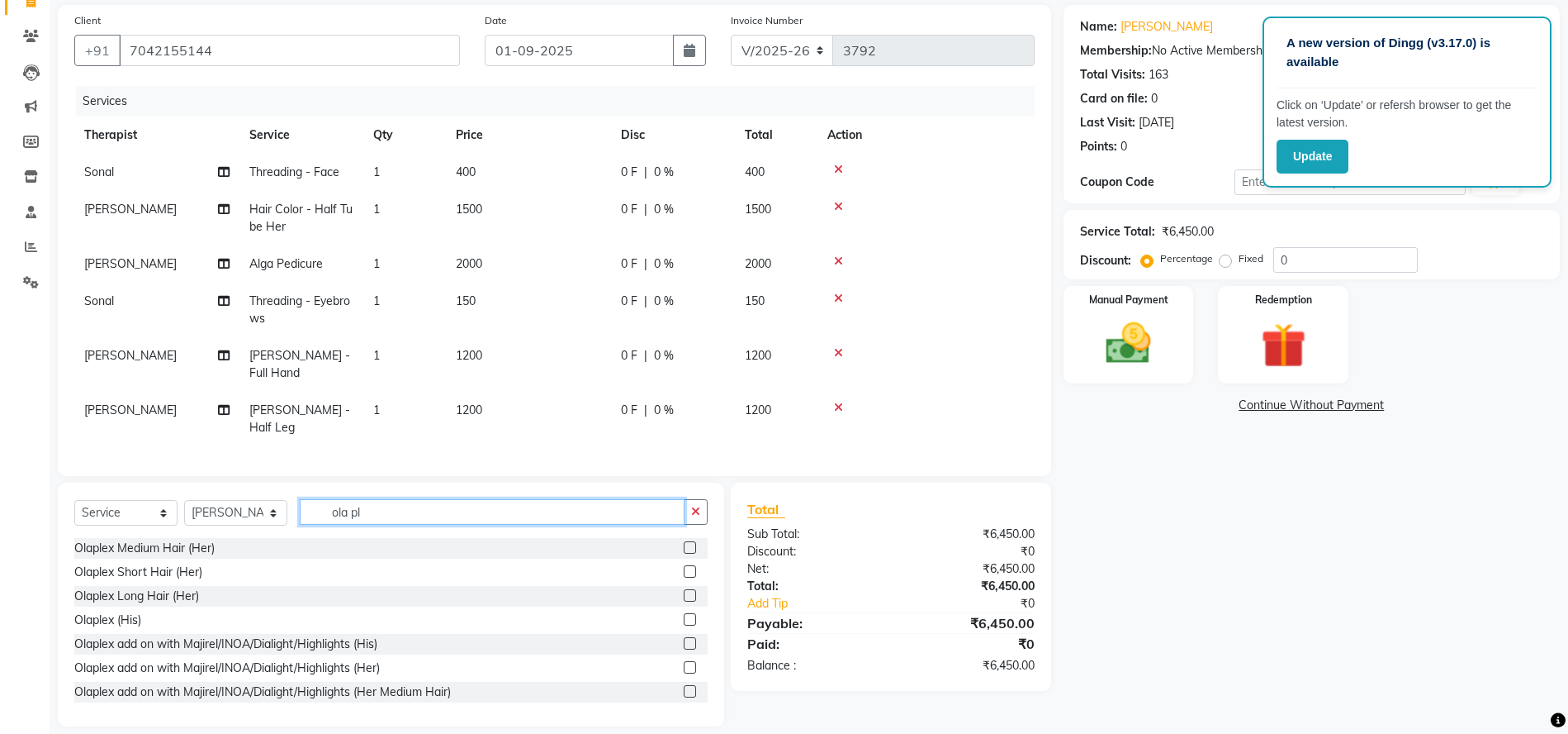
type input "ola pl"
click at [684, 661] on label at bounding box center [690, 667] width 12 height 12
click at [684, 663] on input "checkbox" at bounding box center [689, 668] width 11 height 11
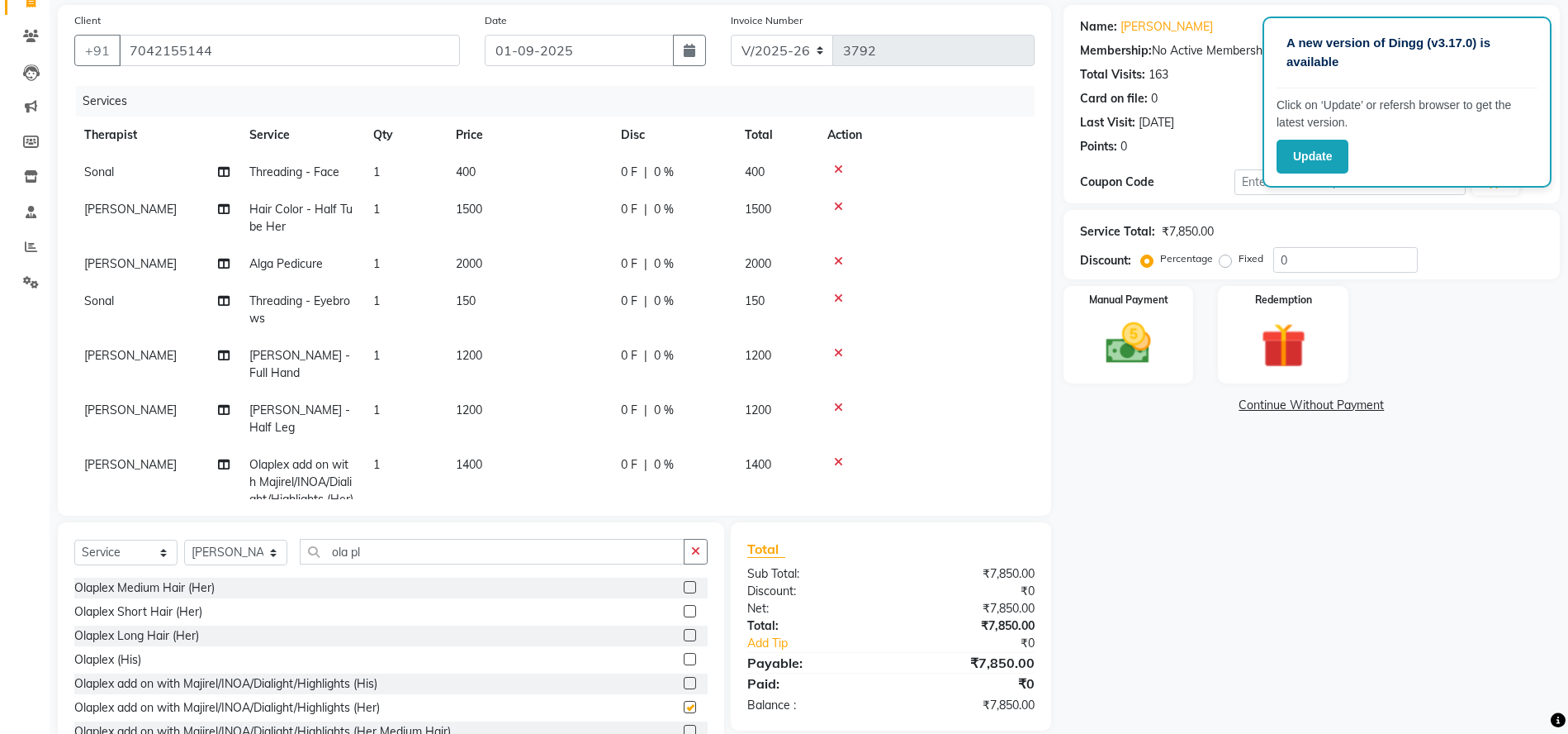
checkbox input "false"
click at [832, 456] on div at bounding box center [926, 462] width 197 height 12
click at [837, 456] on icon at bounding box center [838, 462] width 9 height 12
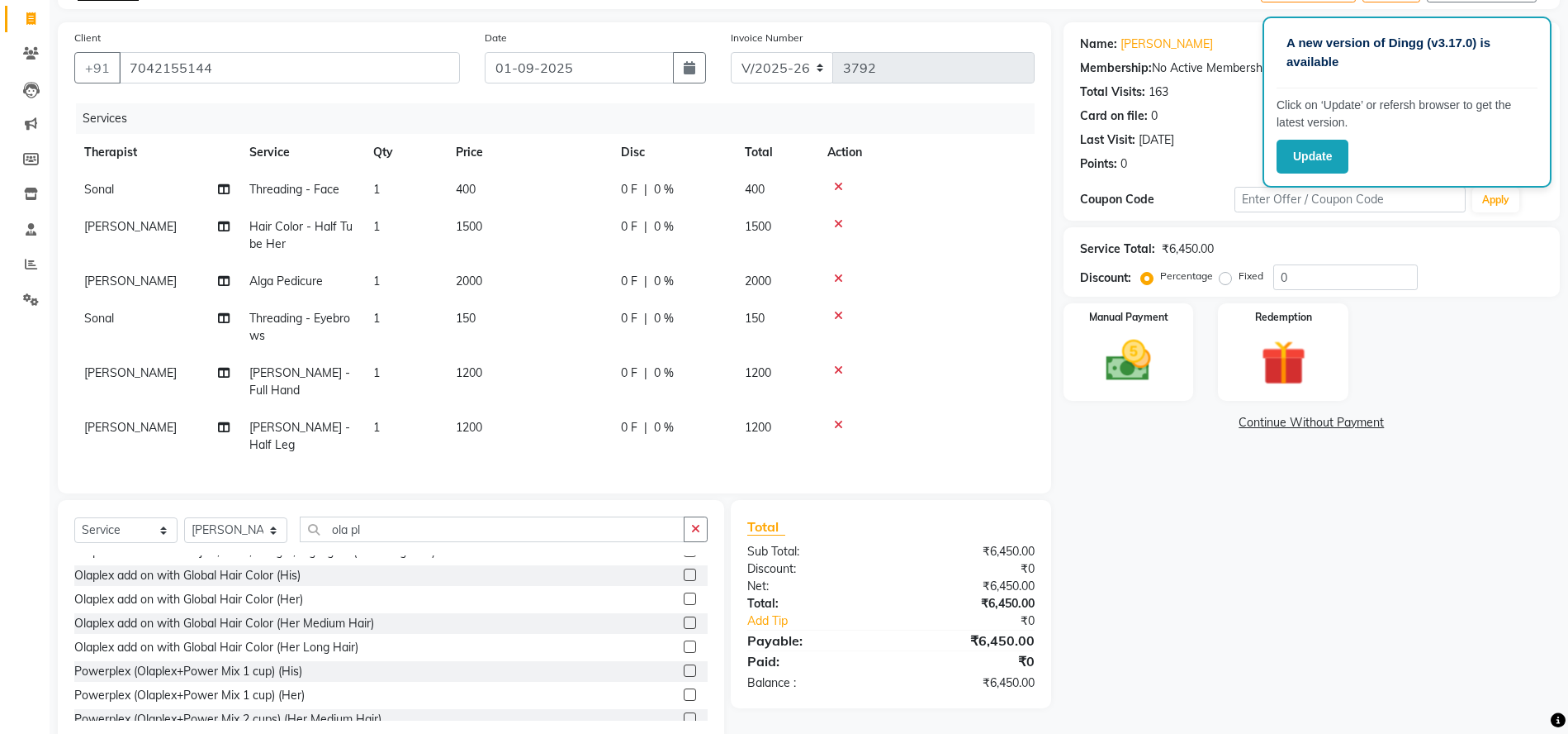
scroll to position [180, 0]
click at [684, 619] on label at bounding box center [690, 624] width 12 height 12
click at [684, 620] on input "checkbox" at bounding box center [689, 625] width 11 height 11
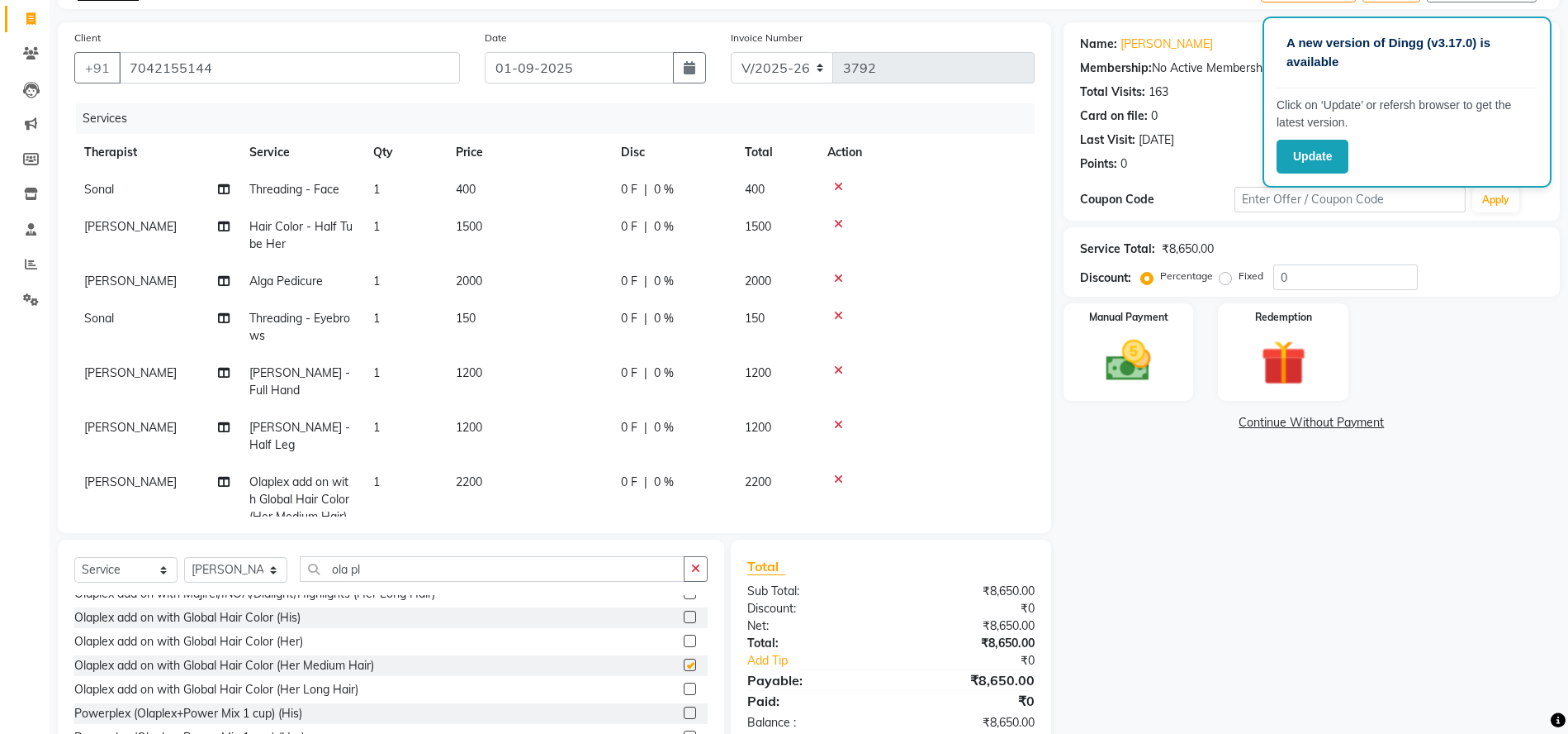
checkbox input "false"
click at [834, 473] on icon at bounding box center [838, 479] width 9 height 12
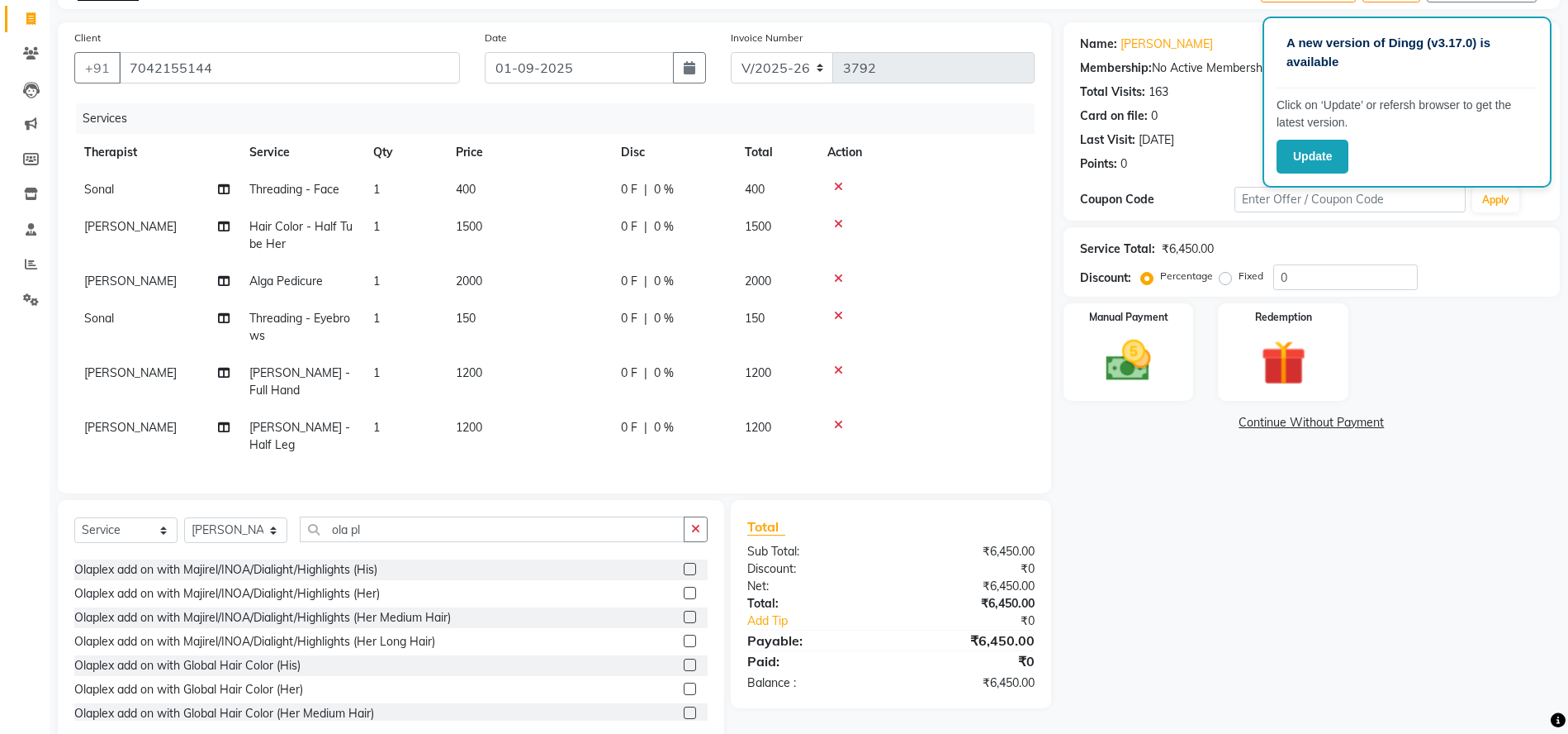
scroll to position [92, 0]
click at [684, 610] on label at bounding box center [690, 616] width 12 height 12
click at [684, 612] on input "checkbox" at bounding box center [689, 617] width 11 height 11
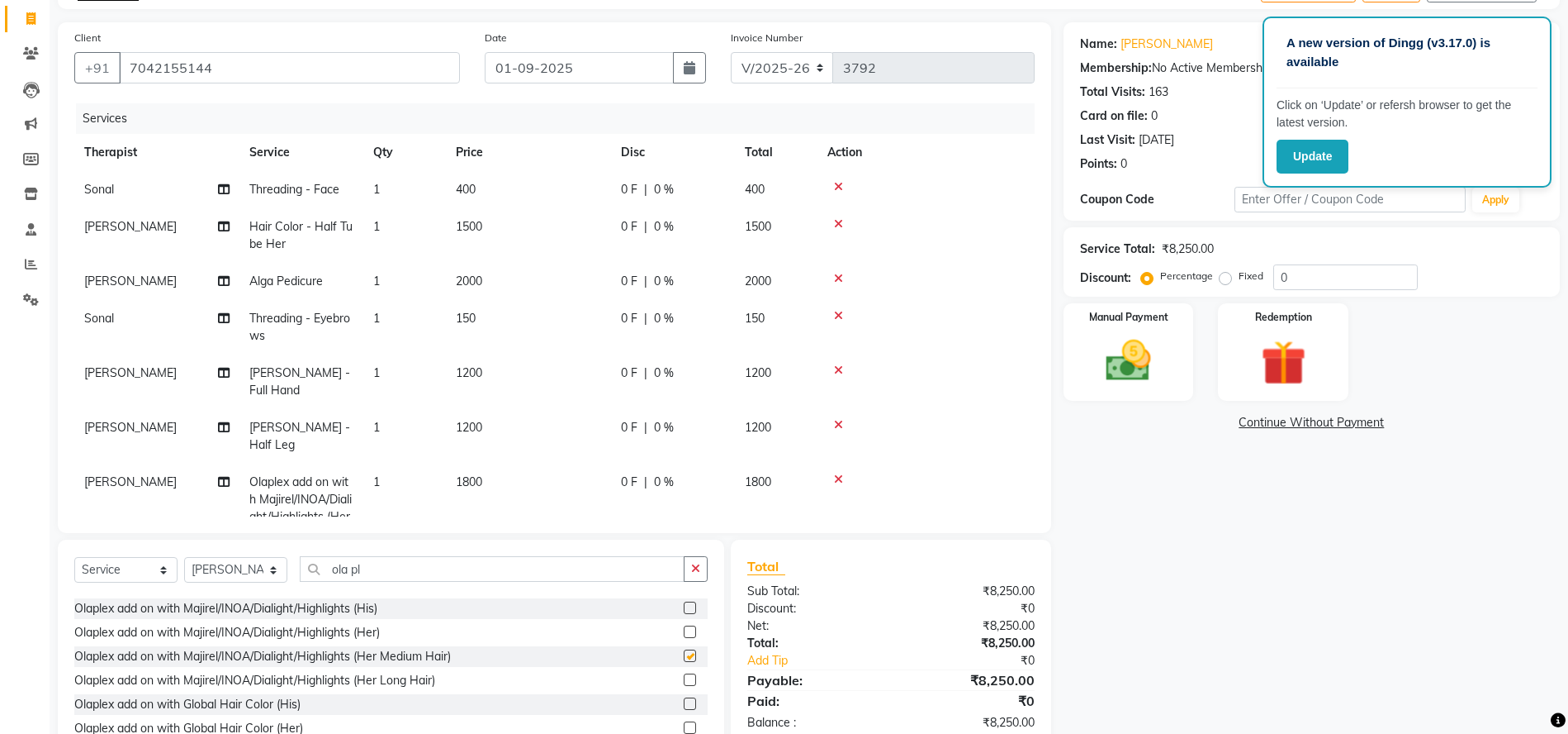
checkbox input "false"
click at [834, 473] on icon at bounding box center [838, 479] width 9 height 12
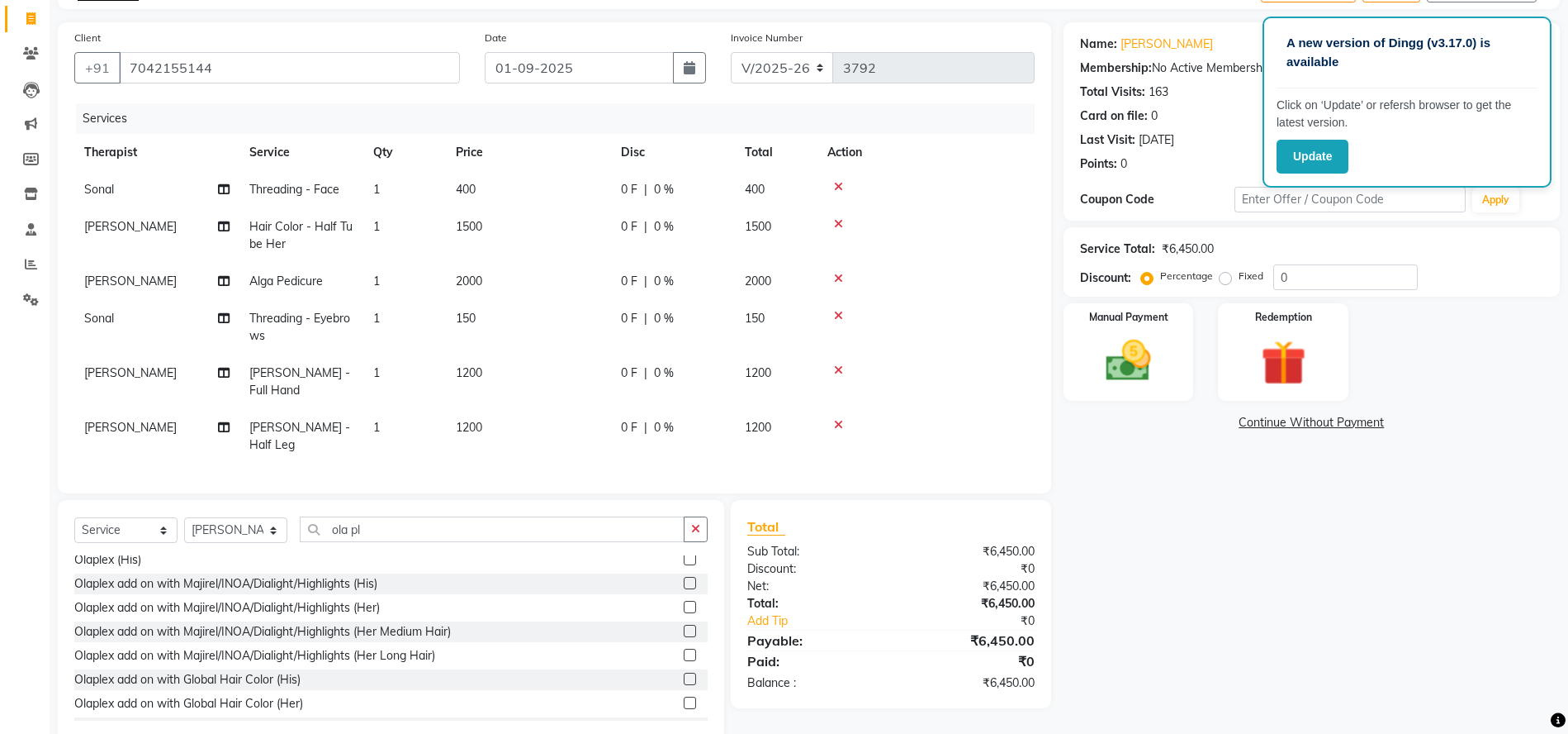
scroll to position [0, 0]
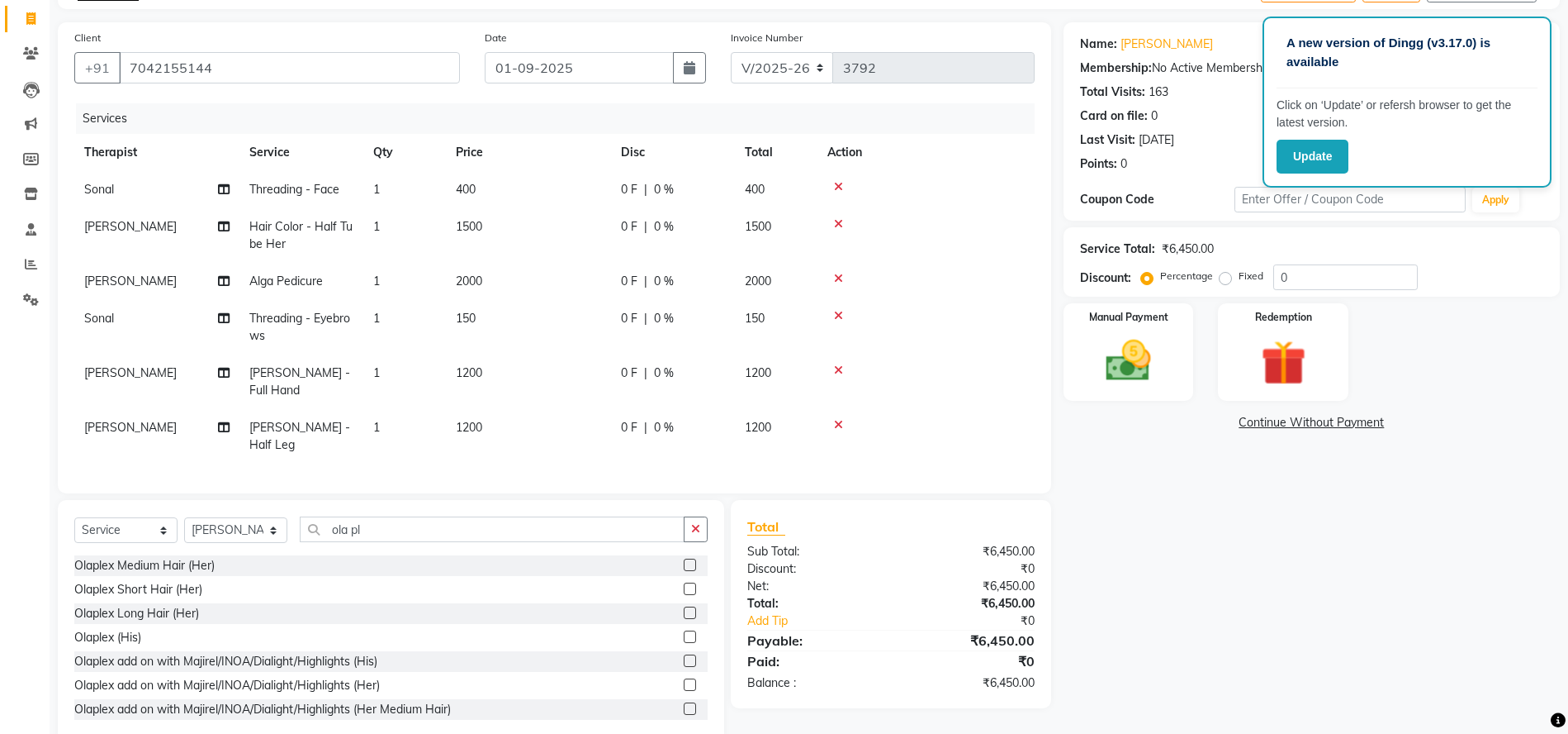
click at [684, 559] on label at bounding box center [690, 565] width 12 height 12
click at [684, 560] on input "checkbox" at bounding box center [689, 565] width 11 height 11
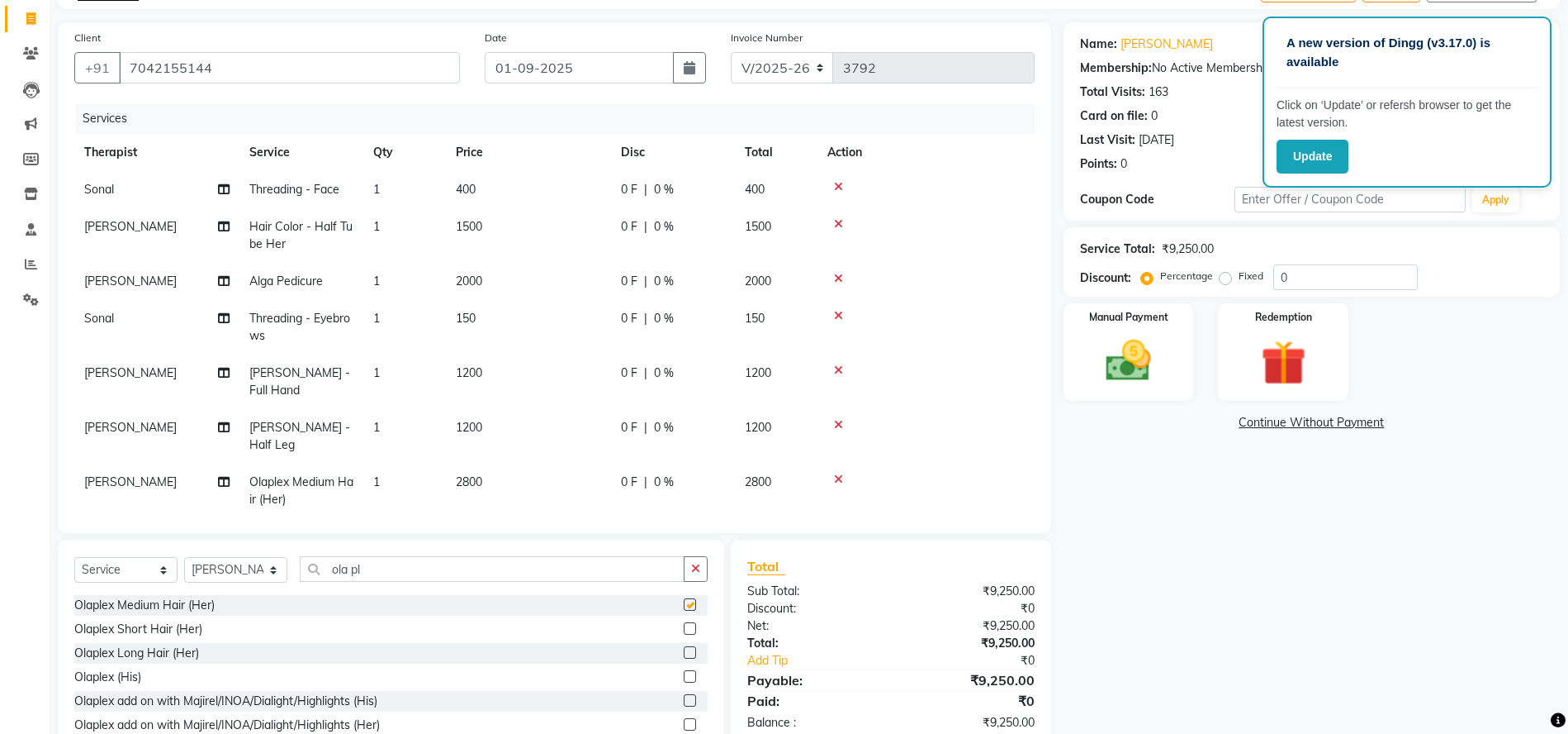
checkbox input "false"
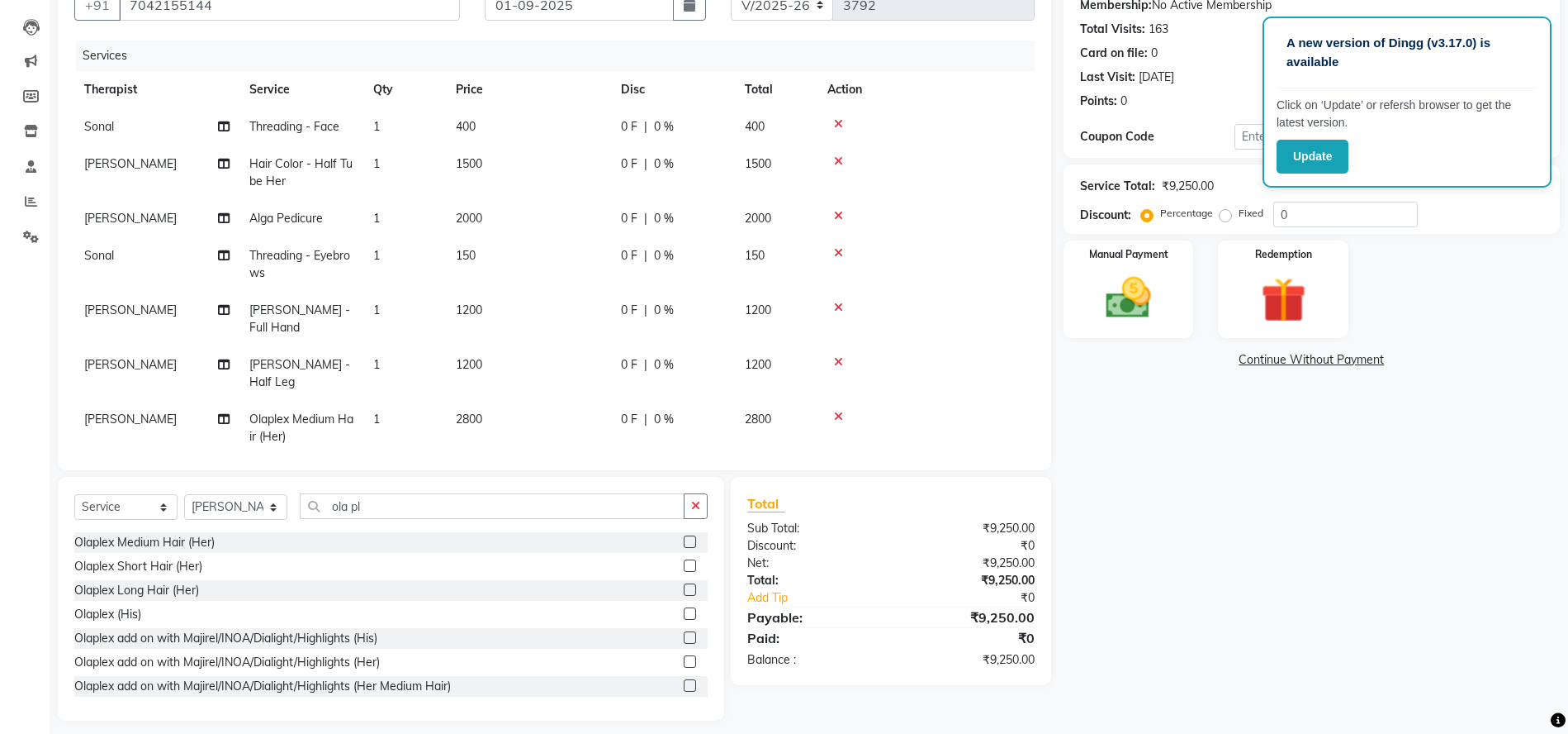
click at [836, 411] on icon at bounding box center [838, 417] width 9 height 12
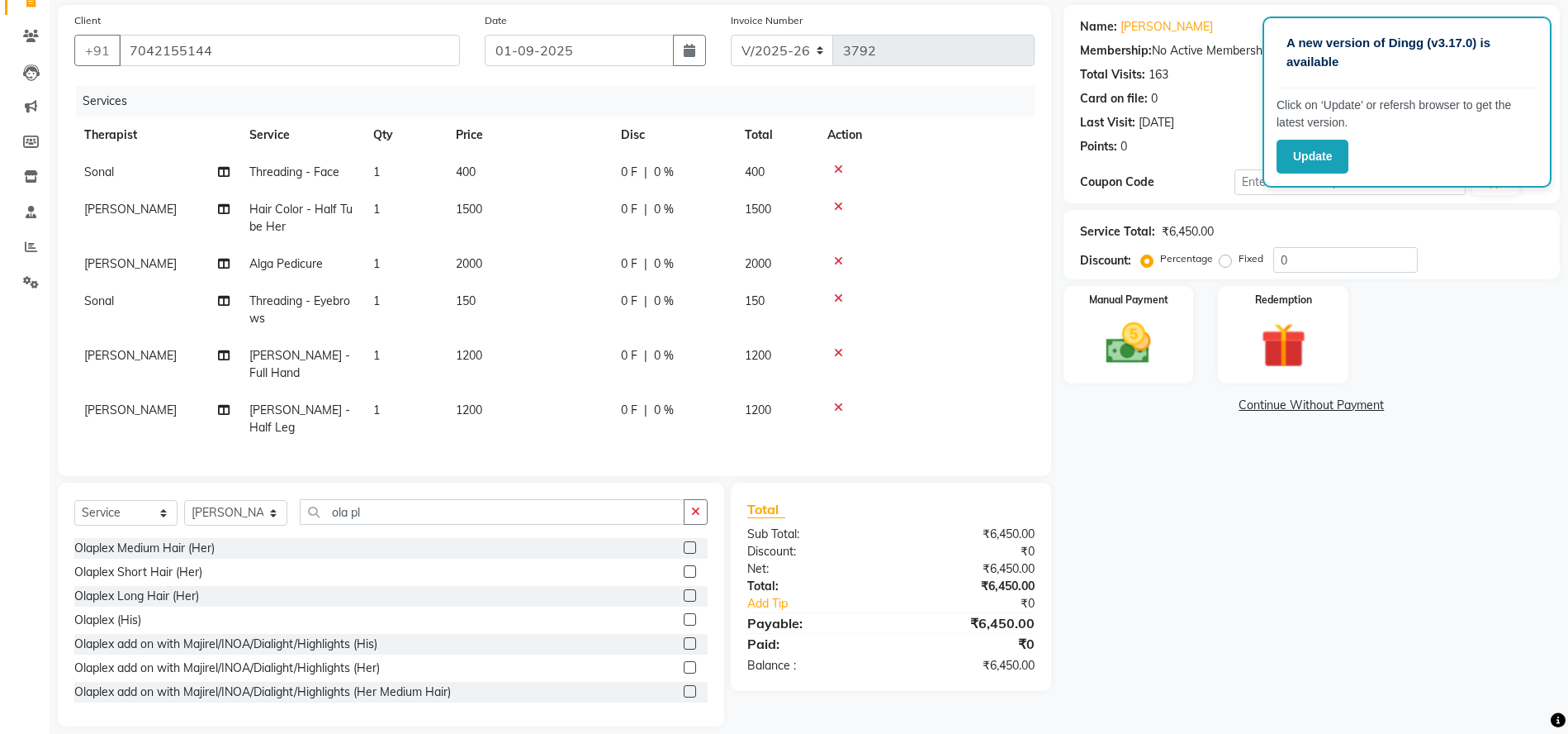
click at [684, 565] on label at bounding box center [690, 571] width 12 height 12
click at [684, 567] on input "checkbox" at bounding box center [689, 572] width 11 height 11
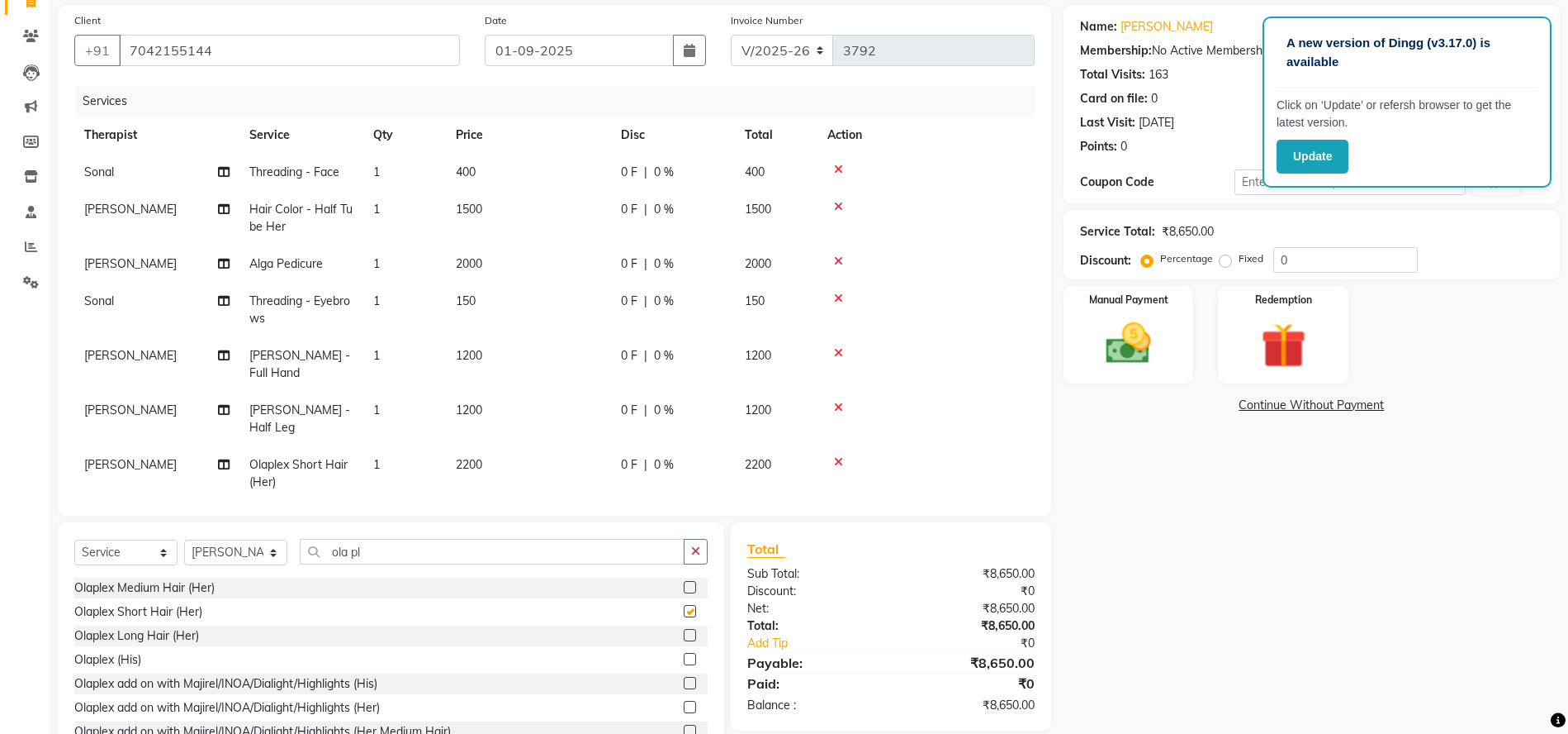
scroll to position [164, 0]
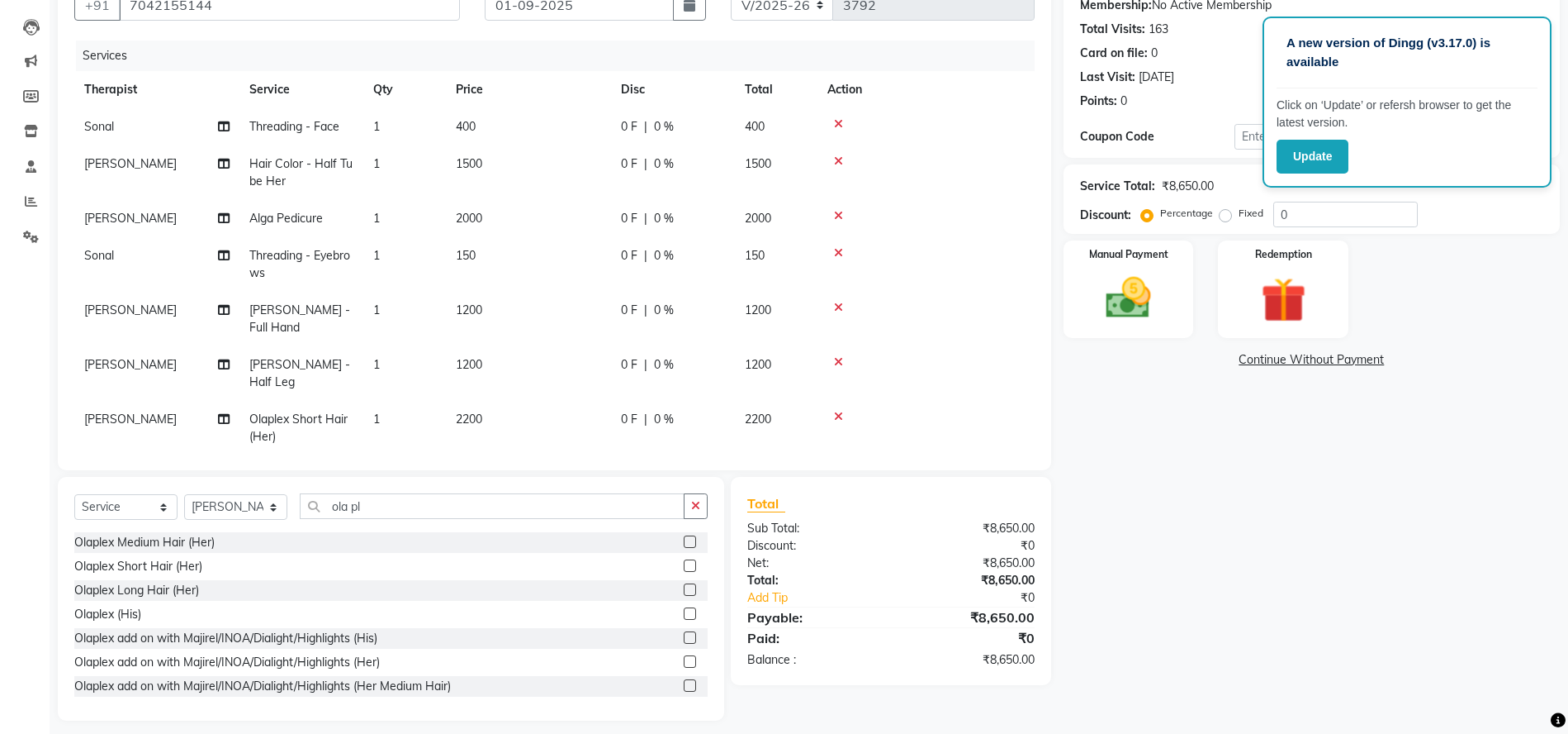
checkbox input "false"
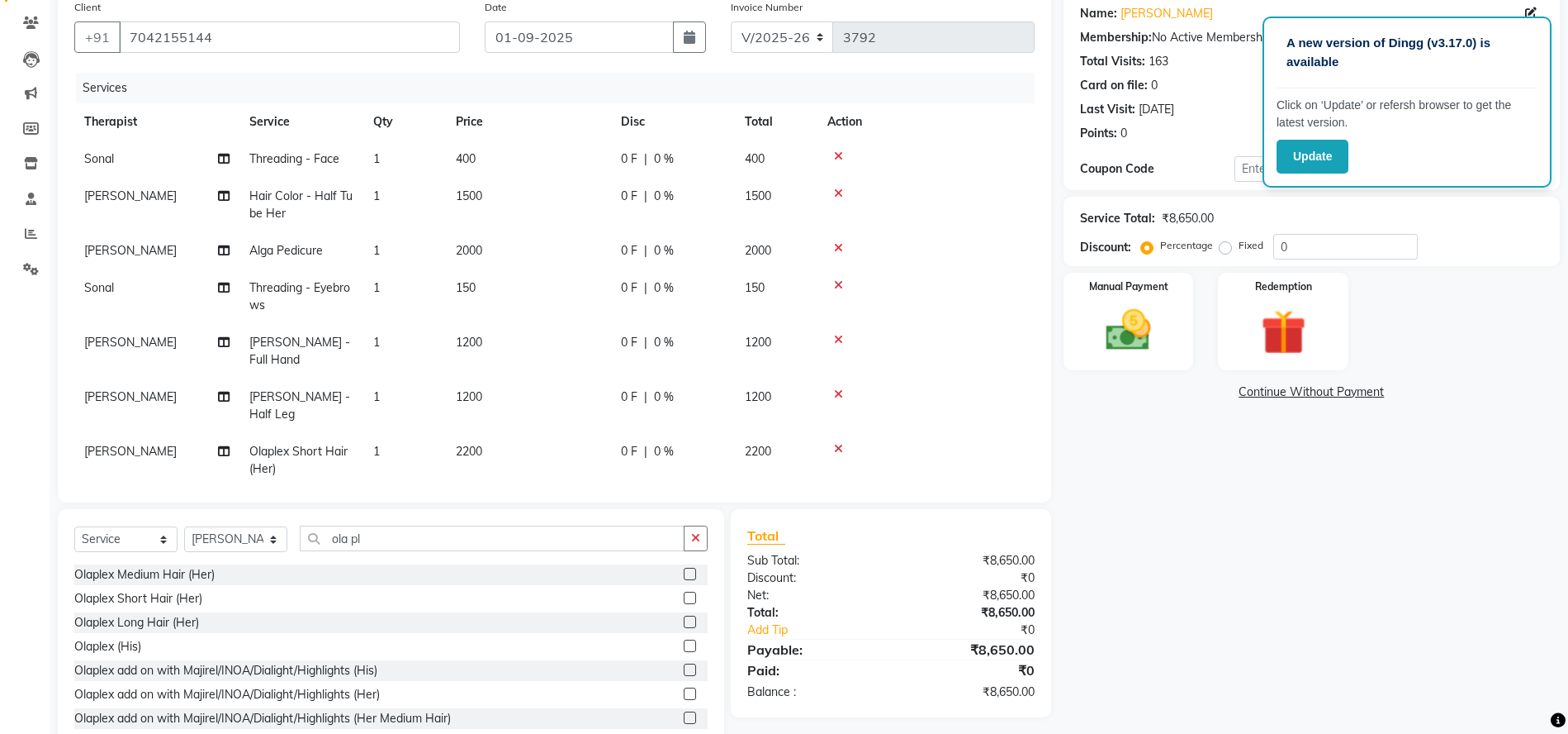
scroll to position [128, 0]
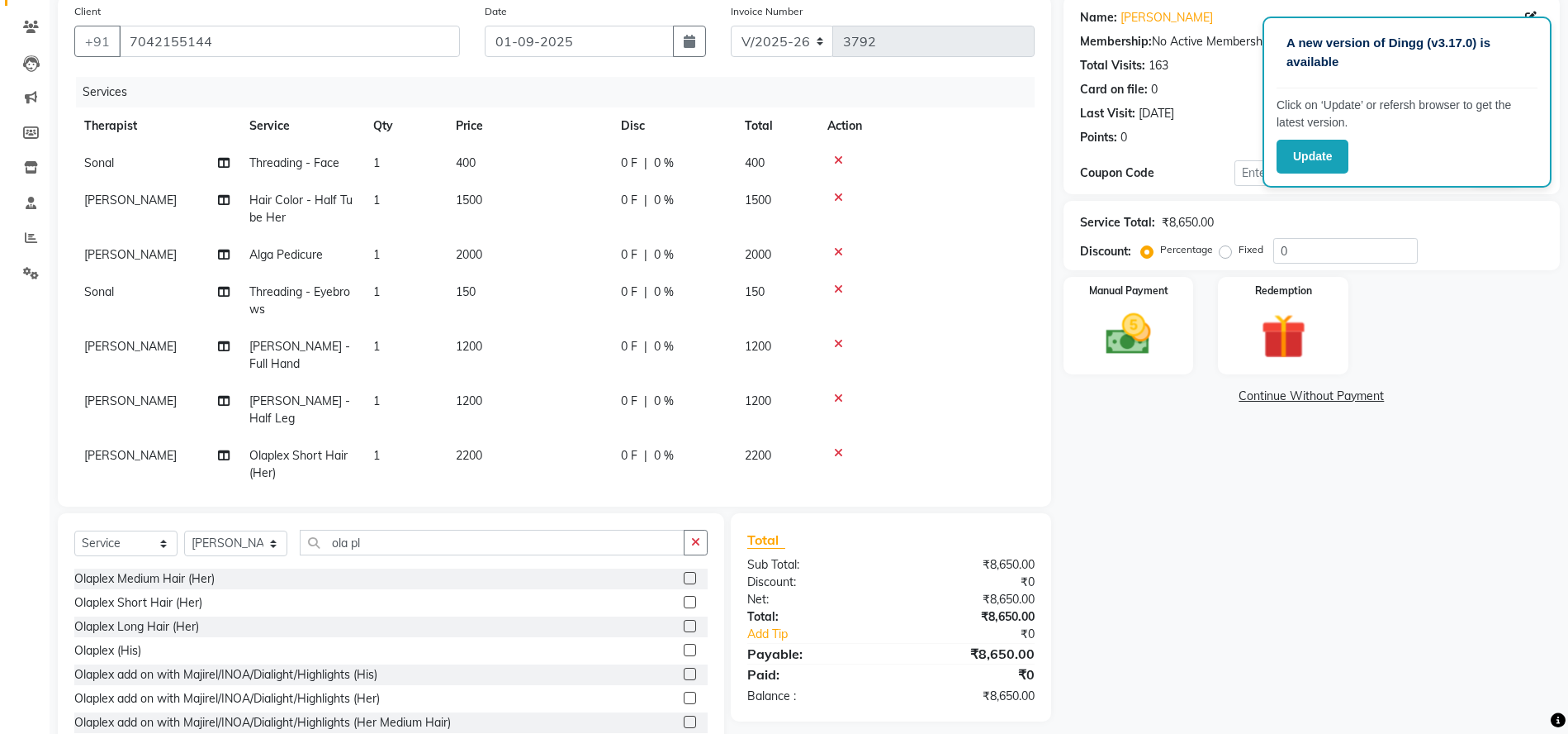
click at [508, 437] on td "2200" at bounding box center [528, 465] width 165 height 55
select select "8274"
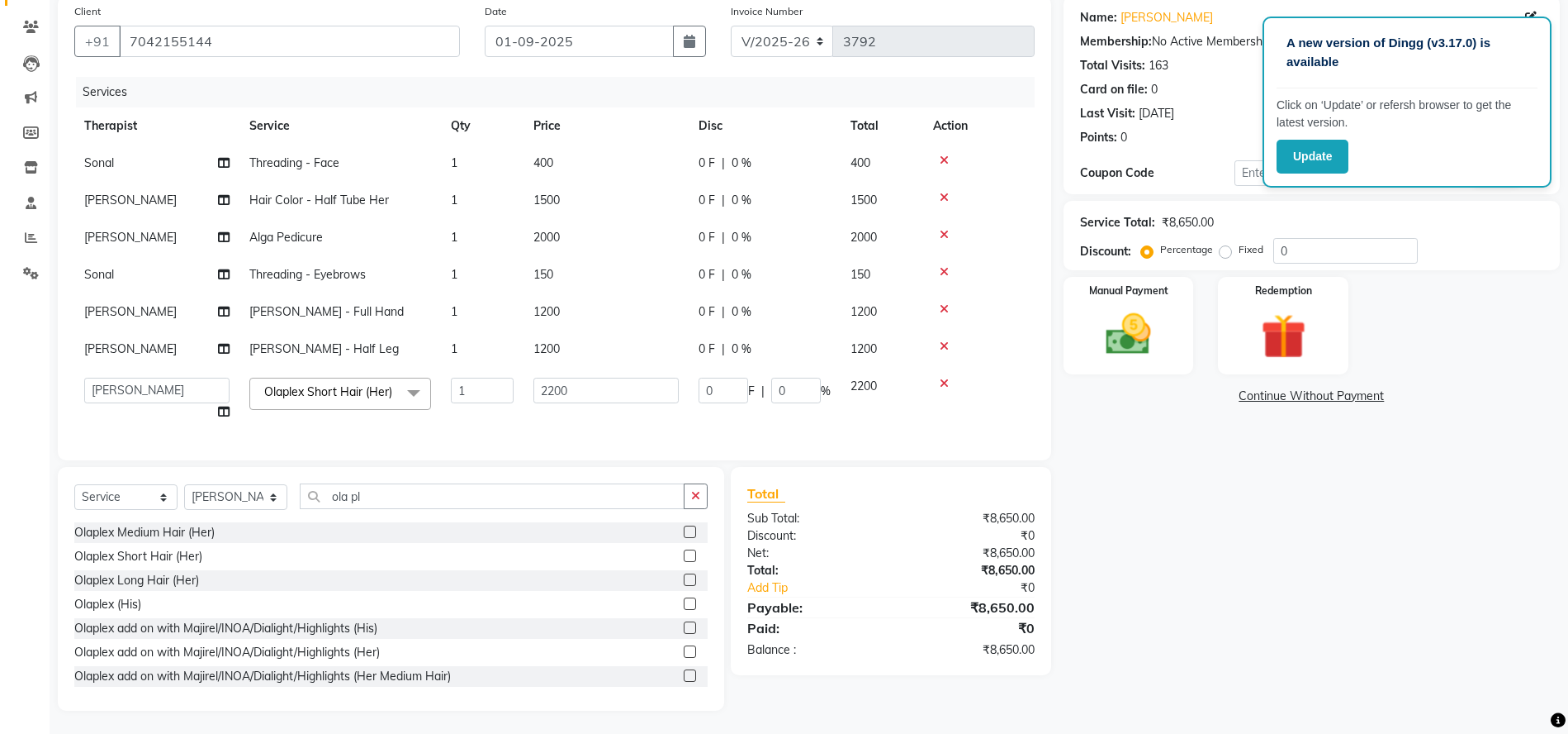
click at [508, 407] on td "1" at bounding box center [482, 399] width 83 height 62
click at [605, 396] on input "2200" at bounding box center [606, 390] width 145 height 26
type input "2"
type input "1800"
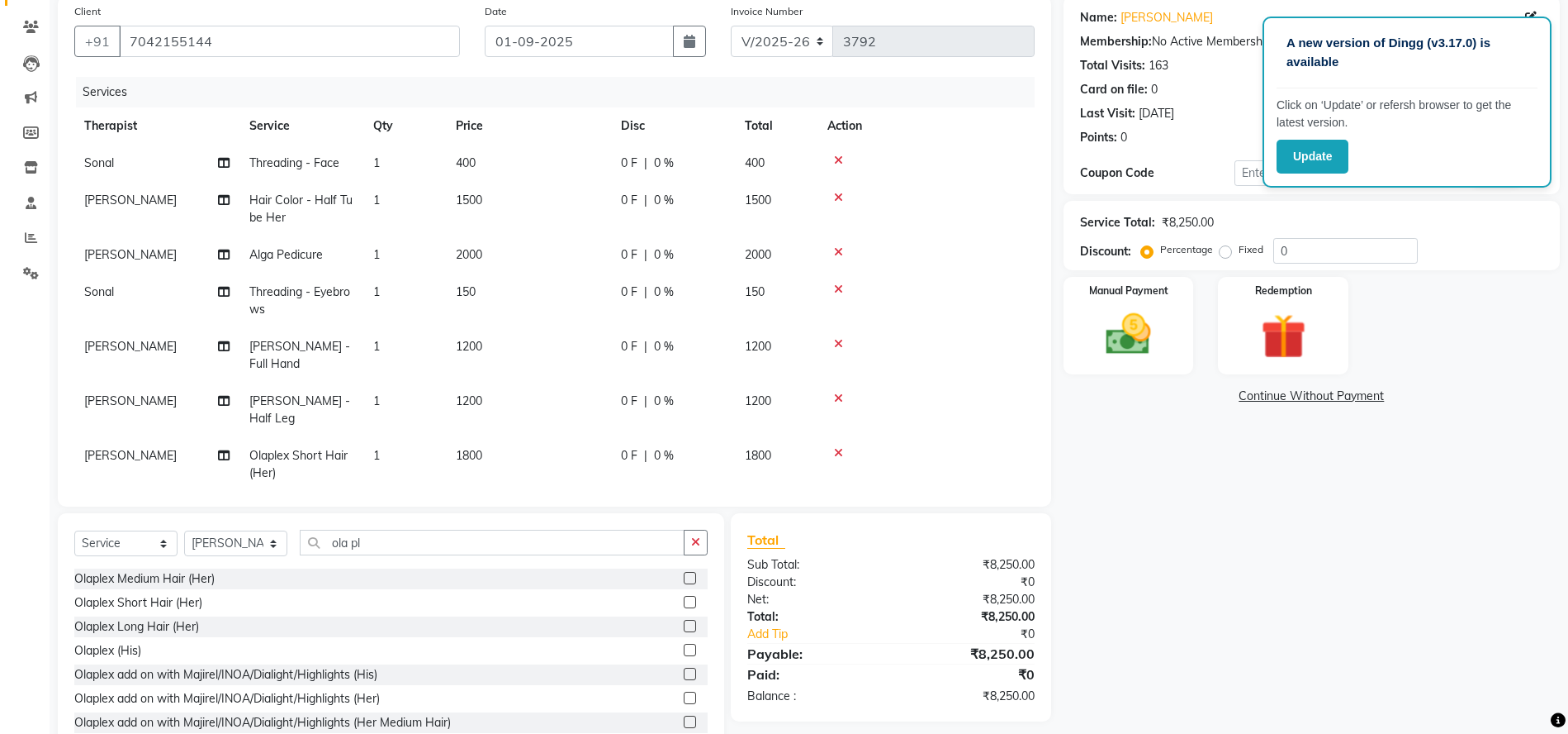
click at [611, 437] on tr "Ravi Olaplex Short Hair (Her) 1 1800 0 F | 0 % 1800" at bounding box center [554, 465] width 960 height 55
click at [1341, 584] on div "Name: Sana Bajaj Membership: No Active Membership Total Visits: 163 Card on fil…" at bounding box center [1317, 376] width 509 height 761
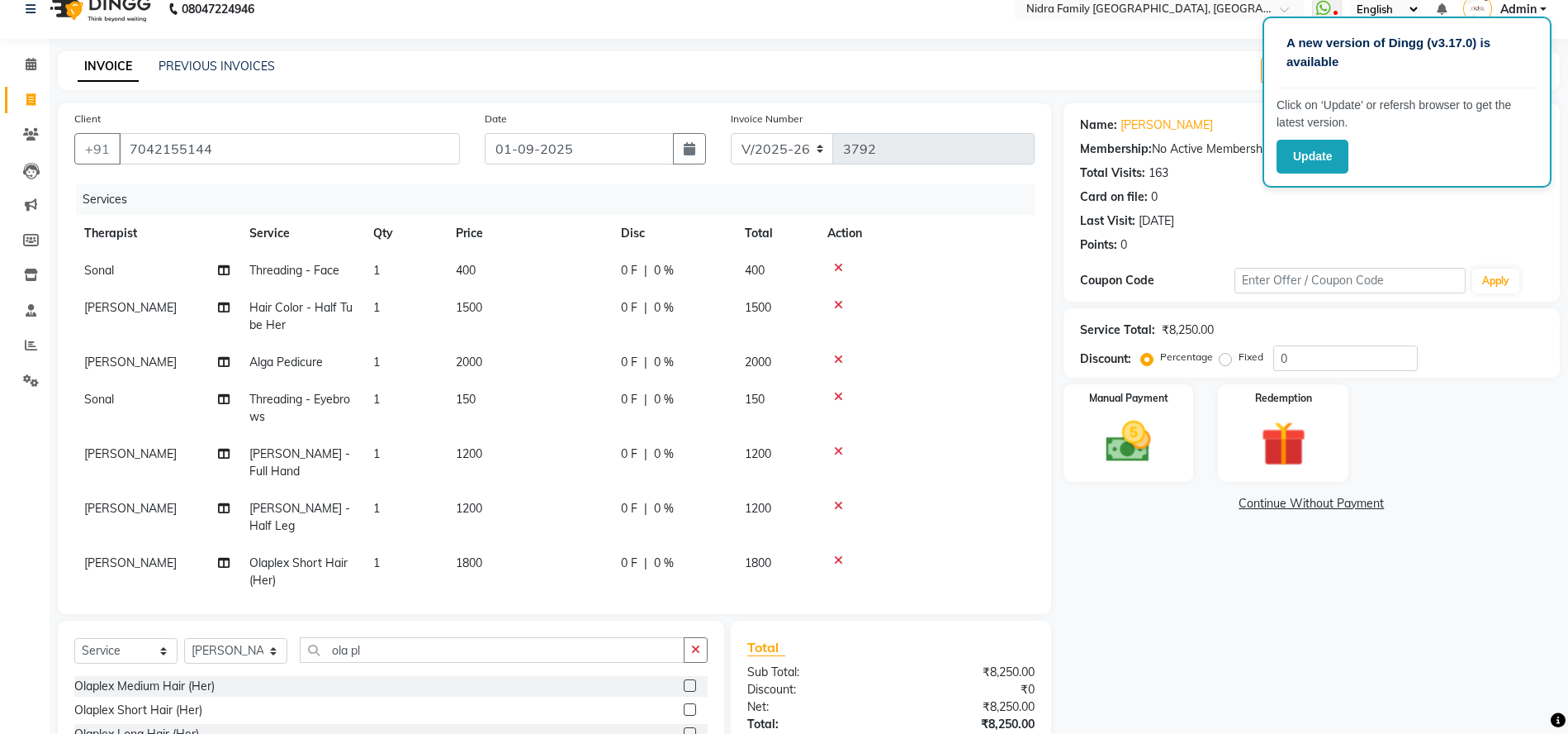
scroll to position [0, 0]
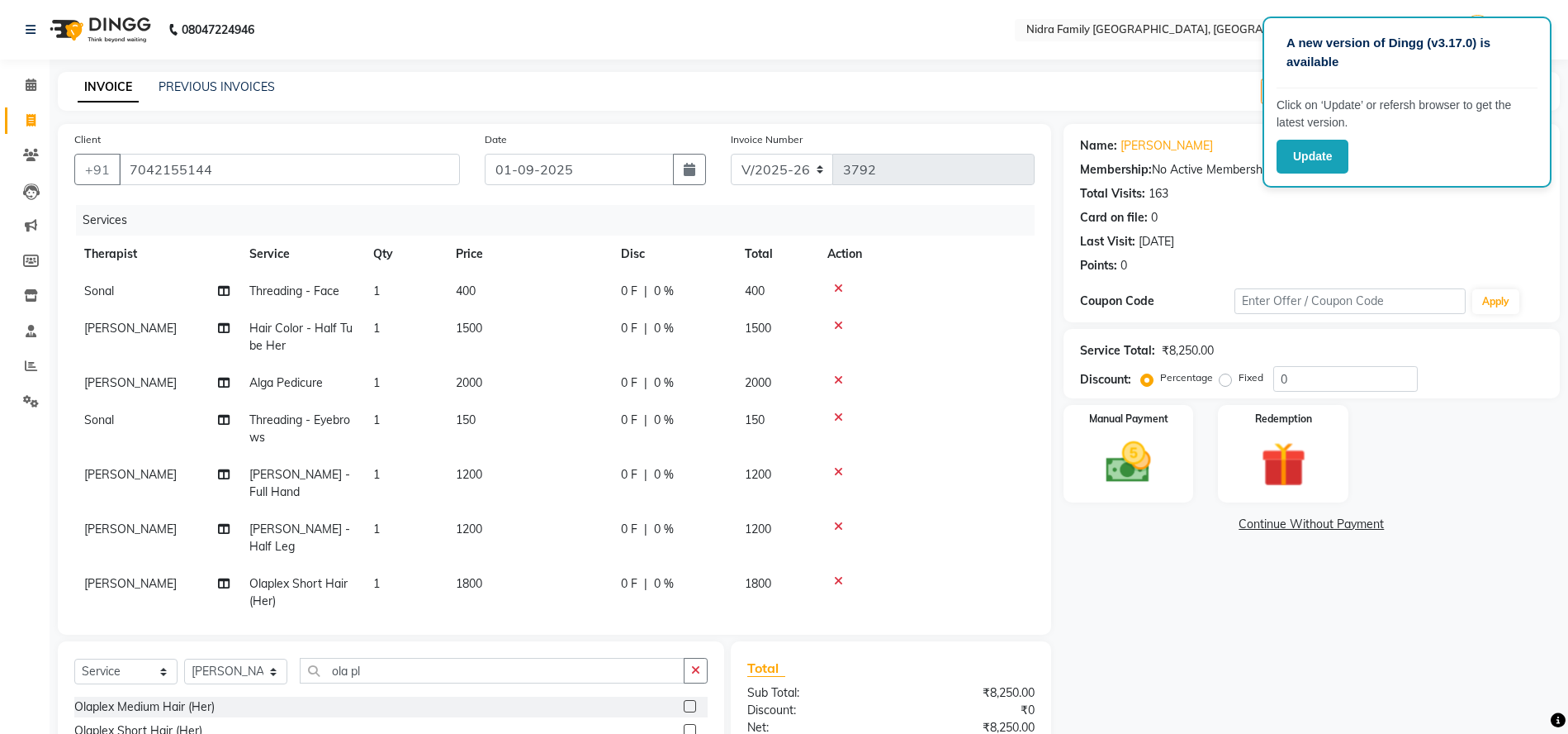
click at [1137, 79] on div "INVOICE PREVIOUS INVOICES Create New Save Open Invoices" at bounding box center [809, 91] width 1502 height 38
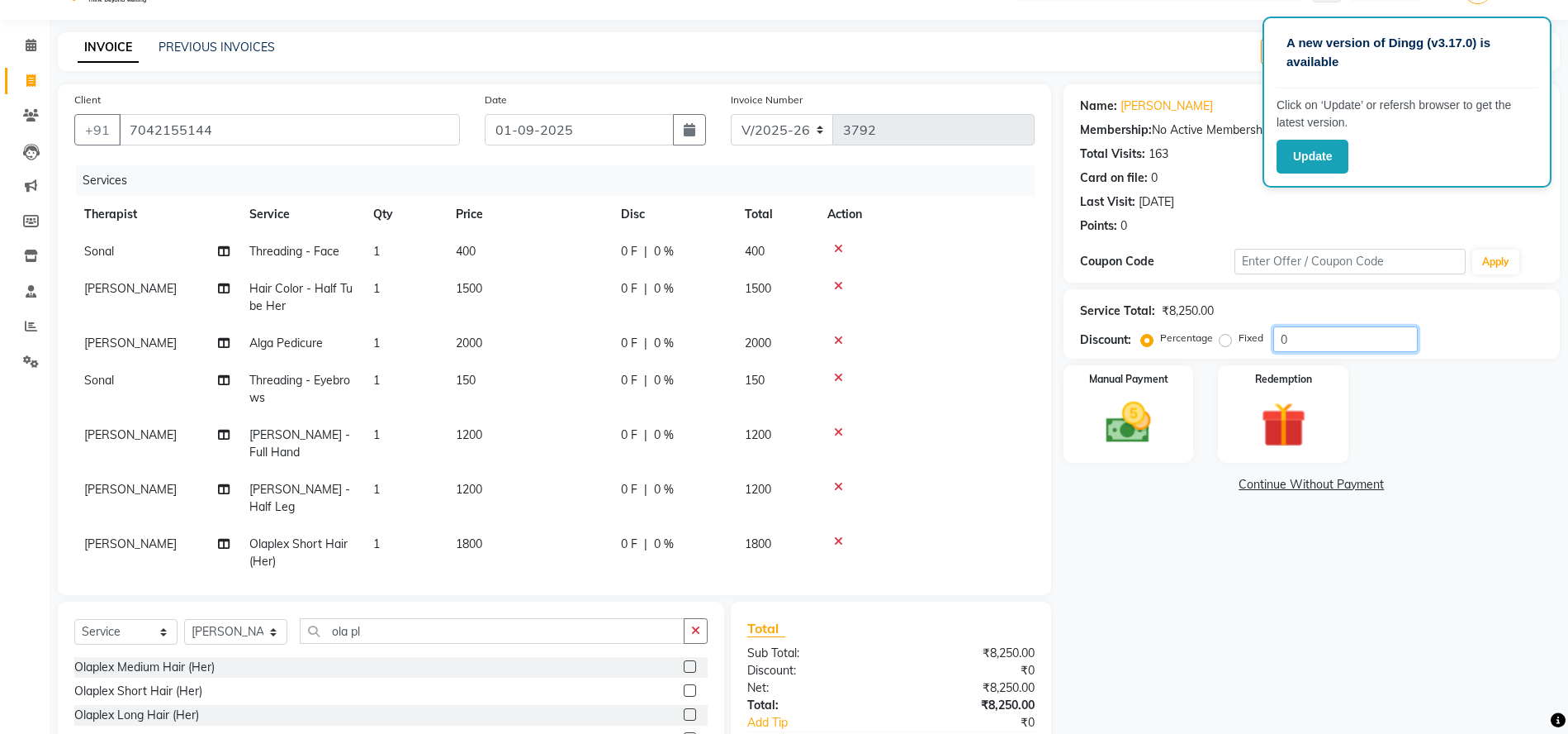
click at [1321, 343] on input "0" at bounding box center [1345, 339] width 144 height 26
type input "2"
type input "1"
type input "20"
click at [1163, 405] on img at bounding box center [1129, 423] width 76 height 54
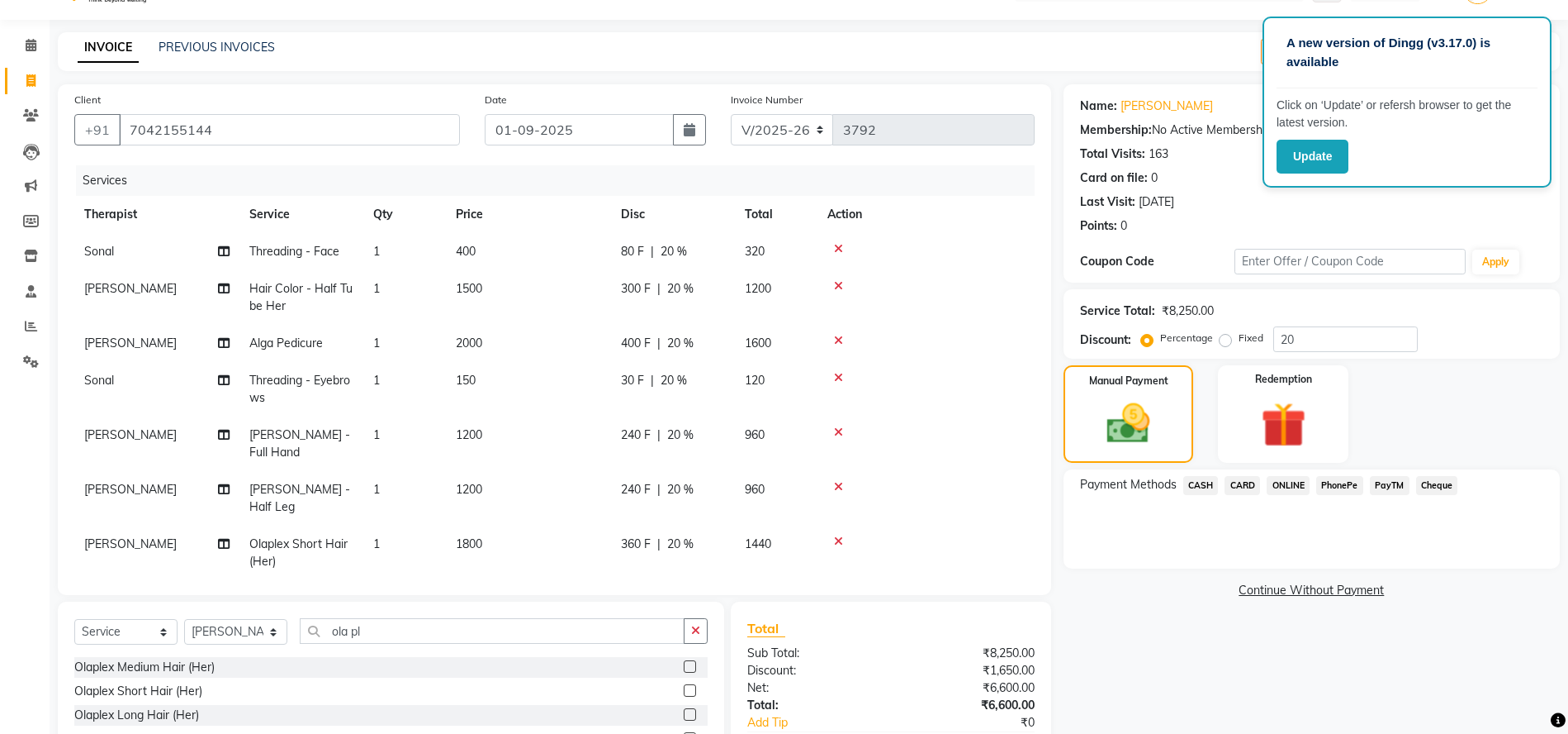
click at [1193, 481] on span "CASH" at bounding box center [1201, 485] width 36 height 19
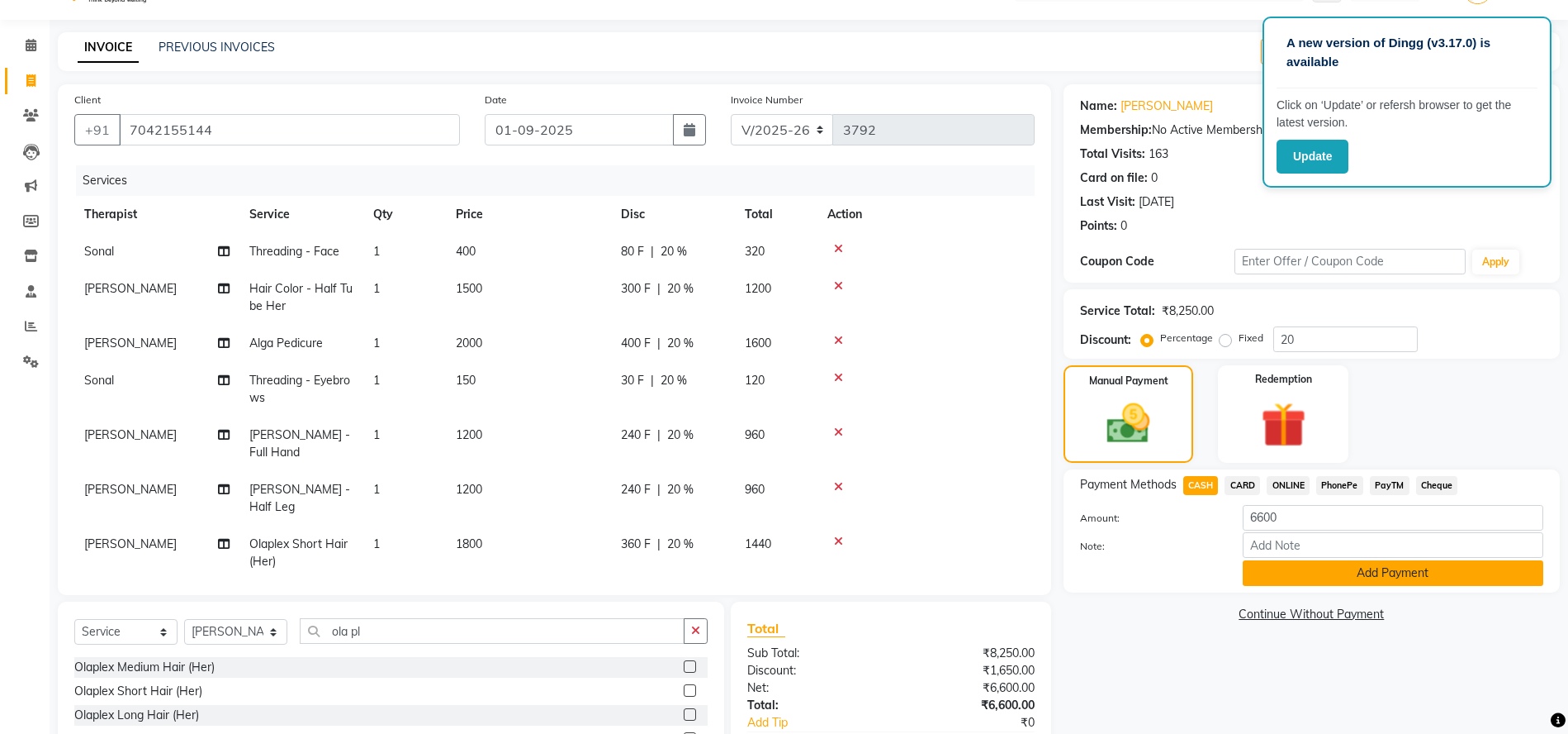
click at [1331, 571] on button "Add Payment" at bounding box center [1393, 573] width 301 height 26
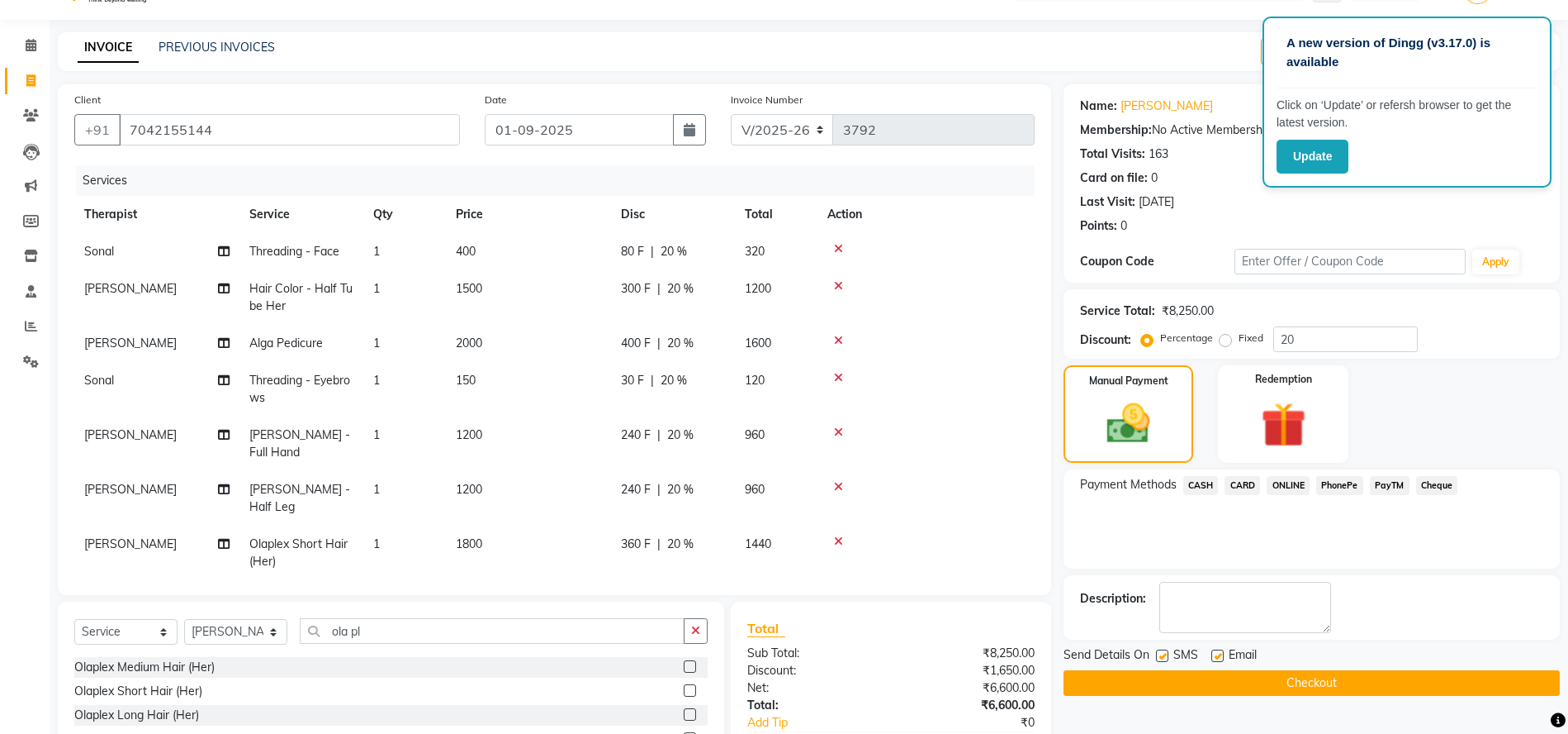
click at [1356, 678] on button "Checkout" at bounding box center [1312, 683] width 496 height 26
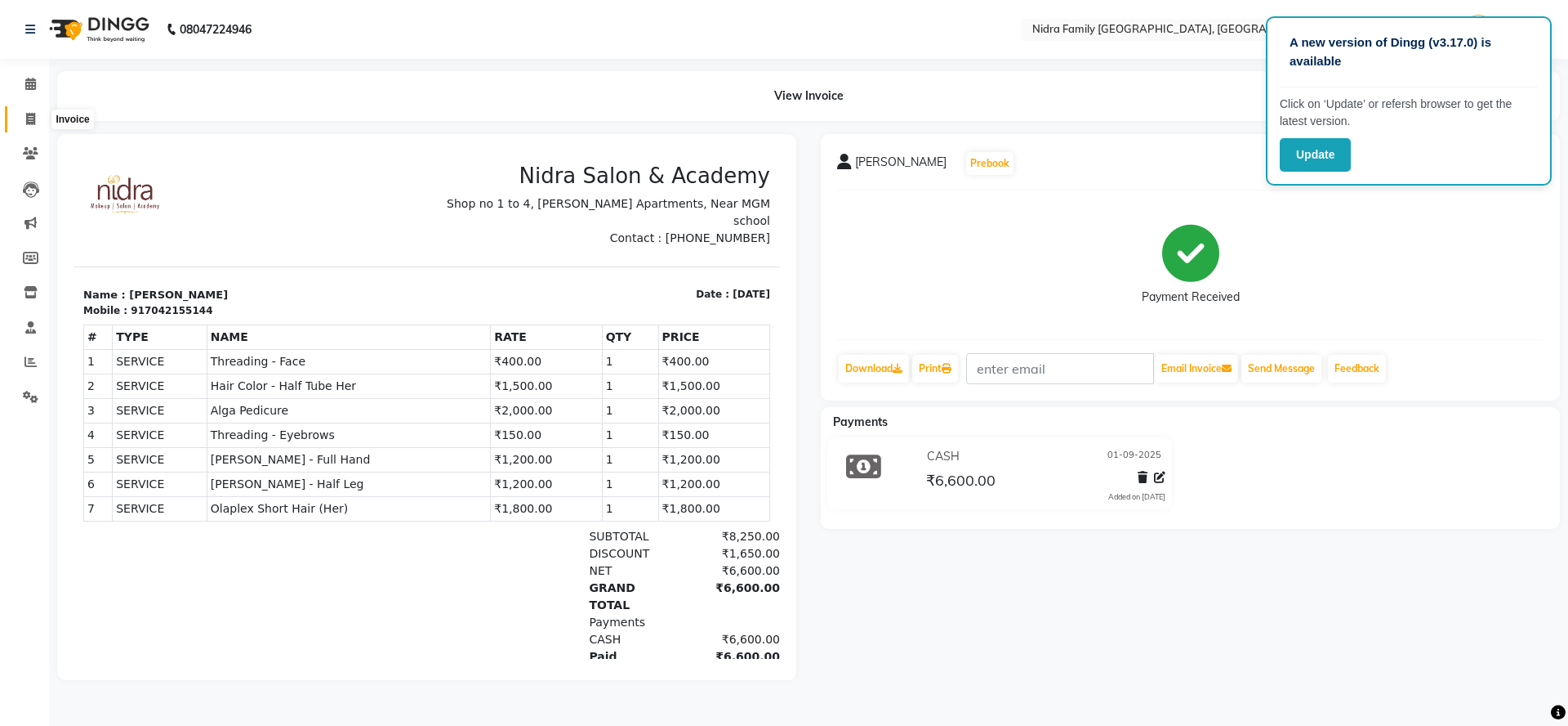
click at [31, 125] on span at bounding box center [30, 119] width 29 height 19
select select "service"
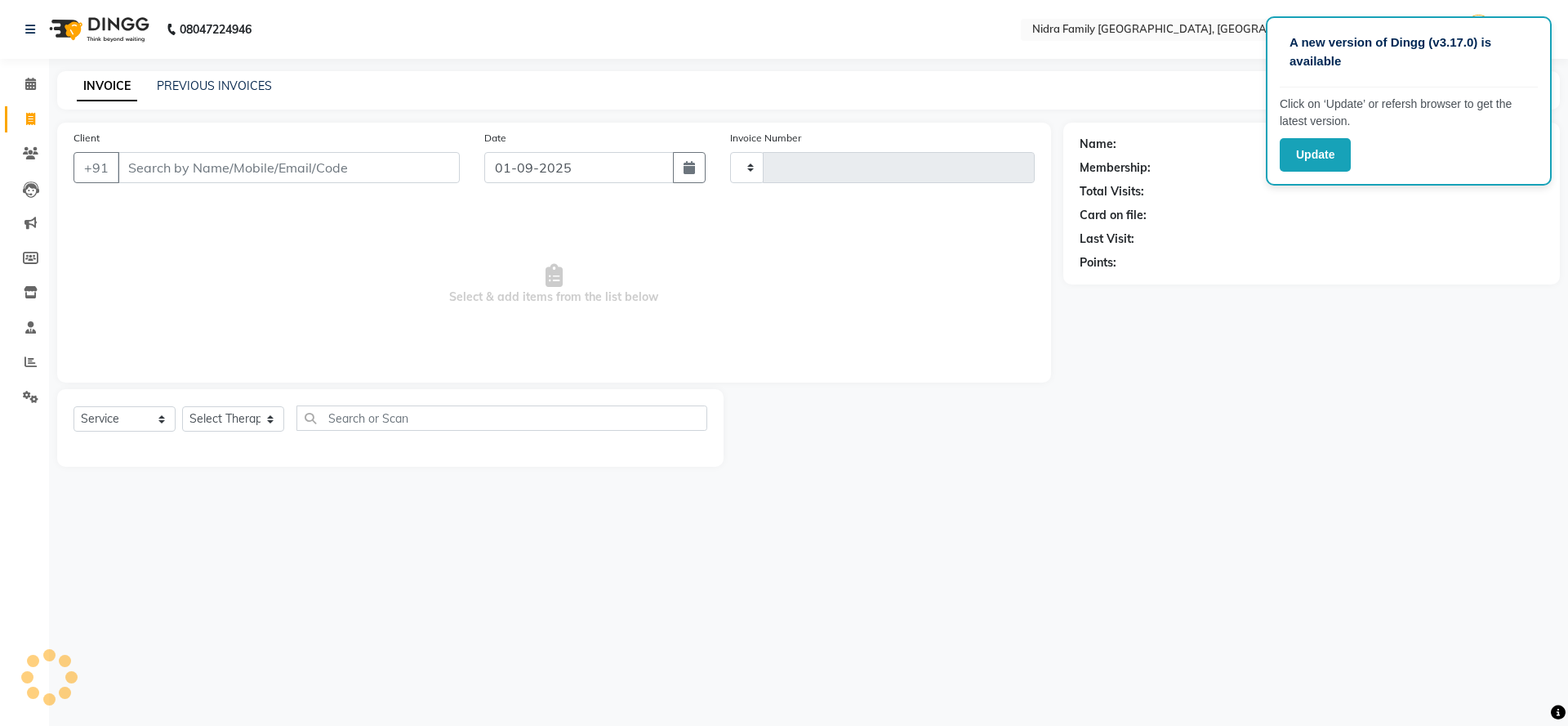
type input "3794"
select select "591"
click at [235, 79] on link "PREVIOUS INVOICES" at bounding box center [214, 85] width 115 height 14
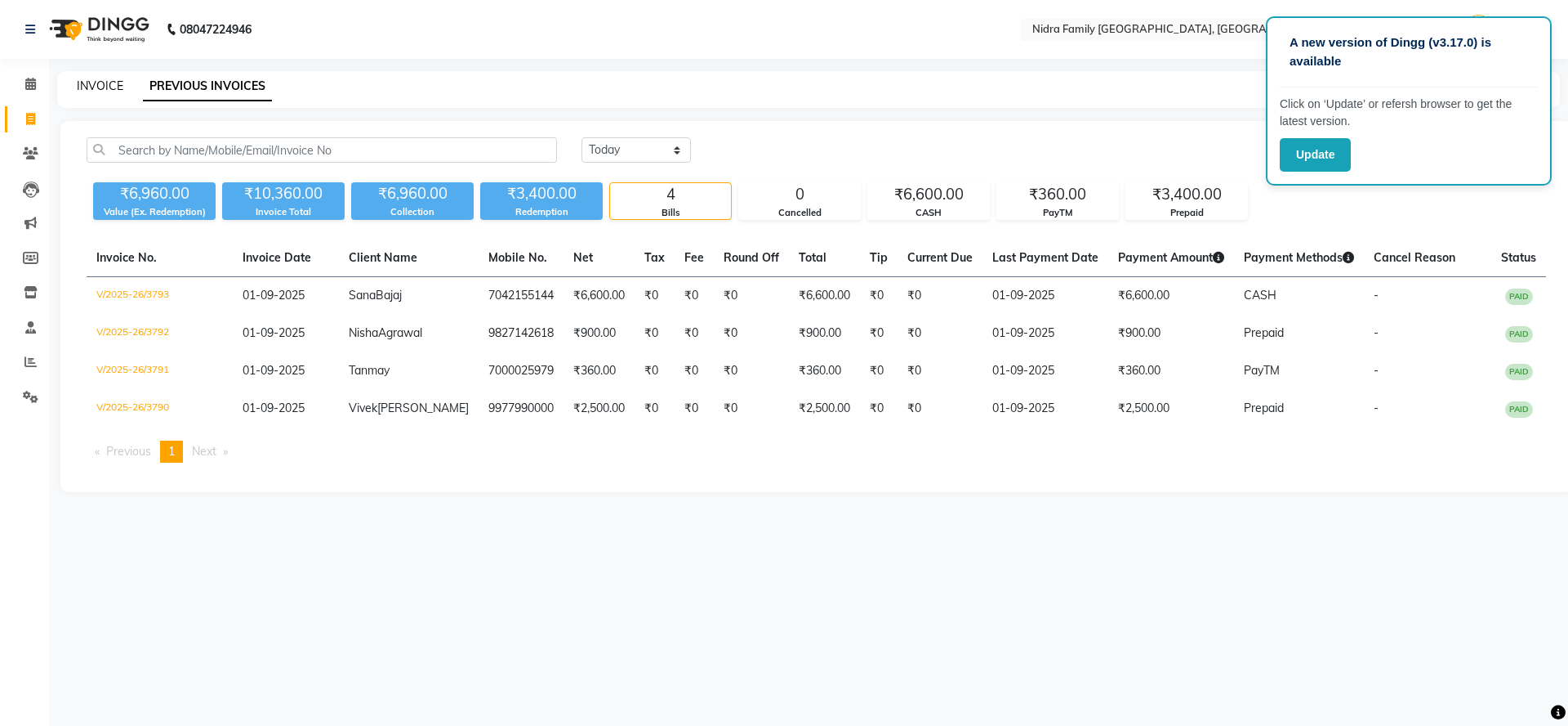
click at [86, 86] on link "INVOICE" at bounding box center [100, 85] width 47 height 14
select select "service"
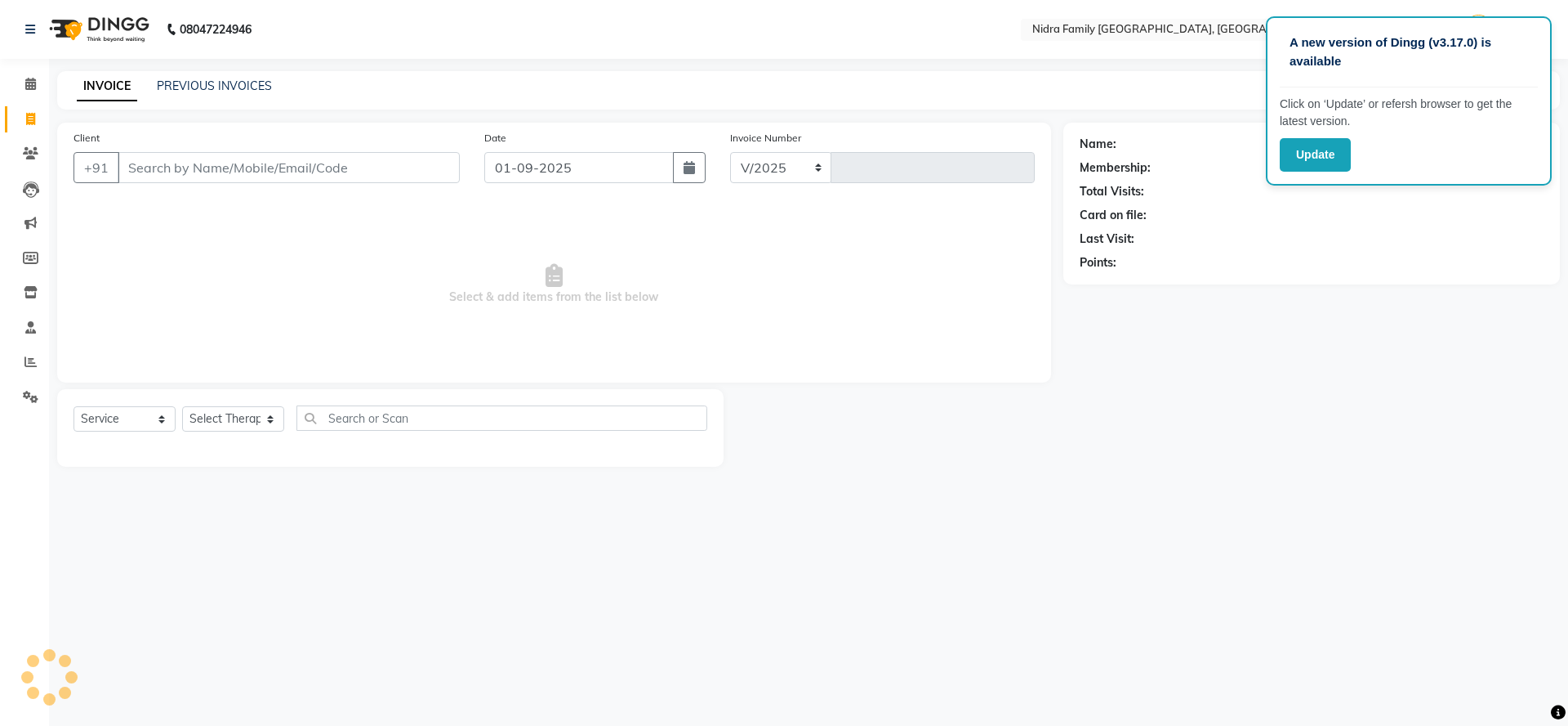
select select "591"
type input "3794"
click at [186, 87] on link "PREVIOUS INVOICES" at bounding box center [214, 85] width 115 height 14
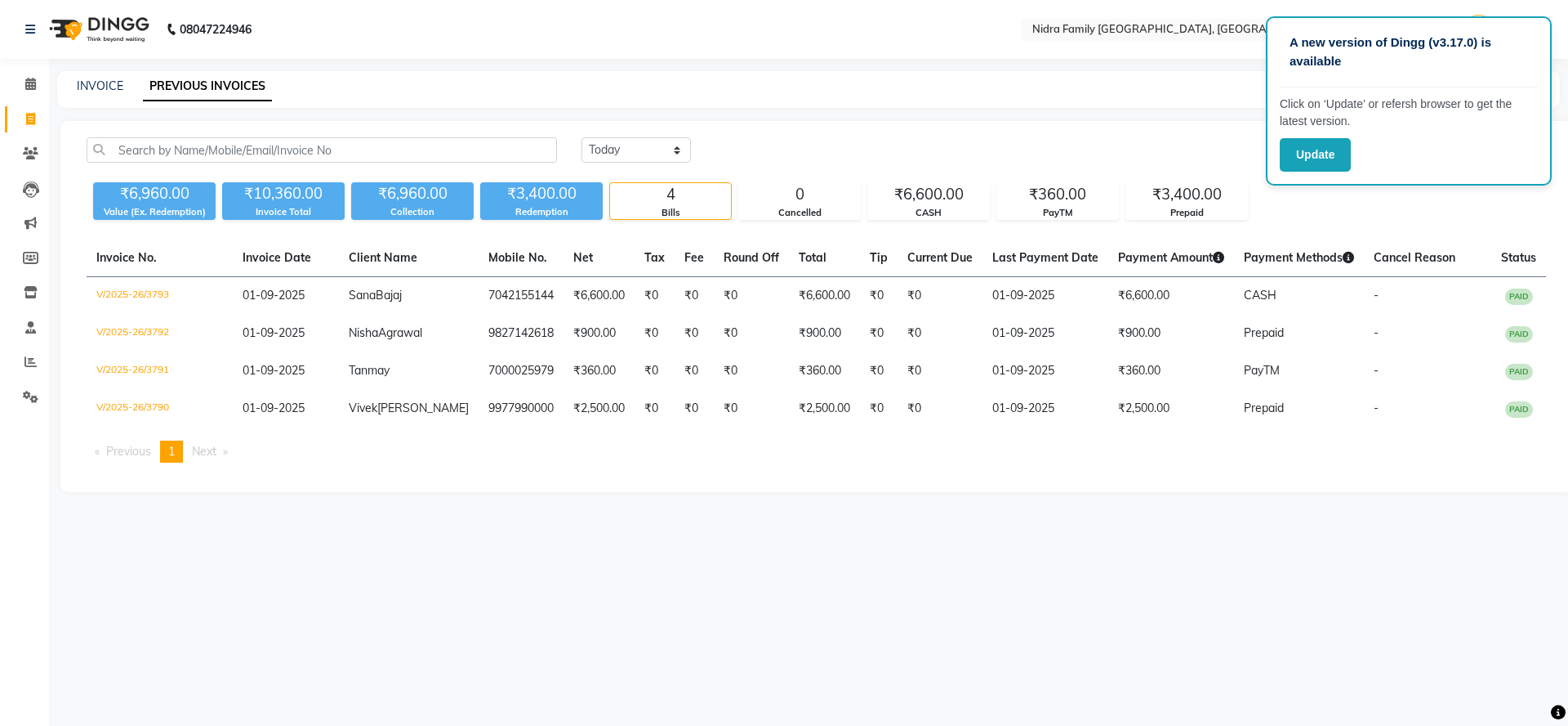
select select "service"
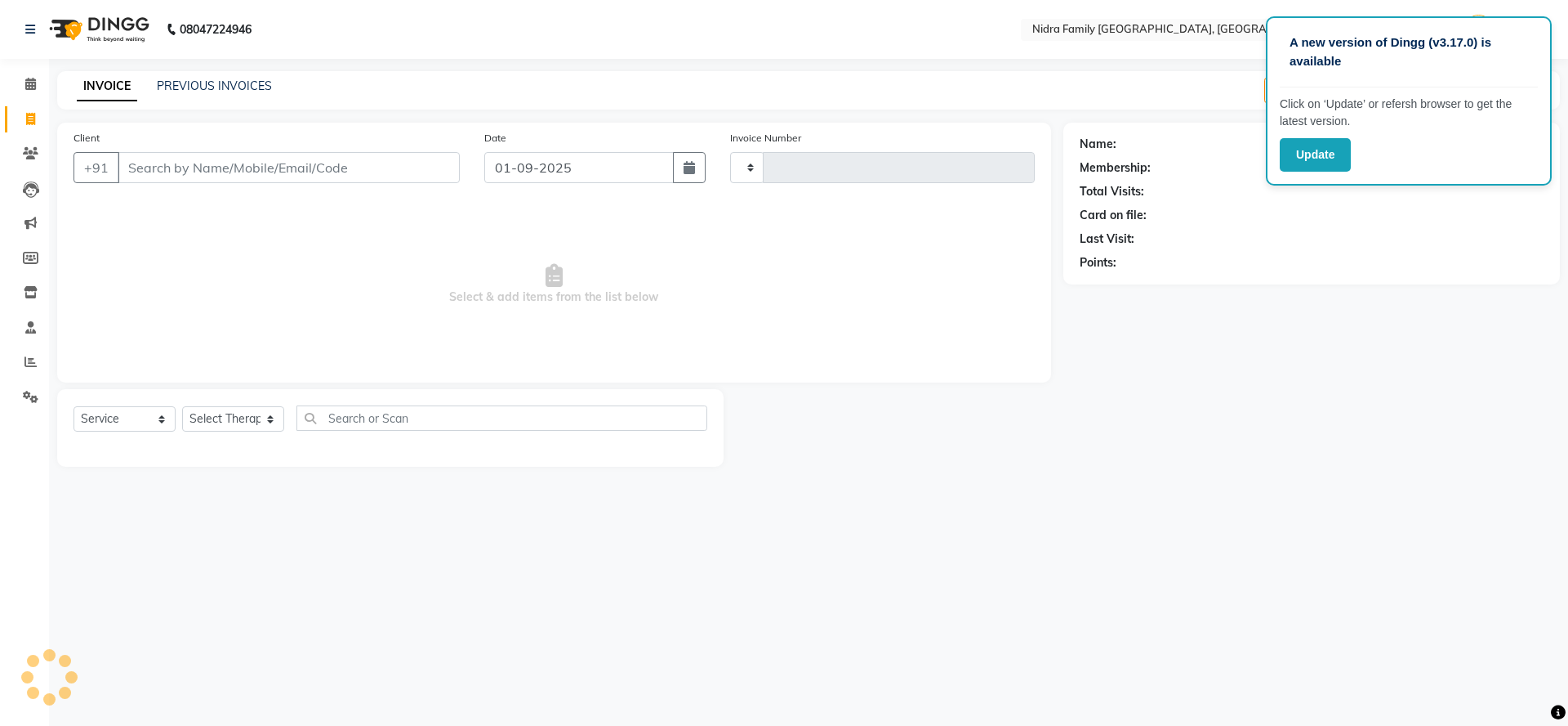
type input "3794"
select select "591"
click at [219, 85] on link "PREVIOUS INVOICES" at bounding box center [214, 85] width 115 height 14
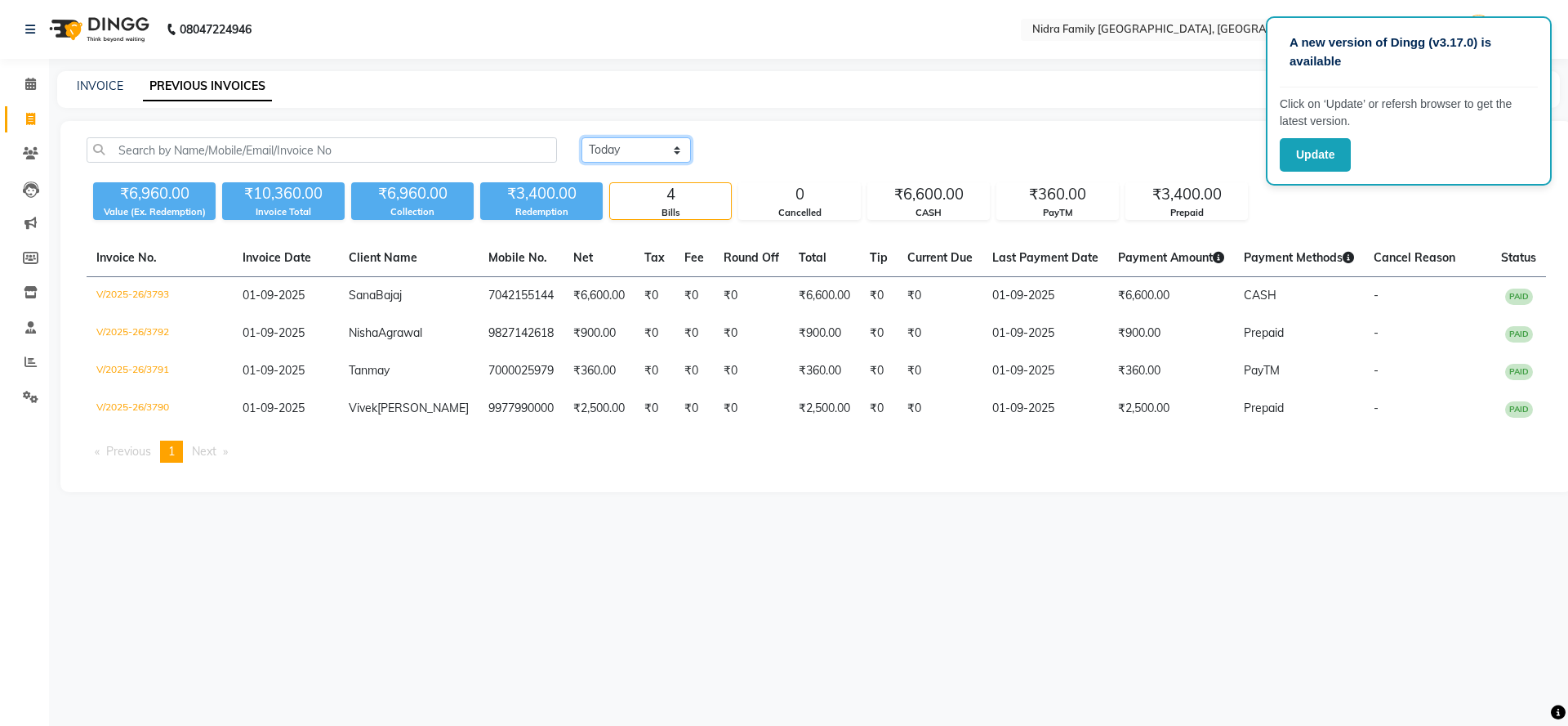
click at [652, 151] on select "Today Yesterday Custom Range" at bounding box center [636, 150] width 109 height 25
select select "yesterday"
click at [582, 137] on select "Today Yesterday Custom Range" at bounding box center [636, 150] width 109 height 25
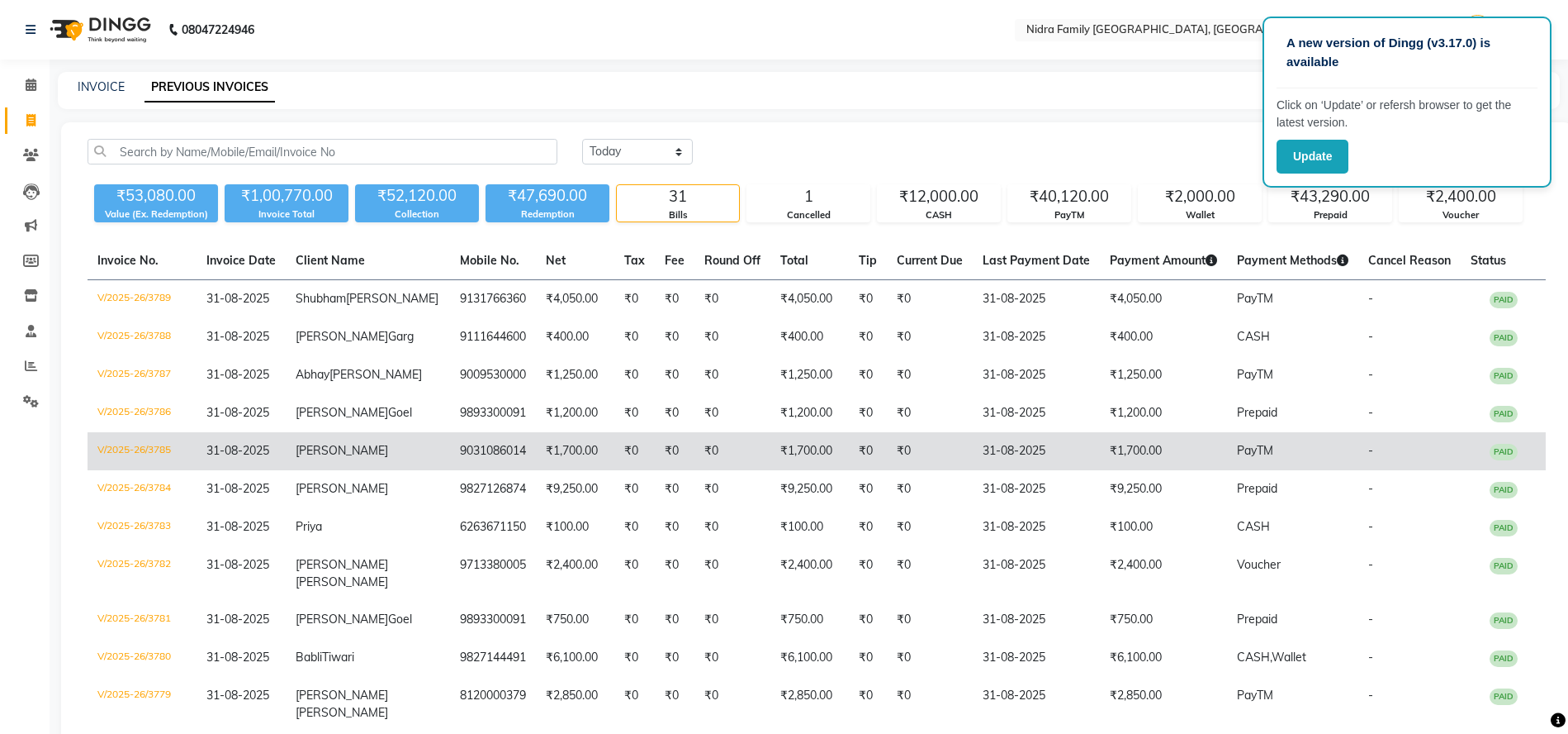
click at [615, 468] on td "₹0" at bounding box center [634, 451] width 40 height 38
drag, startPoint x: 432, startPoint y: 462, endPoint x: 504, endPoint y: 463, distance: 72.0
click at [504, 463] on td "9031086014" at bounding box center [492, 451] width 85 height 38
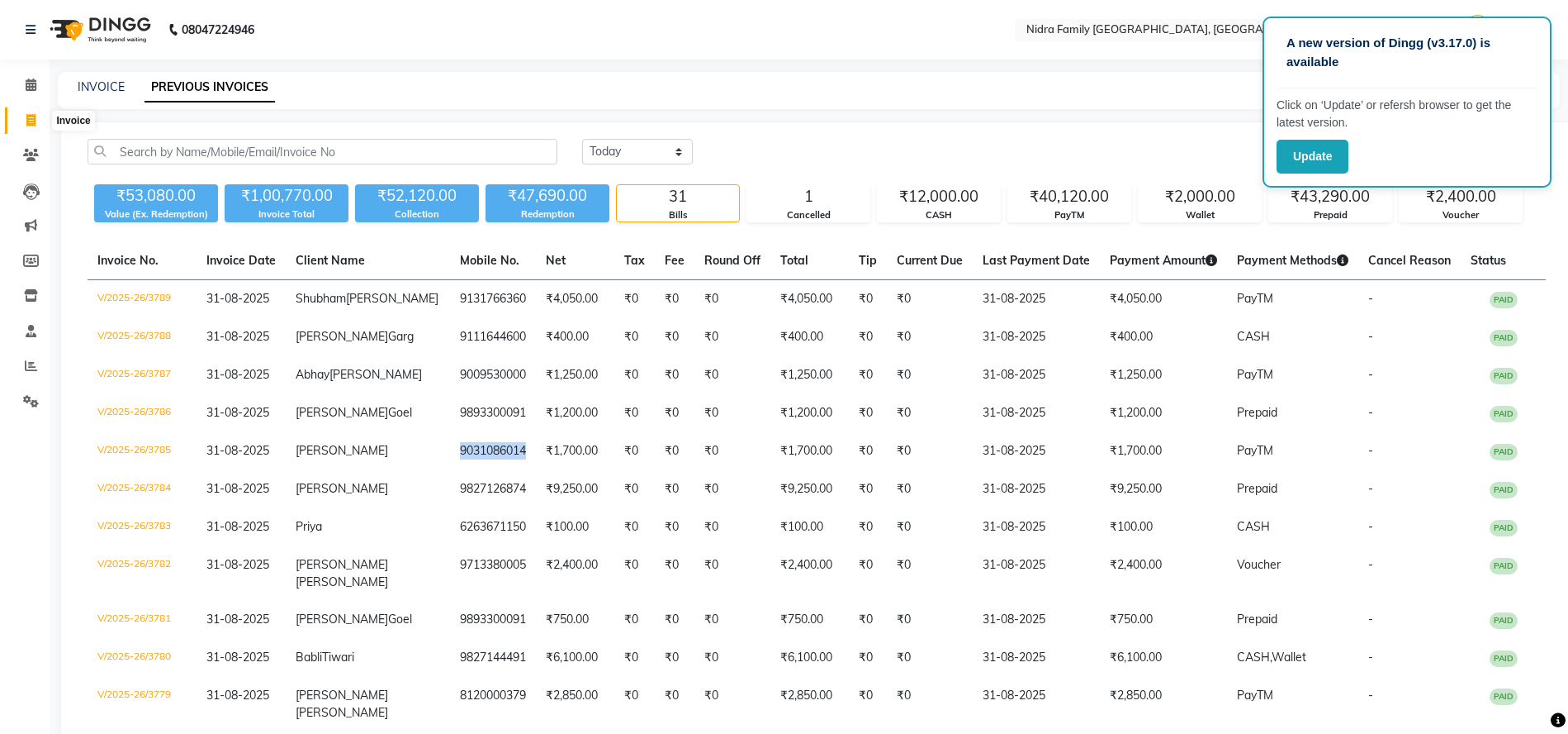
click at [34, 122] on icon at bounding box center [31, 120] width 9 height 12
select select "service"
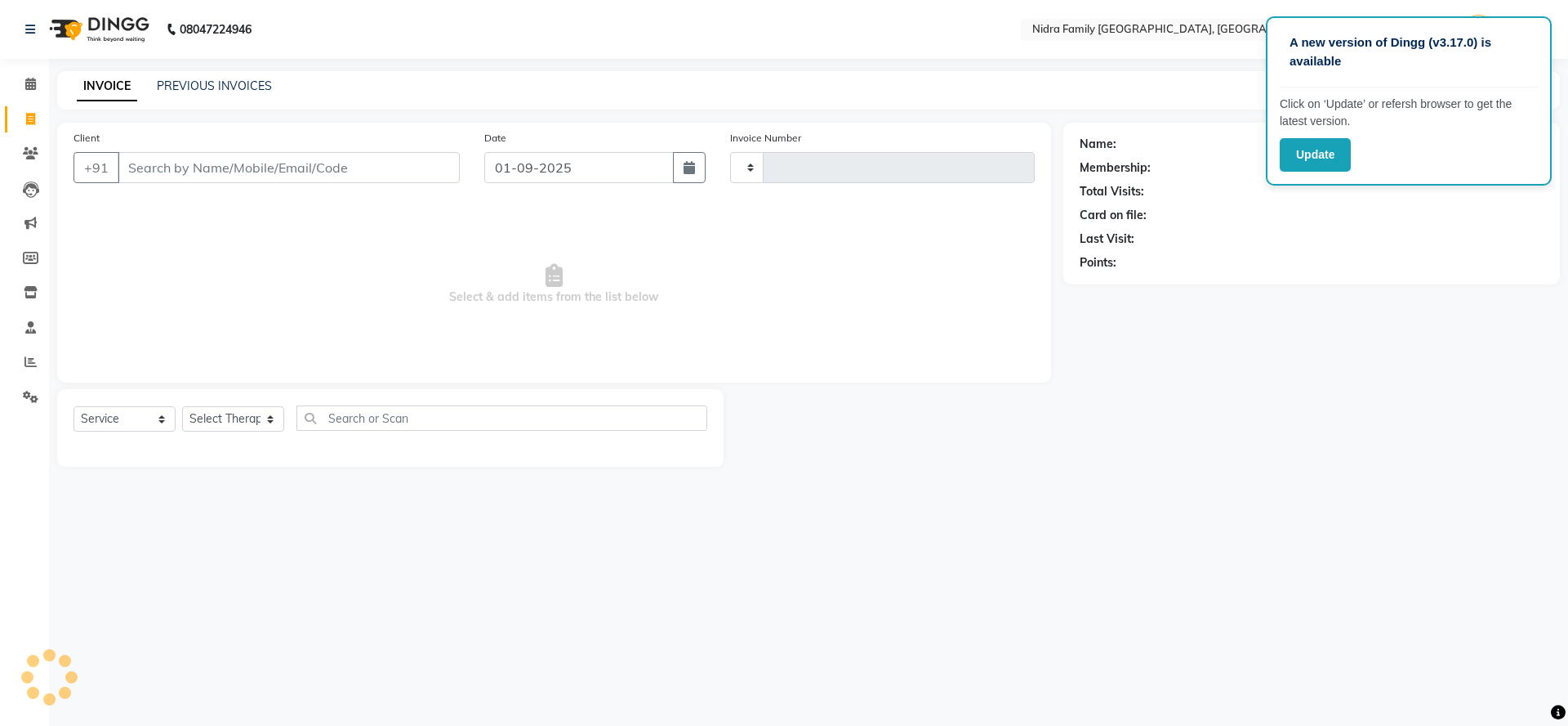
type input "3794"
select select "591"
click at [33, 153] on icon at bounding box center [30, 153] width 15 height 12
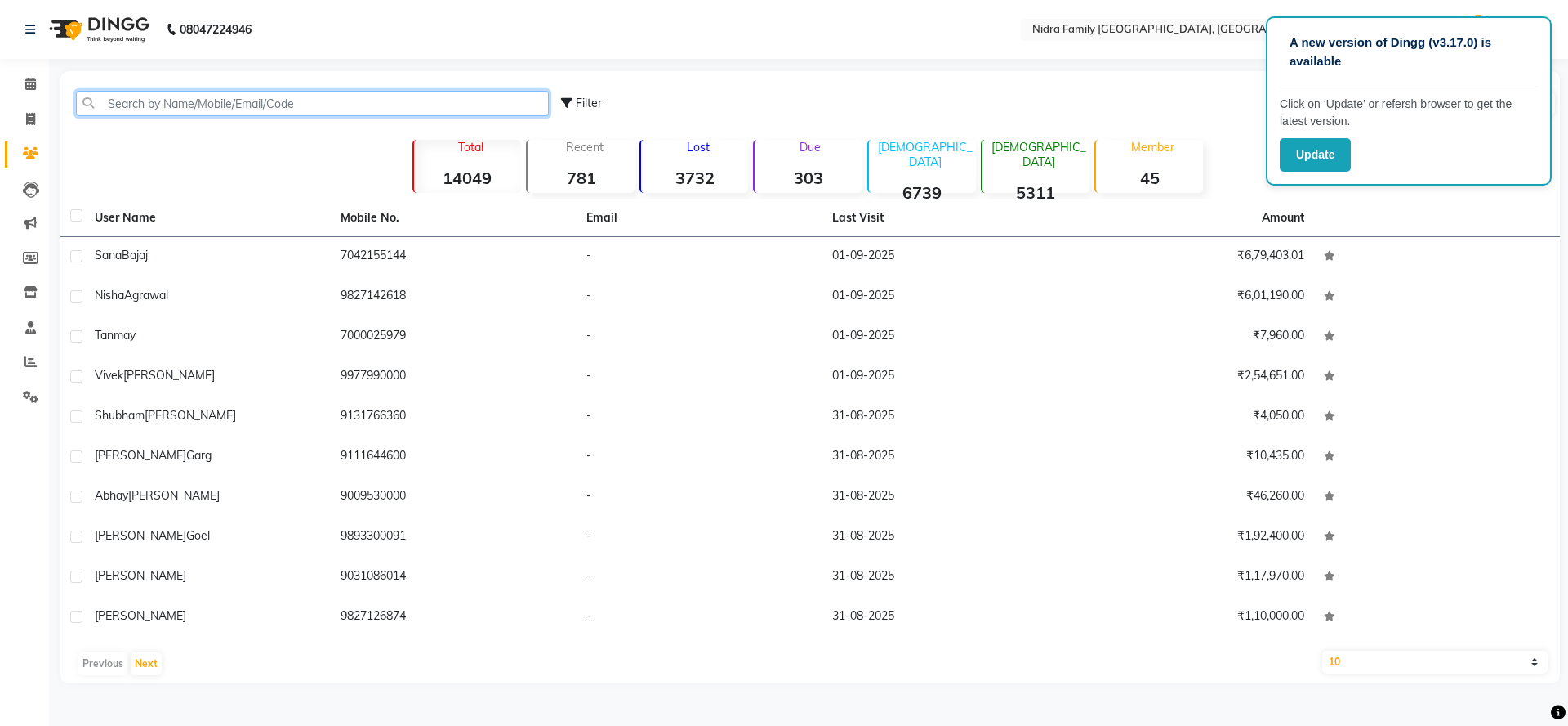
click at [185, 106] on input "text" at bounding box center [312, 103] width 473 height 25
paste input "9031086014"
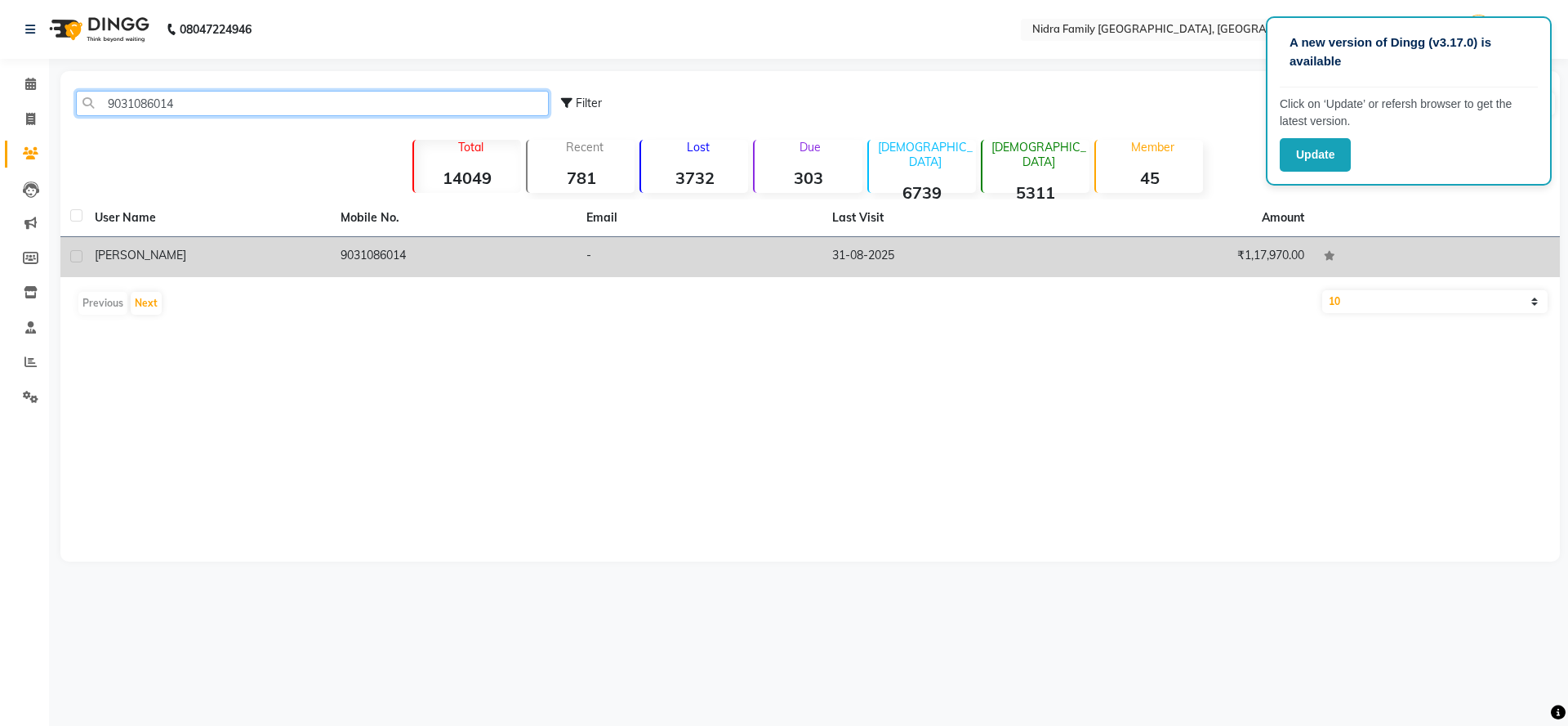
type input "9031086014"
click at [261, 263] on div "[PERSON_NAME]" at bounding box center [208, 256] width 227 height 17
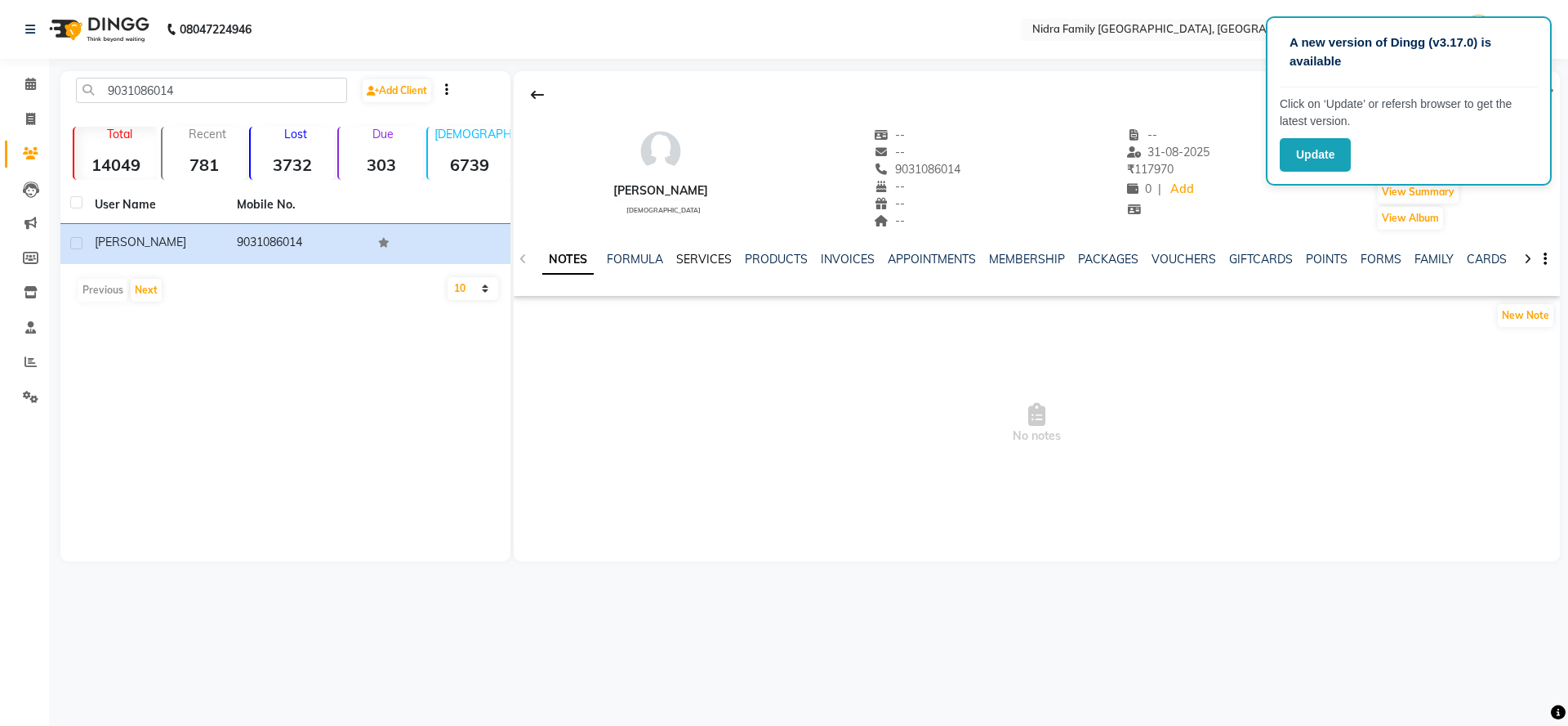
click at [686, 257] on link "SERVICES" at bounding box center [705, 258] width 56 height 14
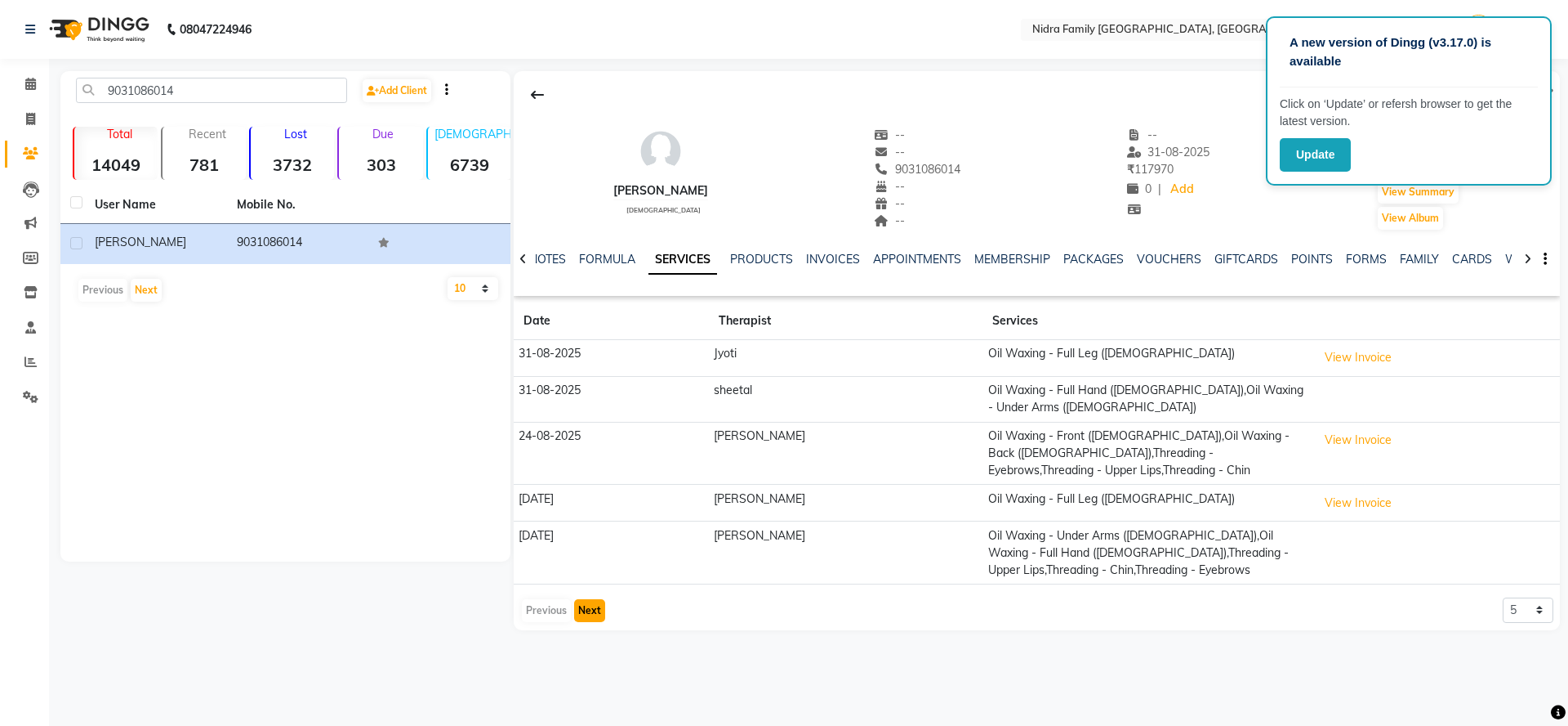
click at [578, 599] on button "Next" at bounding box center [589, 610] width 31 height 23
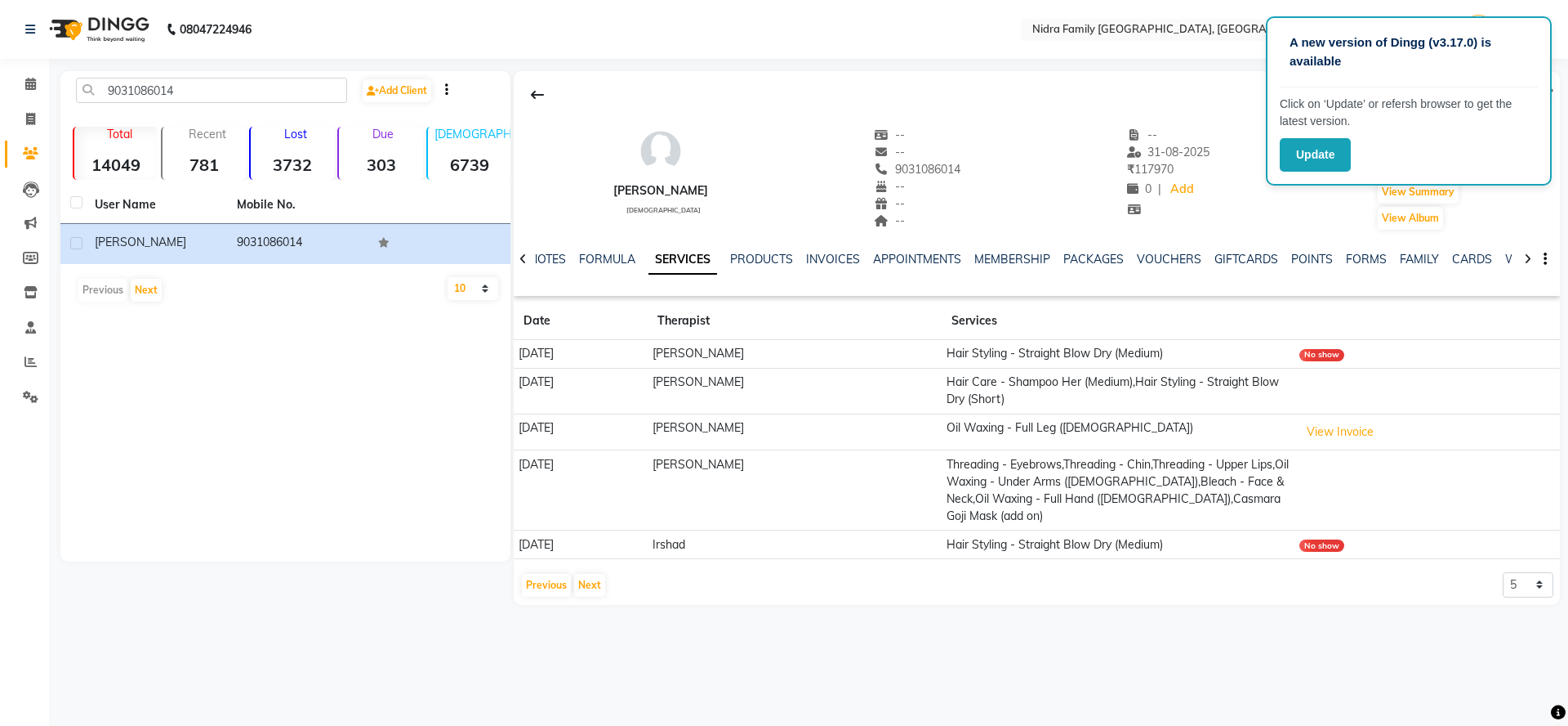
click at [989, 384] on td "Hair Care - Shampoo Her (Medium),Hair Styling - Straight Blow Dry (Short)" at bounding box center [1118, 391] width 353 height 46
click at [1017, 404] on td "Hair Care - Shampoo Her (Medium),Hair Styling - Straight Blow Dry (Short)" at bounding box center [1118, 391] width 353 height 46
click at [1022, 393] on td "Hair Care - Shampoo Her (Medium),Hair Styling - Straight Blow Dry (Short)" at bounding box center [1118, 391] width 353 height 46
click at [1028, 388] on td "Hair Care - Shampoo Her (Medium),Hair Styling - Straight Blow Dry (Short)" at bounding box center [1118, 391] width 353 height 46
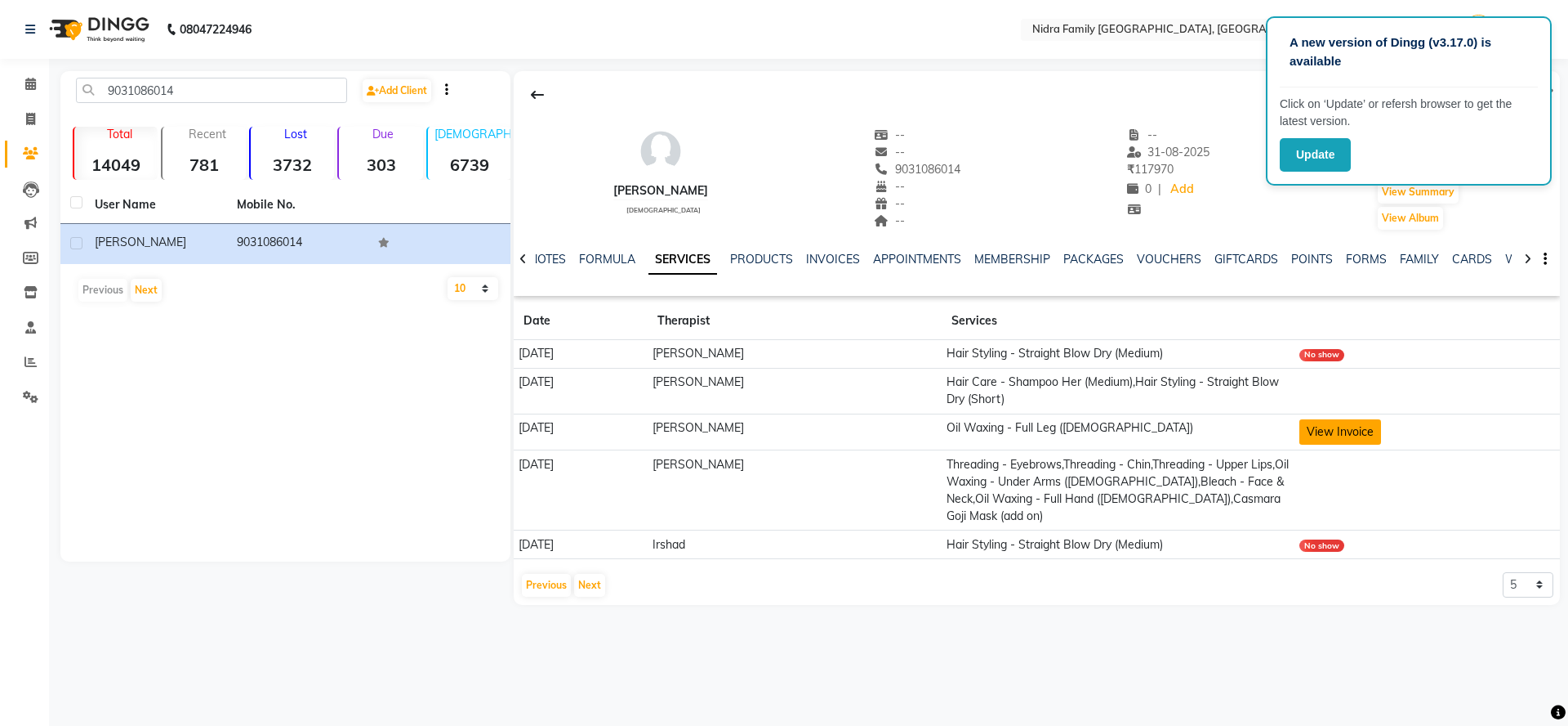
click at [1329, 442] on button "View Invoice" at bounding box center [1340, 432] width 82 height 25
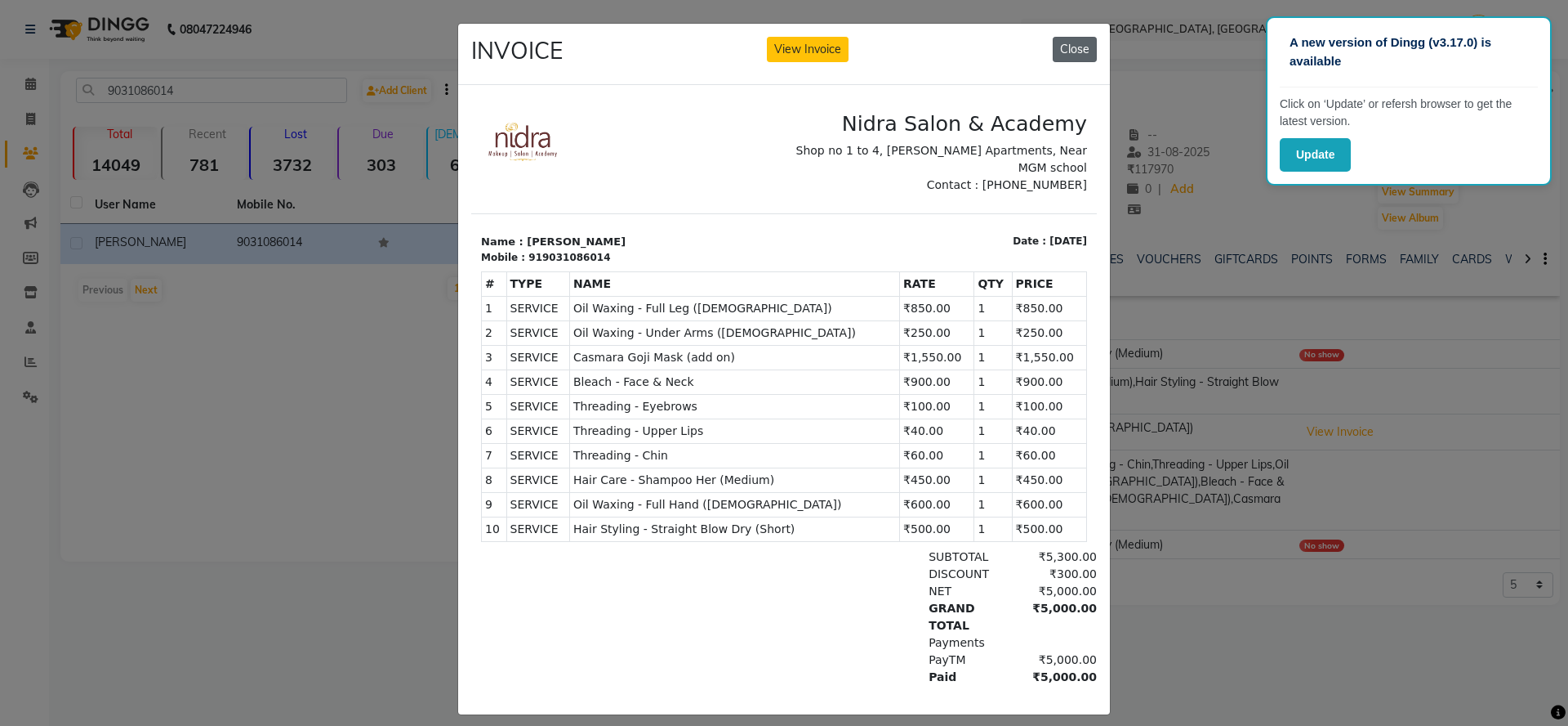
click at [1053, 41] on button "Close" at bounding box center [1075, 49] width 44 height 25
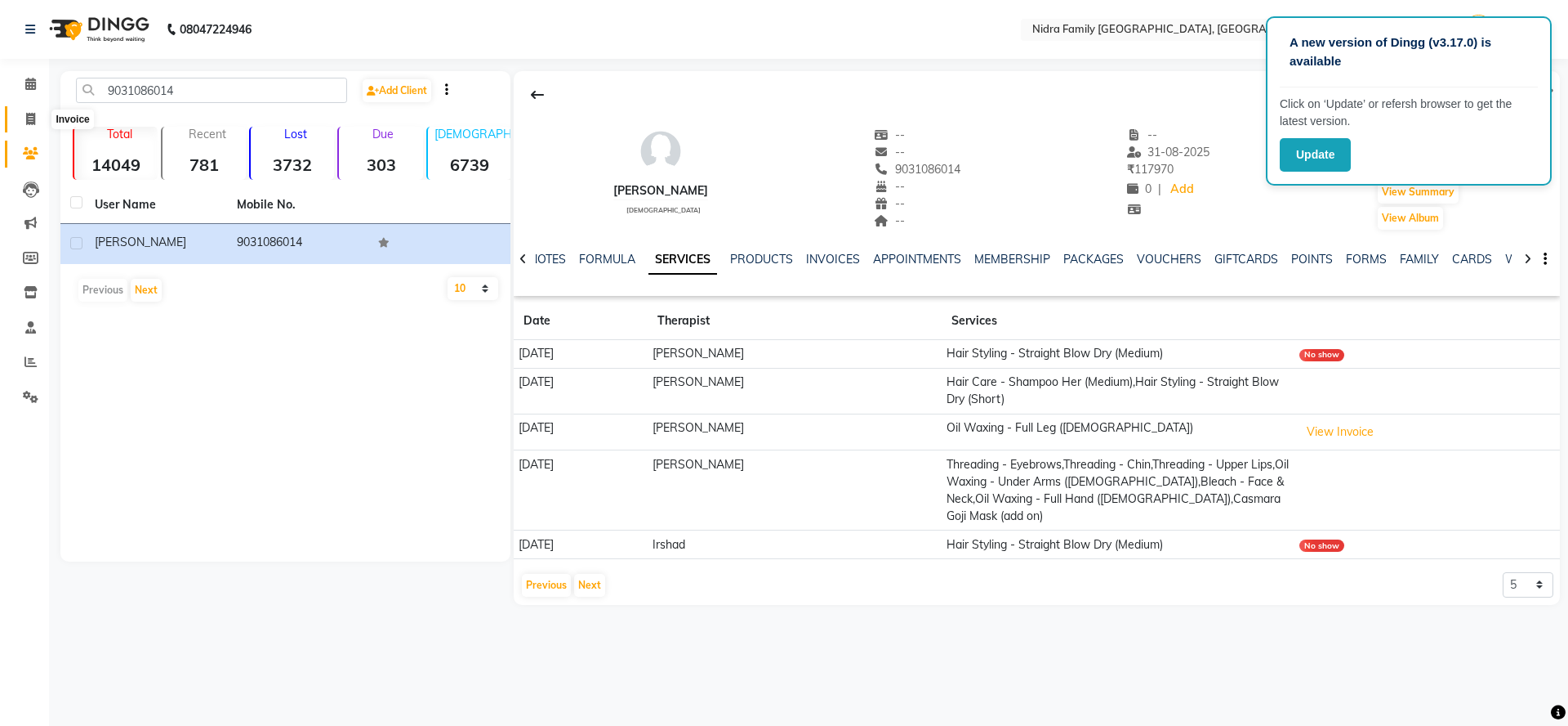
click at [30, 116] on icon at bounding box center [30, 118] width 9 height 12
select select "service"
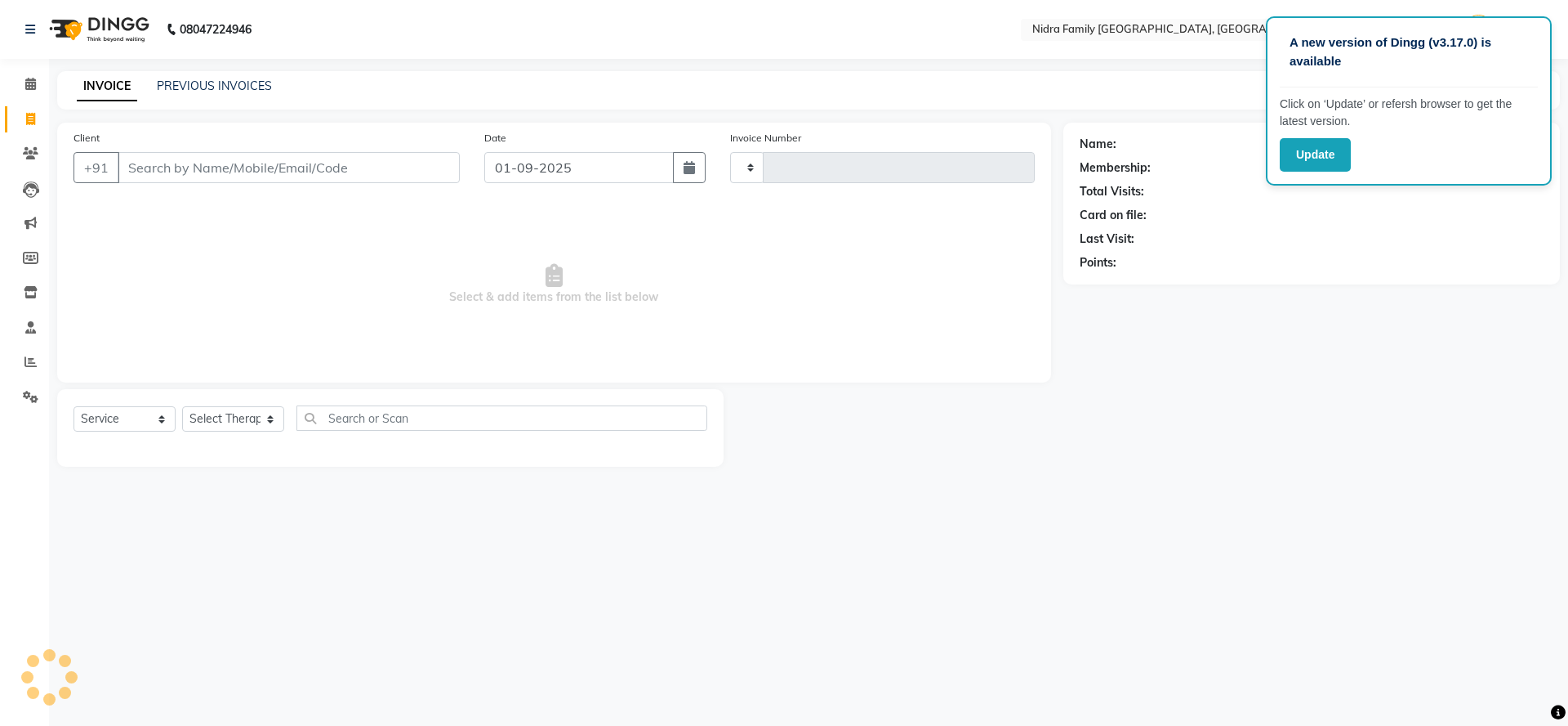
type input "3796"
select select "591"
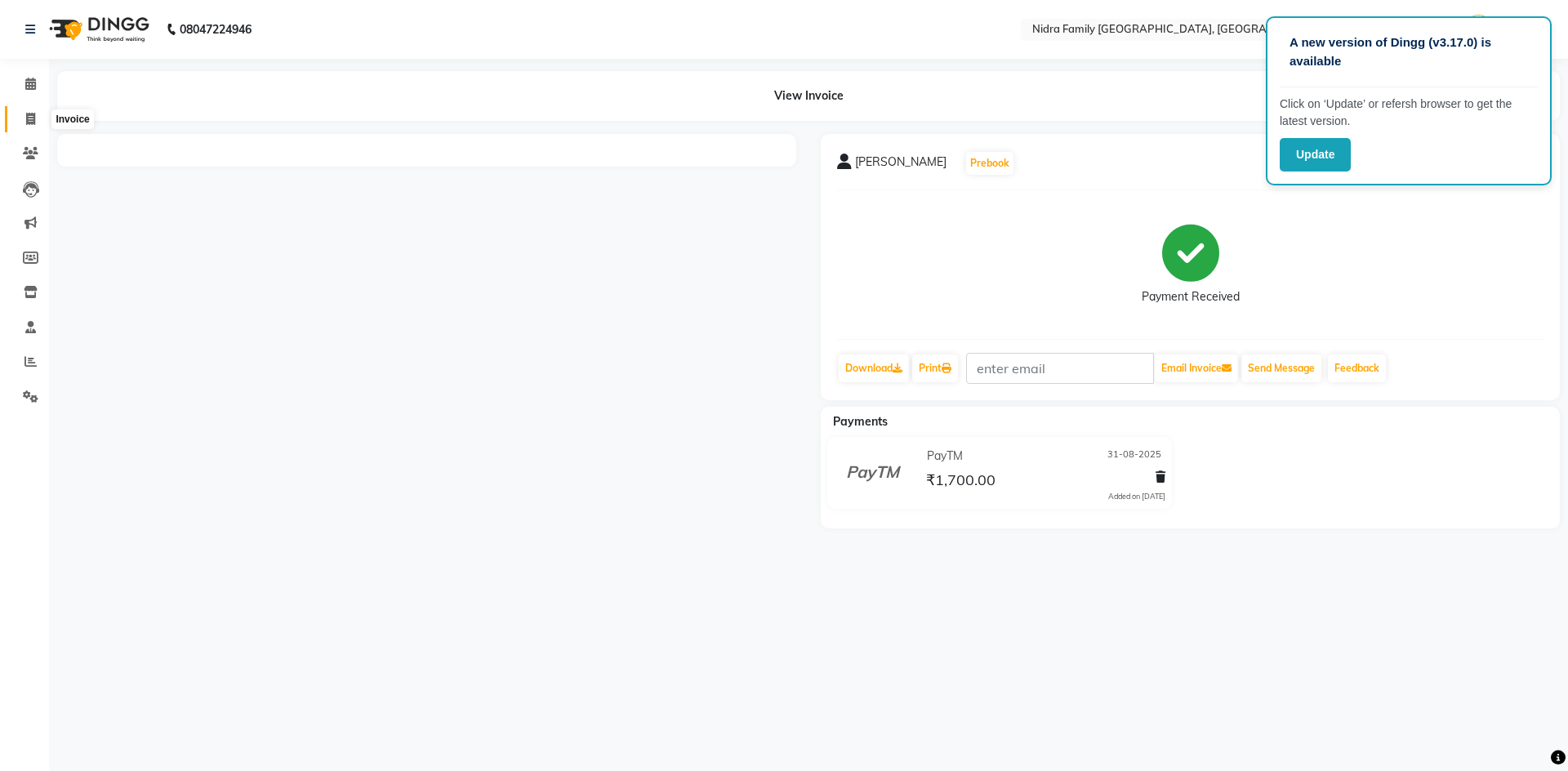
click at [28, 121] on icon at bounding box center [30, 118] width 9 height 12
select select "service"
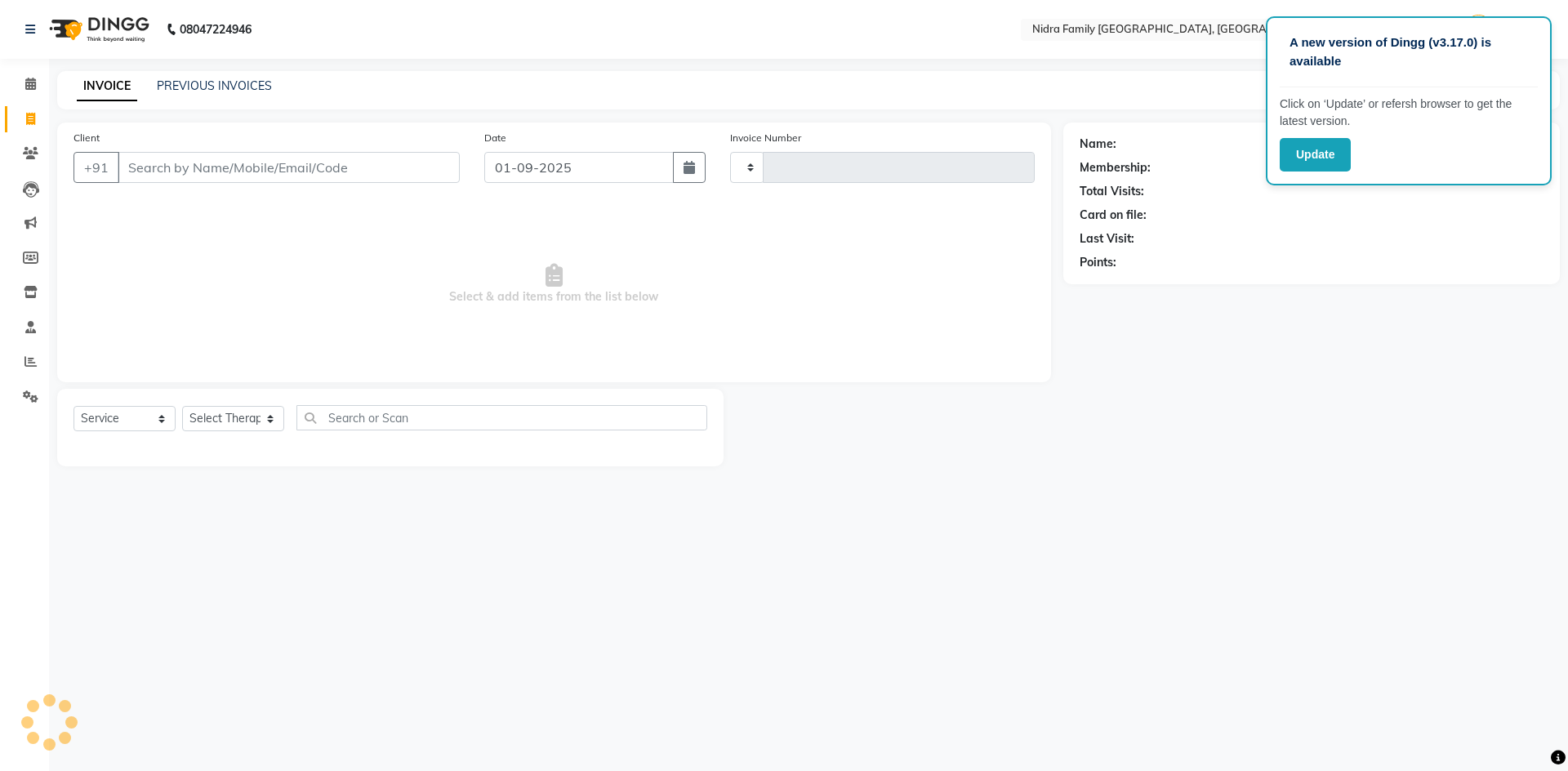
type input "3795"
select select "591"
click at [239, 79] on link "PREVIOUS INVOICES" at bounding box center [214, 85] width 115 height 14
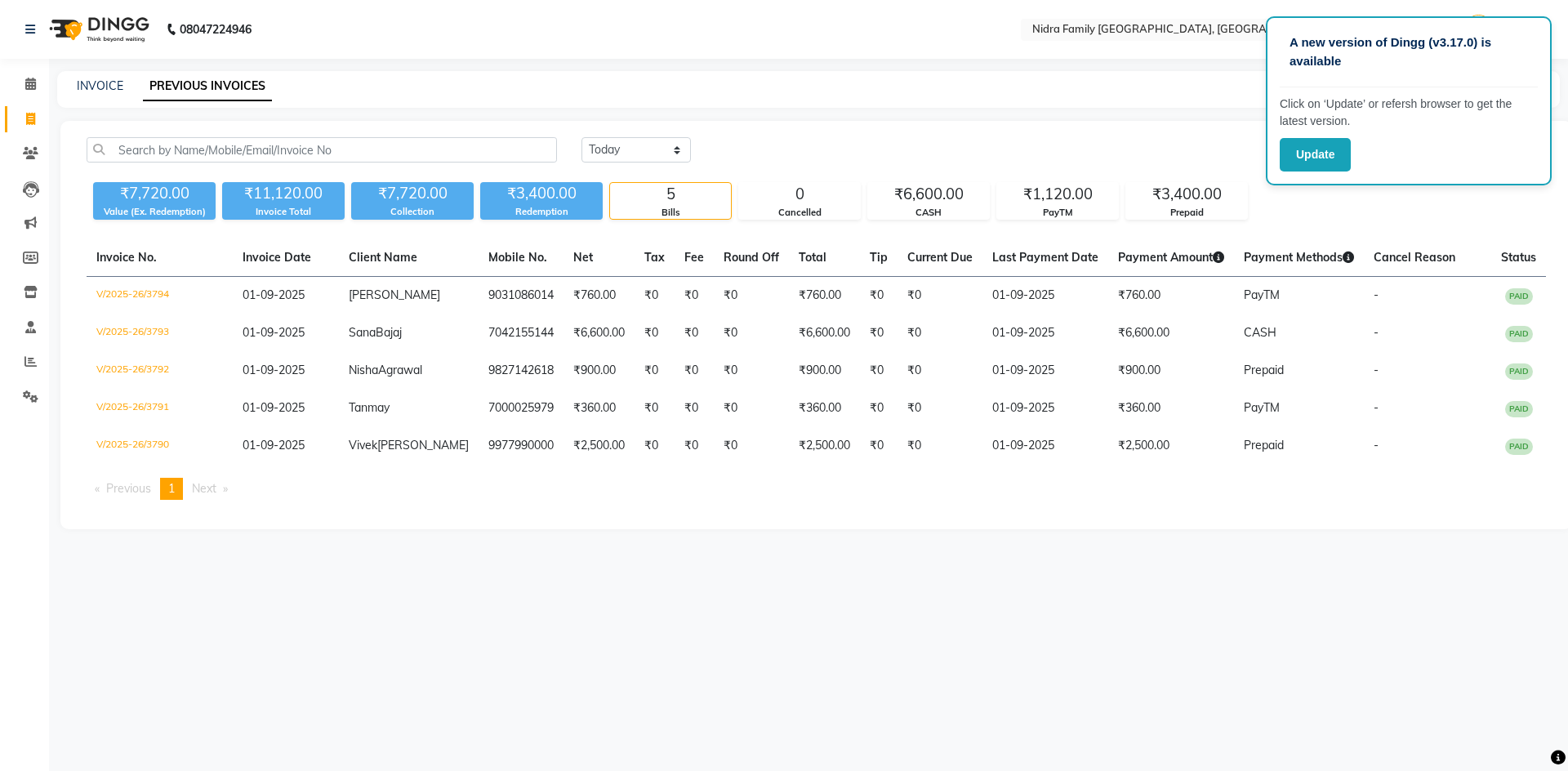
click at [12, 120] on link "Invoice" at bounding box center [25, 120] width 39 height 27
select select "service"
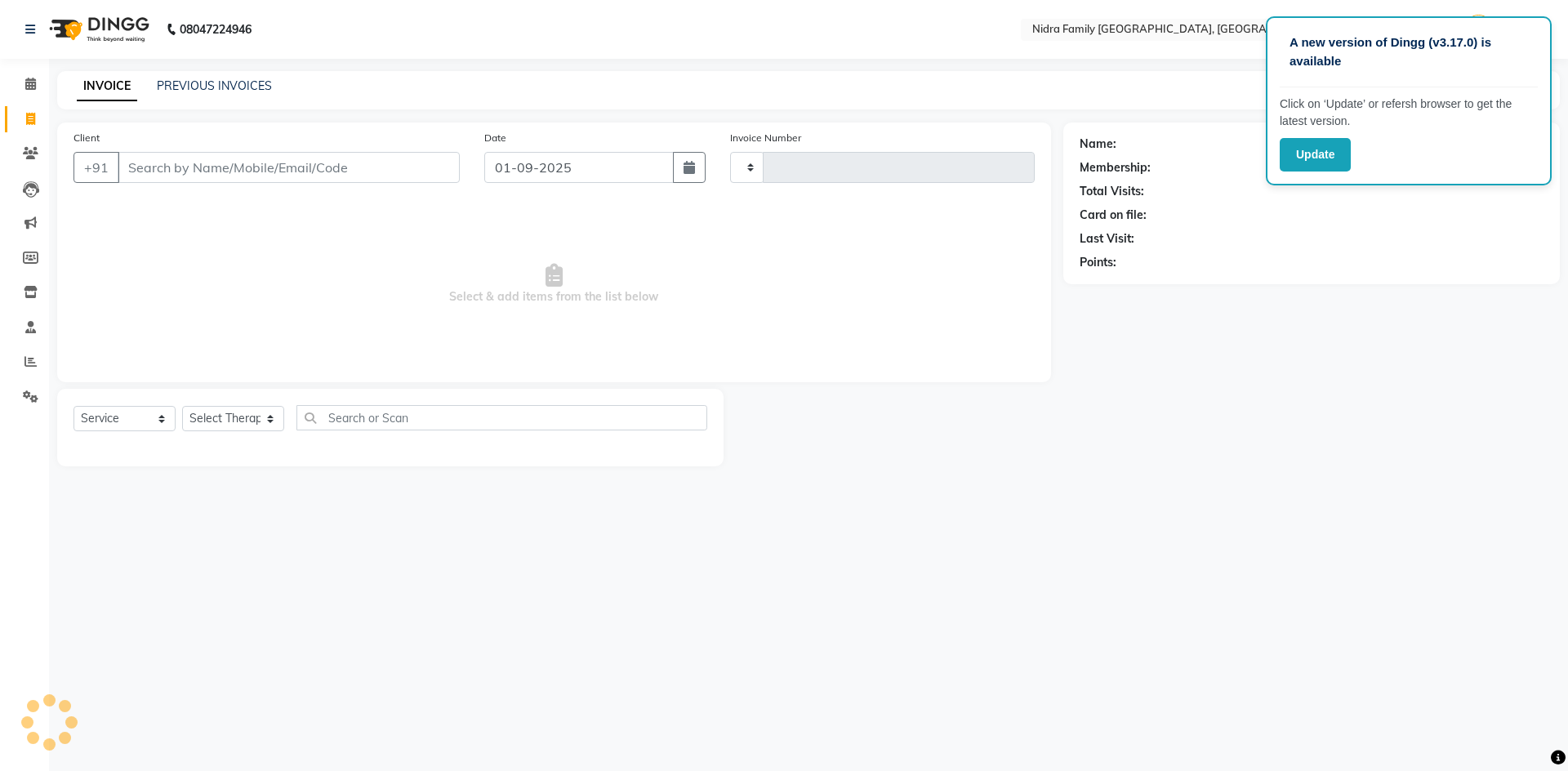
type input "3795"
select select "591"
click at [217, 415] on select "Select Therapist [PERSON_NAME] [PERSON_NAME] [PERSON_NAME] [PERSON_NAME] [PERSO…" at bounding box center [233, 418] width 102 height 25
select select "8270"
click at [182, 406] on select "Select Therapist [PERSON_NAME] [PERSON_NAME] [PERSON_NAME] [PERSON_NAME] [PERSO…" at bounding box center [233, 418] width 102 height 25
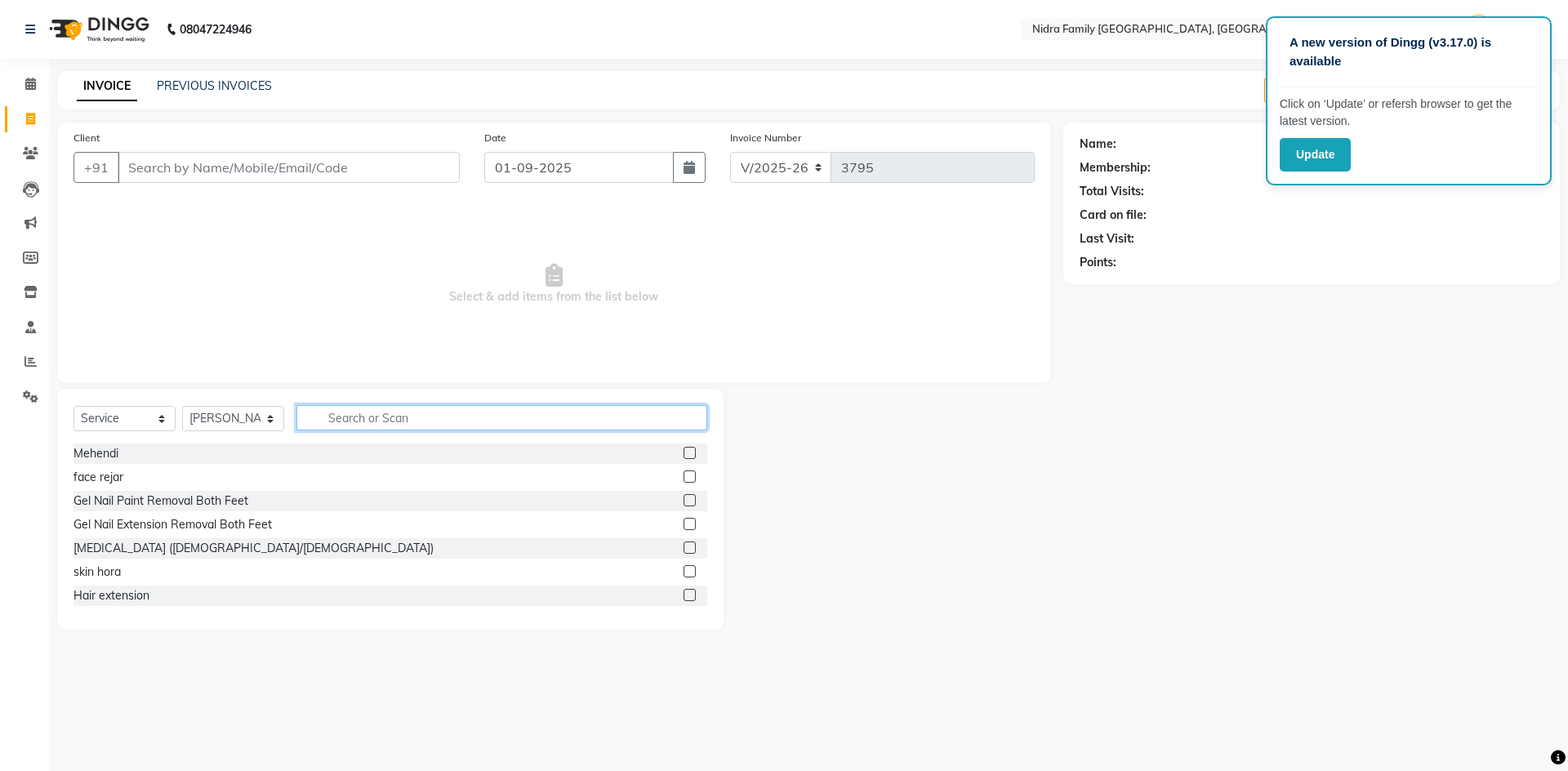
click at [349, 418] on input "text" at bounding box center [502, 418] width 411 height 25
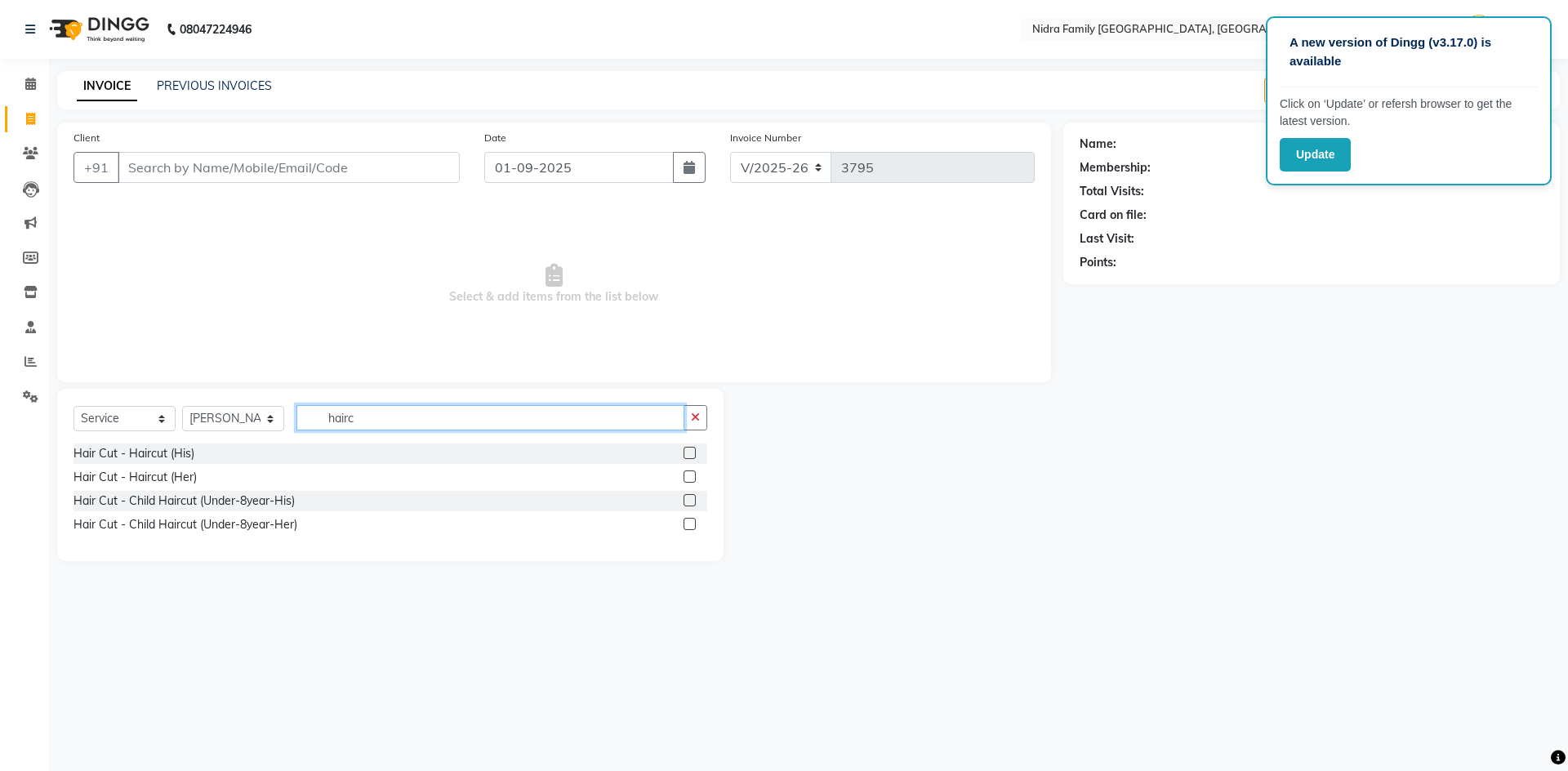
type input "hairc"
click at [691, 451] on label at bounding box center [689, 452] width 12 height 12
click at [691, 451] on input "checkbox" at bounding box center [688, 453] width 11 height 11
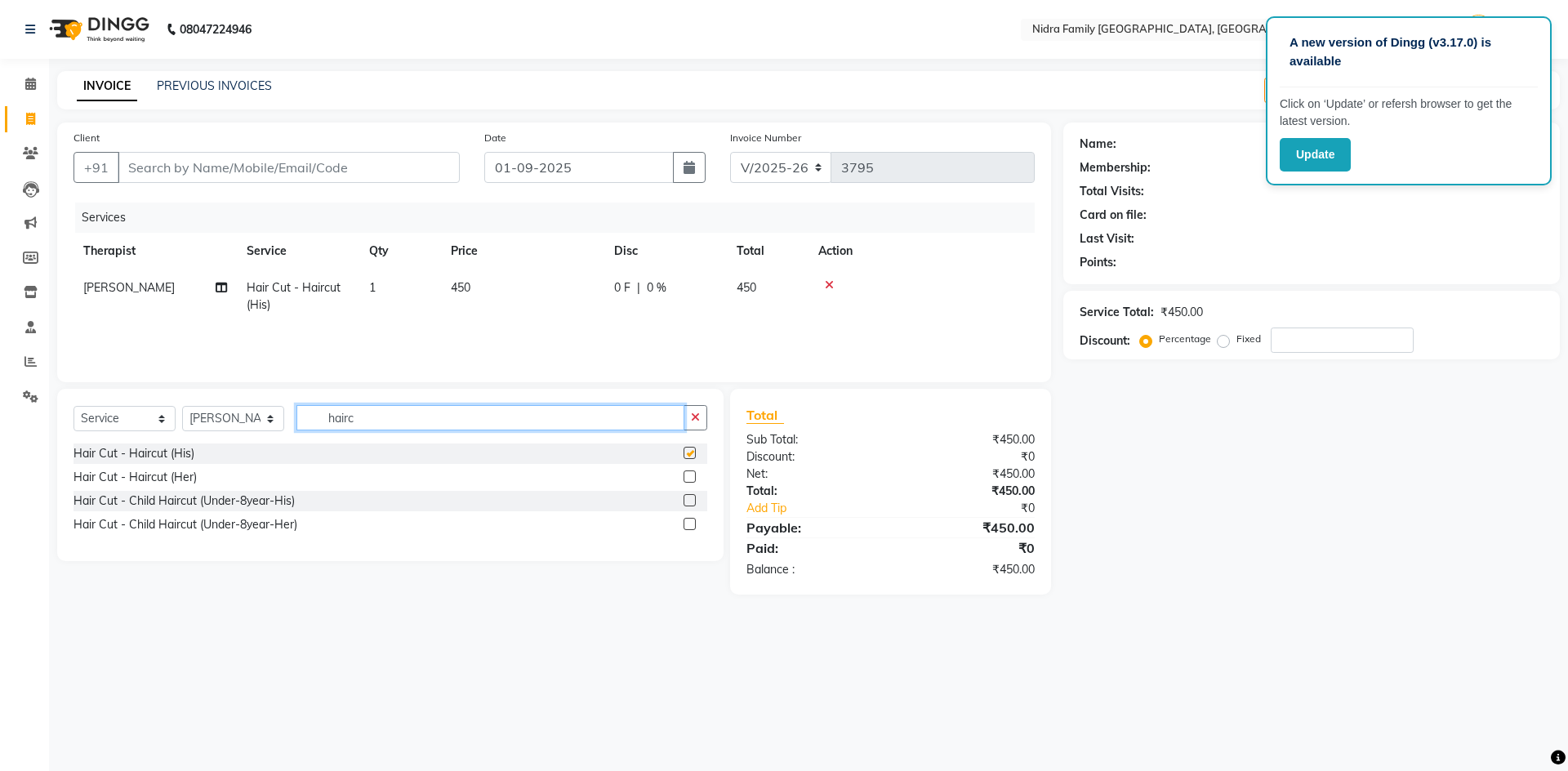
click at [530, 424] on input "hairc" at bounding box center [491, 418] width 388 height 25
checkbox input "false"
type input "h"
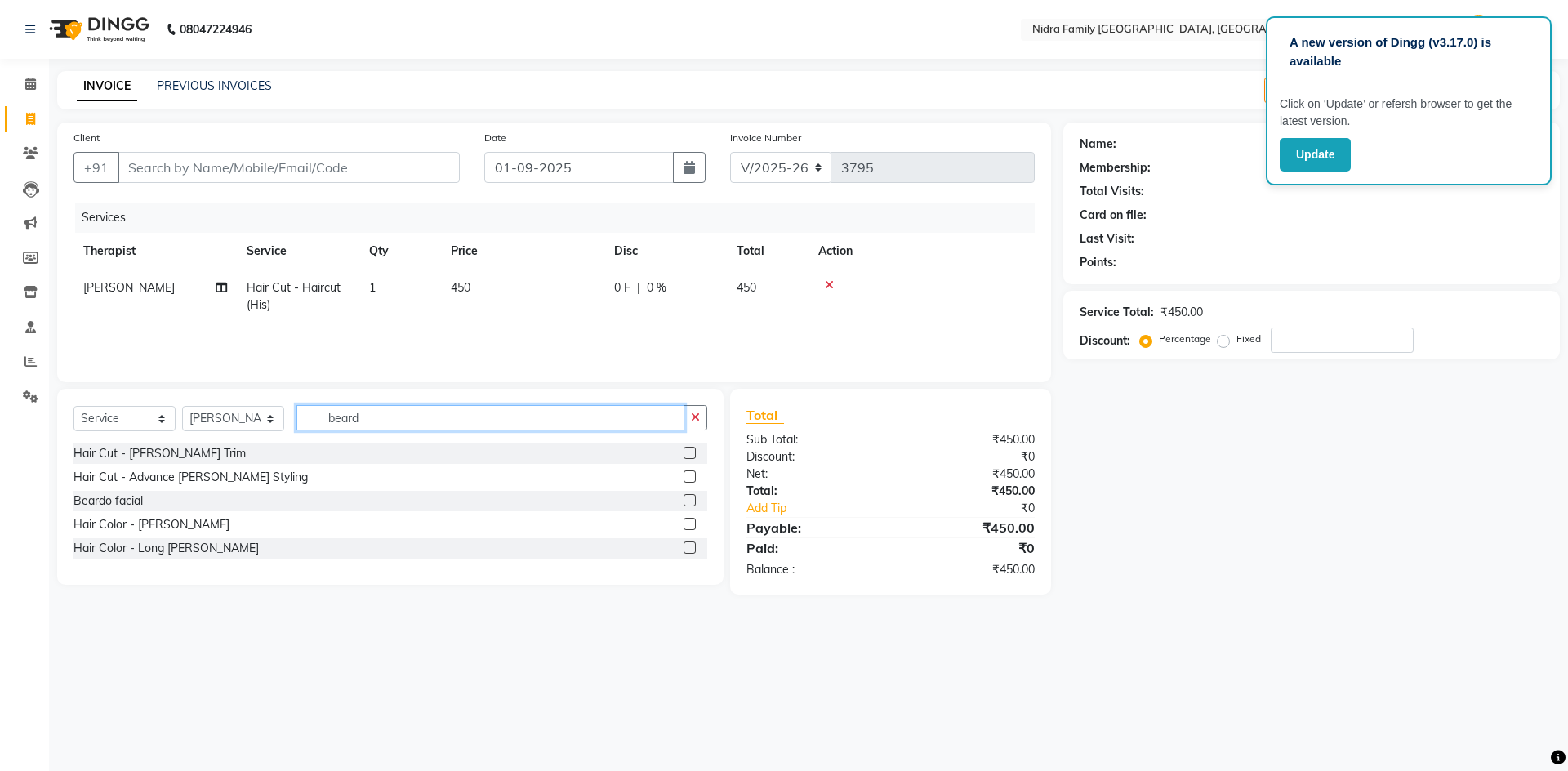
type input "beard"
click at [687, 456] on label at bounding box center [689, 452] width 12 height 12
click at [687, 456] on input "checkbox" at bounding box center [688, 453] width 11 height 11
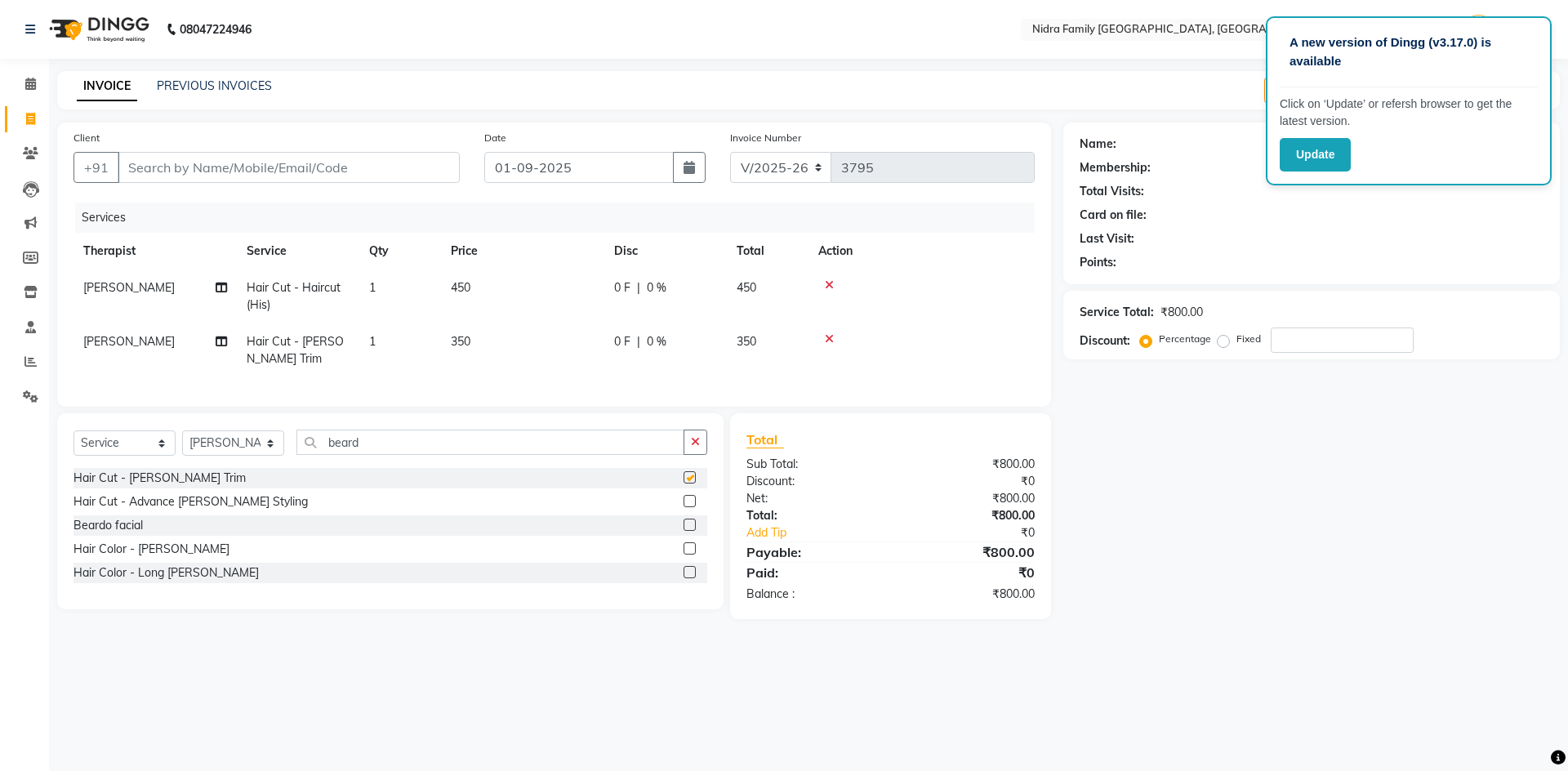
checkbox input "false"
click at [412, 172] on input "Client" at bounding box center [288, 167] width 343 height 31
type input "9"
type input "0"
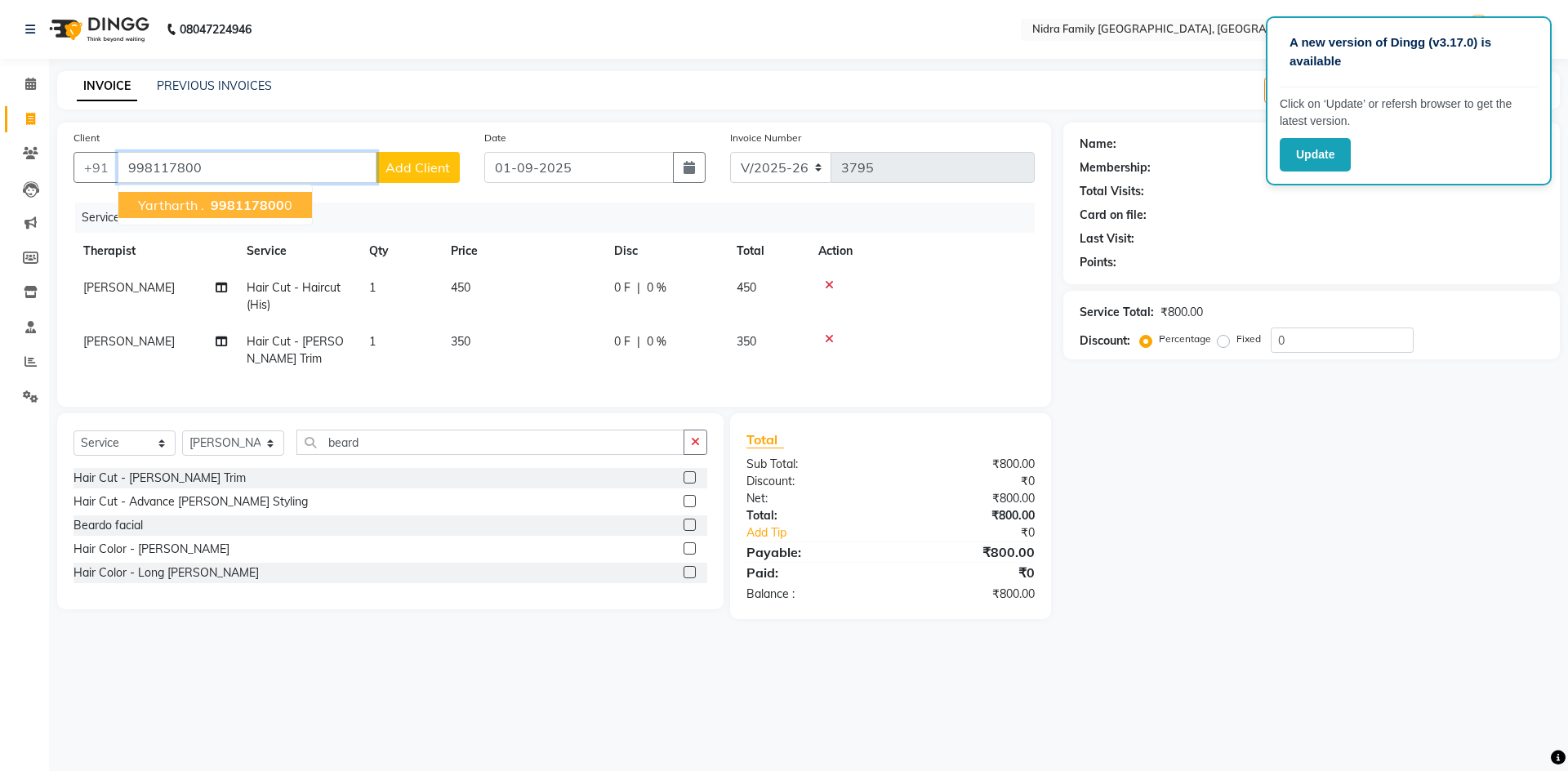
click at [261, 206] on span "998117800" at bounding box center [247, 205] width 74 height 16
type input "9981178000"
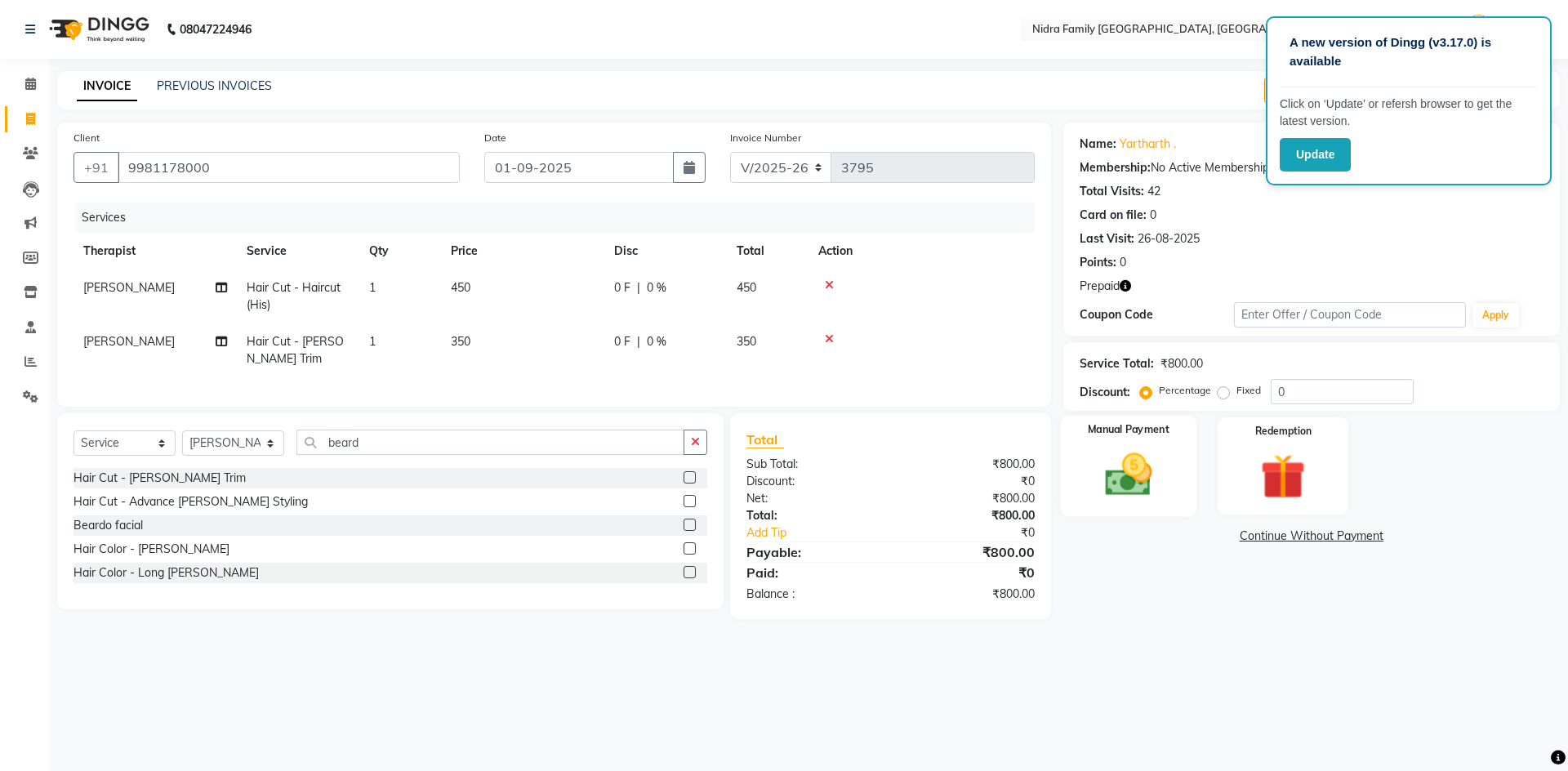
click at [1138, 490] on img at bounding box center [1128, 474] width 76 height 54
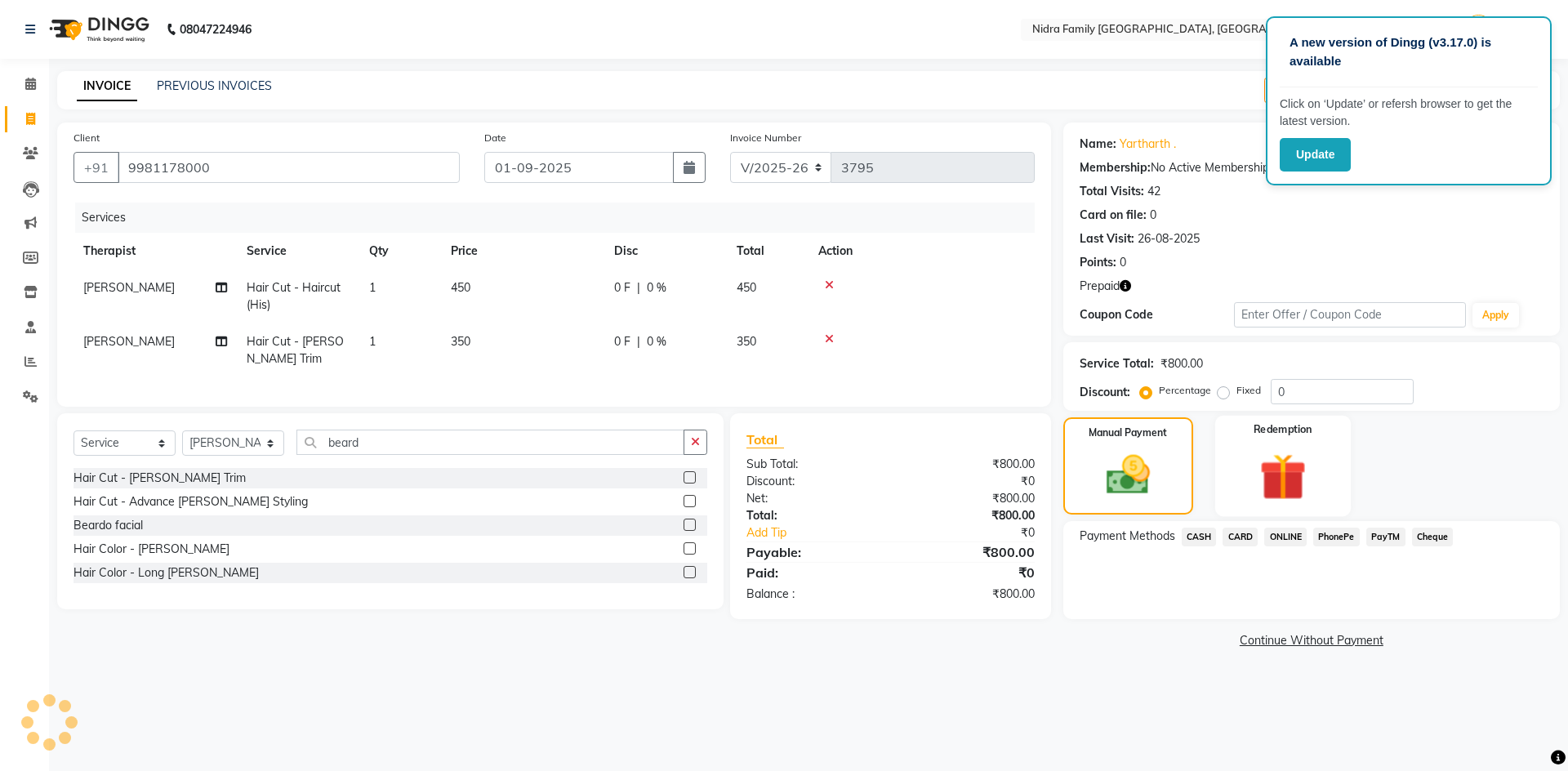
click at [1295, 489] on img at bounding box center [1283, 476] width 76 height 58
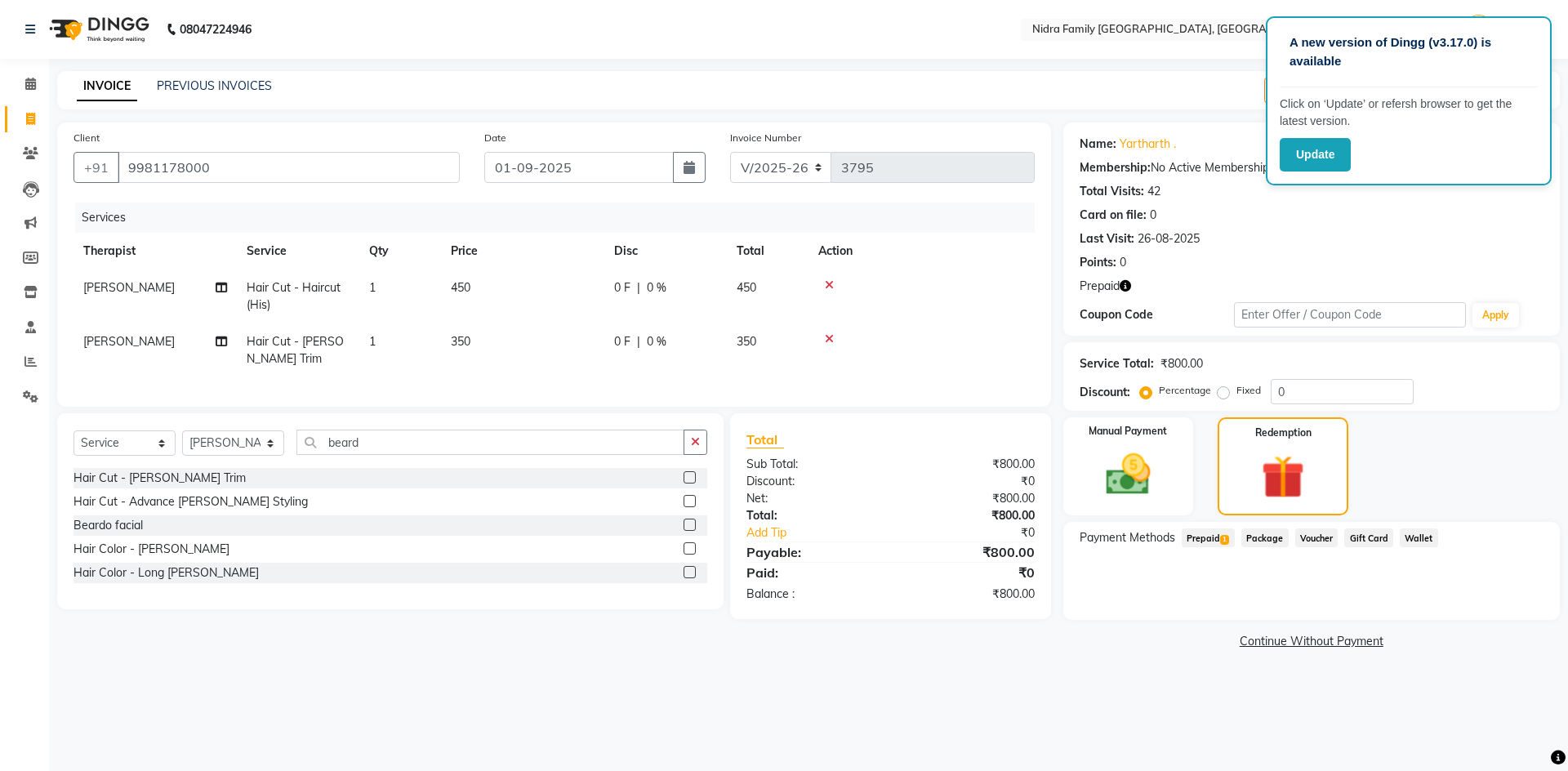
click at [1228, 539] on span "1" at bounding box center [1225, 540] width 9 height 10
click at [1501, 611] on button "Add" at bounding box center [1505, 603] width 60 height 28
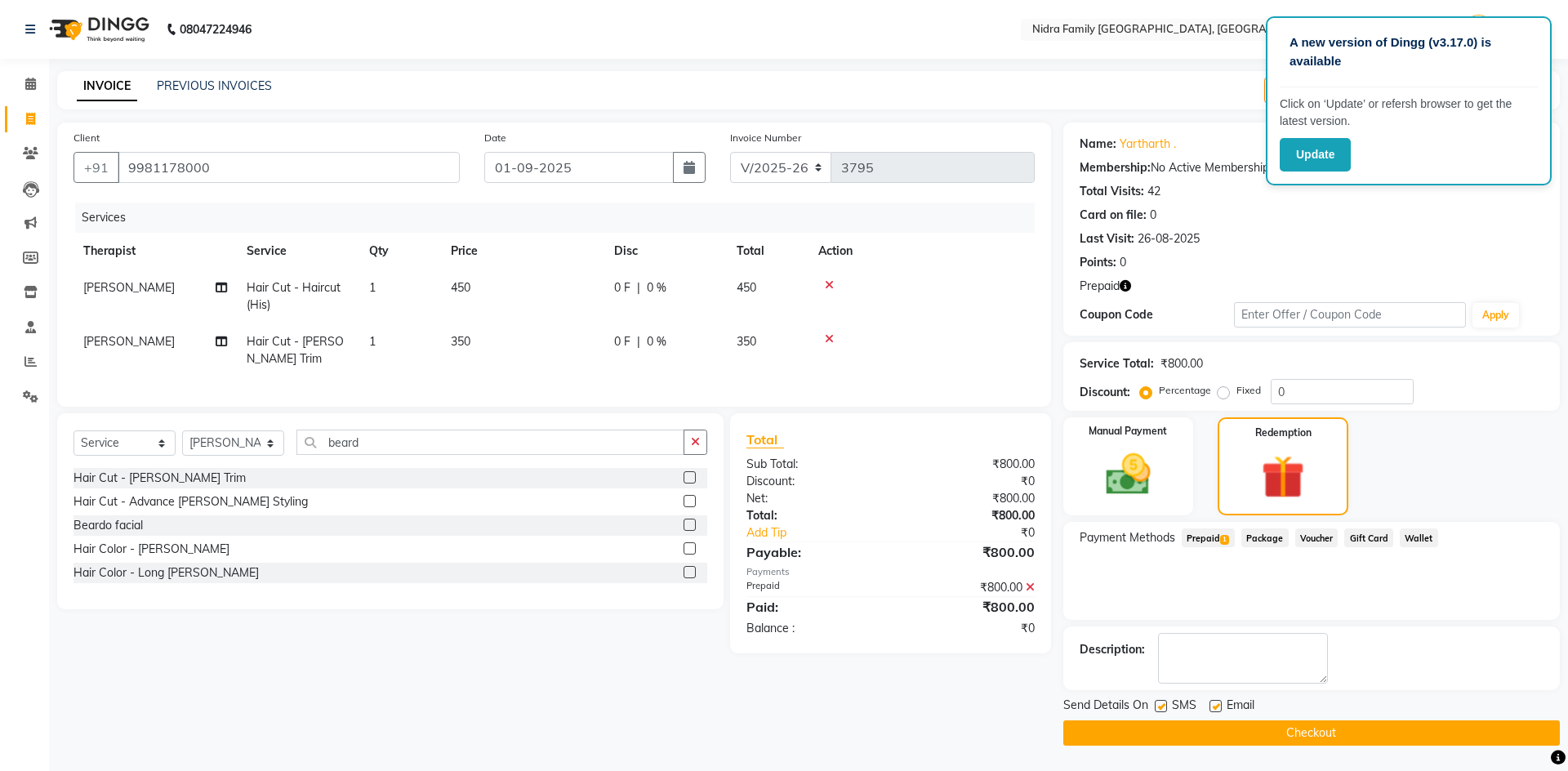
click at [1450, 729] on button "Checkout" at bounding box center [1311, 733] width 496 height 25
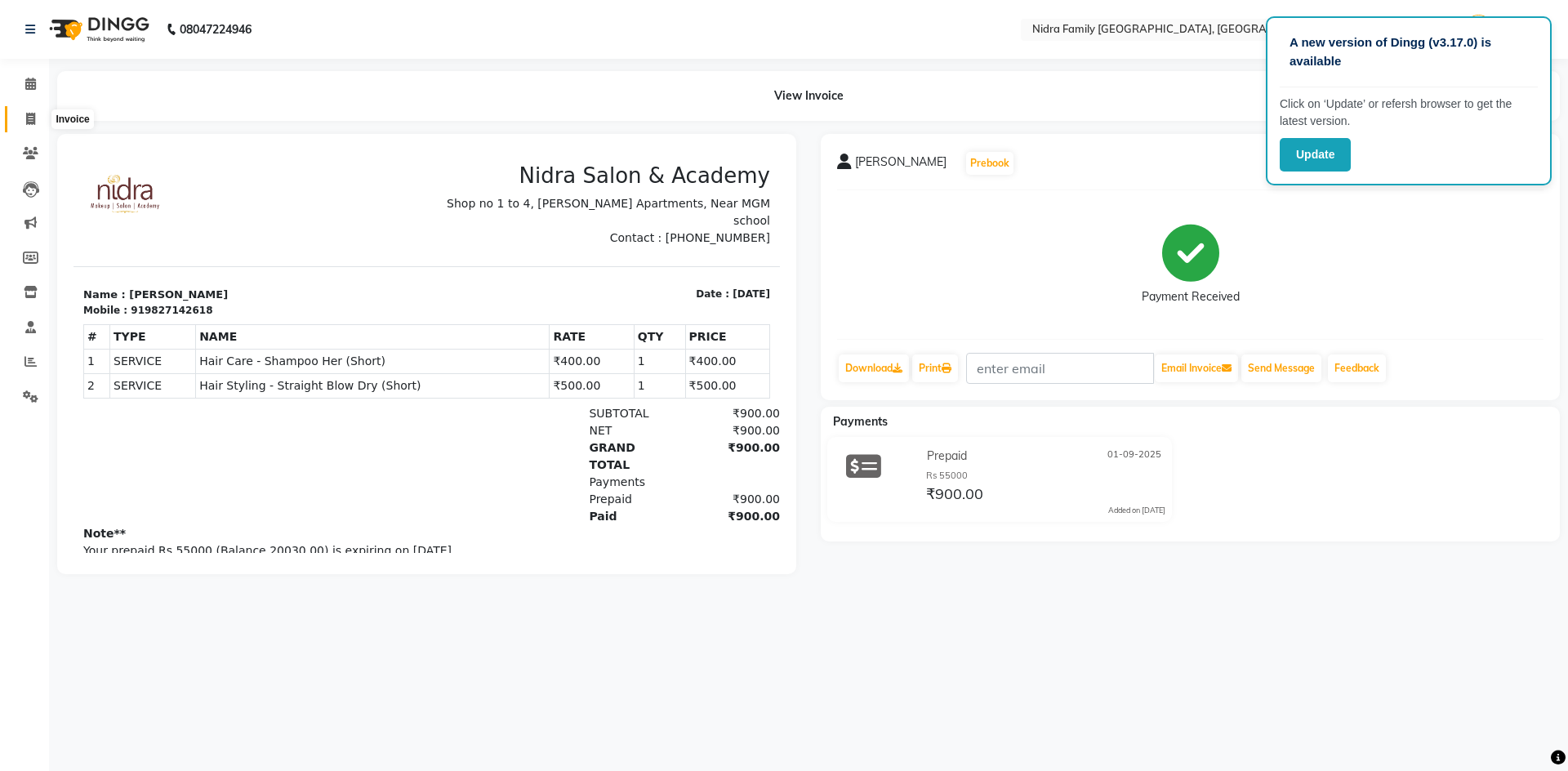
click at [35, 118] on icon at bounding box center [30, 118] width 9 height 12
select select "service"
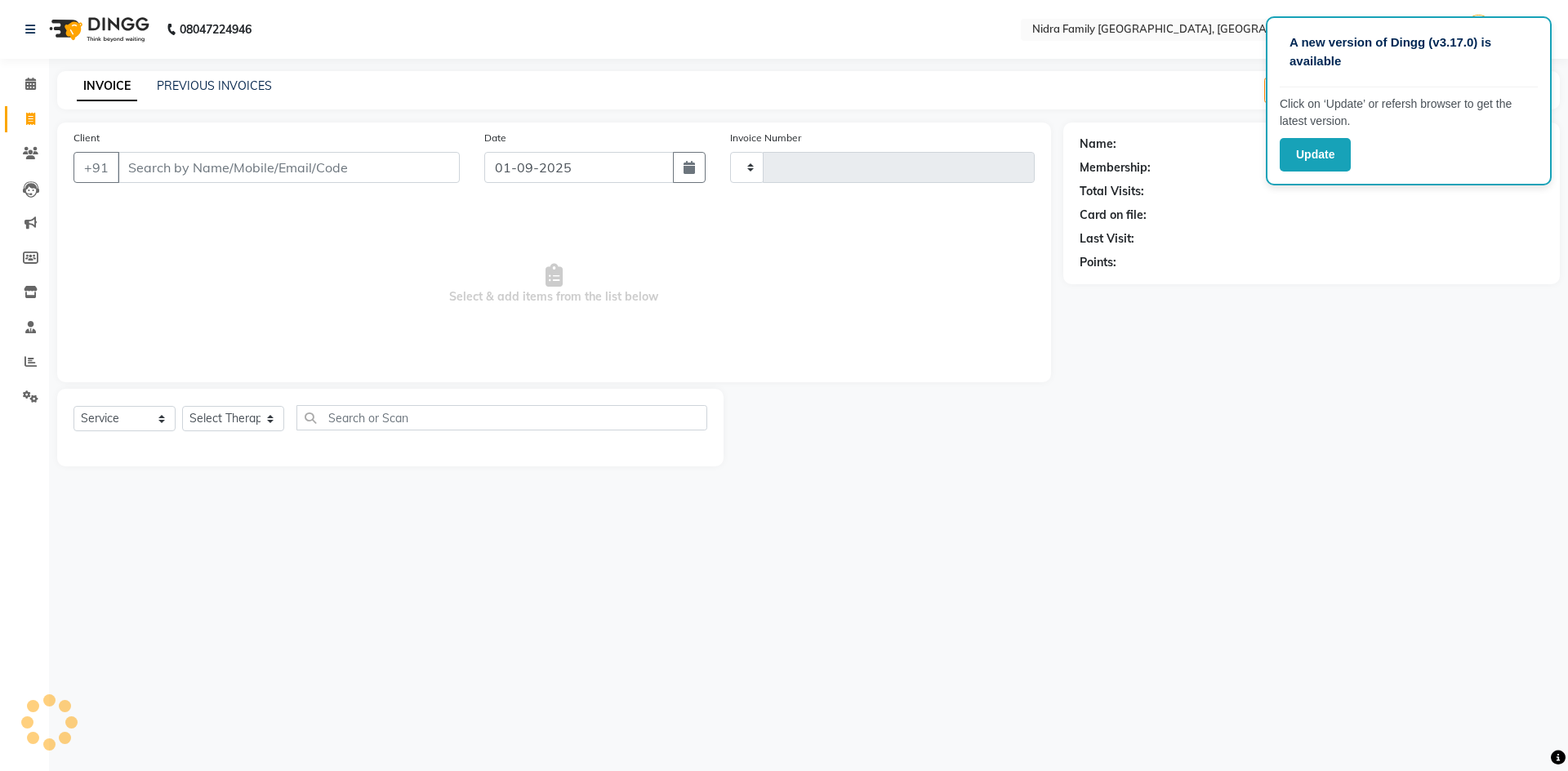
type input "3794"
select select "591"
click at [210, 166] on input "Client" at bounding box center [288, 167] width 343 height 31
click at [195, 157] on input "Client" at bounding box center [288, 167] width 343 height 31
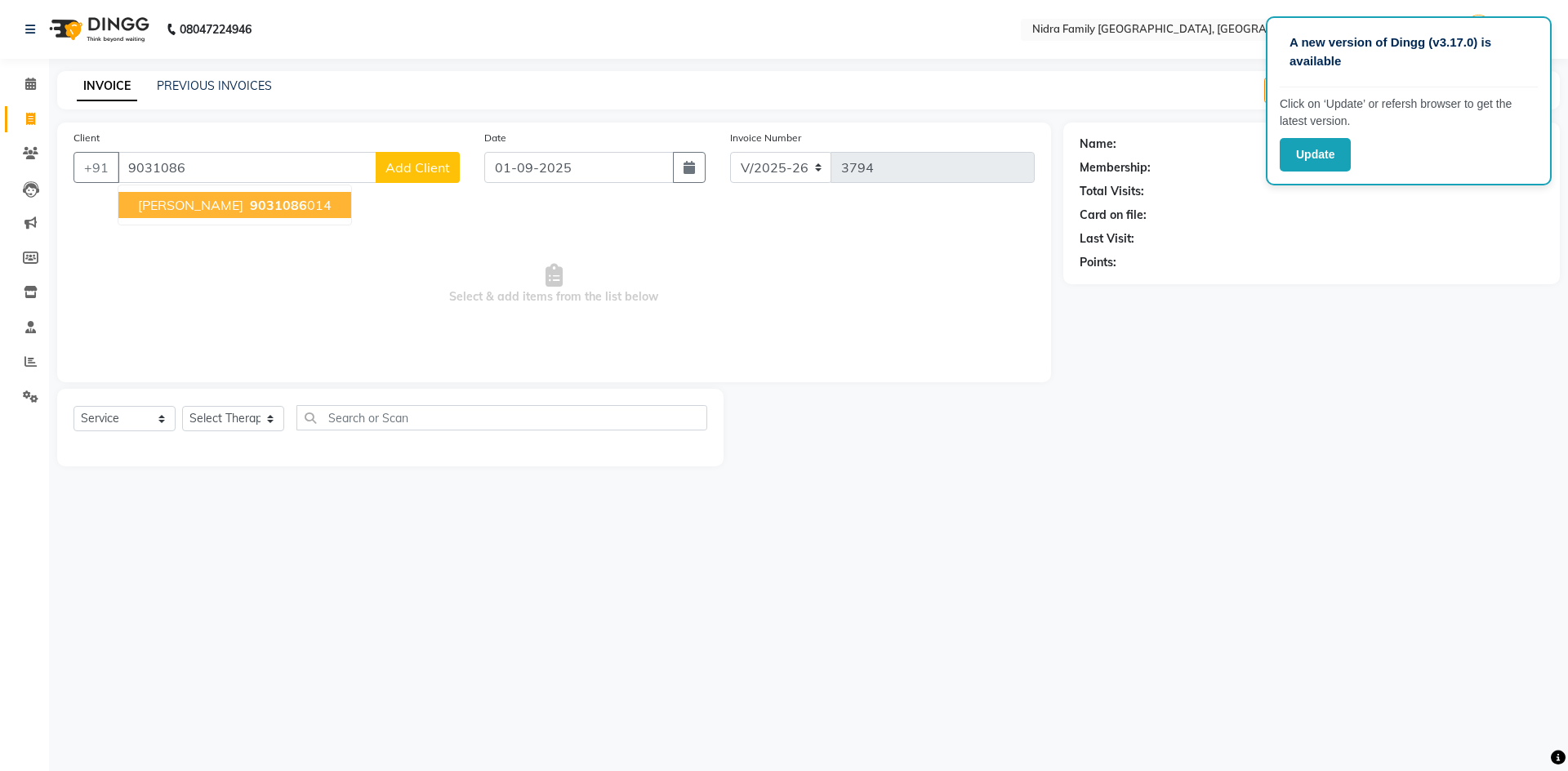
click at [282, 205] on span "9031086" at bounding box center [279, 205] width 58 height 16
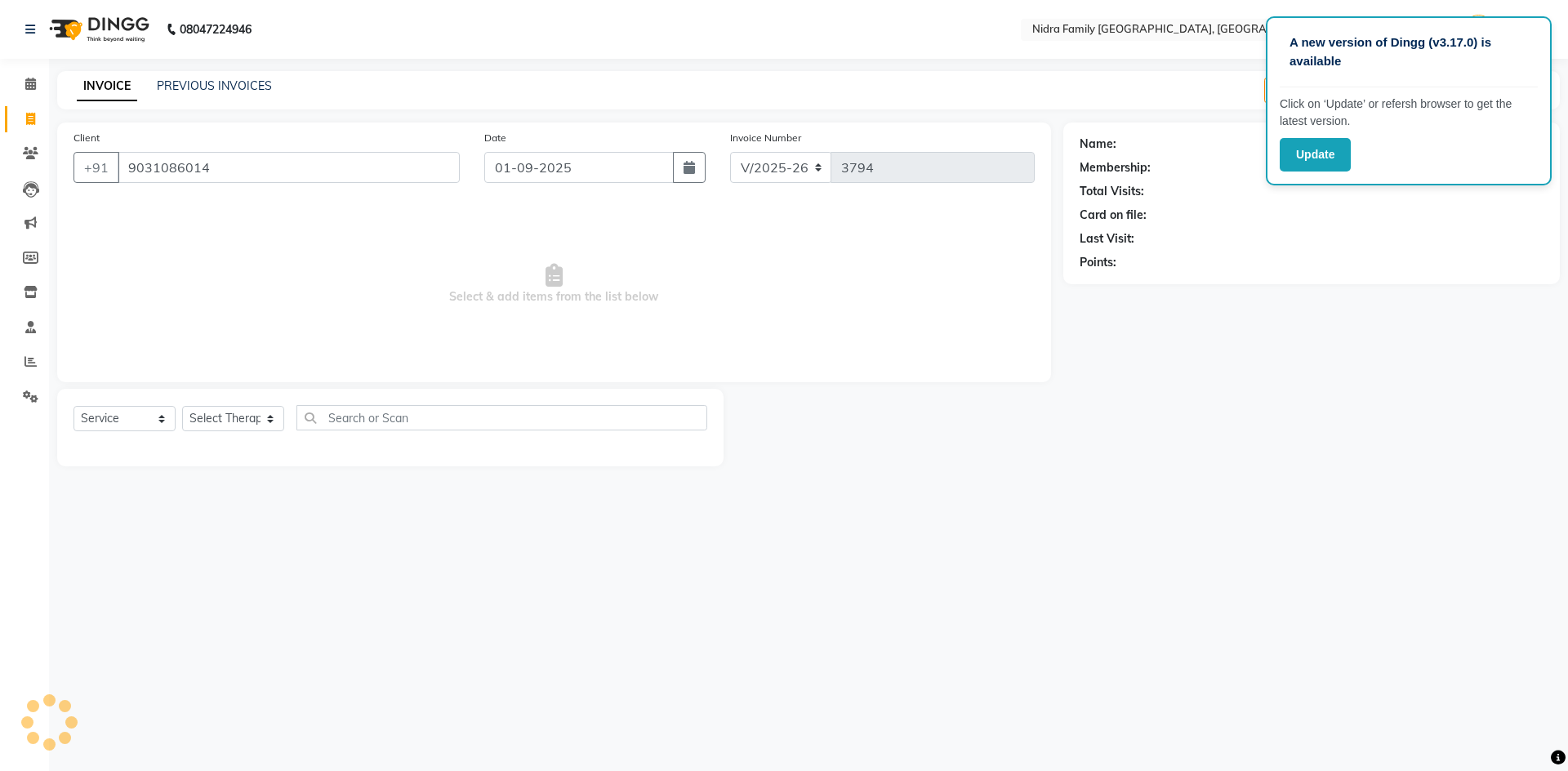
type input "9031086014"
drag, startPoint x: 1309, startPoint y: 260, endPoint x: 1313, endPoint y: 243, distance: 17.5
click at [1310, 260] on div "Points:" at bounding box center [1312, 262] width 464 height 17
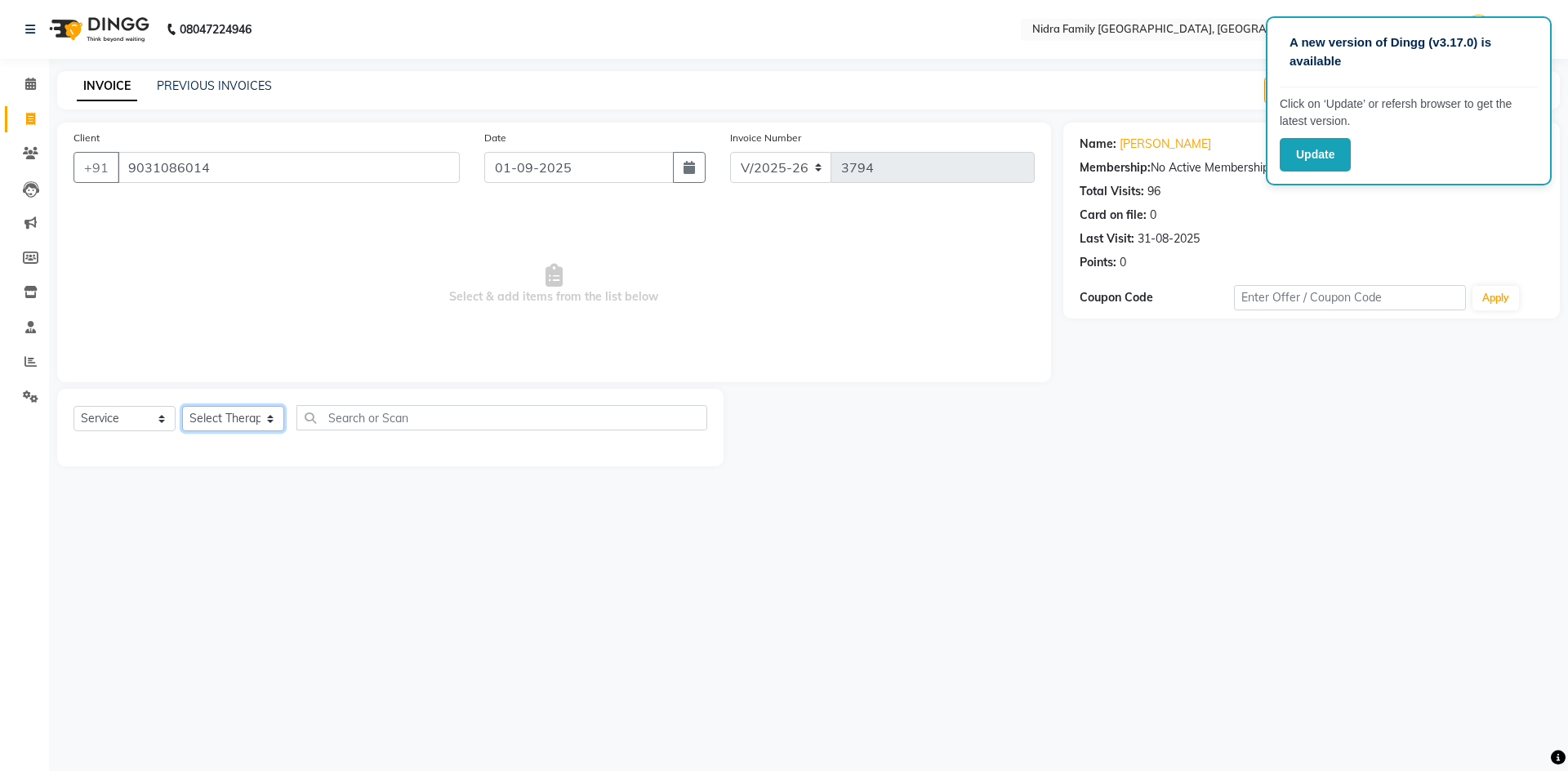
click at [194, 421] on select "Select Therapist [PERSON_NAME] [PERSON_NAME] [PERSON_NAME] [PERSON_NAME] [PERSO…" at bounding box center [233, 418] width 102 height 25
select select "8271"
click at [182, 406] on select "Select Therapist [PERSON_NAME] [PERSON_NAME] [PERSON_NAME] [PERSON_NAME] [PERSO…" at bounding box center [233, 418] width 102 height 25
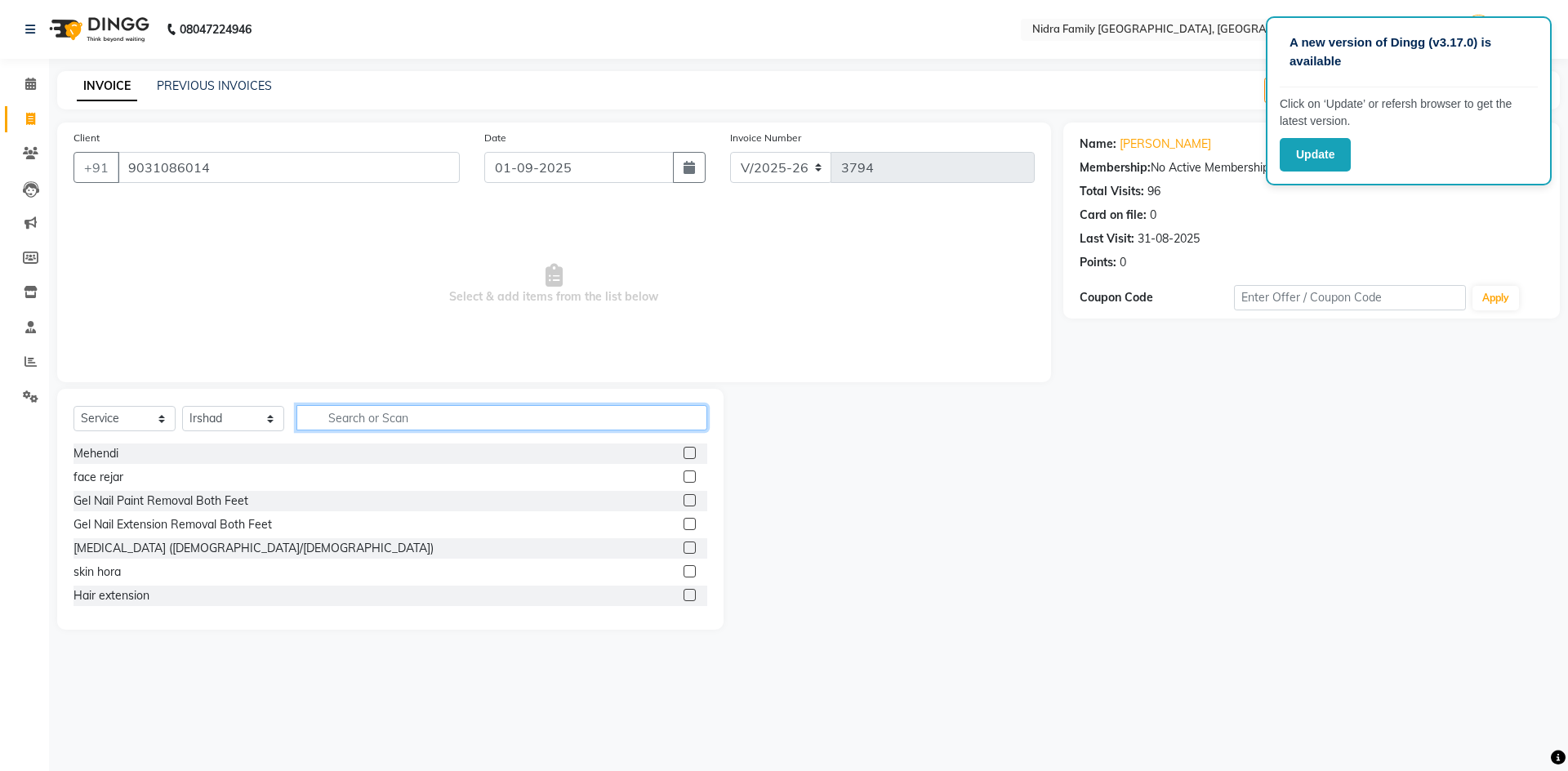
click at [400, 419] on input "text" at bounding box center [502, 418] width 411 height 25
type input "[PERSON_NAME]"
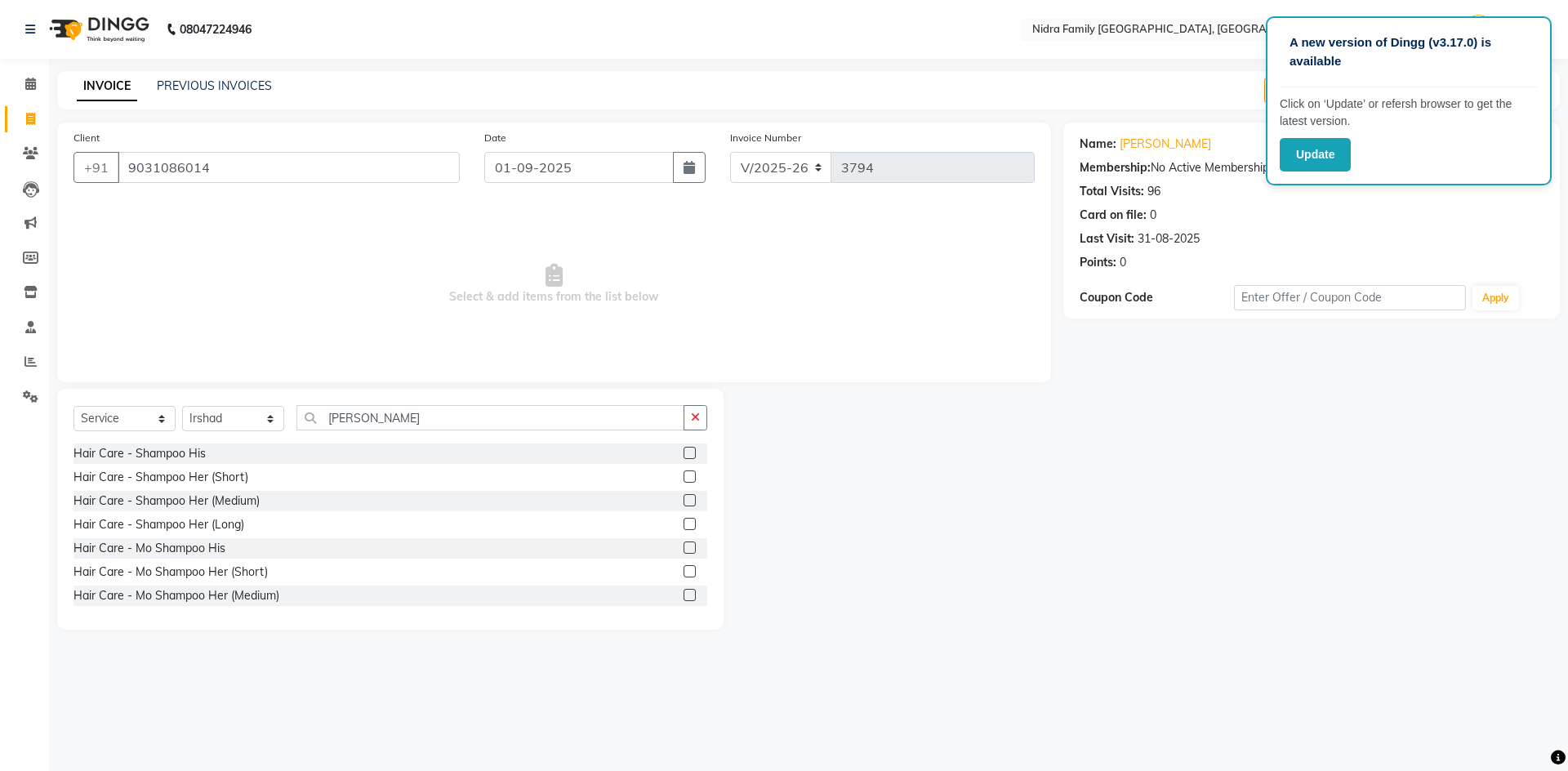
click at [683, 499] on label at bounding box center [689, 500] width 12 height 12
click at [683, 499] on input "checkbox" at bounding box center [688, 500] width 11 height 11
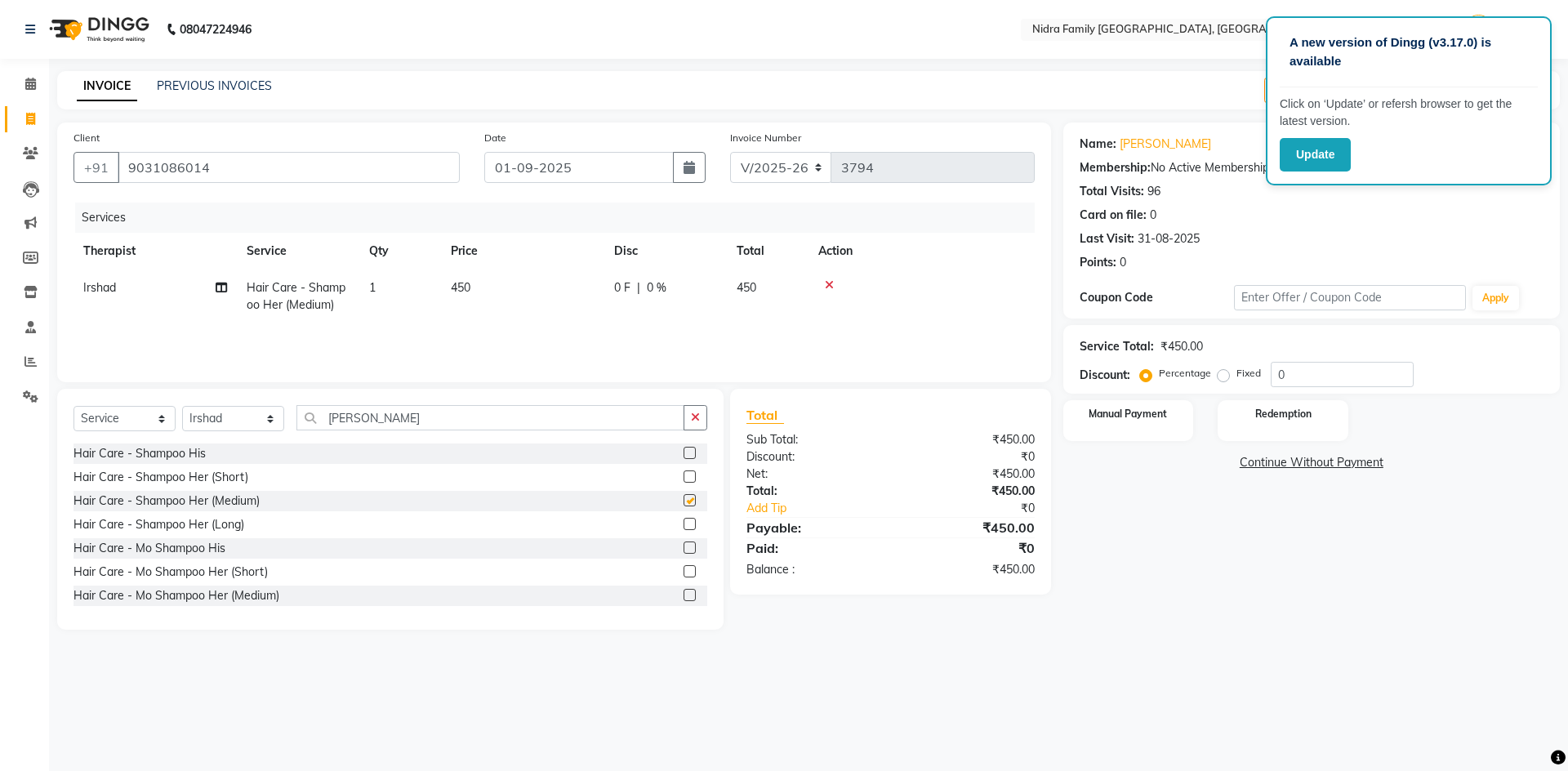
checkbox input "false"
click at [516, 432] on div "Select Service Product Membership Package Voucher Prepaid Gift Card Select Ther…" at bounding box center [390, 424] width 633 height 38
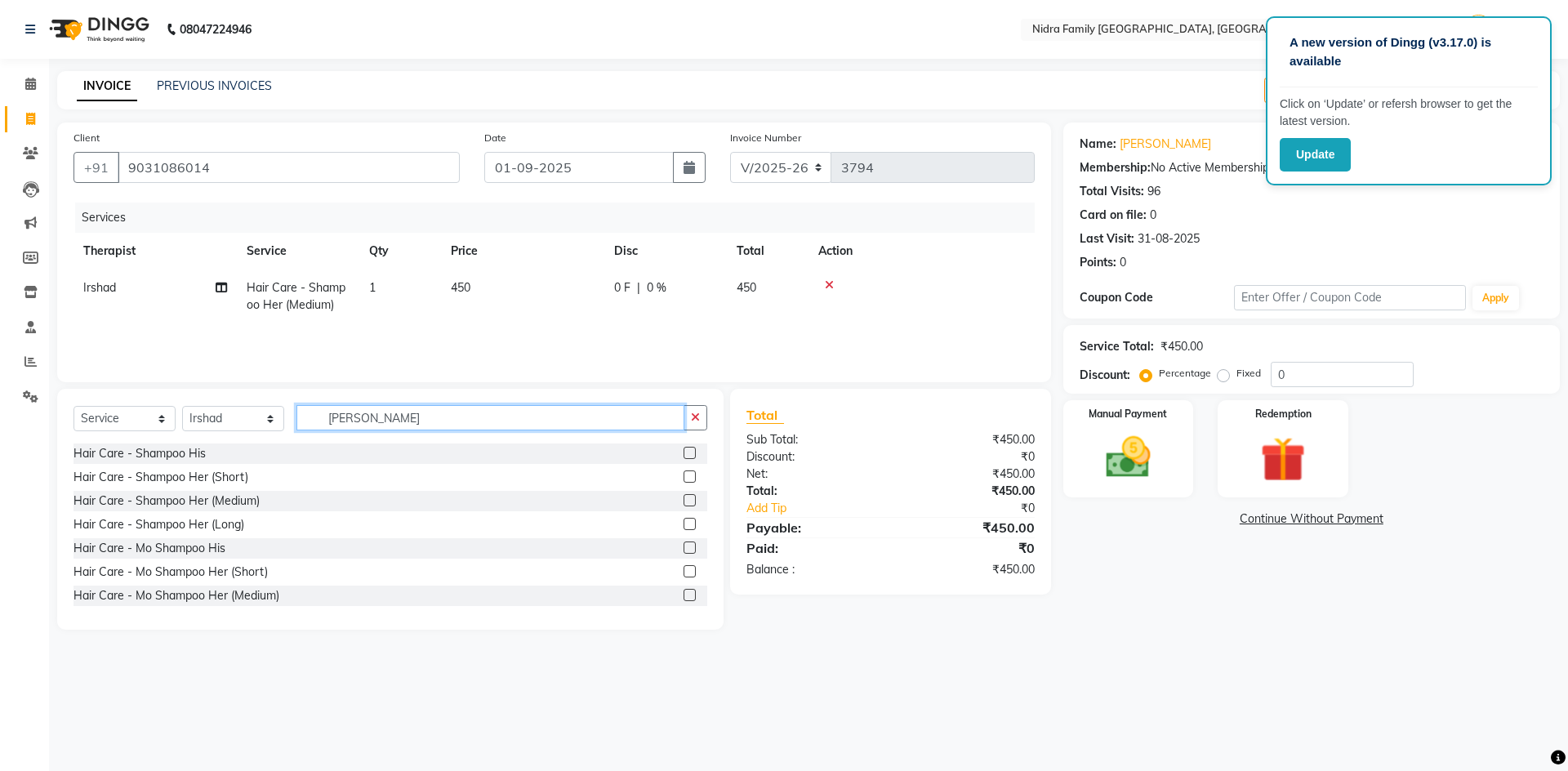
click at [516, 419] on input "[PERSON_NAME]" at bounding box center [491, 418] width 388 height 25
type input "s"
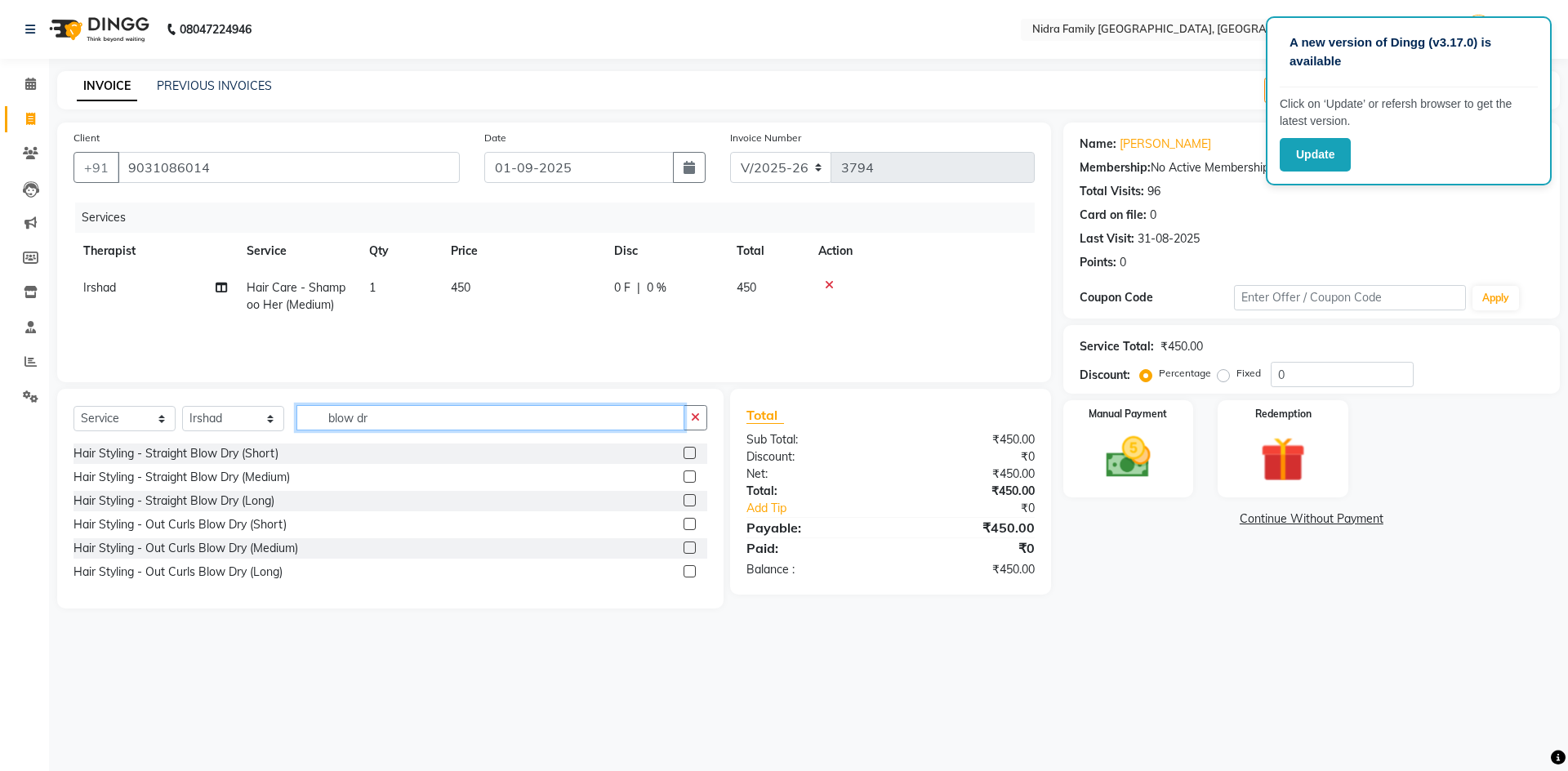
type input "blow dr"
click at [689, 476] on label at bounding box center [689, 476] width 12 height 12
click at [689, 476] on input "checkbox" at bounding box center [688, 477] width 11 height 11
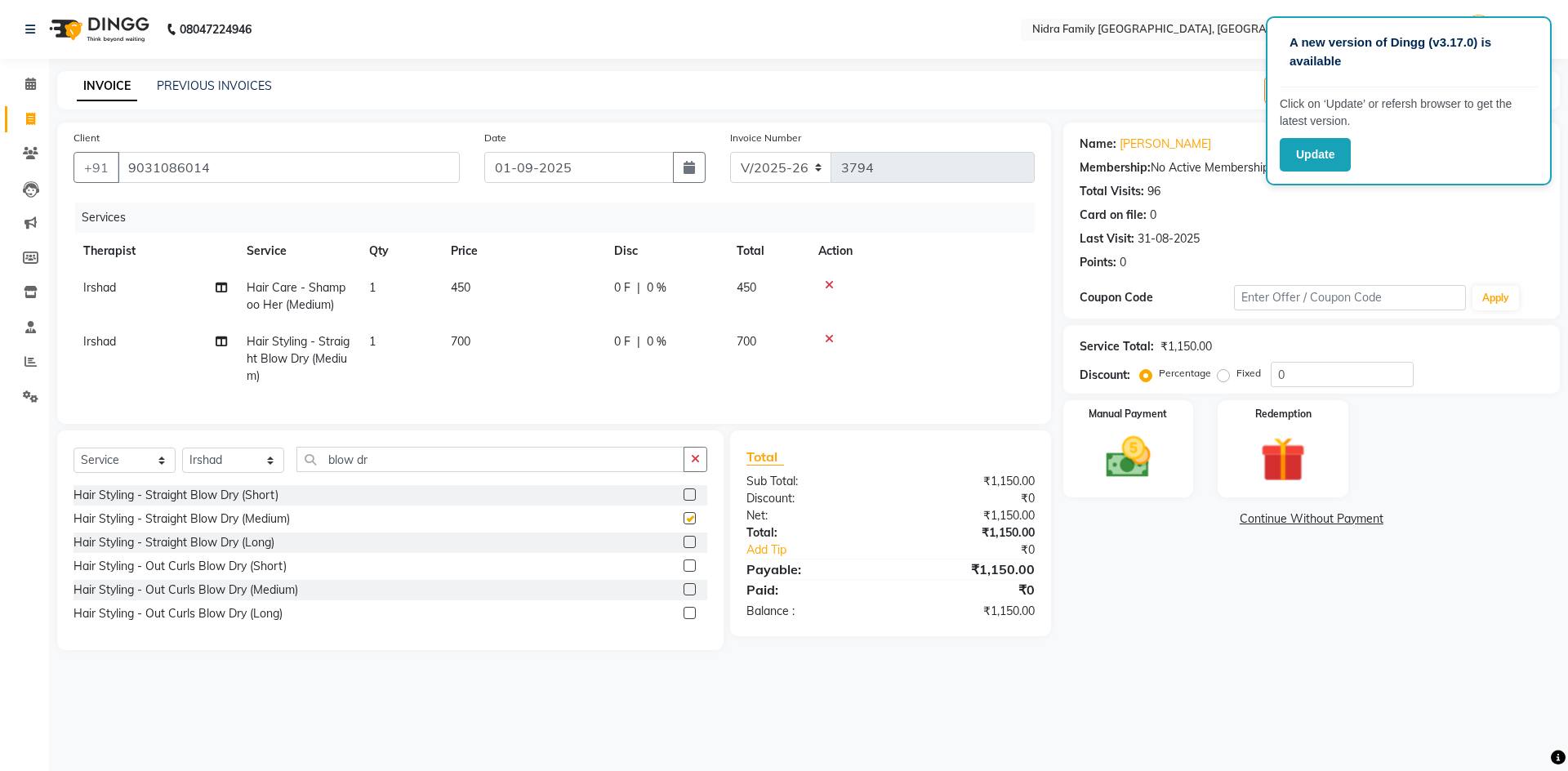
checkbox input "false"
click at [1379, 375] on input "0" at bounding box center [1342, 375] width 143 height 25
type input "20"
drag, startPoint x: 126, startPoint y: 163, endPoint x: 249, endPoint y: 172, distance: 123.3
click at [249, 172] on input "9031086014" at bounding box center [288, 167] width 343 height 31
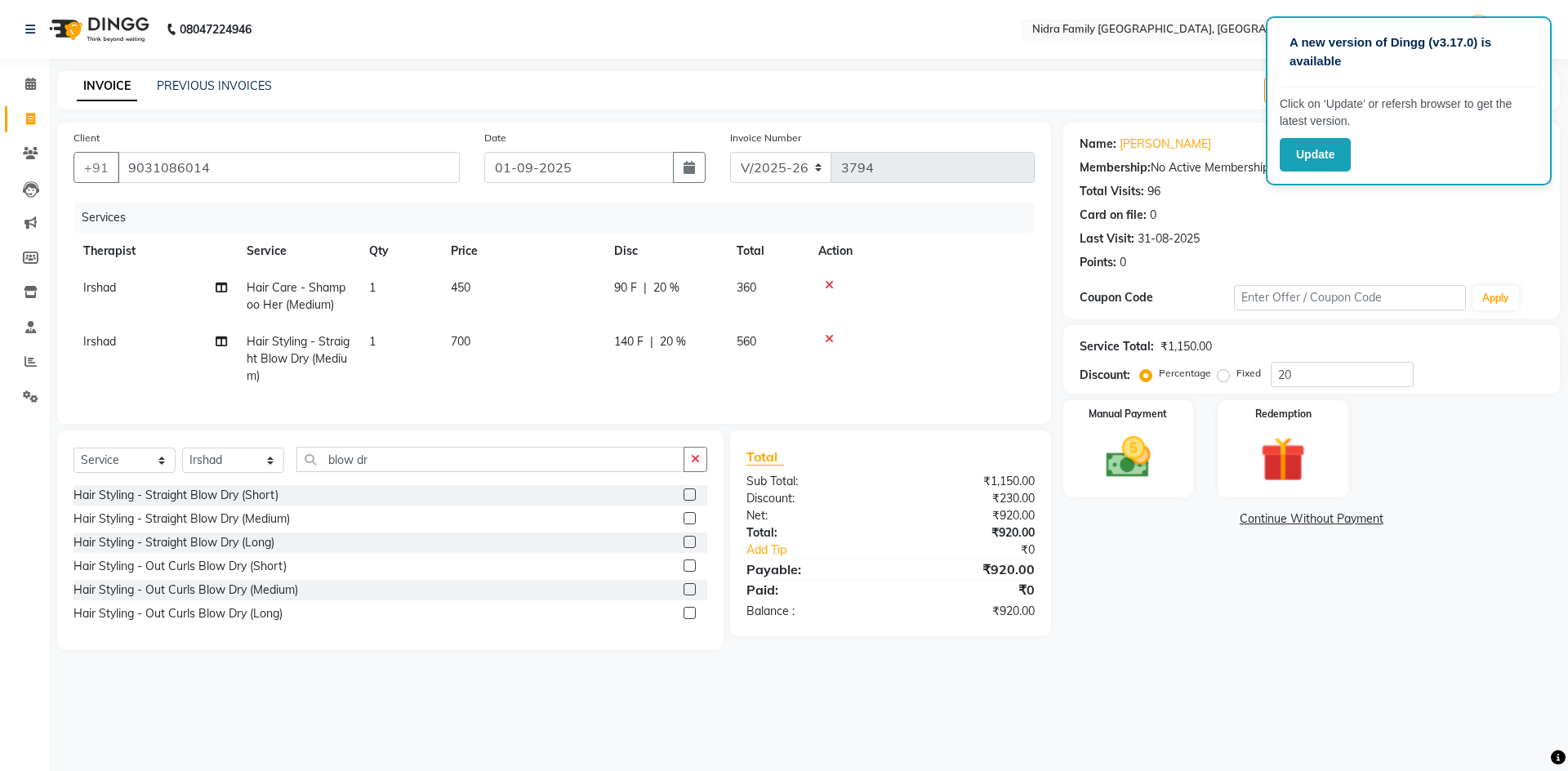
click at [827, 339] on icon at bounding box center [829, 339] width 9 height 12
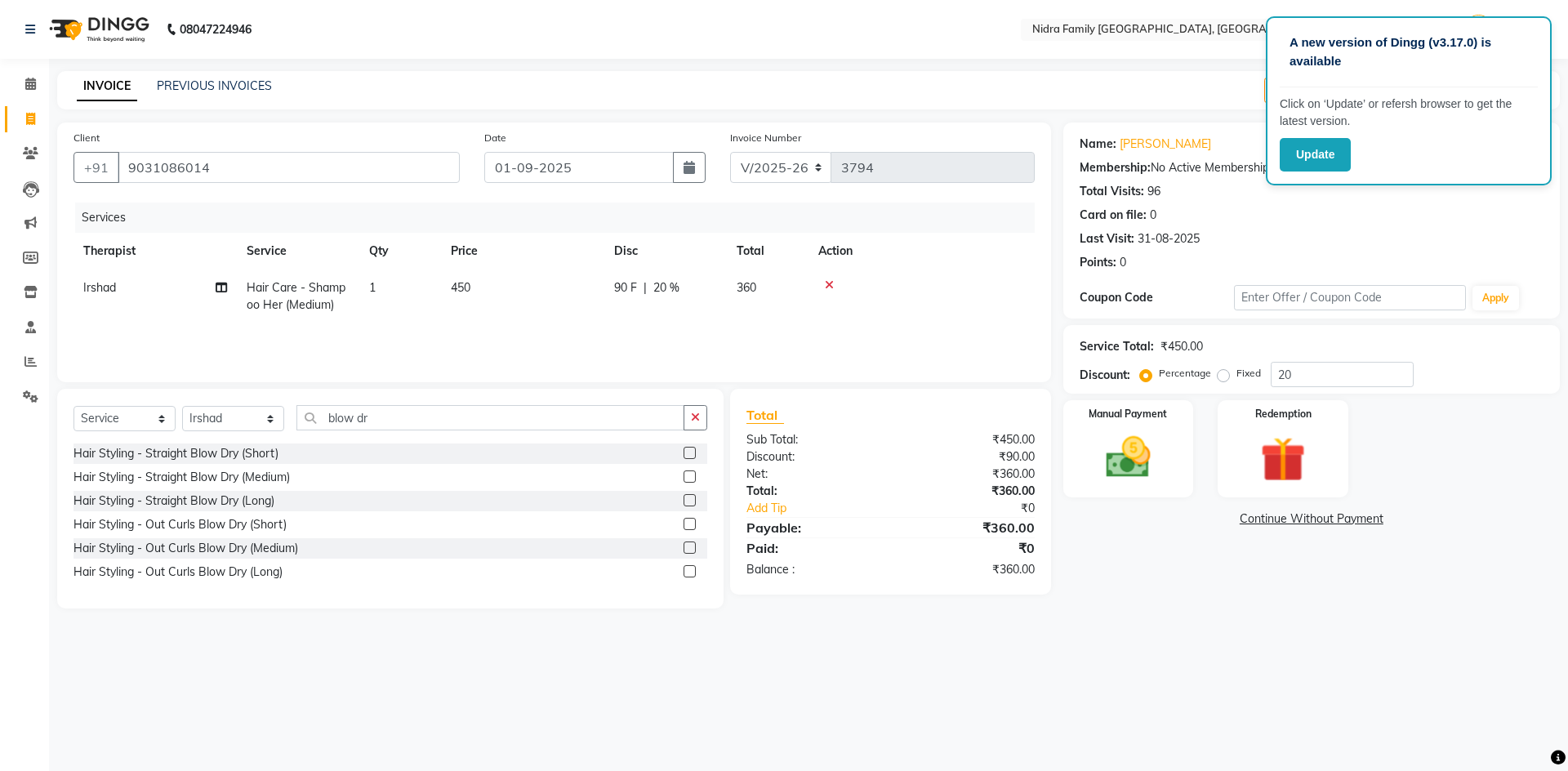
click at [689, 451] on label at bounding box center [689, 452] width 12 height 12
click at [689, 451] on input "checkbox" at bounding box center [688, 453] width 11 height 11
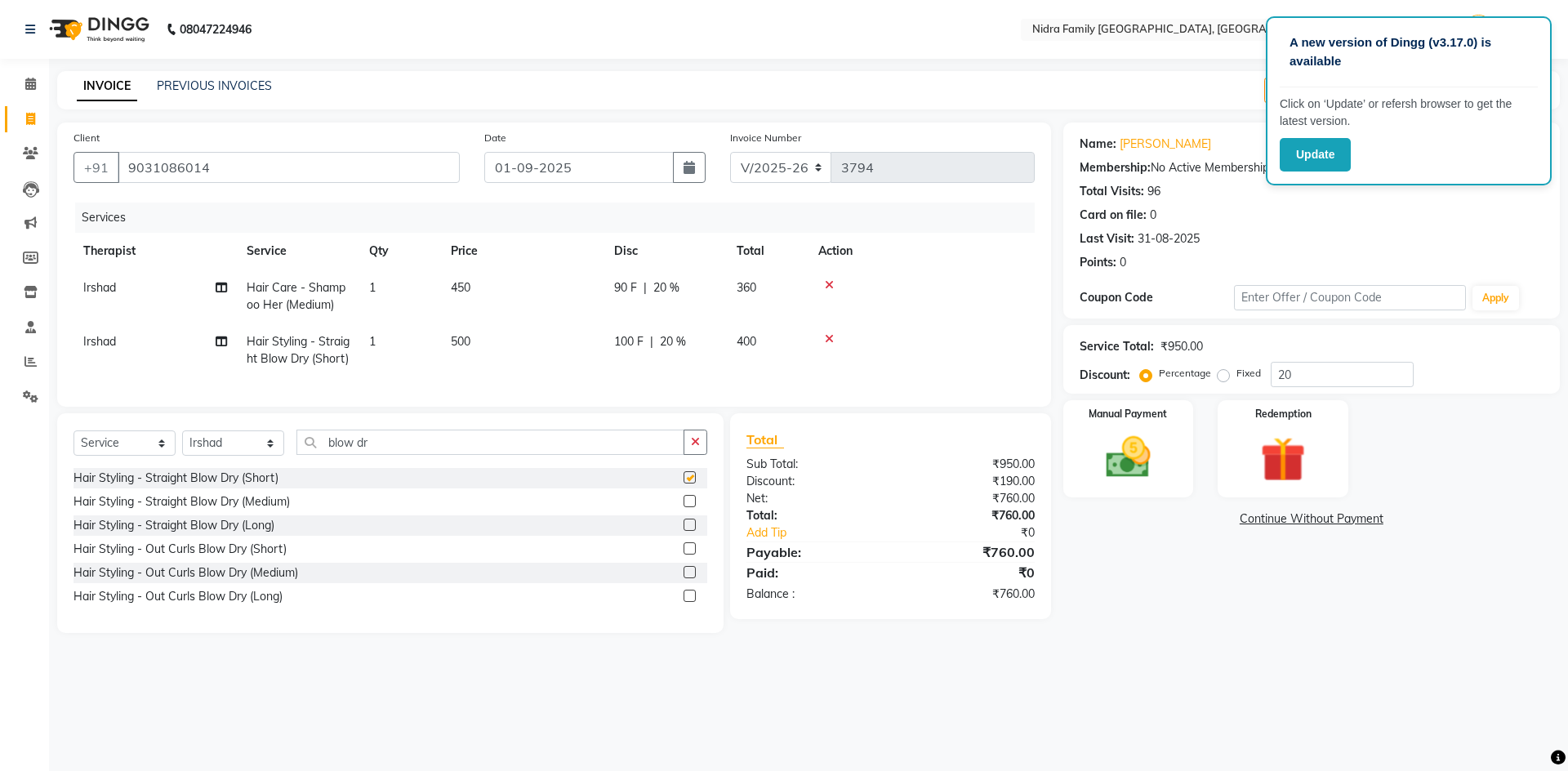
checkbox input "false"
click at [1310, 383] on input "20" at bounding box center [1342, 375] width 143 height 25
click at [1157, 453] on img at bounding box center [1128, 457] width 76 height 54
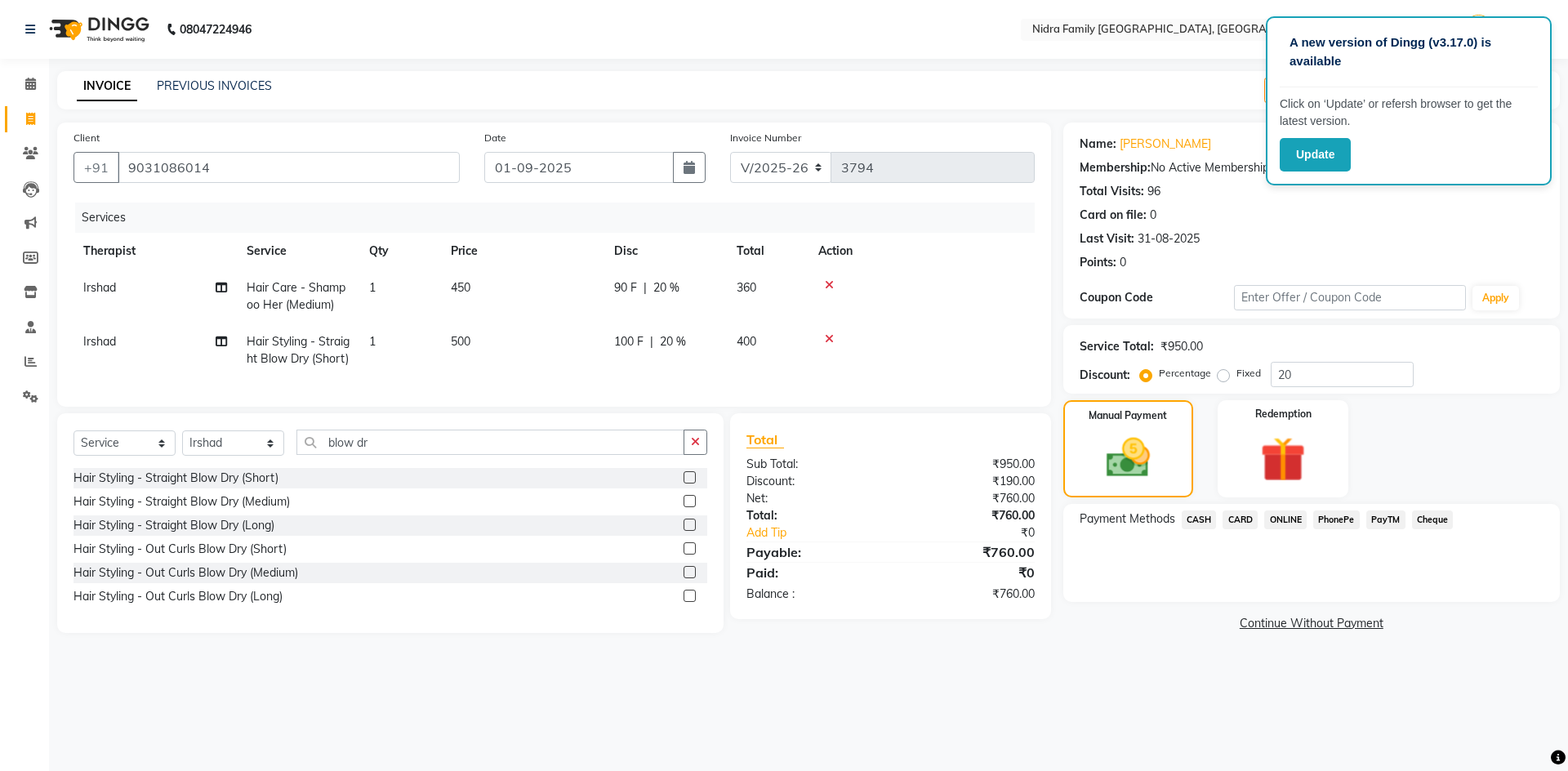
click at [1380, 511] on span "PayTM" at bounding box center [1386, 520] width 39 height 19
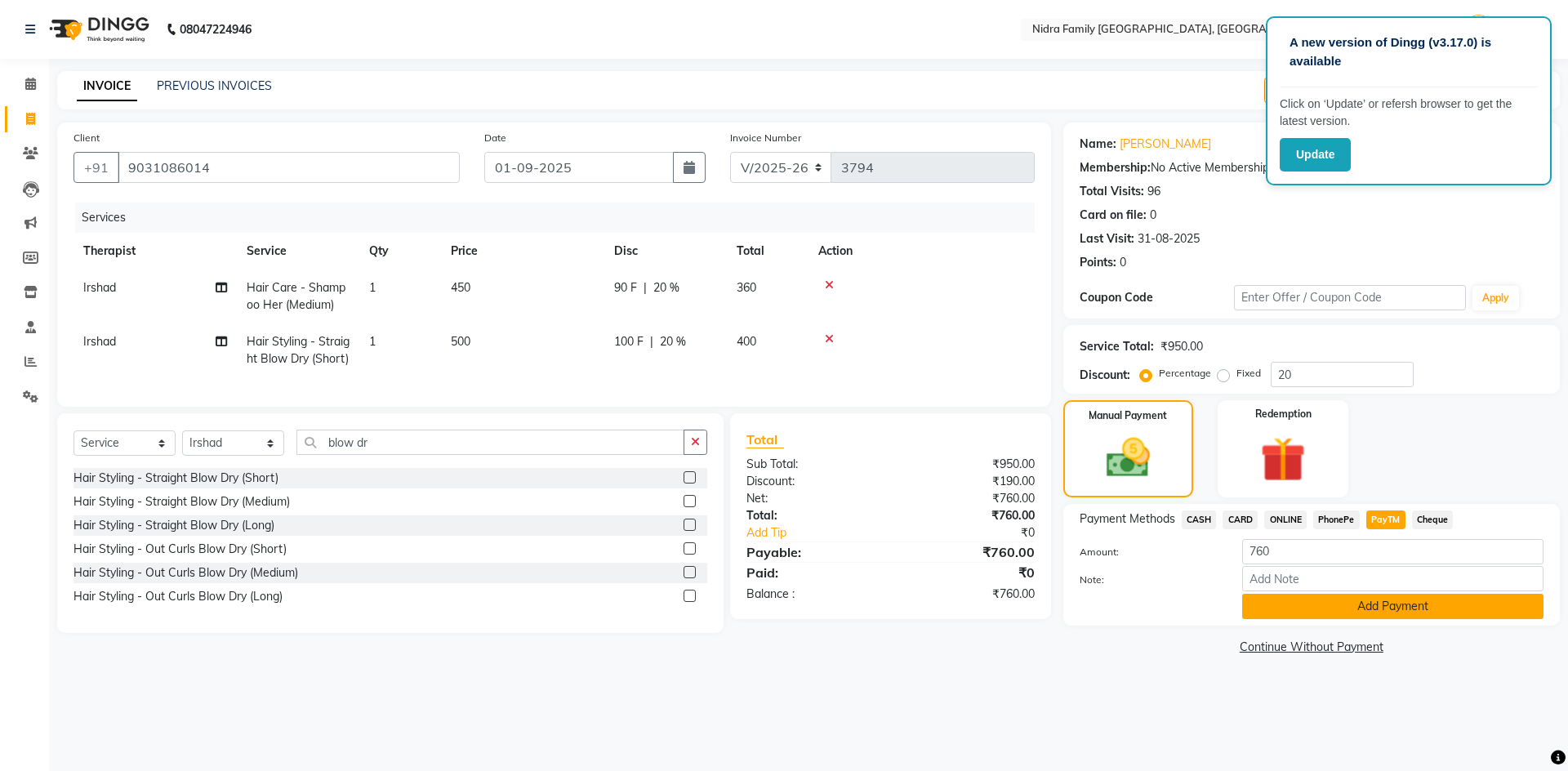
click at [1418, 603] on button "Add Payment" at bounding box center [1393, 606] width 301 height 25
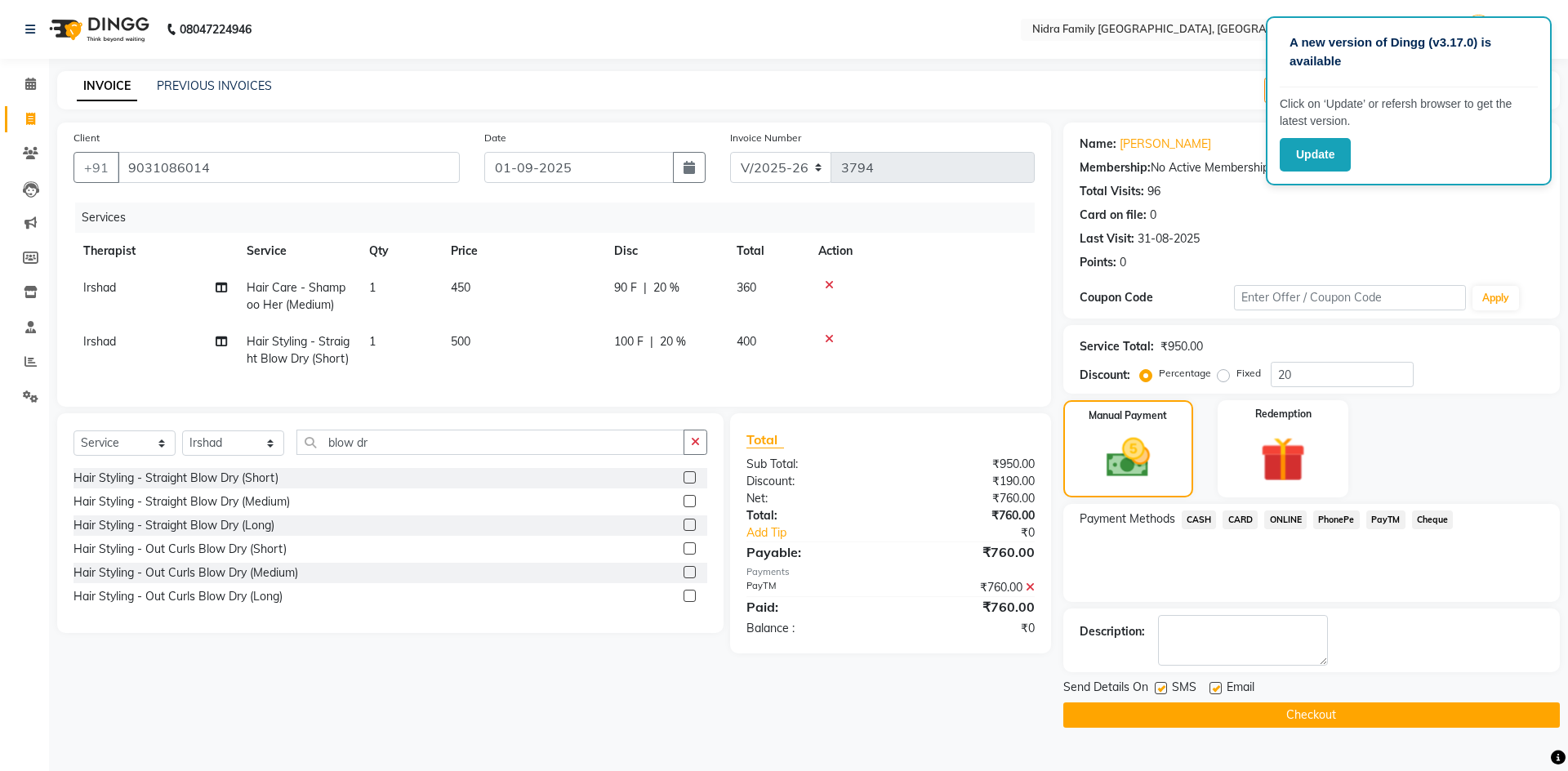
click at [1441, 718] on button "Checkout" at bounding box center [1311, 715] width 496 height 25
